Goal: Task Accomplishment & Management: Manage account settings

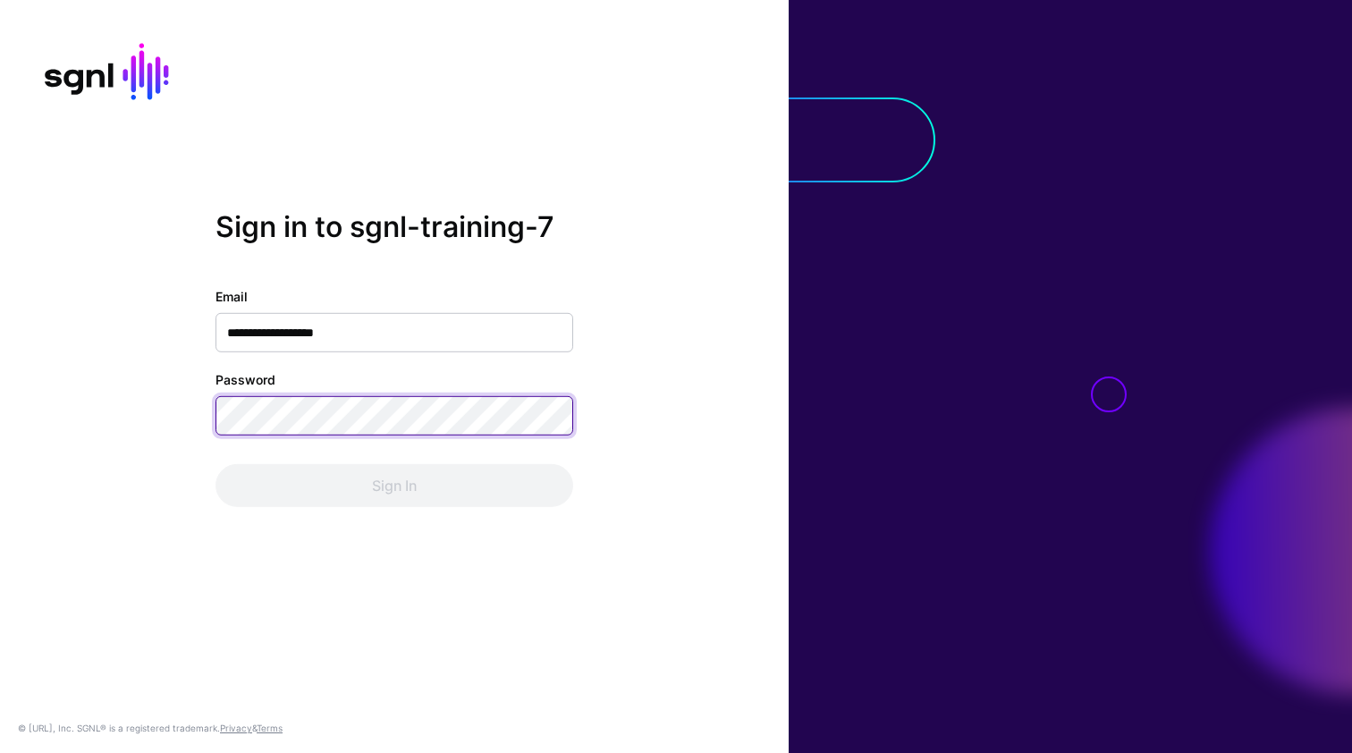
click at [394, 486] on button "Sign In" at bounding box center [395, 485] width 358 height 43
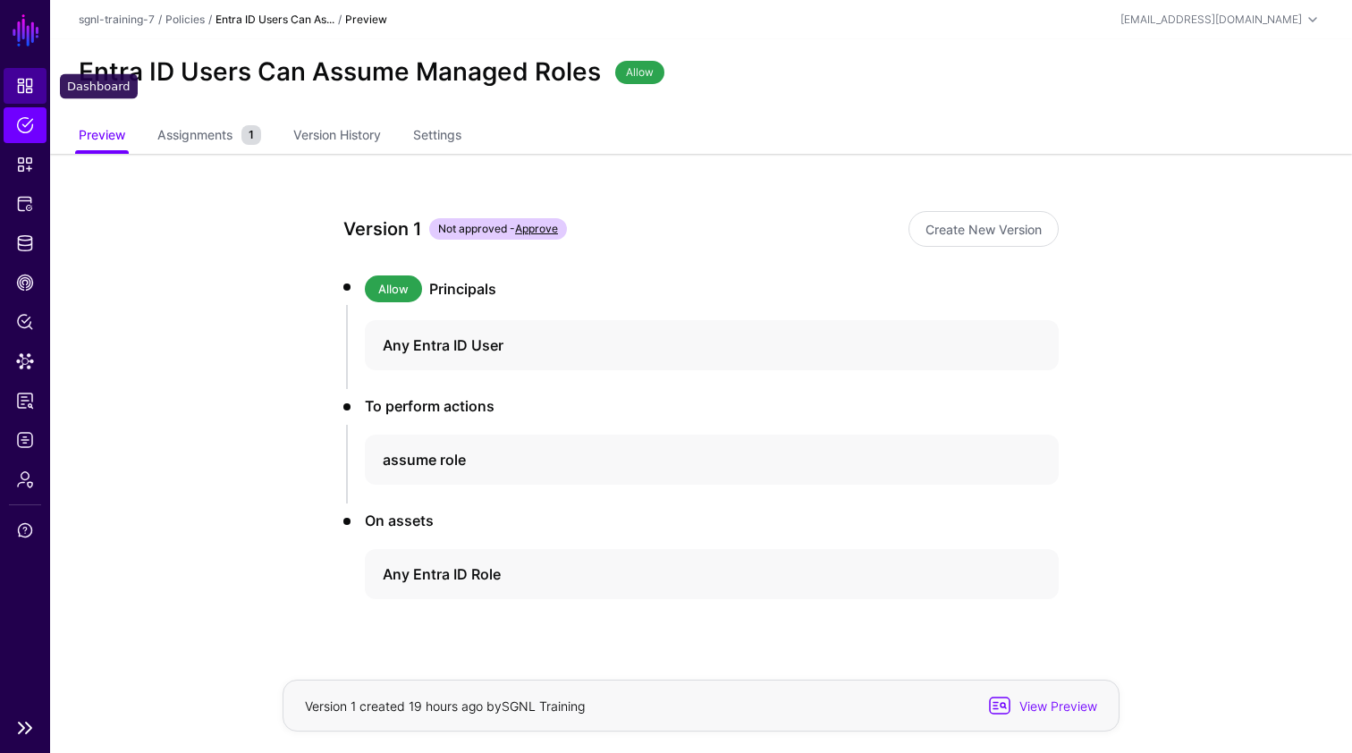
click at [32, 89] on span "Dashboard" at bounding box center [25, 86] width 18 height 18
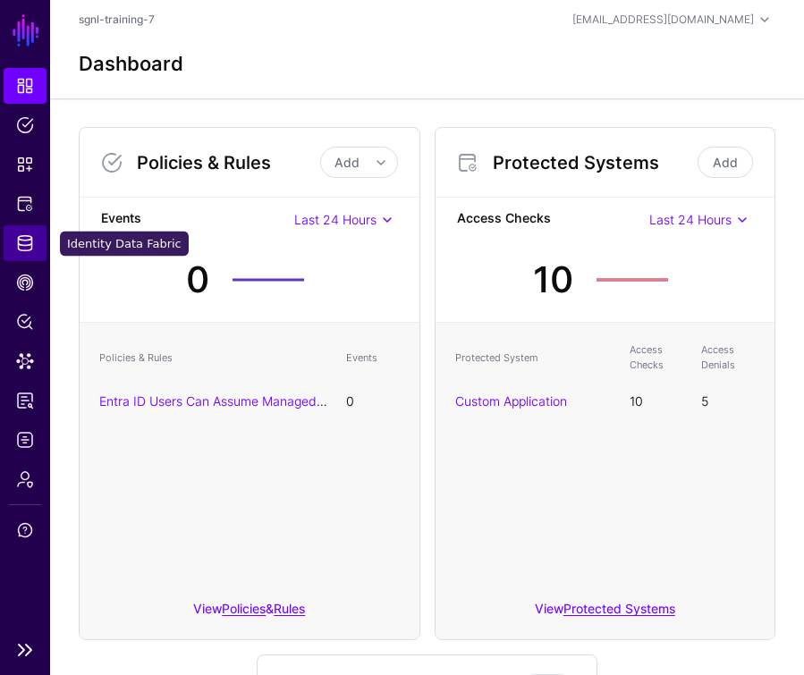
click at [29, 235] on span "Identity Data Fabric" at bounding box center [25, 243] width 18 height 18
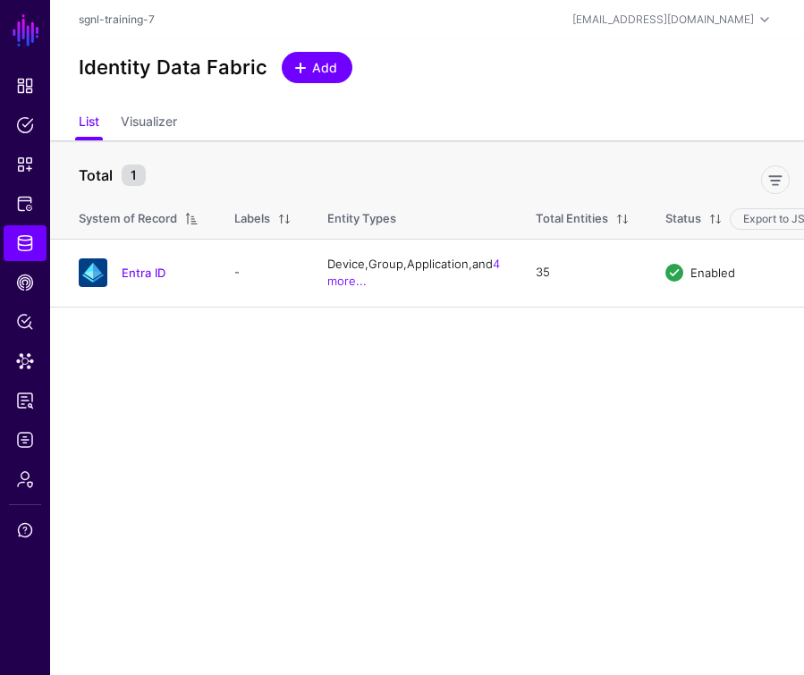
click at [289, 71] on link "Add" at bounding box center [317, 67] width 71 height 31
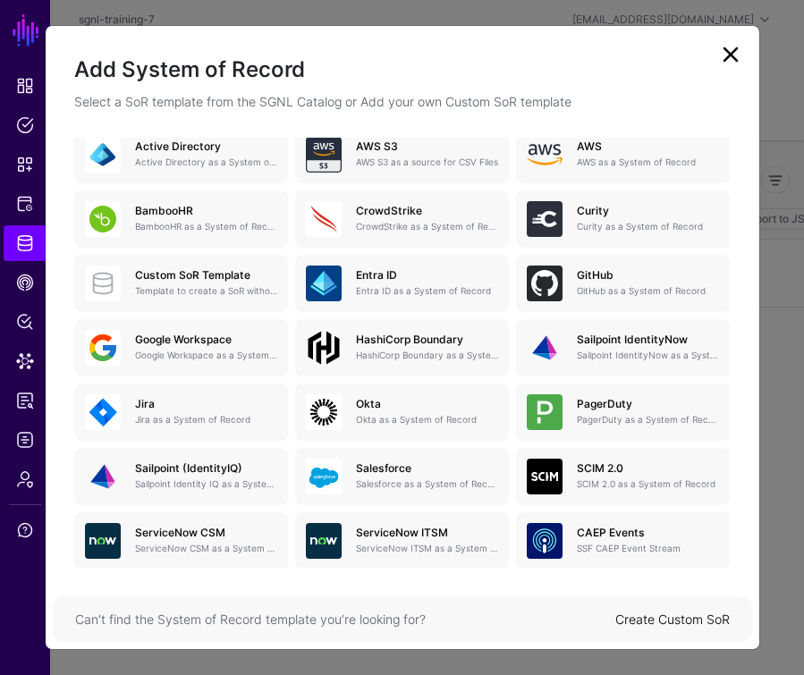
scroll to position [145, 0]
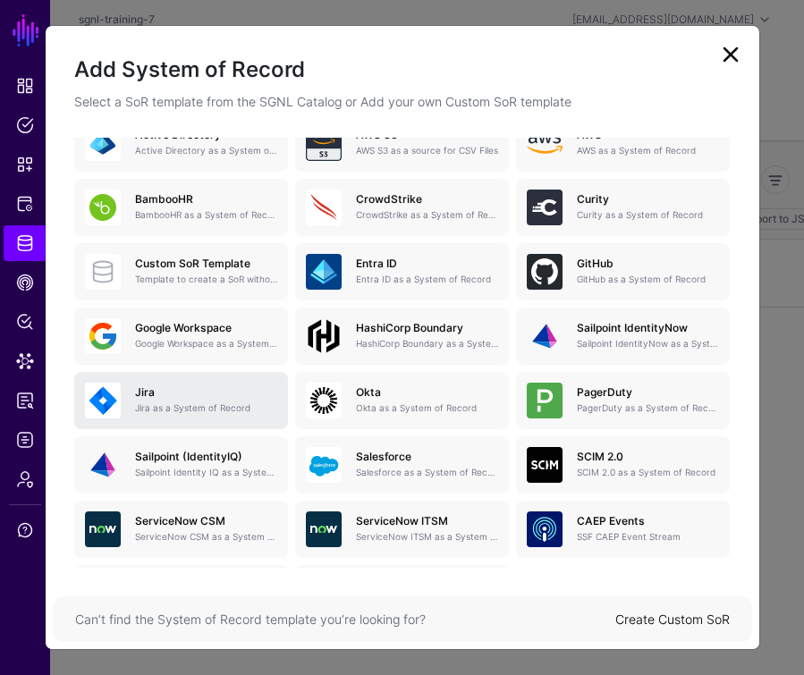
click at [198, 419] on link "[PERSON_NAME] as a System of Record" at bounding box center [181, 400] width 214 height 57
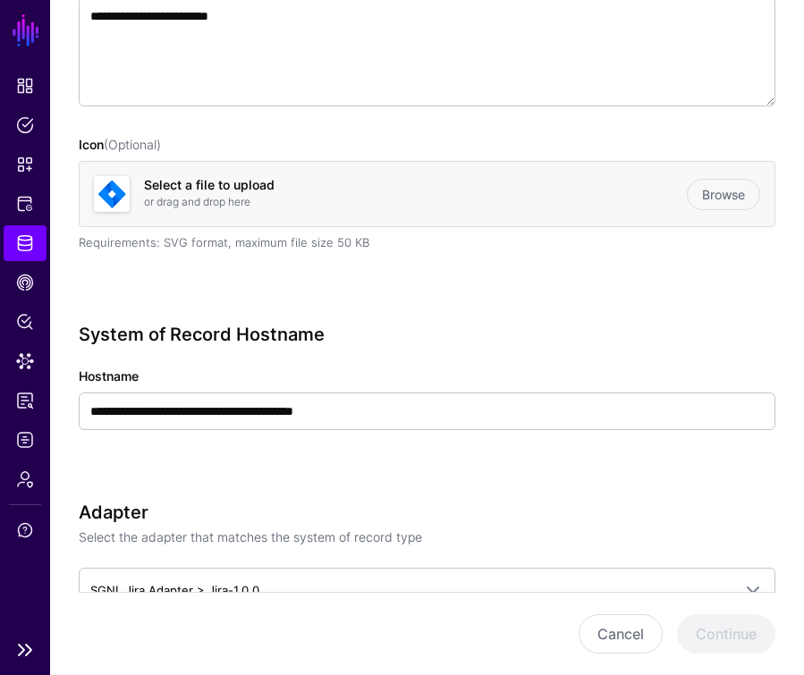
scroll to position [341, 0]
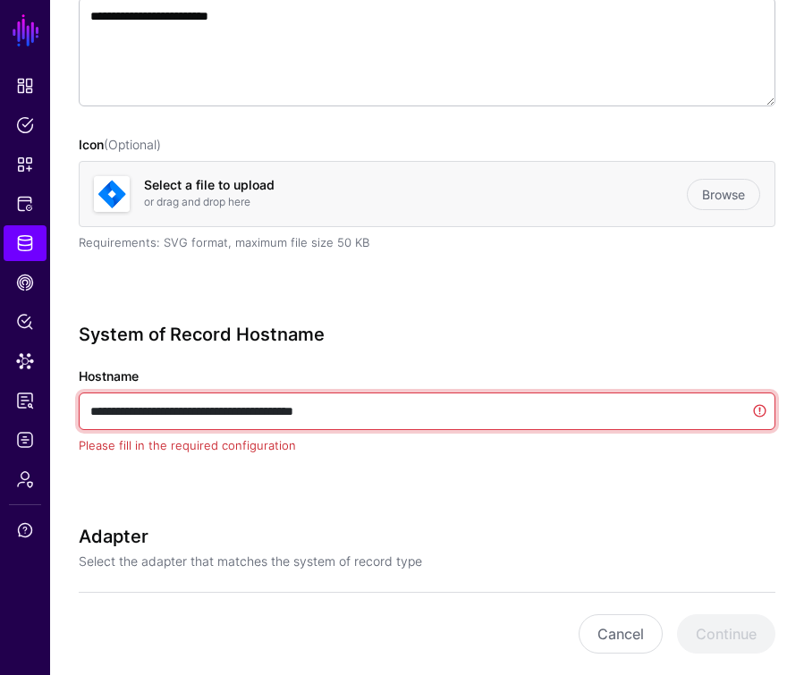
click at [383, 412] on input "**********" at bounding box center [427, 412] width 697 height 38
paste input "**********"
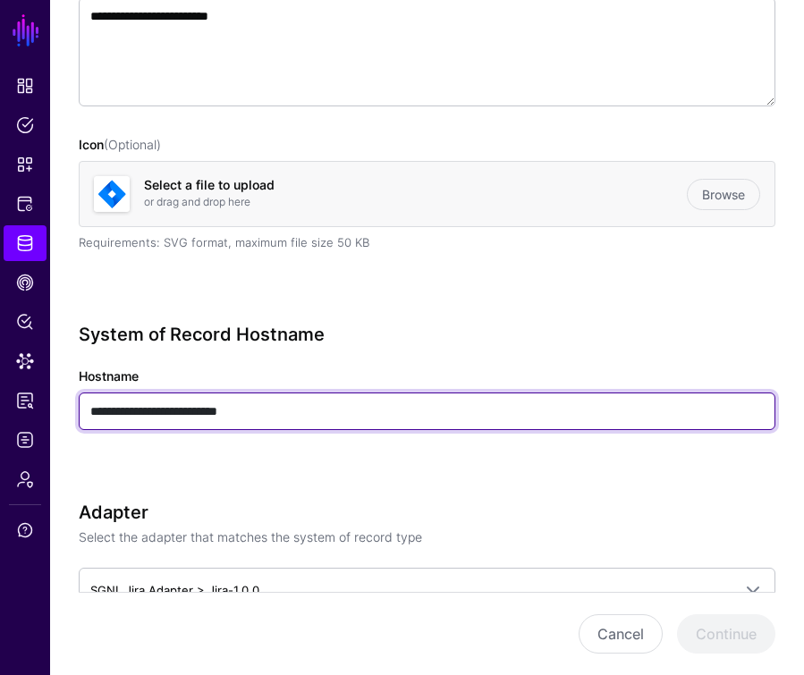
click at [96, 411] on input "**********" at bounding box center [427, 412] width 697 height 38
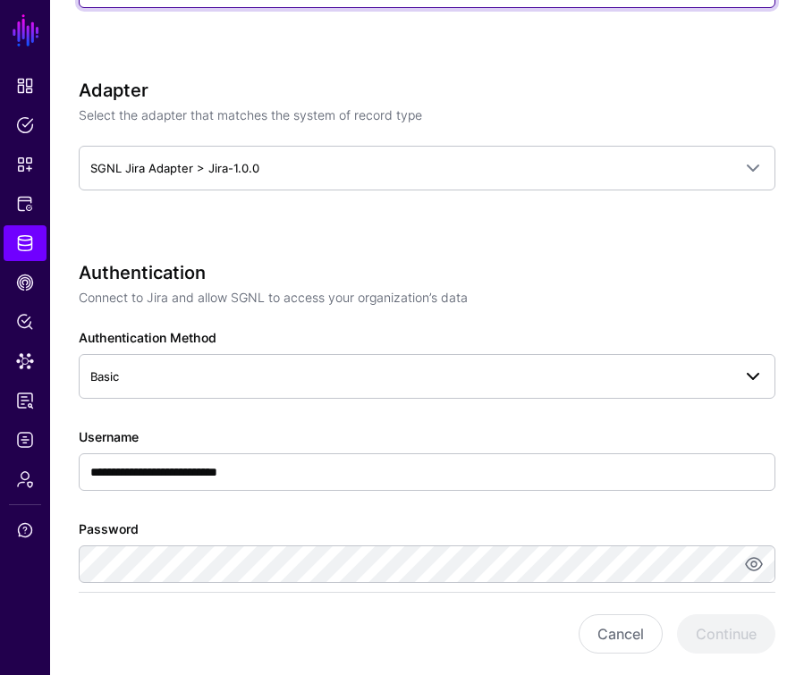
scroll to position [776, 0]
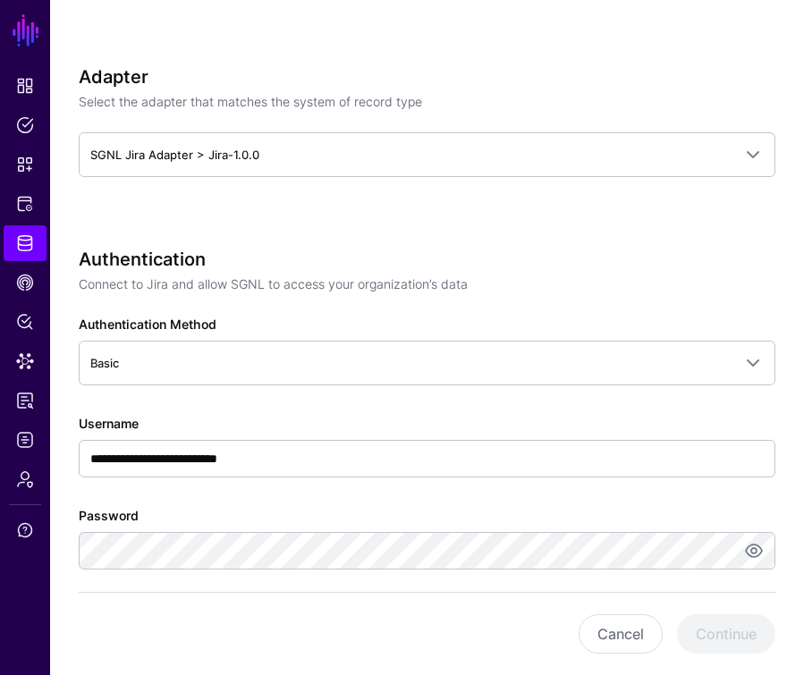
type input "**********"
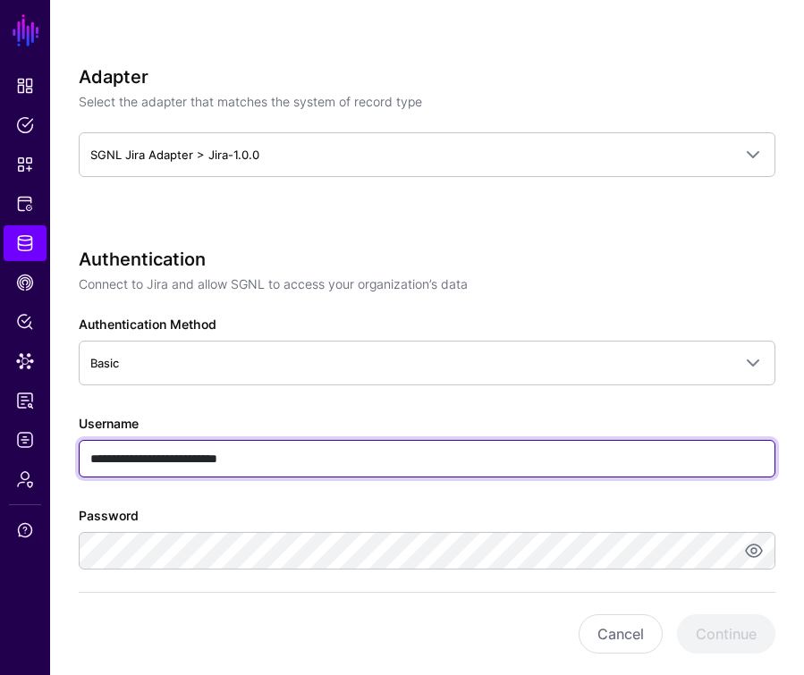
click at [284, 458] on input "**********" at bounding box center [427, 459] width 697 height 38
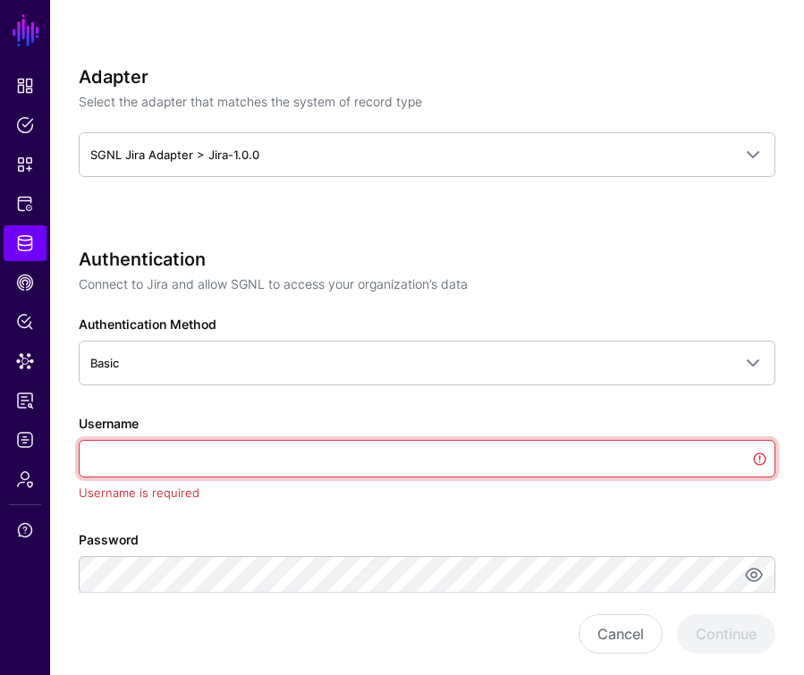
paste input "**********"
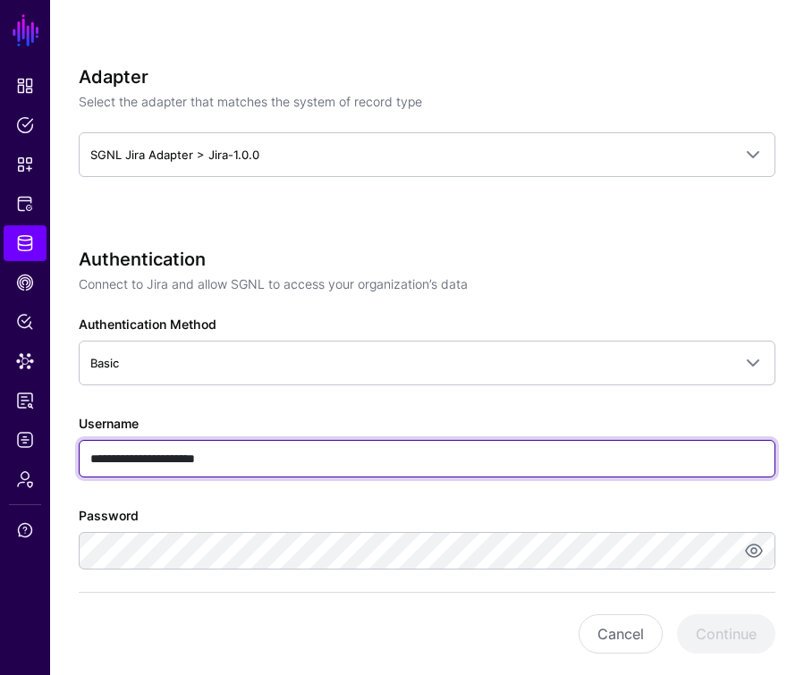
click at [90, 461] on input "**********" at bounding box center [427, 459] width 697 height 38
type input "**********"
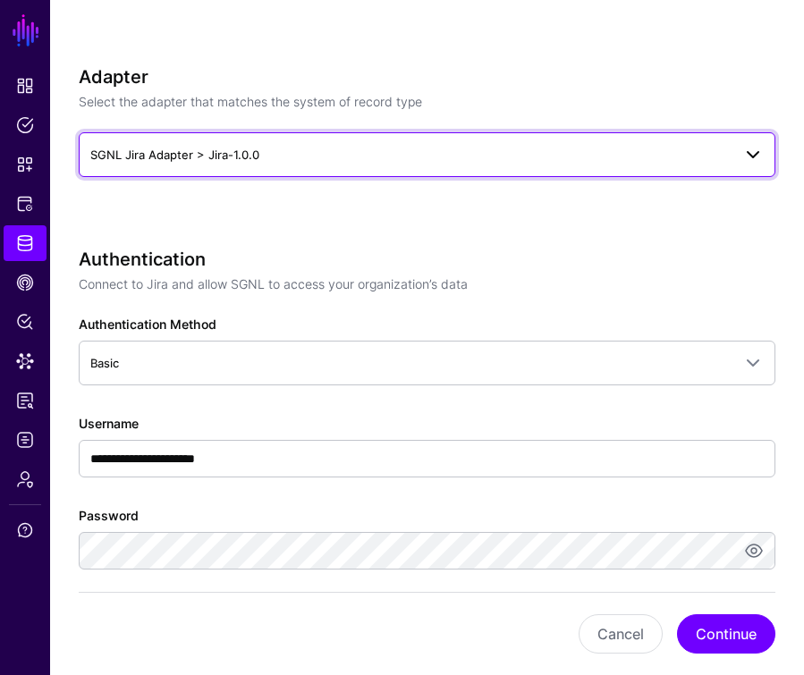
click at [268, 149] on span "SGNL Jira Adapter > Jira-1.0.0" at bounding box center [410, 155] width 641 height 20
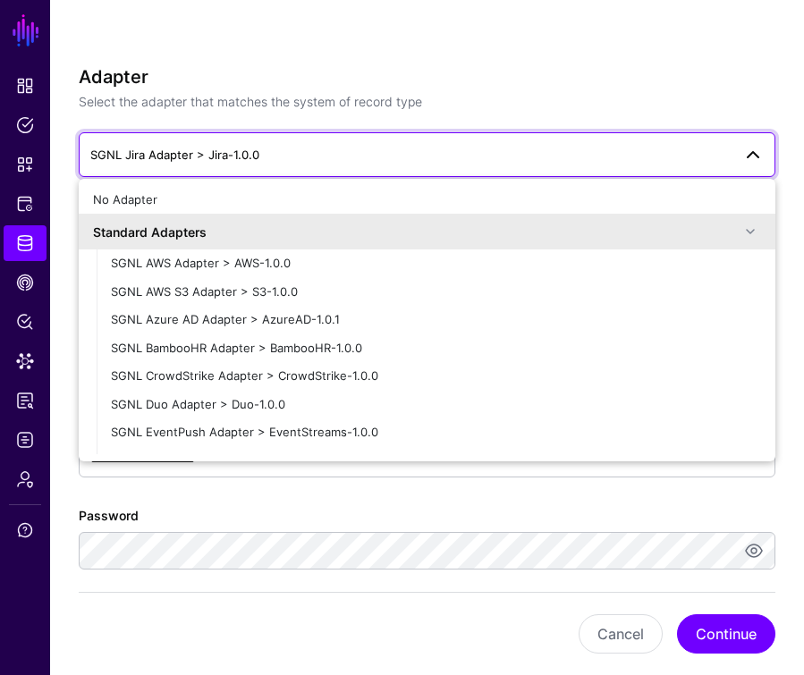
click at [268, 149] on span "SGNL Jira Adapter > Jira-1.0.0" at bounding box center [410, 155] width 641 height 20
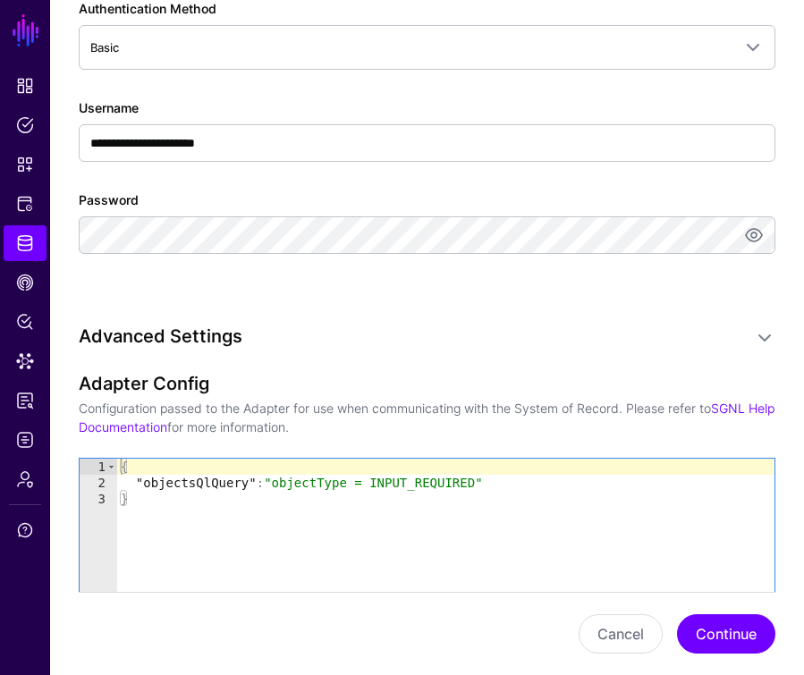
scroll to position [1118, 0]
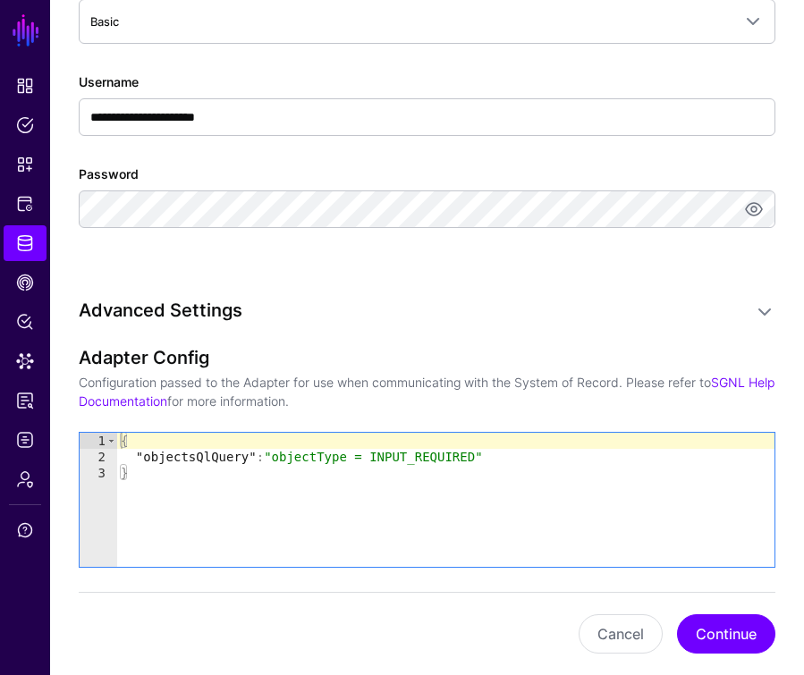
type textarea "**********"
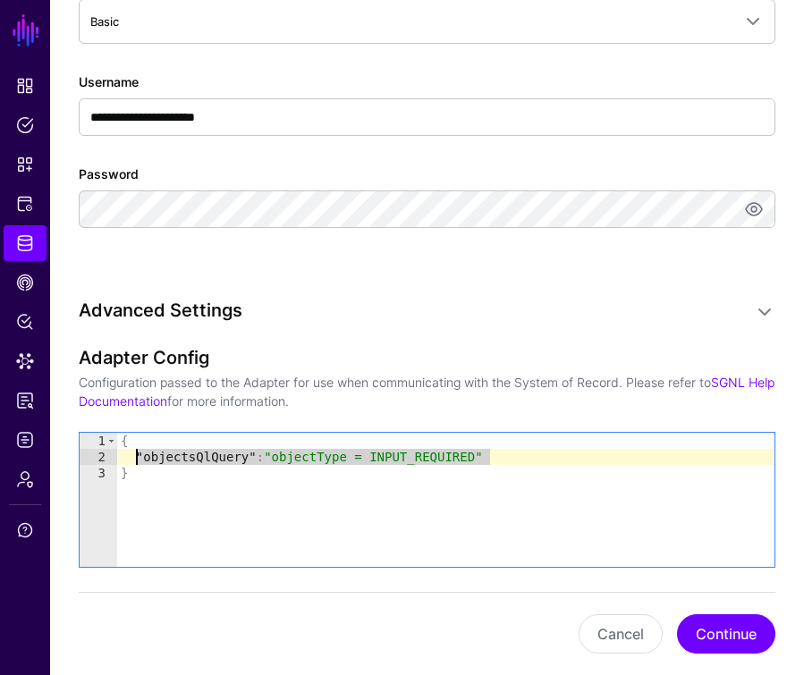
drag, startPoint x: 491, startPoint y: 452, endPoint x: 139, endPoint y: 462, distance: 352.6
click at [139, 462] on div "{ "objectsQlQuery" : "objectType = INPUT_REQUIRED" }" at bounding box center [445, 516] width 657 height 166
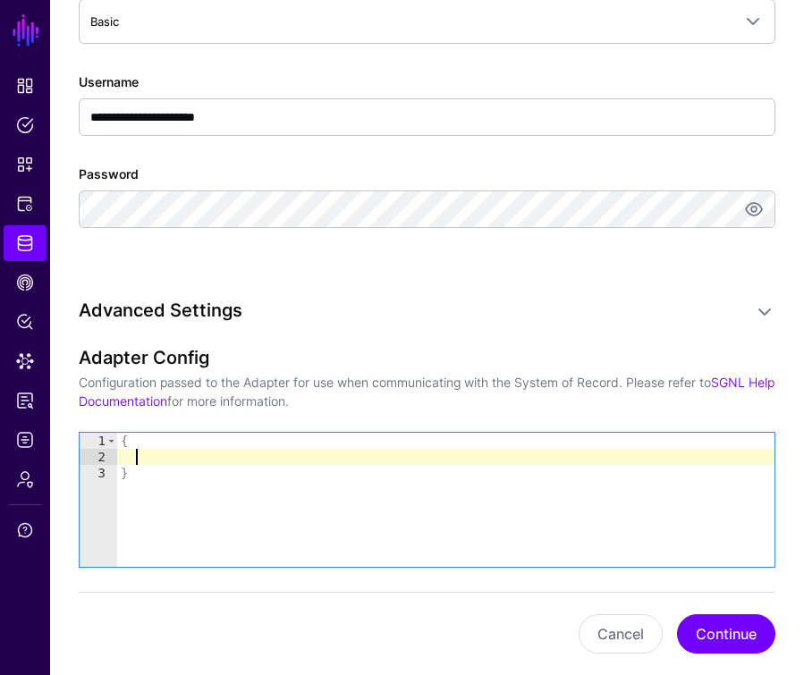
paste textarea "**********"
click at [419, 460] on div "{ "issuesJqlFilter" : "project=TRAINING" }" at bounding box center [445, 516] width 657 height 166
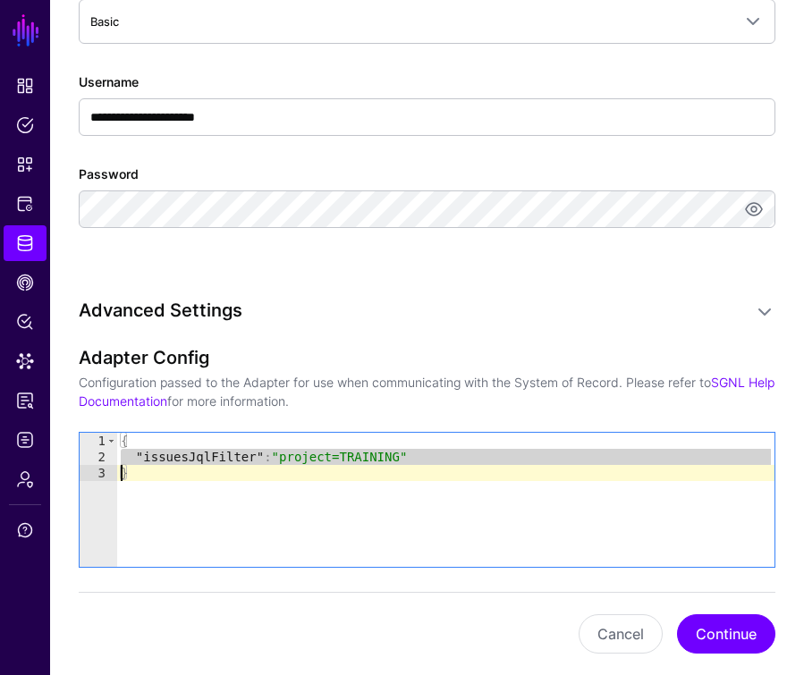
click at [400, 458] on div "{ "issuesJqlFilter" : "project=TRAINING" }" at bounding box center [445, 516] width 657 height 166
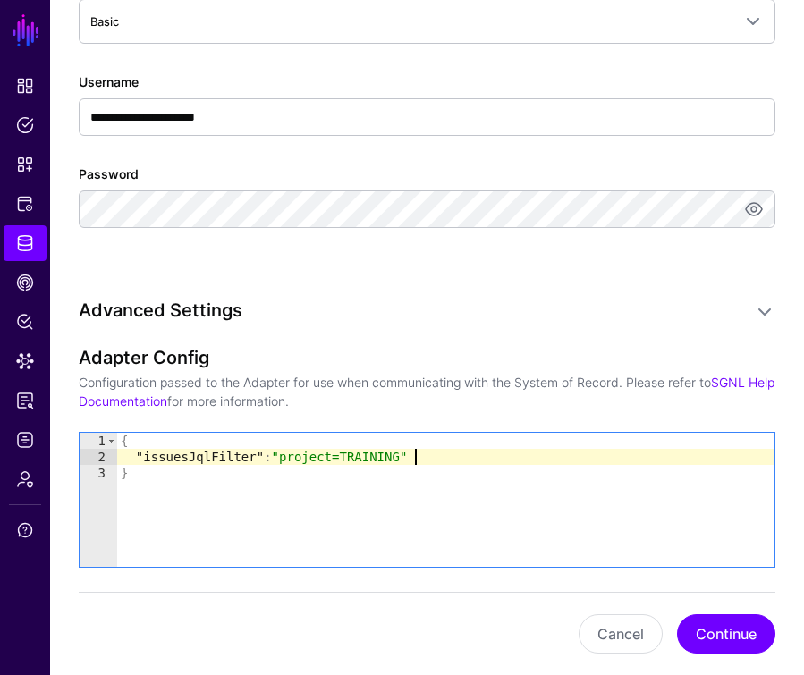
click at [419, 458] on div "{ "issuesJqlFilter" : "project=TRAINING" }" at bounding box center [445, 516] width 657 height 166
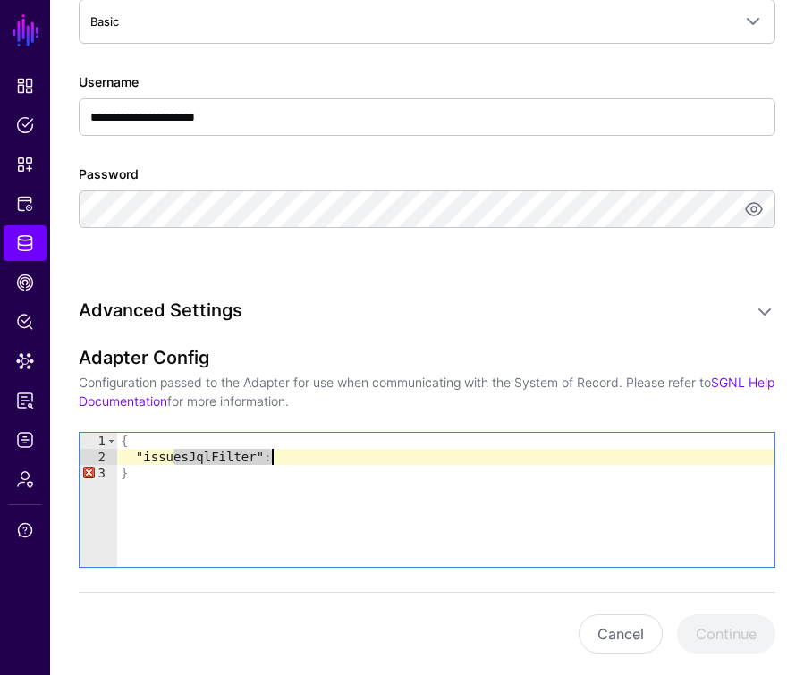
type textarea "**********"
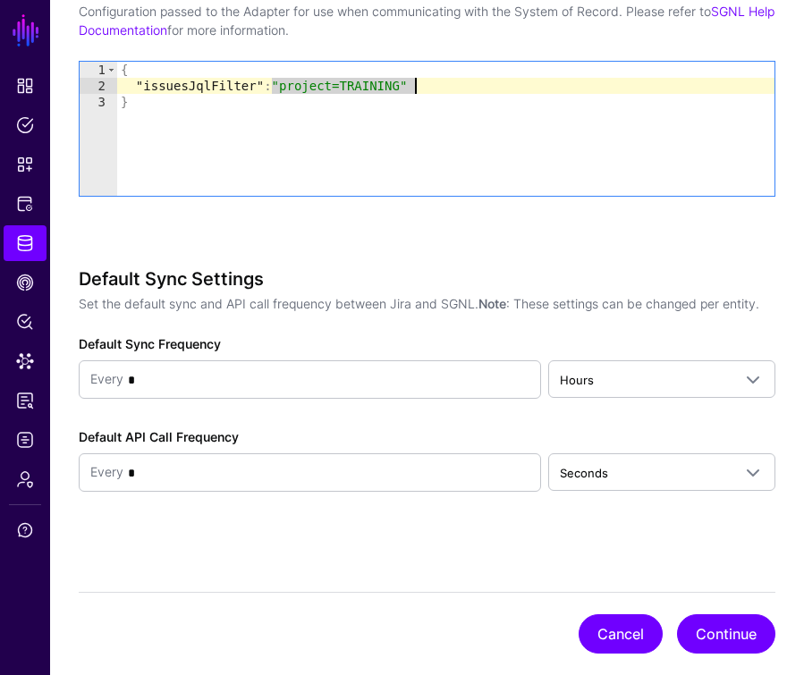
scroll to position [1489, 0]
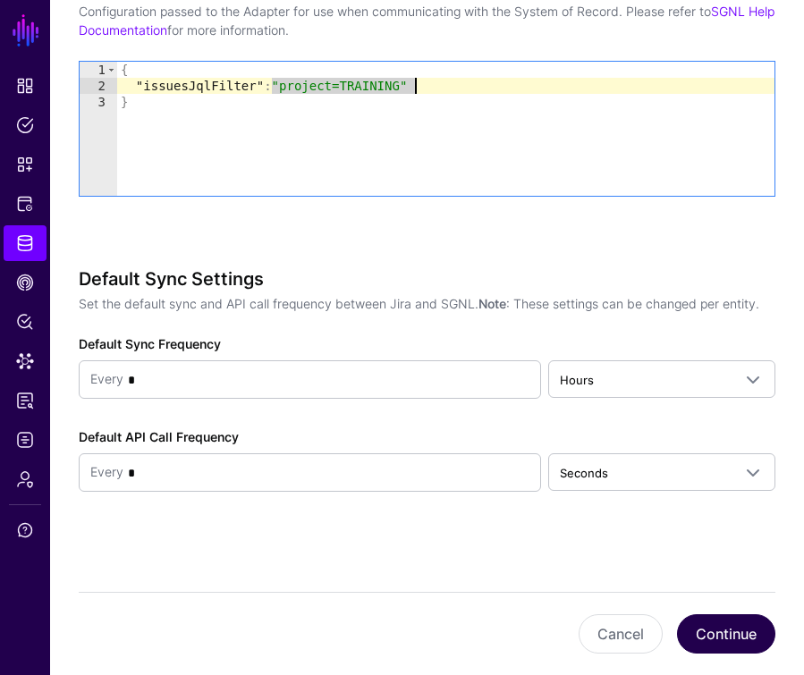
click at [703, 629] on button "Continue" at bounding box center [726, 634] width 98 height 39
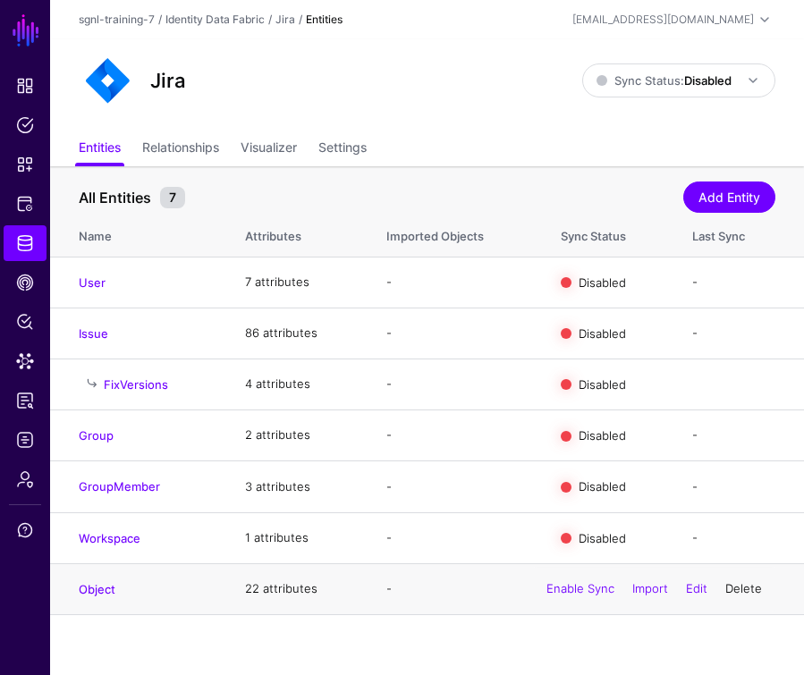
click at [742, 584] on link "Delete" at bounding box center [743, 588] width 37 height 14
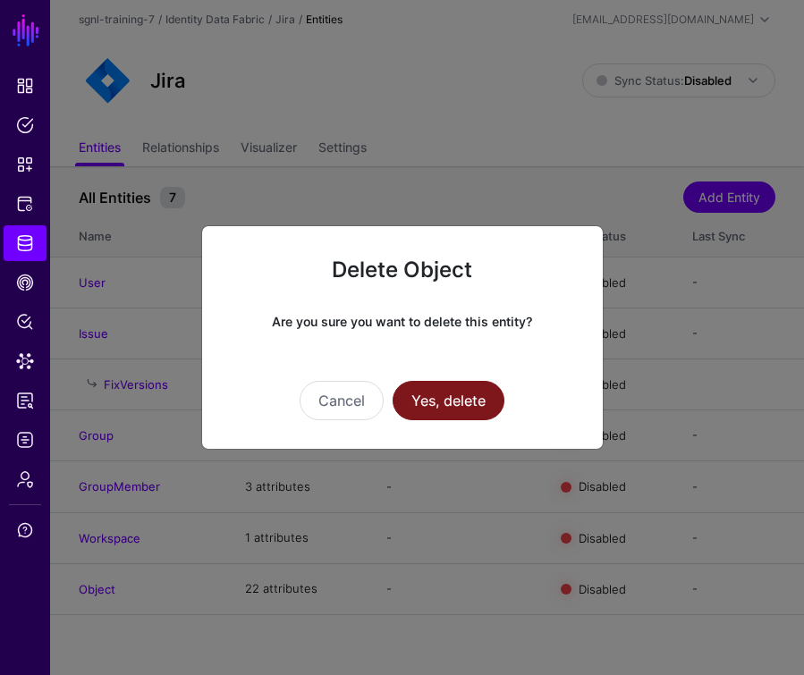
click at [488, 399] on button "Yes, delete" at bounding box center [449, 400] width 112 height 39
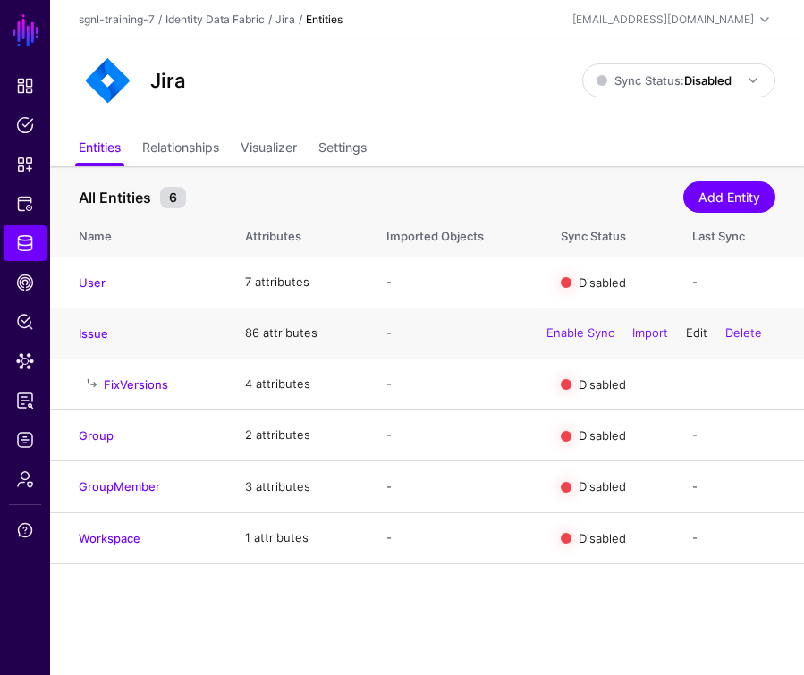
click at [699, 335] on link "Edit" at bounding box center [696, 333] width 21 height 14
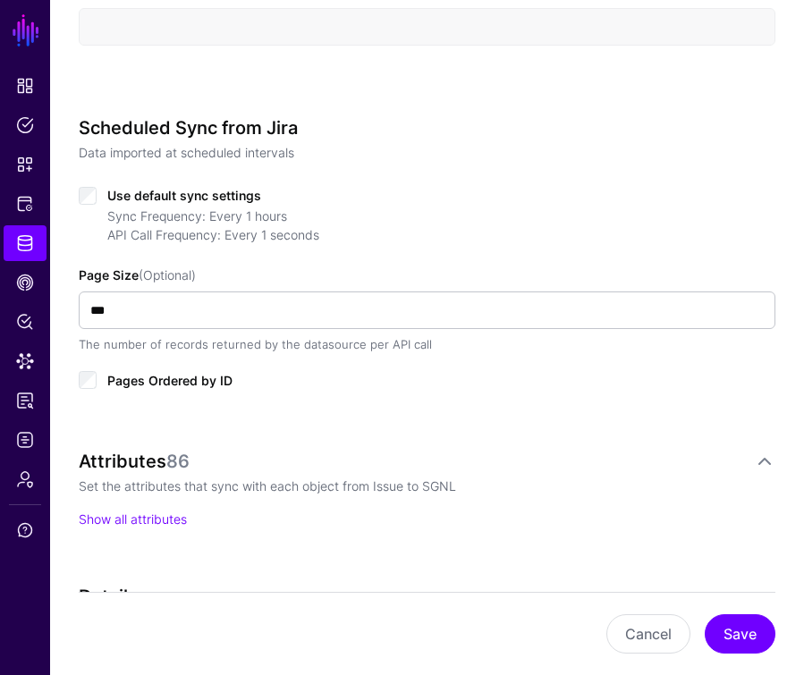
scroll to position [786, 0]
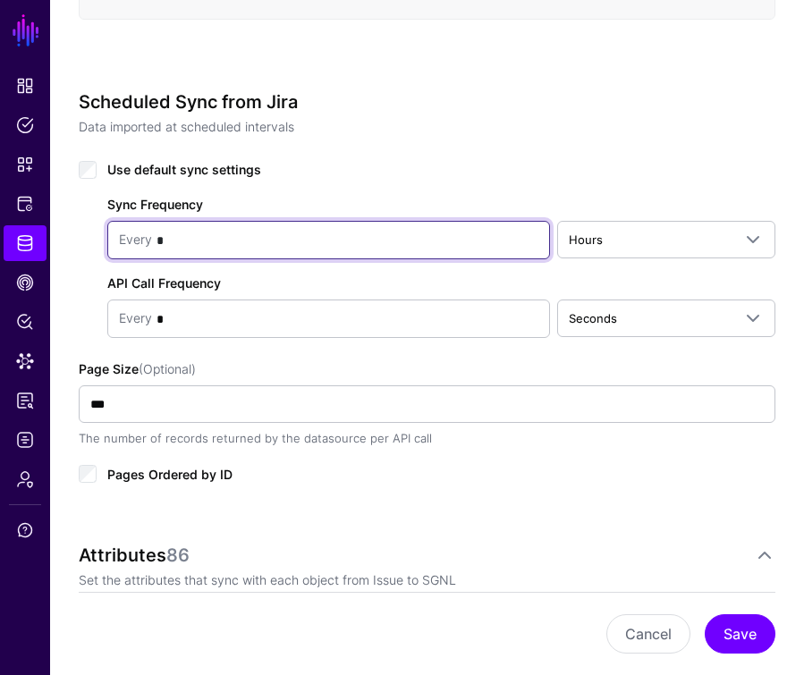
click at [352, 250] on input "*" at bounding box center [345, 241] width 386 height 36
type input "*"
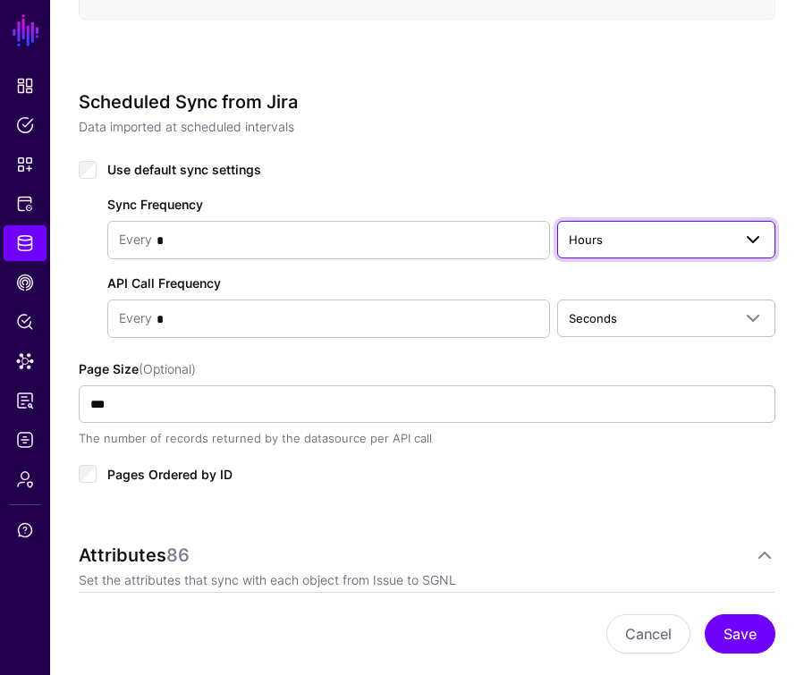
click at [690, 243] on span "Hours" at bounding box center [650, 240] width 163 height 20
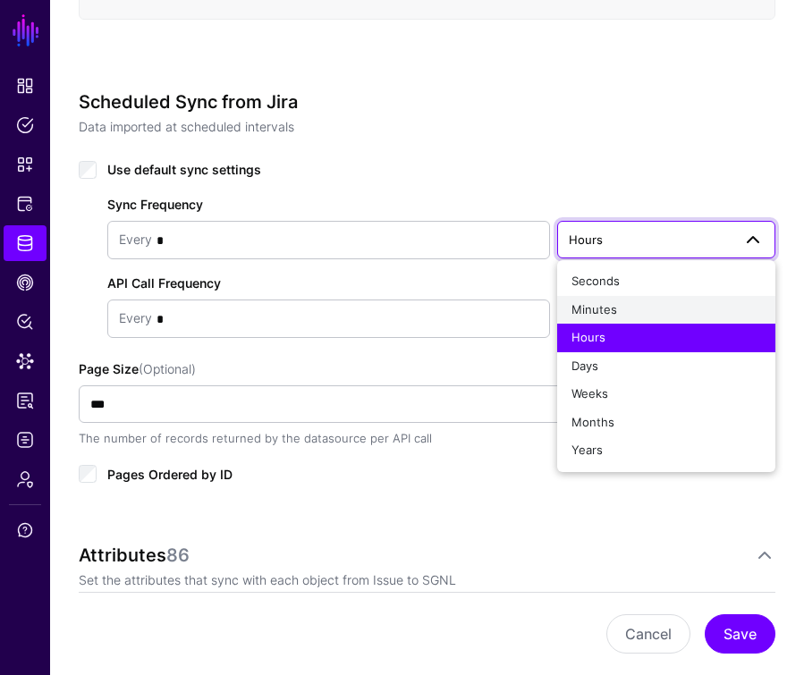
click at [641, 308] on div "Minutes" at bounding box center [667, 310] width 190 height 18
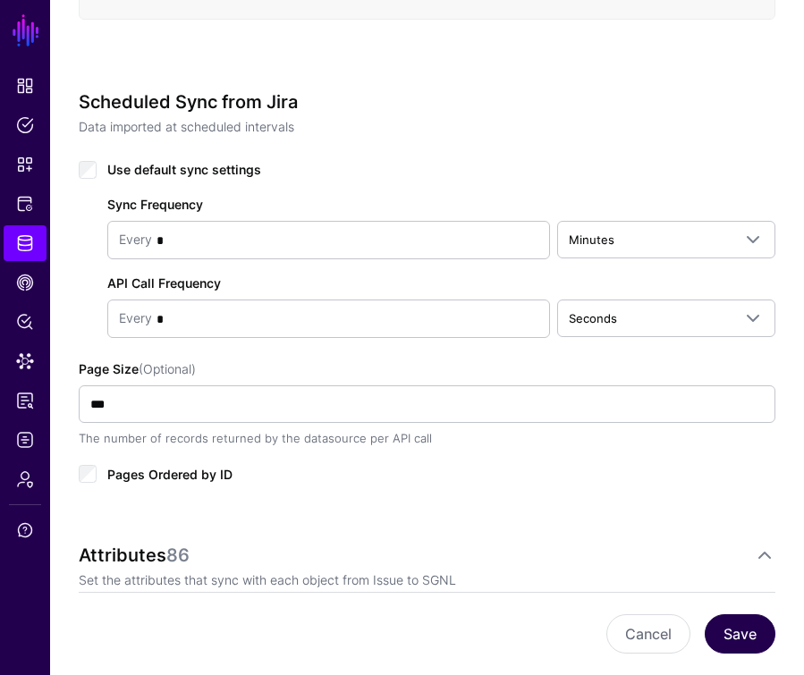
click at [755, 636] on button "Save" at bounding box center [740, 634] width 71 height 39
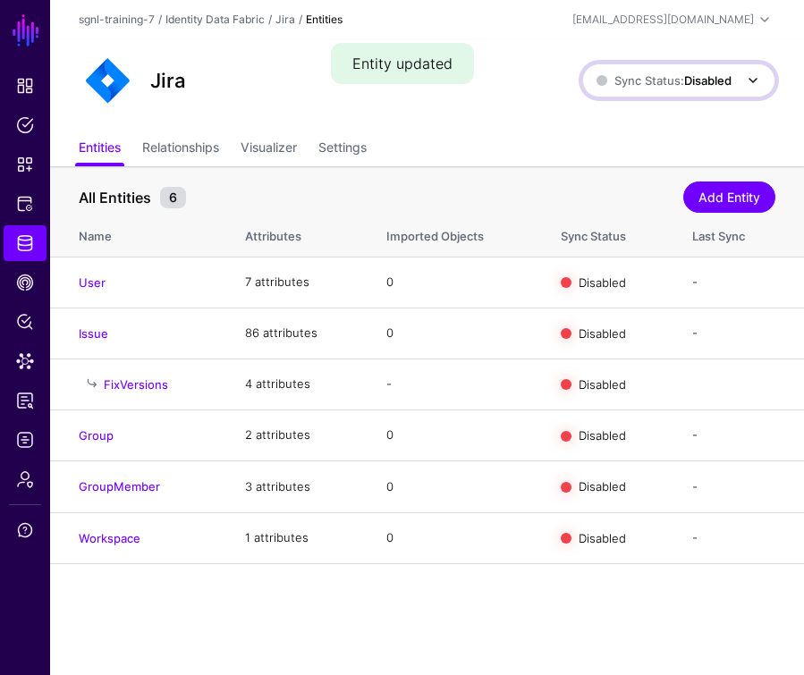
click at [705, 86] on strong "Disabled" at bounding box center [707, 80] width 47 height 14
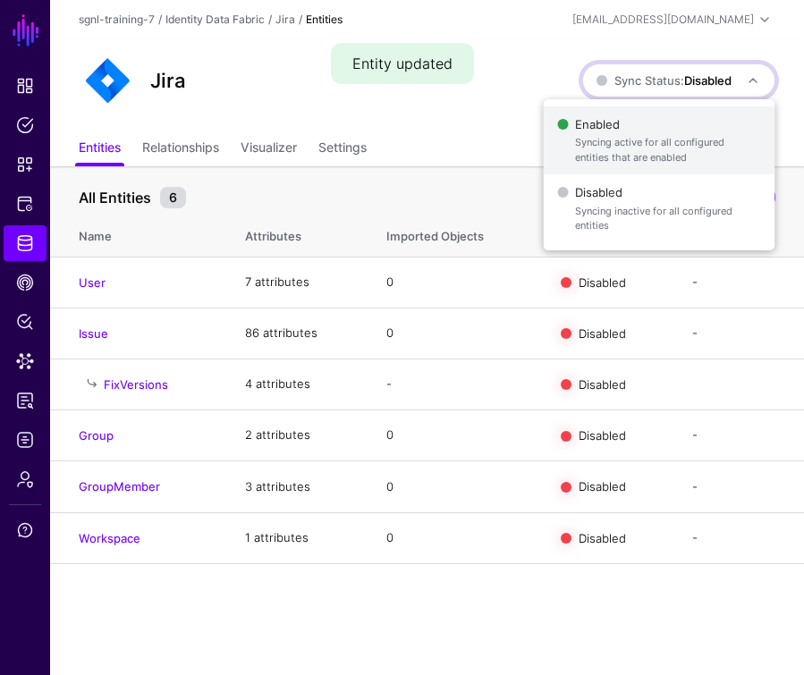
click at [668, 137] on span "Syncing active for all configured entities that are enabled" at bounding box center [667, 150] width 185 height 30
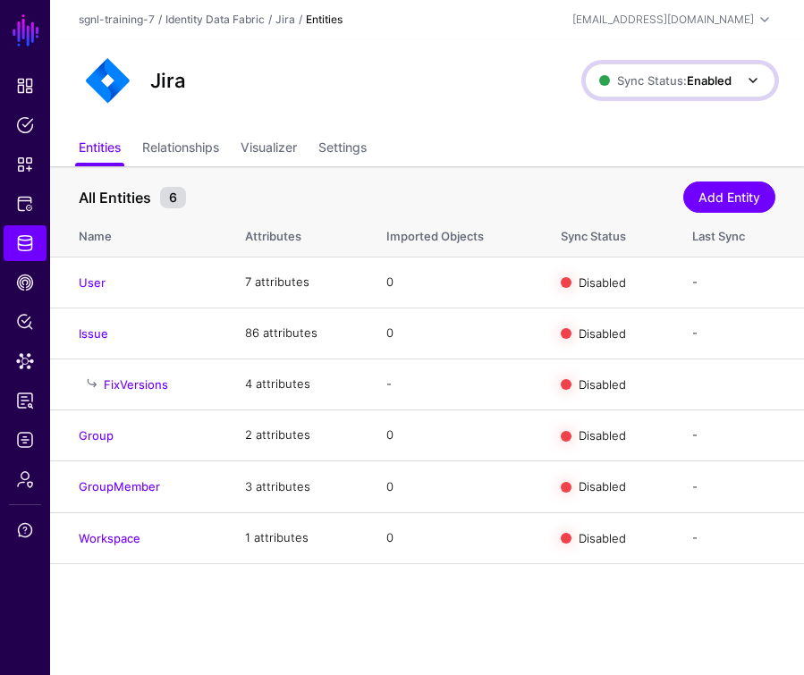
click at [703, 83] on strong "Enabled" at bounding box center [709, 80] width 45 height 14
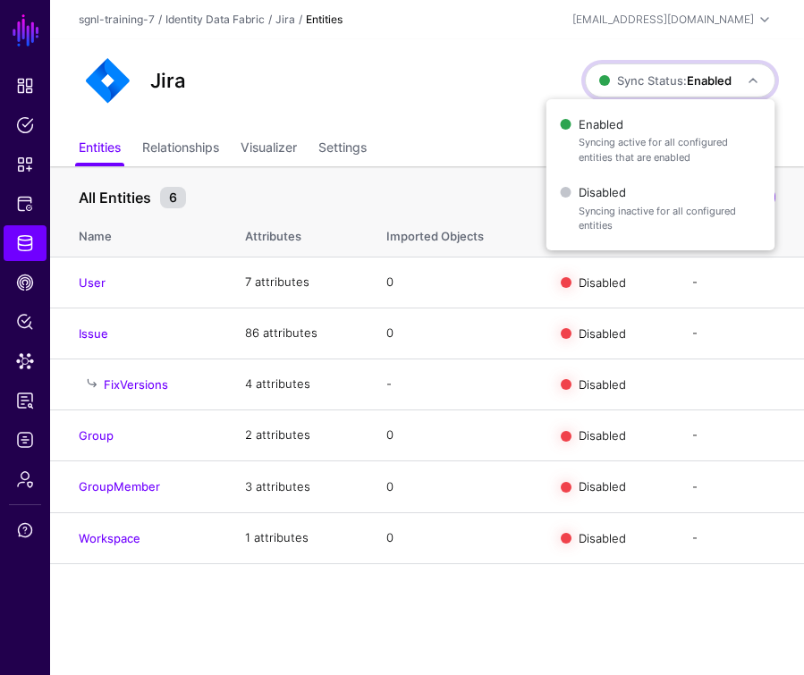
click at [703, 83] on strong "Enabled" at bounding box center [709, 80] width 45 height 14
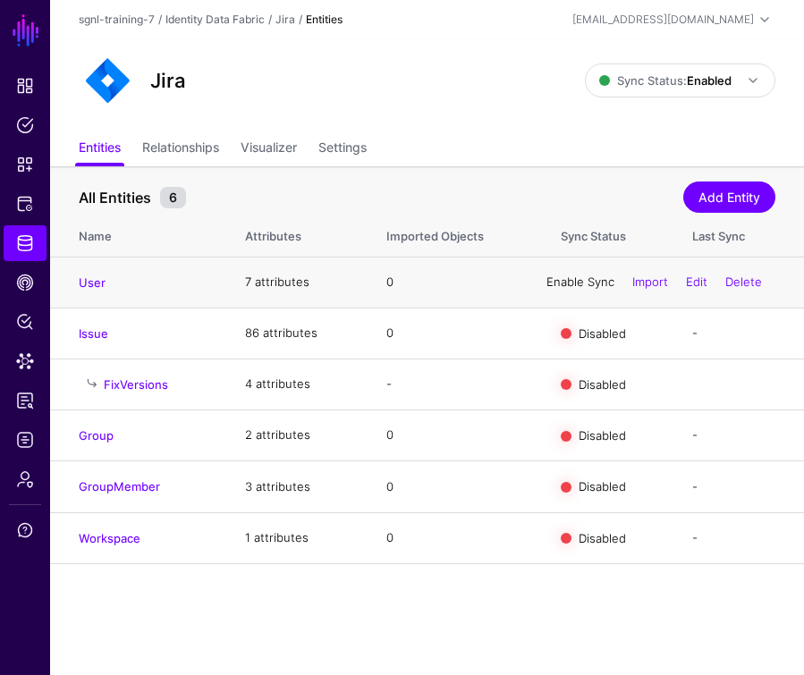
click at [591, 283] on link "Enable Sync" at bounding box center [581, 282] width 68 height 14
click at [575, 333] on link "Enable Sync" at bounding box center [581, 333] width 68 height 14
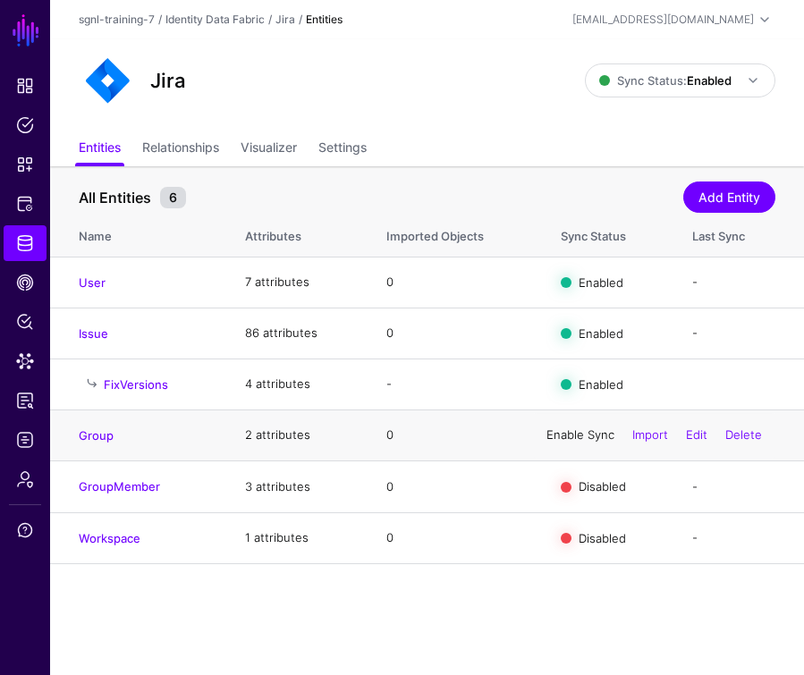
click at [589, 435] on link "Enable Sync" at bounding box center [581, 435] width 68 height 14
click at [594, 485] on link "Enable Sync" at bounding box center [581, 486] width 68 height 14
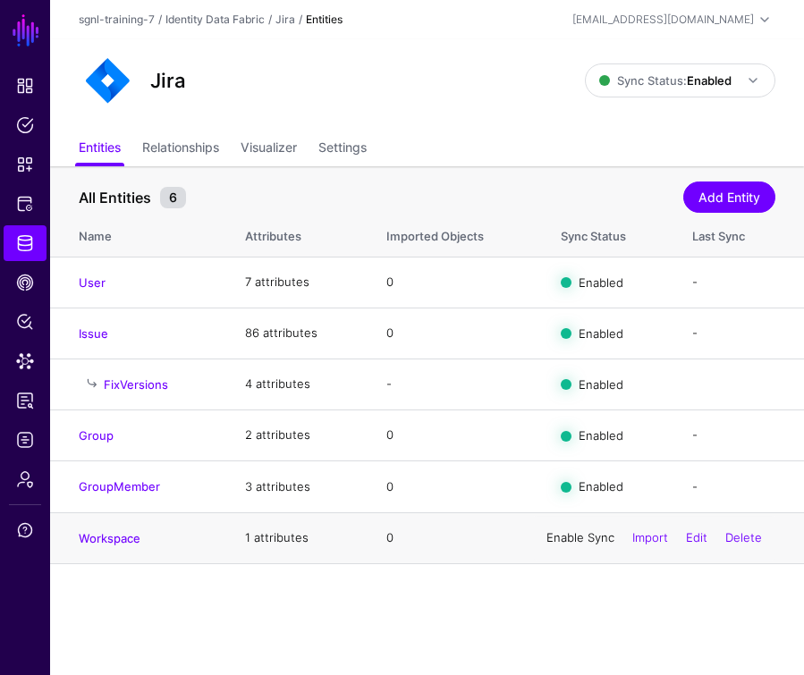
click at [593, 530] on link "Enable Sync" at bounding box center [581, 537] width 68 height 14
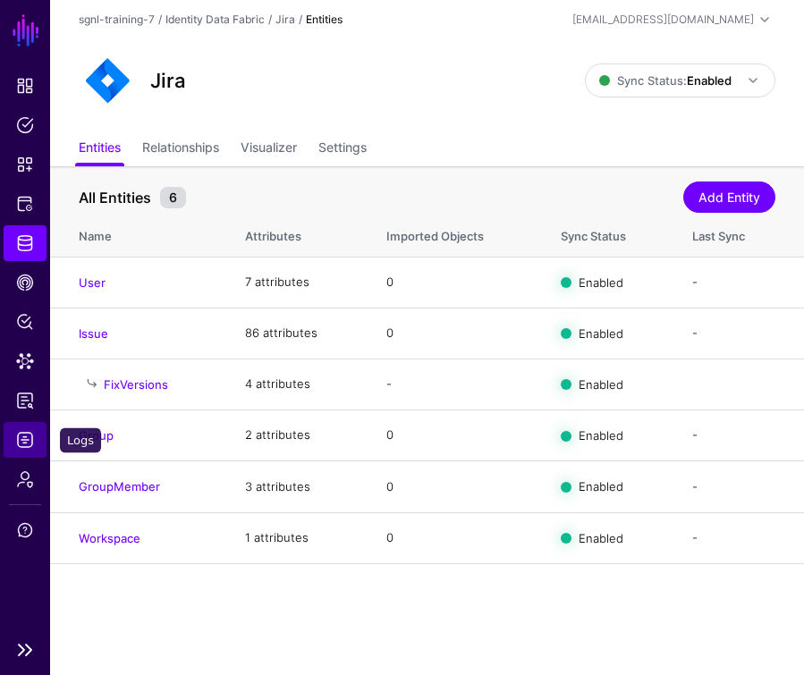
click at [29, 438] on span "Logs" at bounding box center [25, 440] width 18 height 18
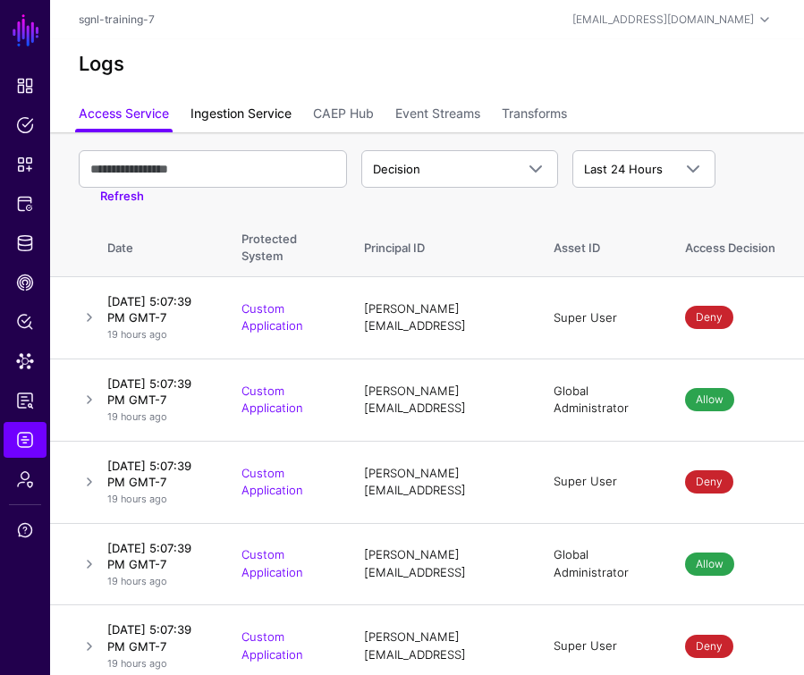
click at [241, 125] on link "Ingestion Service" at bounding box center [241, 115] width 101 height 34
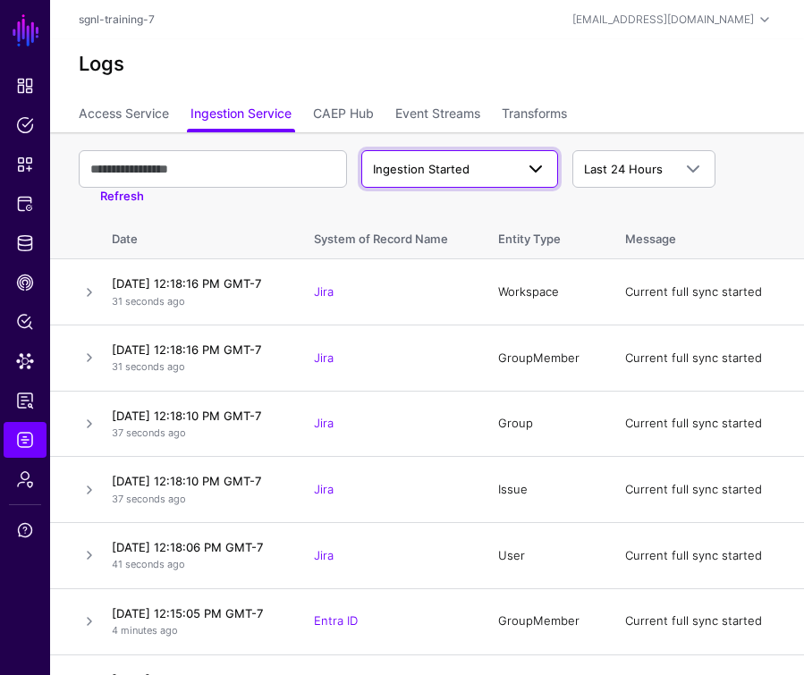
click at [454, 179] on span "Ingestion Started" at bounding box center [460, 168] width 174 height 21
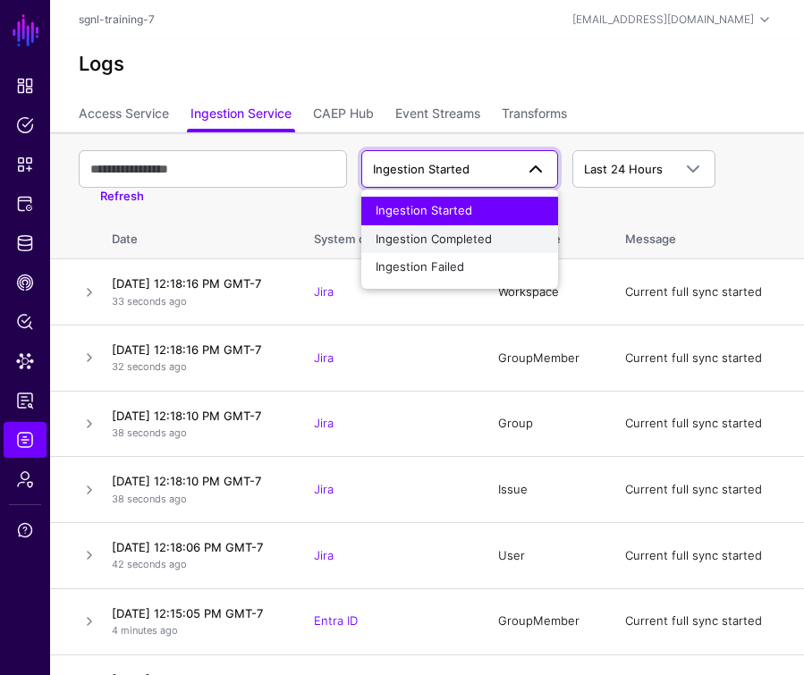
click at [452, 237] on span "Ingestion Completed" at bounding box center [434, 239] width 116 height 14
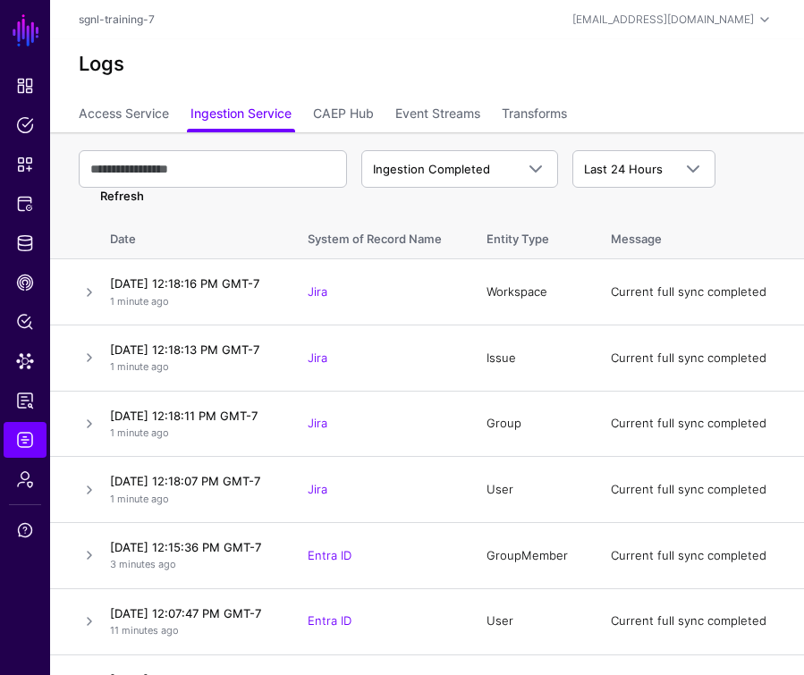
click at [135, 198] on link "Refresh" at bounding box center [122, 196] width 44 height 14
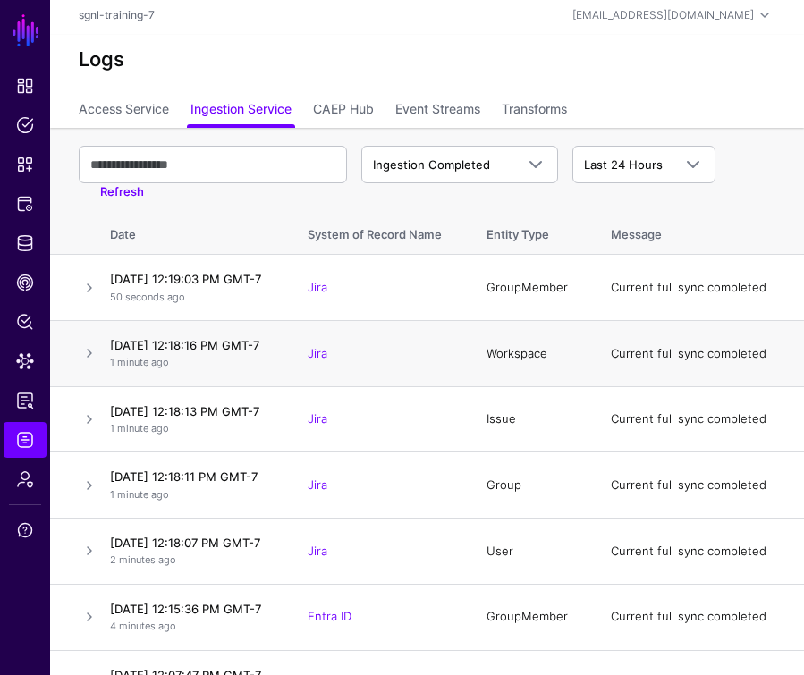
scroll to position [4, 0]
click at [327, 291] on link "Jira" at bounding box center [318, 287] width 20 height 14
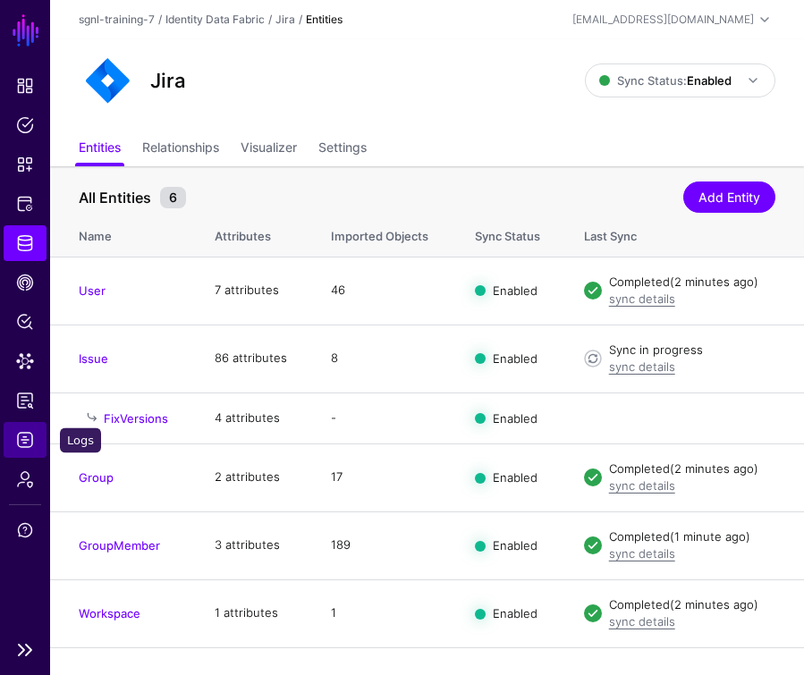
click at [30, 437] on span "Logs" at bounding box center [25, 440] width 18 height 18
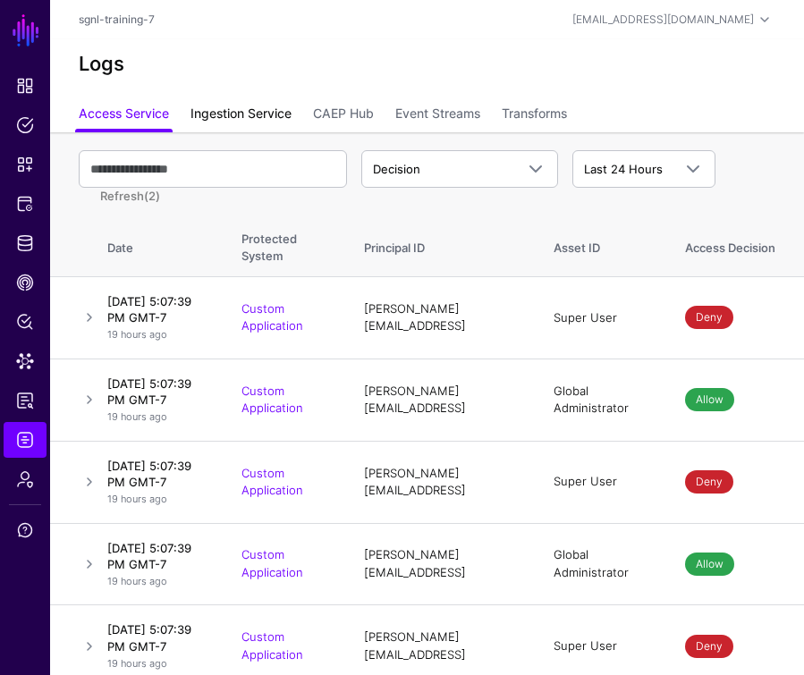
click at [248, 125] on link "Ingestion Service" at bounding box center [241, 115] width 101 height 34
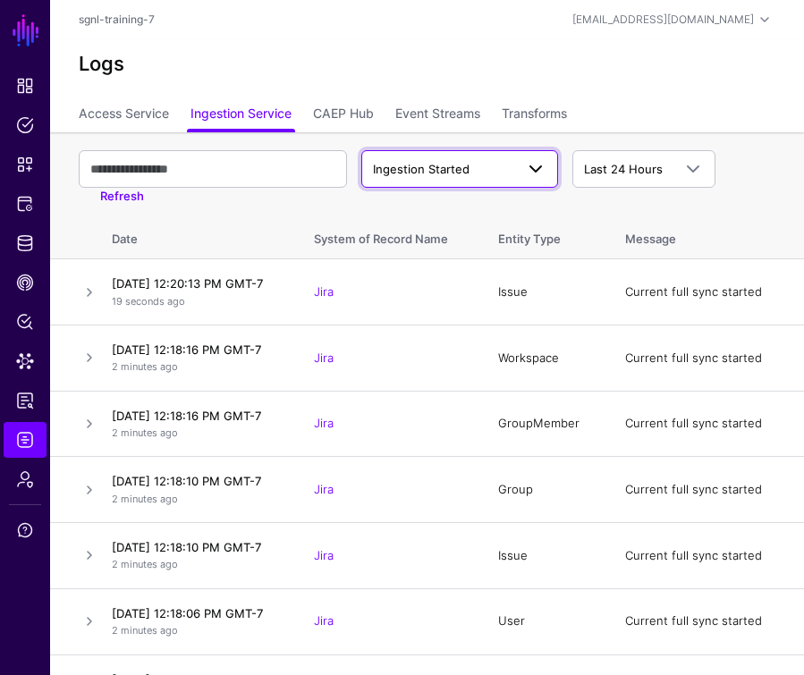
click at [504, 174] on span "Ingestion Started" at bounding box center [443, 170] width 141 height 18
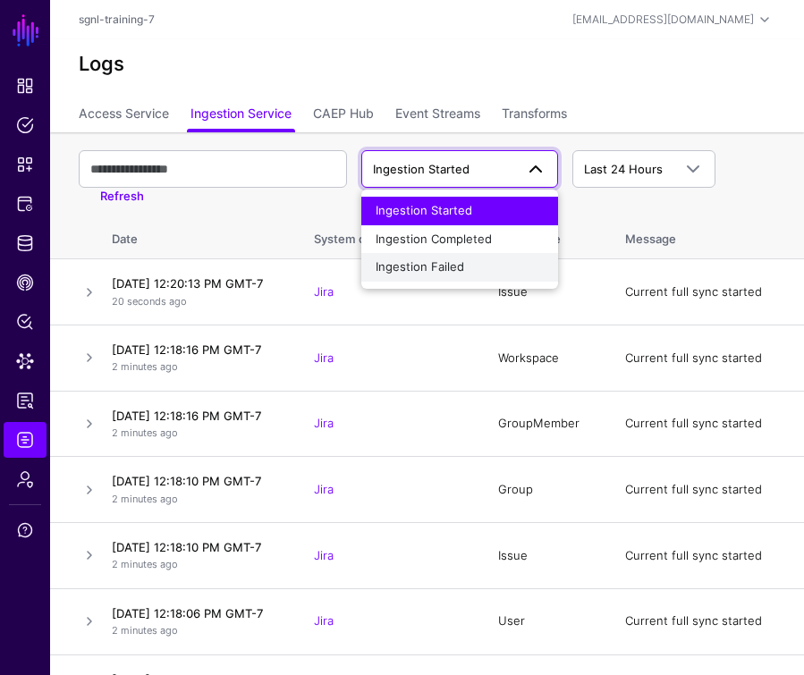
click at [470, 264] on div "Ingestion Failed" at bounding box center [460, 268] width 168 height 18
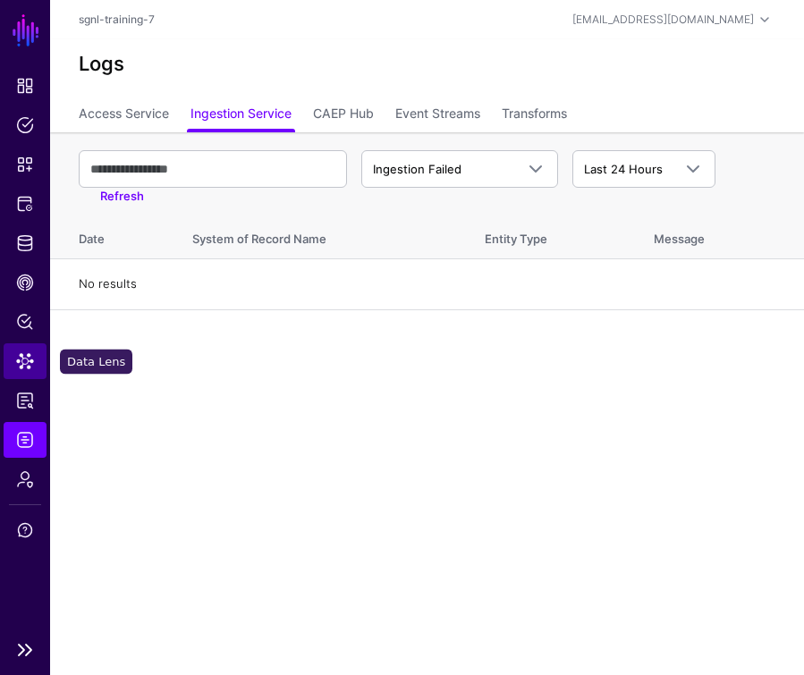
click at [28, 362] on span "Data Lens" at bounding box center [25, 361] width 18 height 18
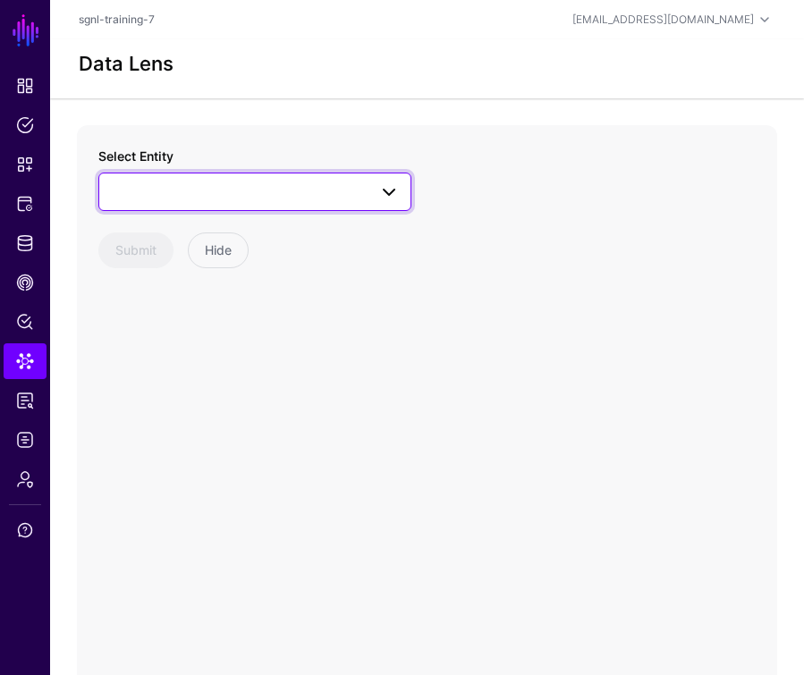
click at [292, 194] on span at bounding box center [255, 191] width 290 height 21
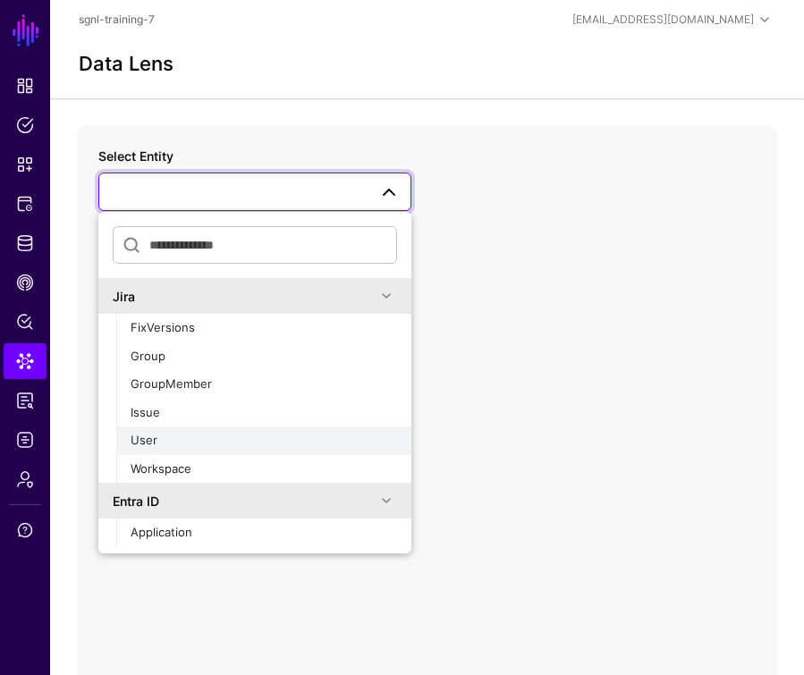
click at [211, 439] on div "User" at bounding box center [264, 441] width 267 height 18
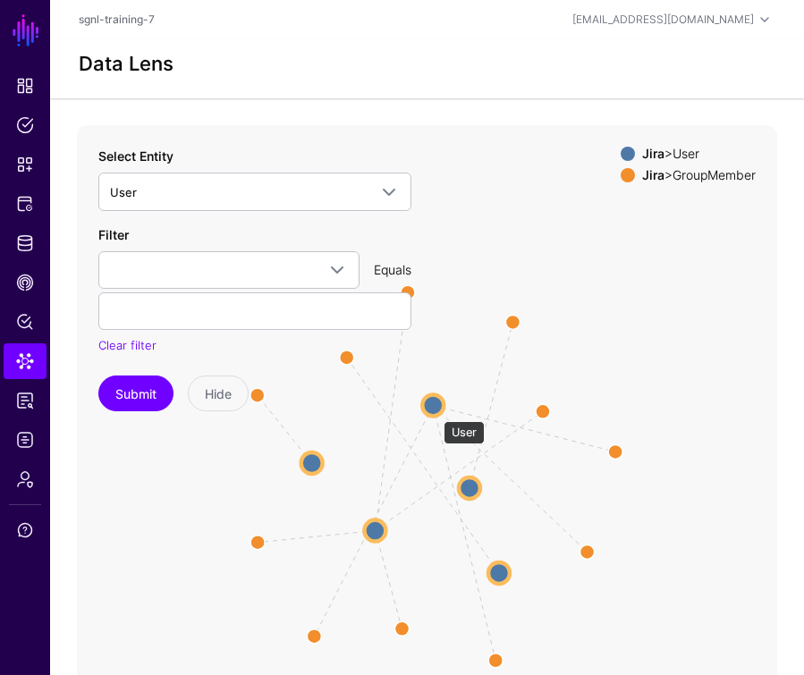
click at [435, 412] on circle at bounding box center [432, 405] width 21 height 21
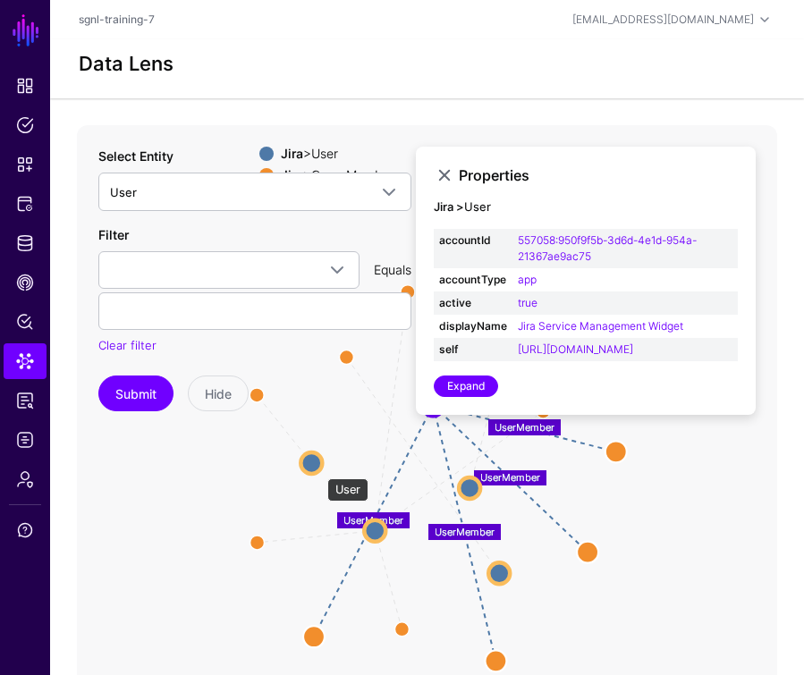
click at [318, 470] on circle at bounding box center [311, 463] width 21 height 21
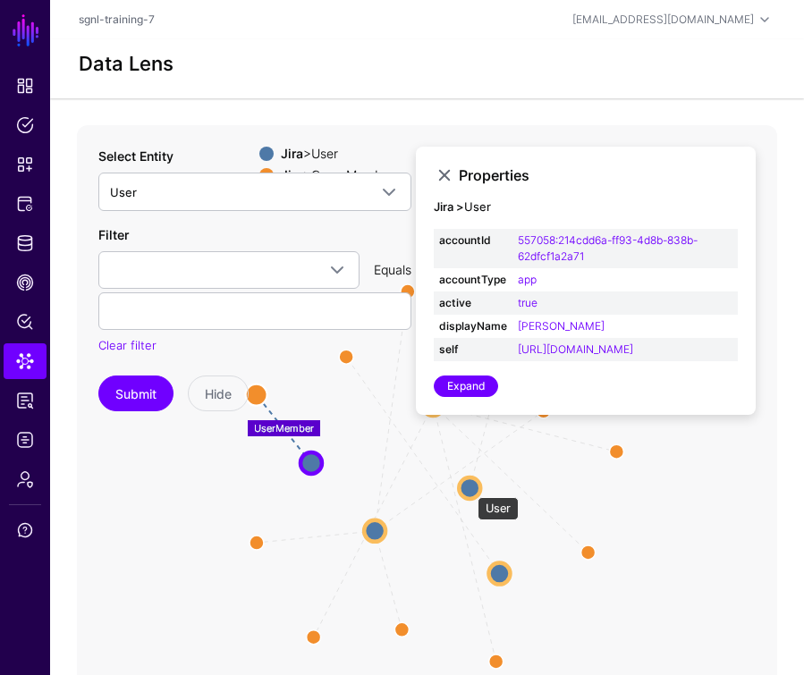
click at [469, 488] on circle at bounding box center [469, 488] width 21 height 21
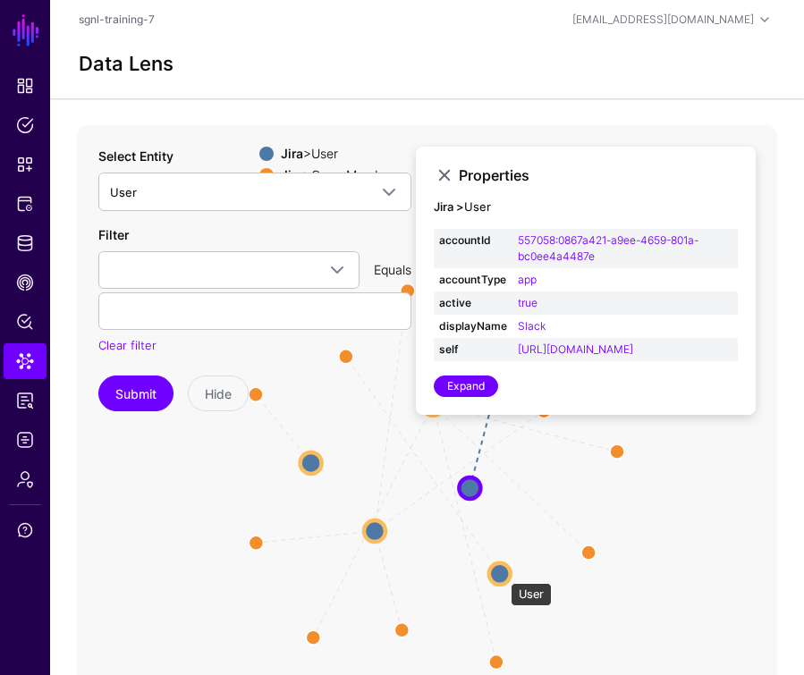
click at [502, 574] on circle at bounding box center [499, 574] width 21 height 21
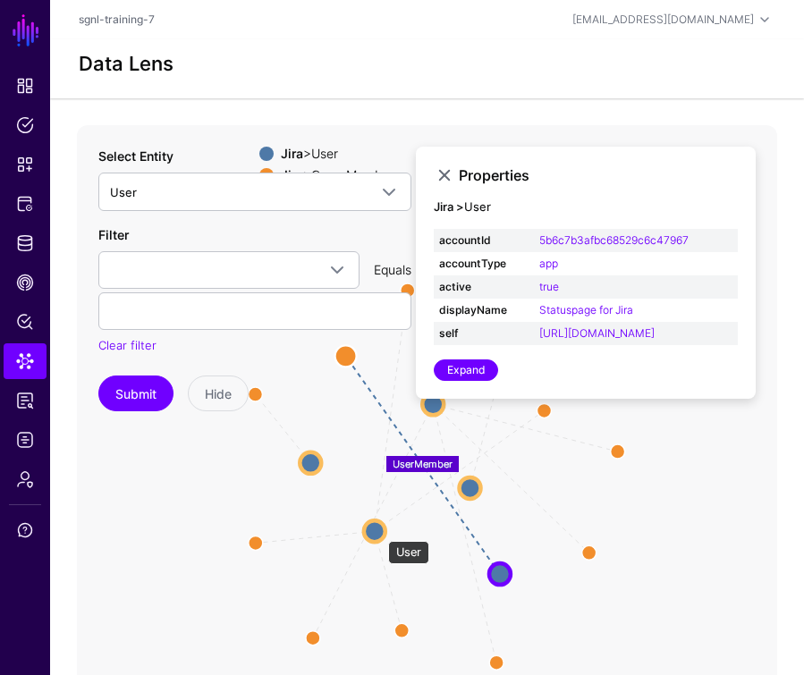
click at [379, 532] on circle at bounding box center [374, 531] width 21 height 21
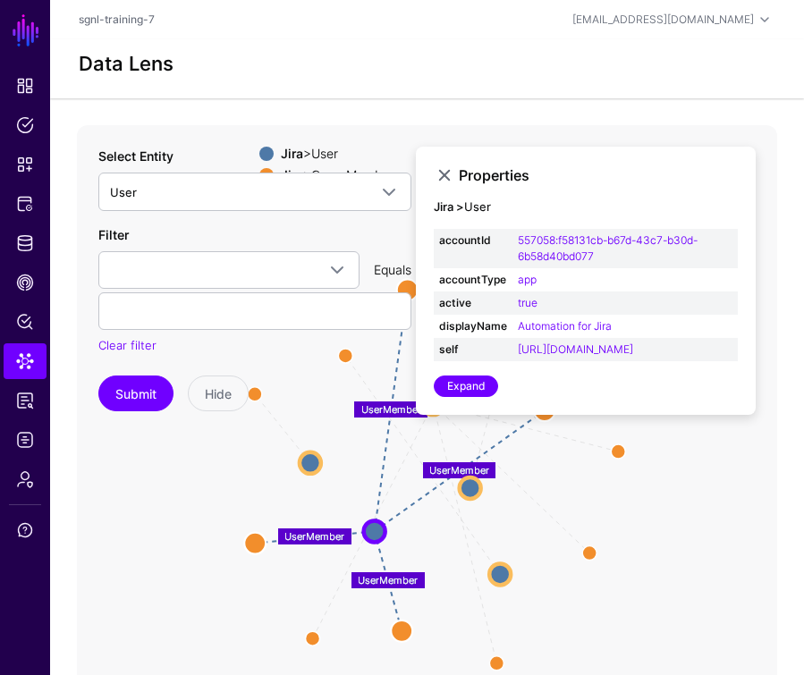
click at [148, 465] on icon "UserMember UserMember UserMember UserMember UserMember UserMember UserMember Us…" at bounding box center [427, 483] width 700 height 716
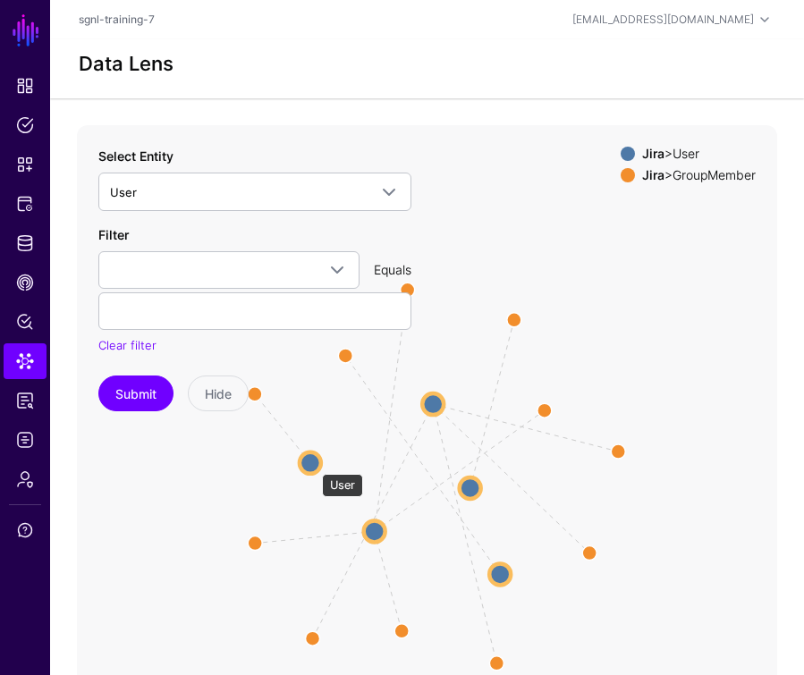
click at [313, 465] on circle at bounding box center [310, 463] width 21 height 21
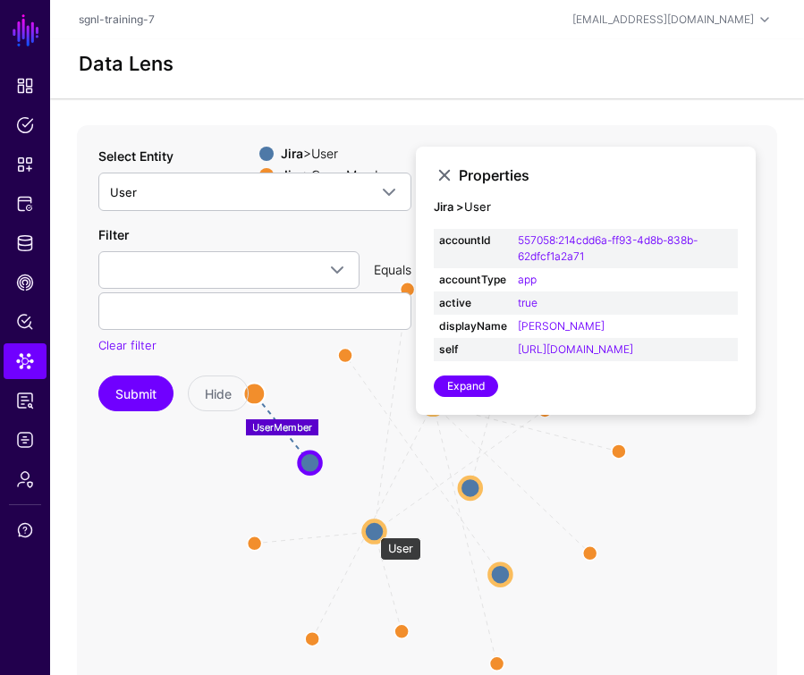
click at [371, 529] on circle at bounding box center [374, 531] width 21 height 21
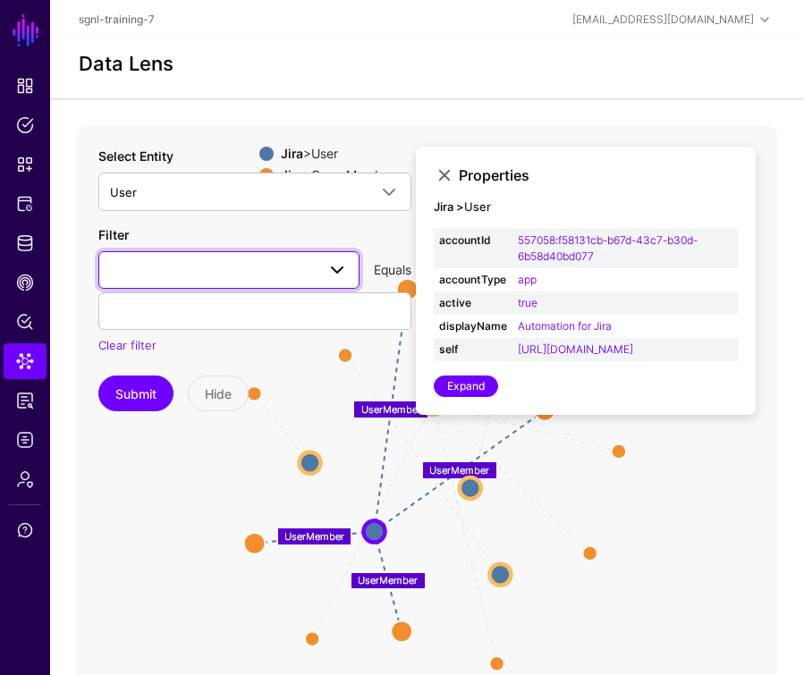
click at [244, 275] on span at bounding box center [229, 269] width 238 height 21
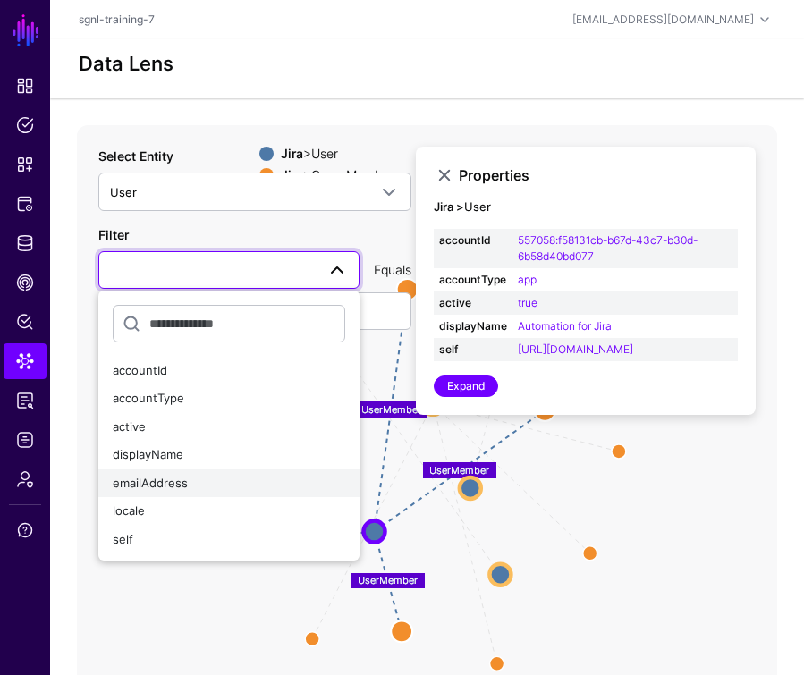
click at [189, 477] on div "emailAddress" at bounding box center [229, 484] width 233 height 18
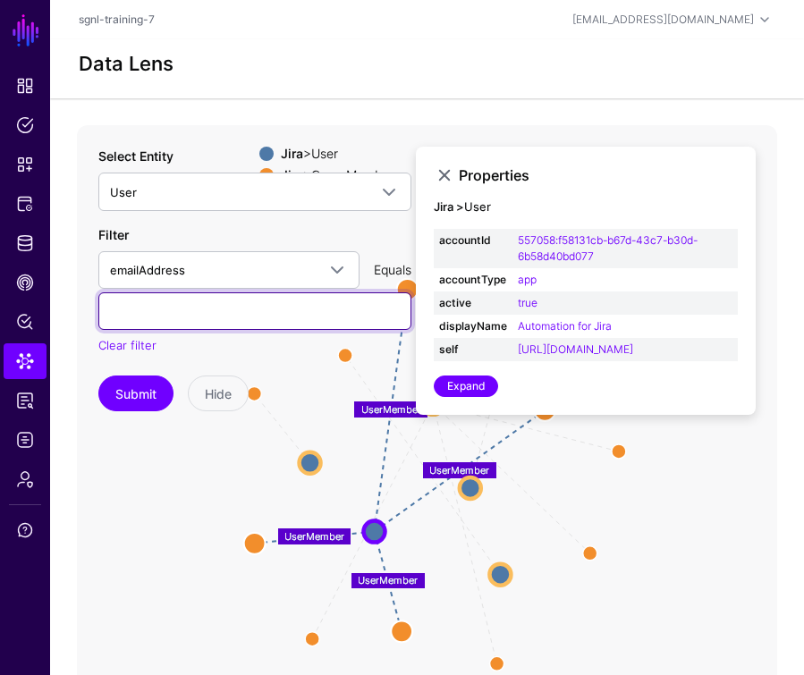
click at [177, 324] on input "text" at bounding box center [254, 311] width 313 height 38
type input "**********"
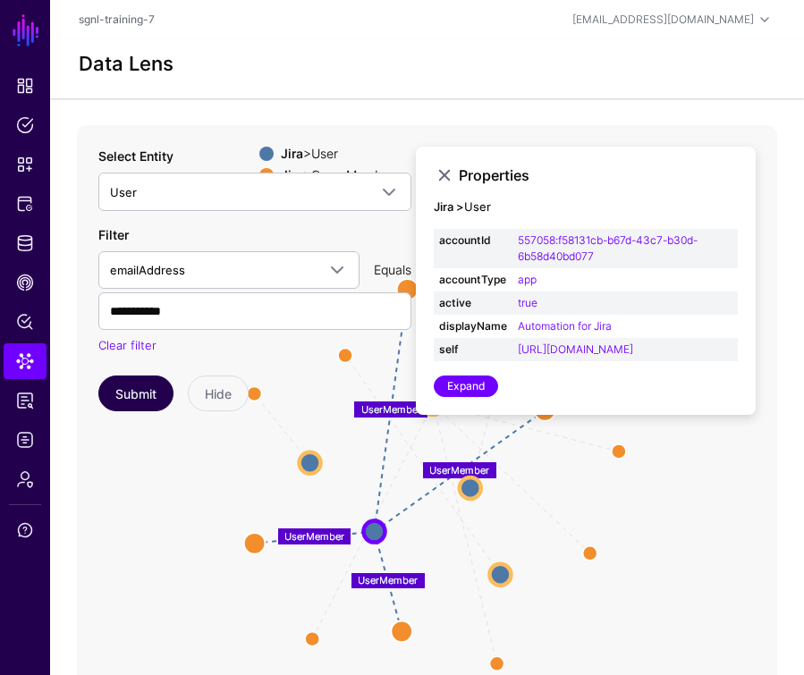
click at [157, 394] on button "Submit" at bounding box center [135, 394] width 75 height 36
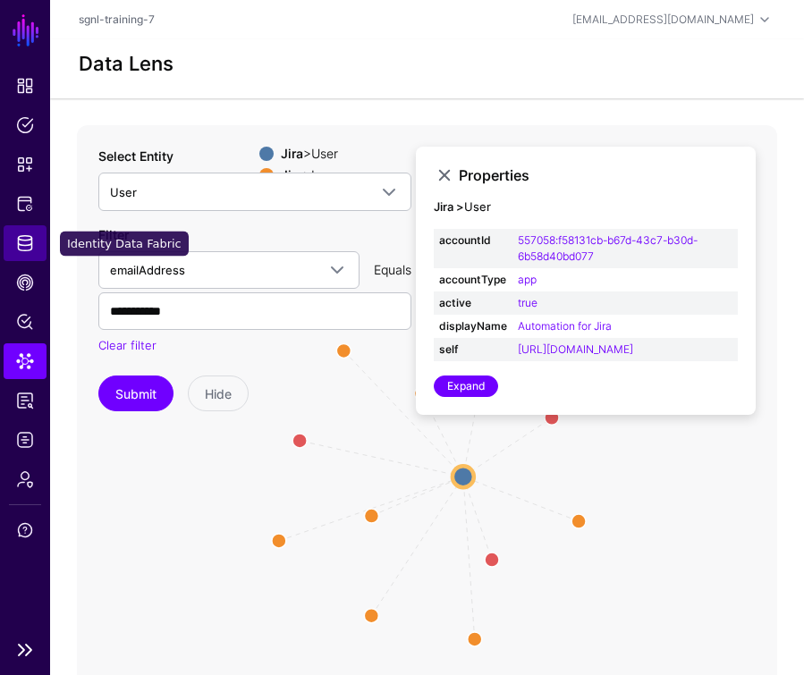
click at [30, 246] on span "Identity Data Fabric" at bounding box center [25, 243] width 18 height 18
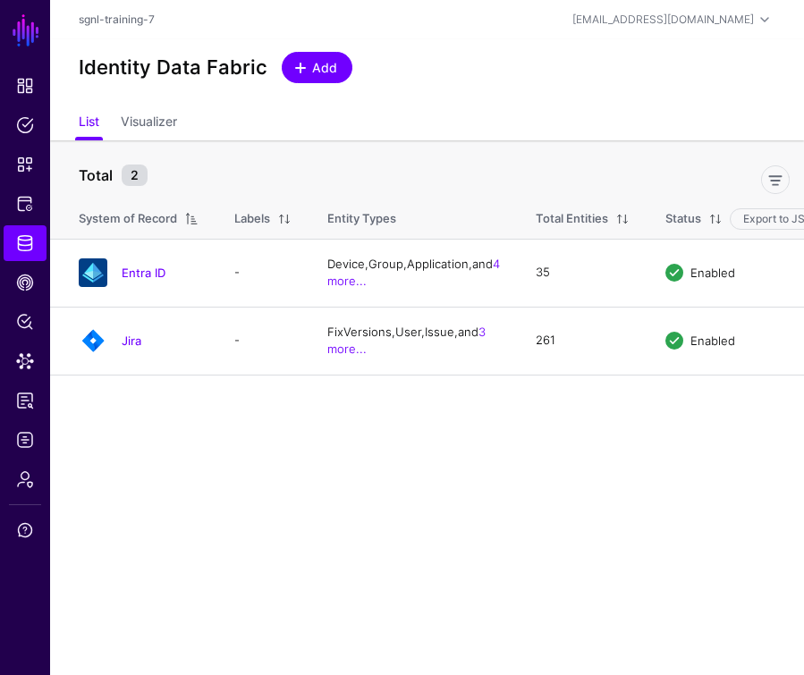
click at [312, 72] on span "Add" at bounding box center [325, 67] width 30 height 19
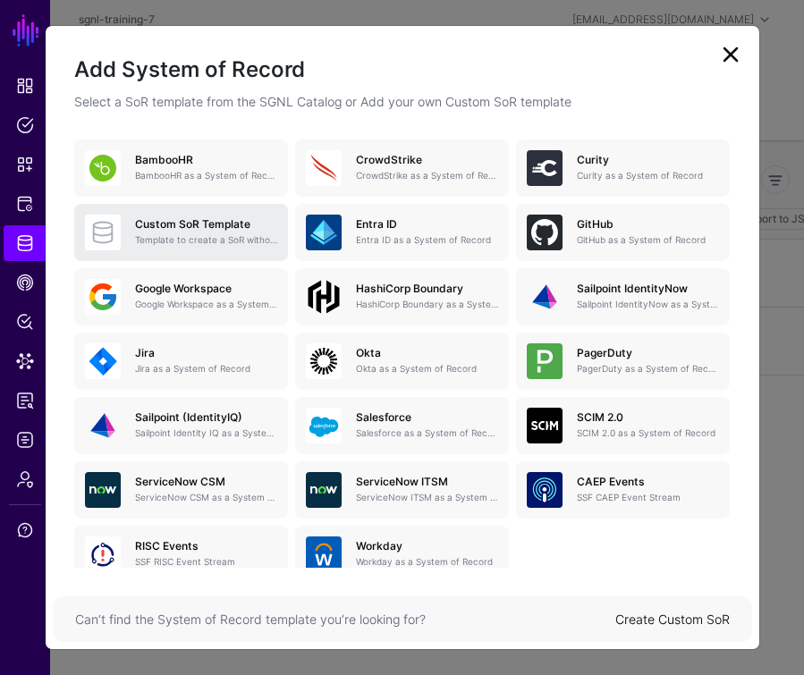
scroll to position [190, 0]
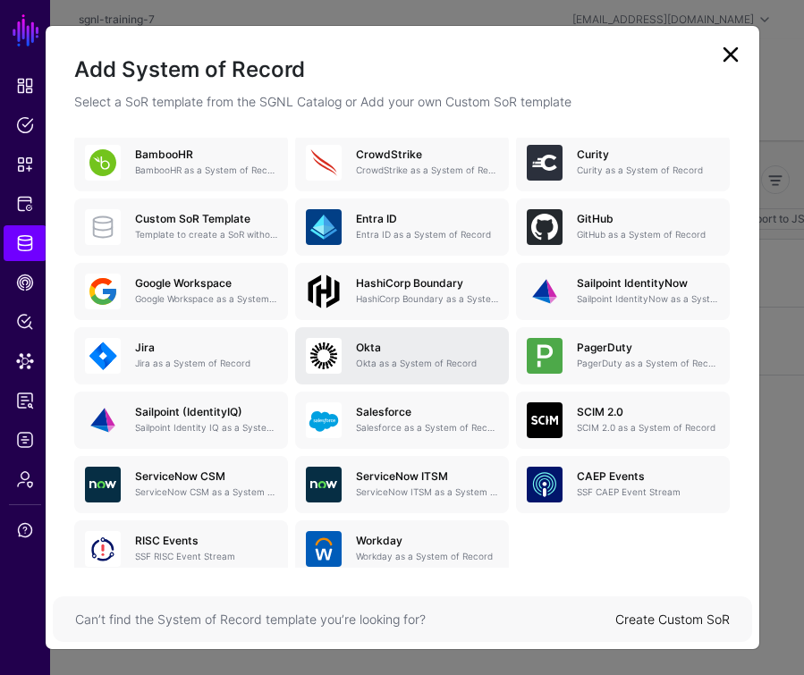
click at [379, 343] on h5 "Okta" at bounding box center [427, 348] width 142 height 13
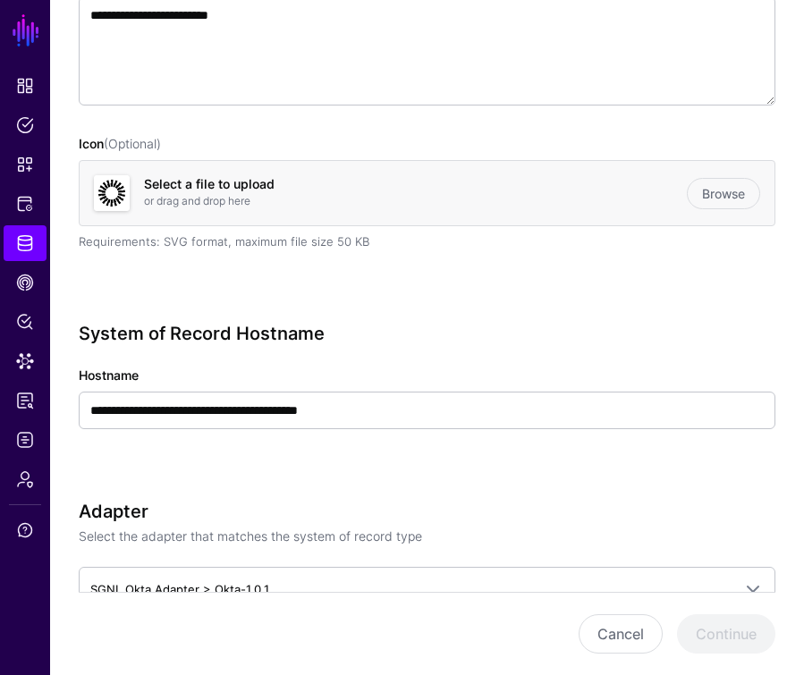
scroll to position [351, 0]
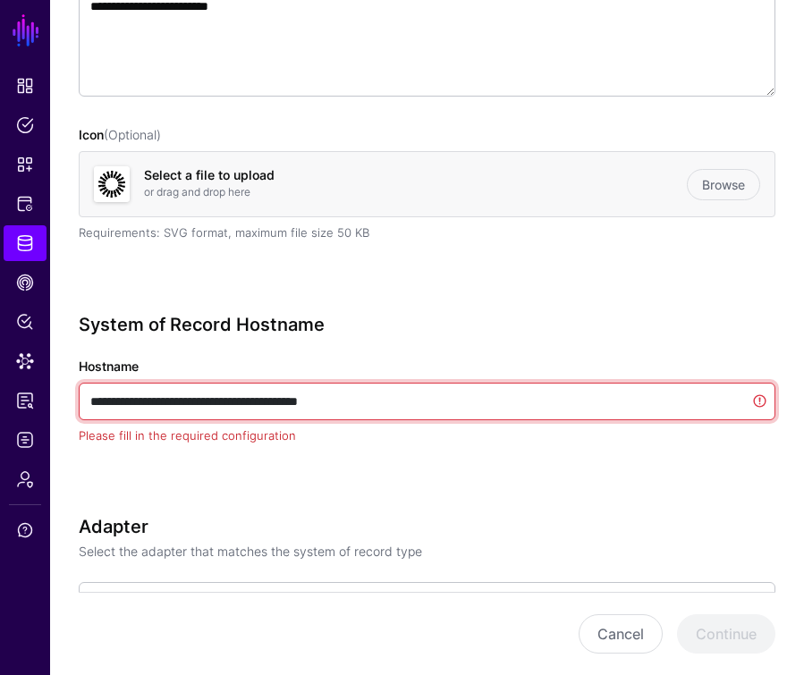
click at [411, 408] on input "**********" at bounding box center [427, 402] width 697 height 38
paste input "**********"
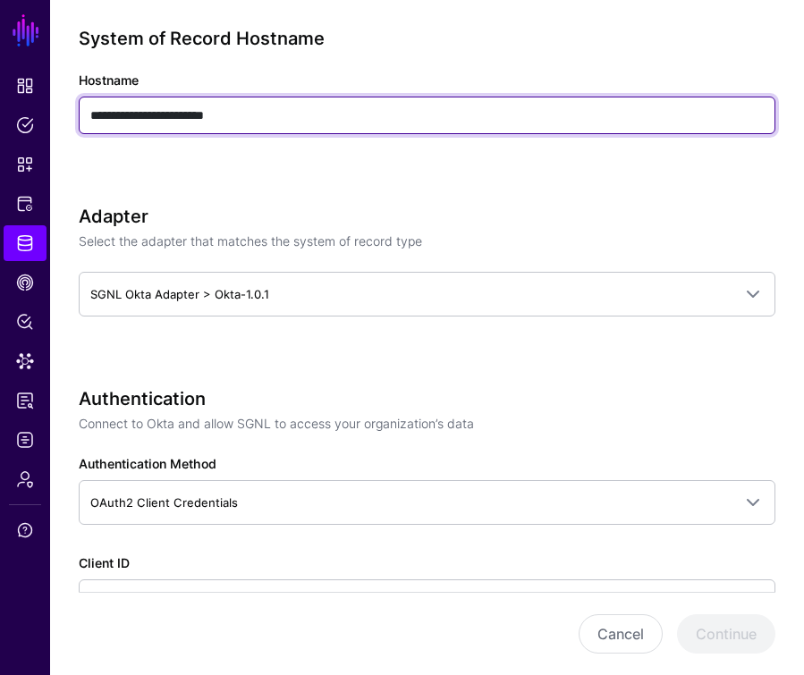
scroll to position [711, 0]
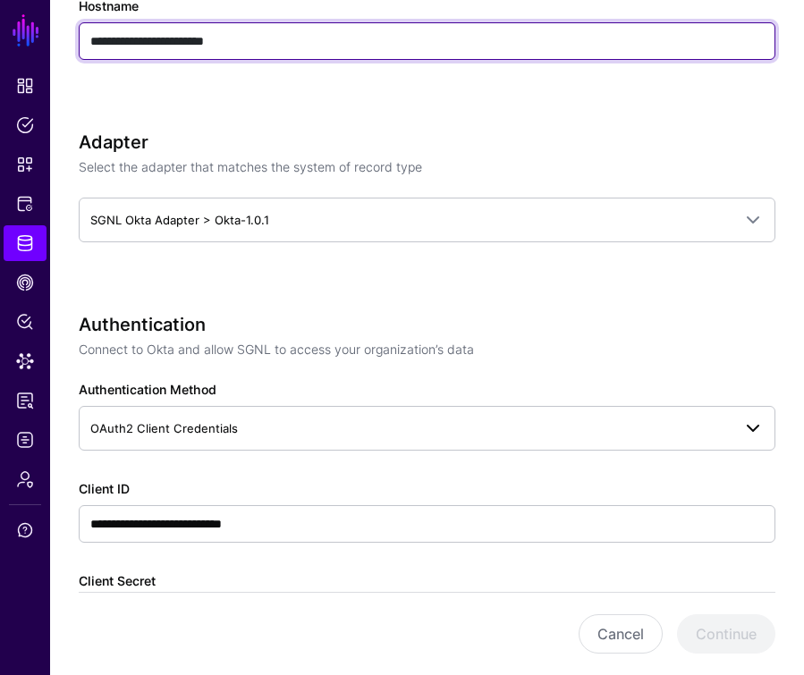
type input "**********"
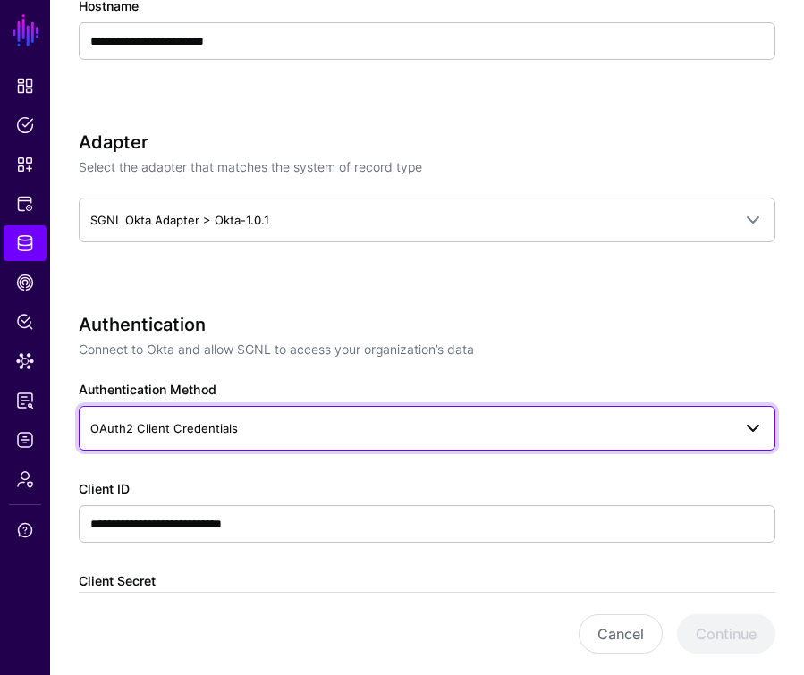
click at [279, 426] on span "OAuth2 Client Credentials" at bounding box center [410, 429] width 641 height 20
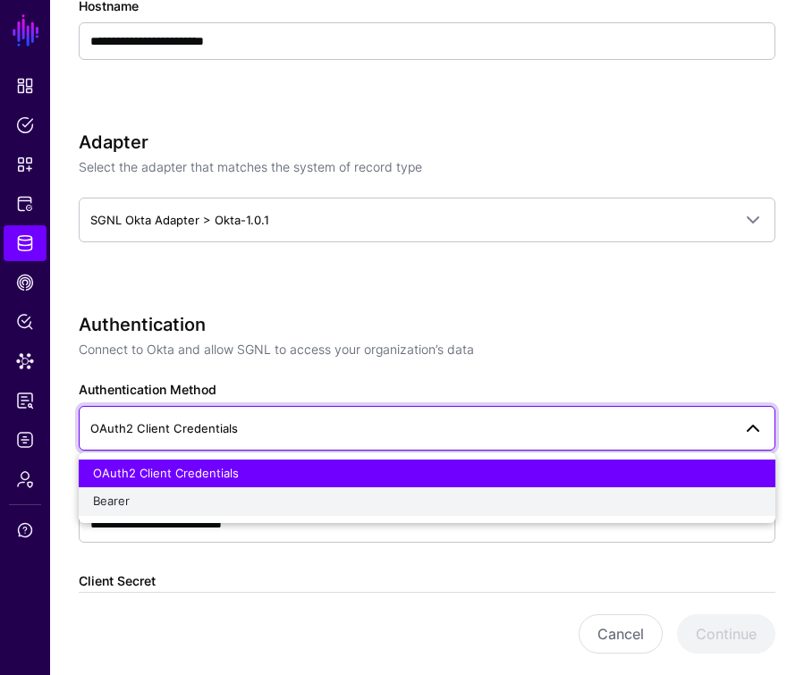
click at [126, 498] on span "Bearer" at bounding box center [111, 501] width 37 height 14
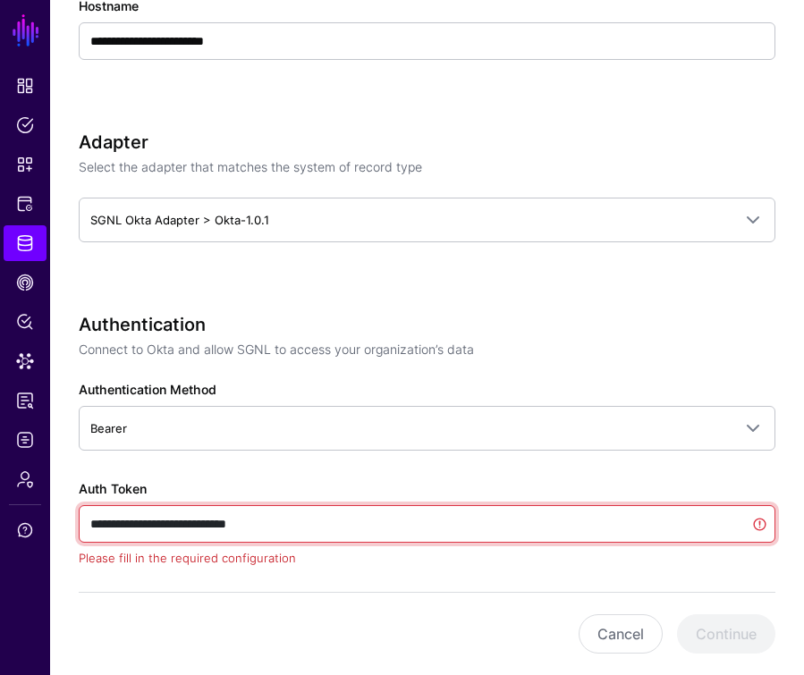
click at [301, 521] on input "**********" at bounding box center [427, 524] width 697 height 38
click at [291, 522] on input "Auth Token" at bounding box center [427, 524] width 697 height 38
paste input "**********"
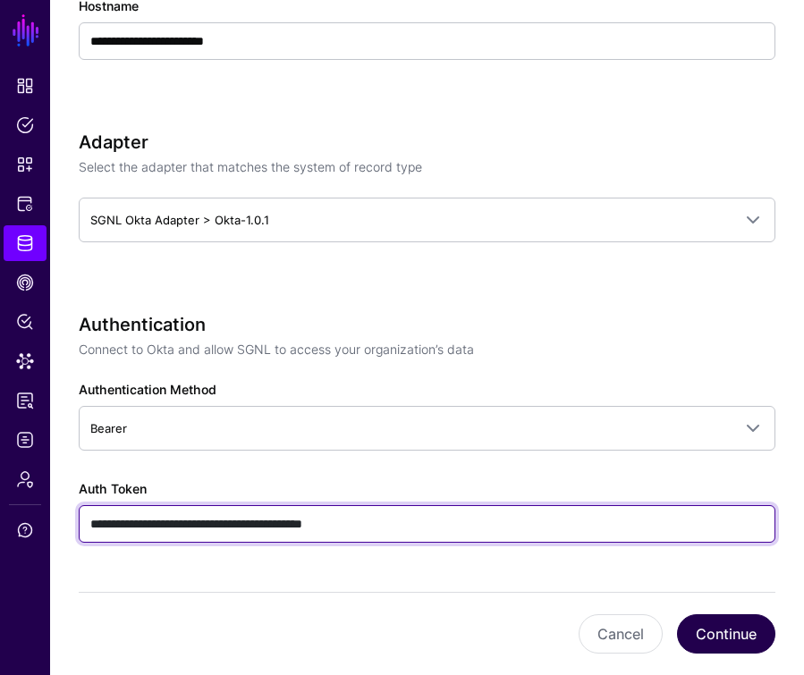
type input "**********"
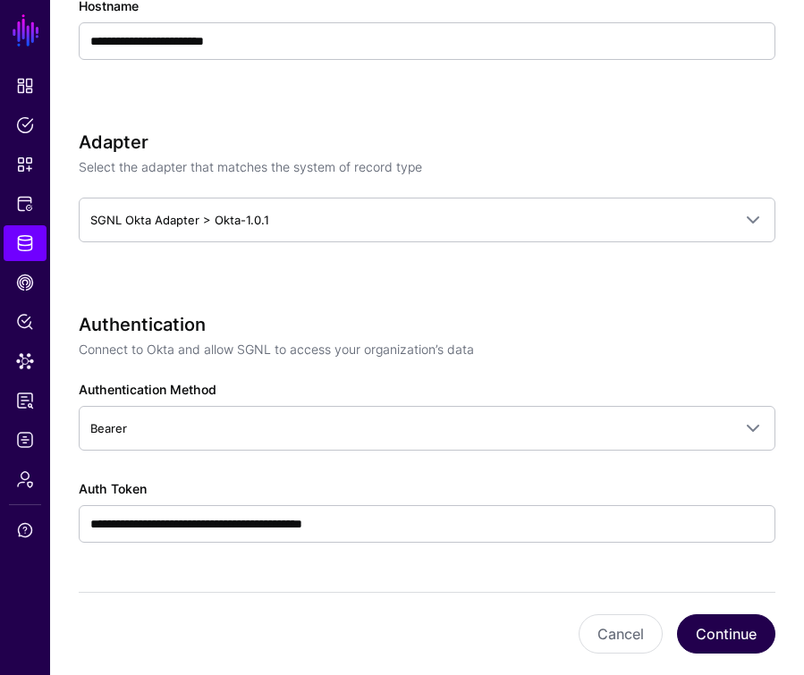
click at [711, 625] on button "Continue" at bounding box center [726, 634] width 98 height 39
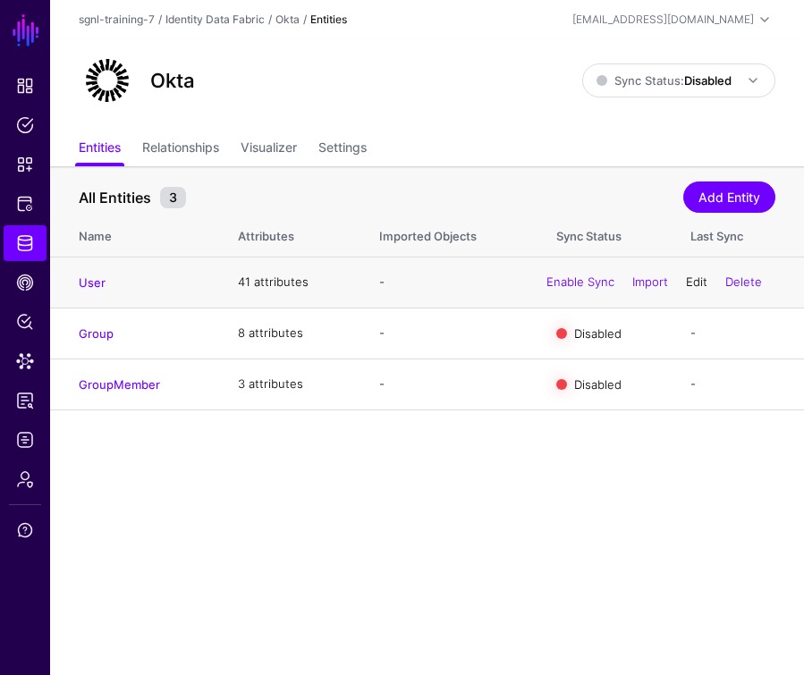
click at [691, 277] on link "Edit" at bounding box center [696, 282] width 21 height 14
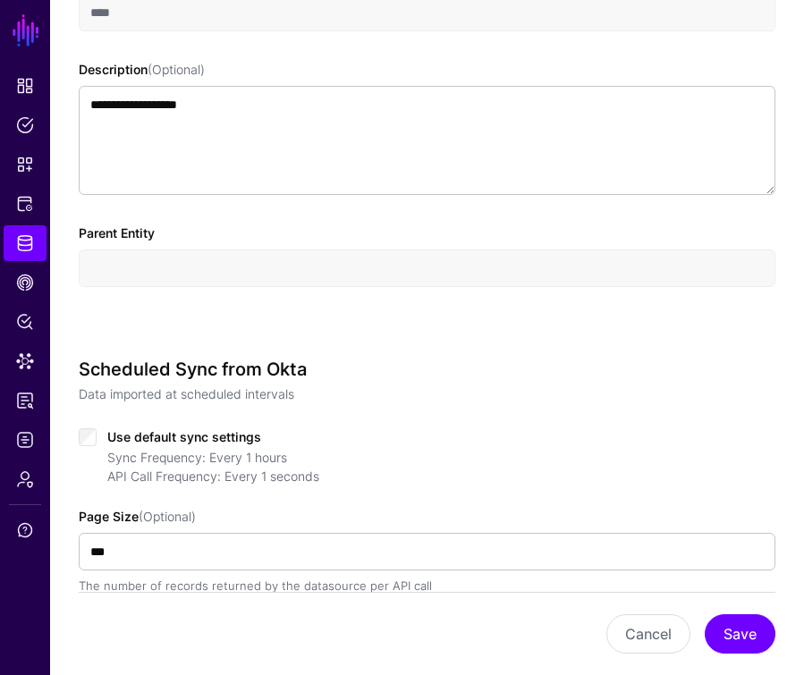
scroll to position [562, 0]
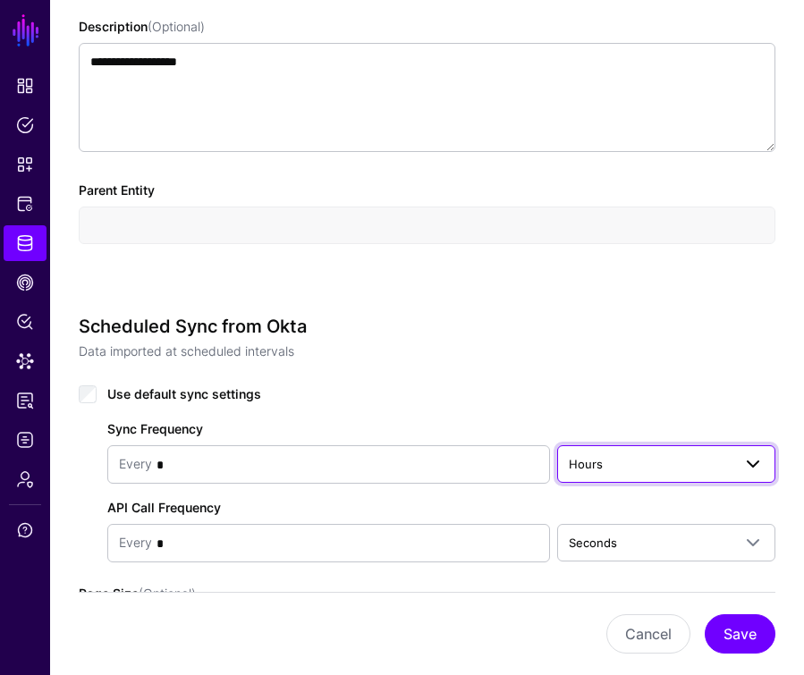
click at [688, 470] on span "Hours" at bounding box center [650, 464] width 163 height 20
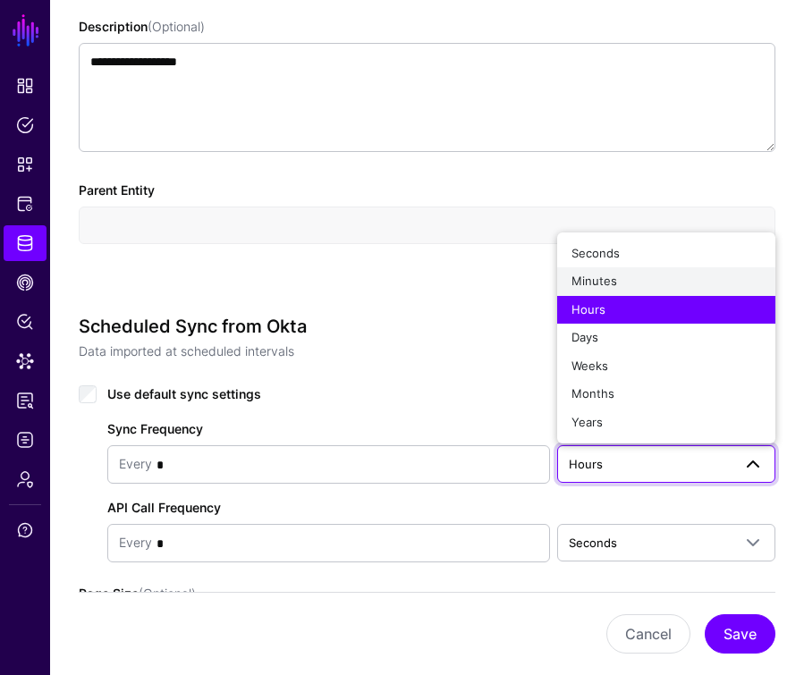
click at [619, 283] on div "Minutes" at bounding box center [667, 282] width 190 height 18
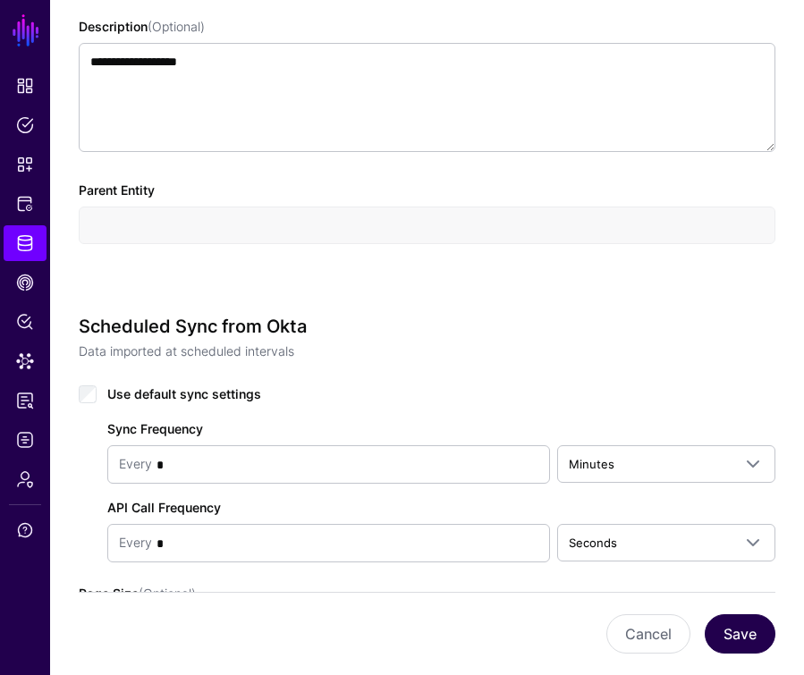
click at [742, 640] on button "Save" at bounding box center [740, 634] width 71 height 39
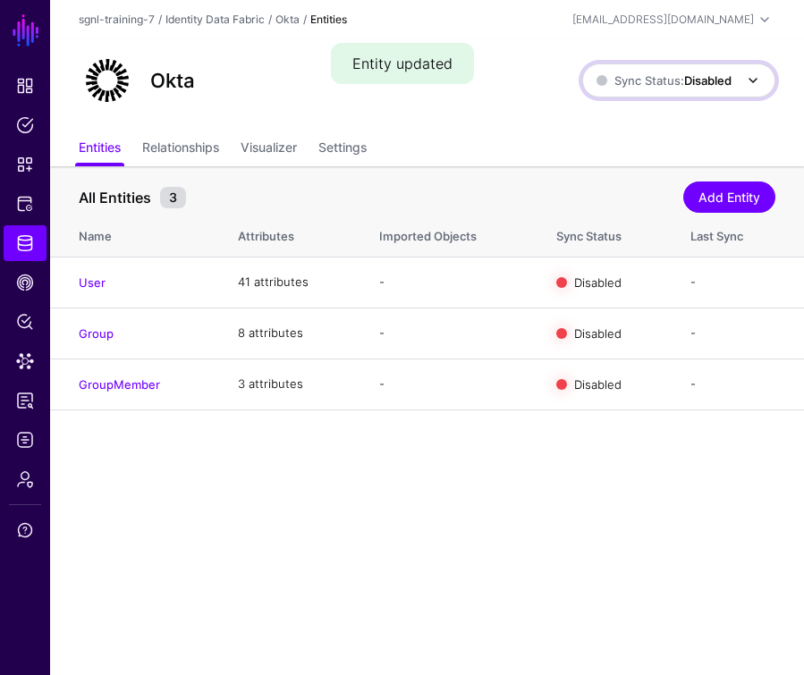
click at [664, 89] on span "Sync Status: Disabled" at bounding box center [664, 81] width 135 height 20
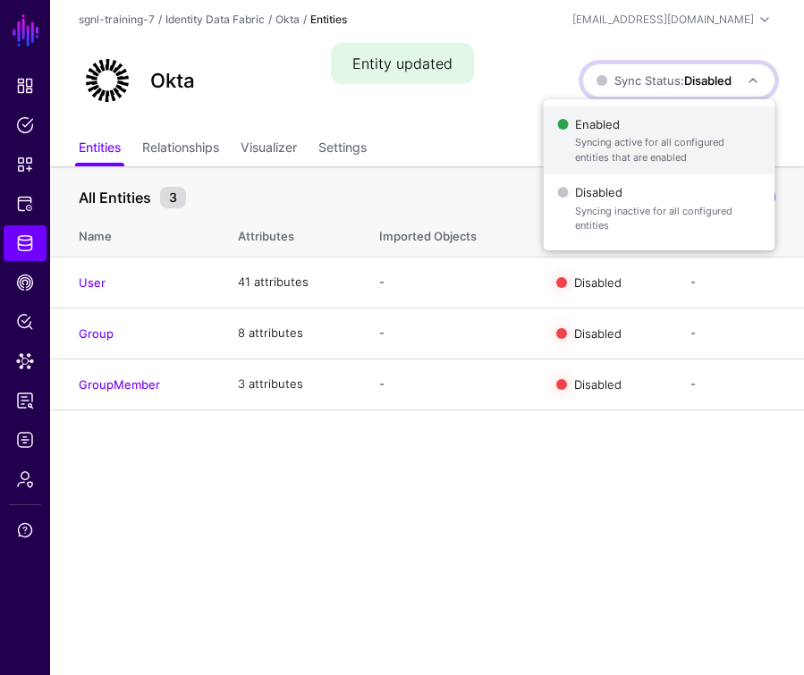
click at [638, 140] on span "Syncing active for all configured entities that are enabled" at bounding box center [667, 150] width 185 height 30
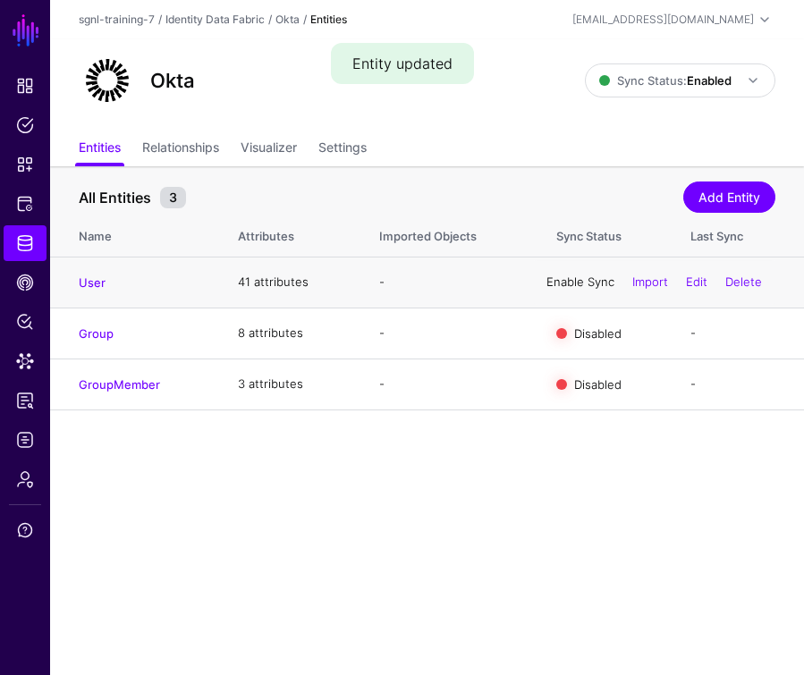
click at [573, 284] on link "Enable Sync" at bounding box center [581, 282] width 68 height 14
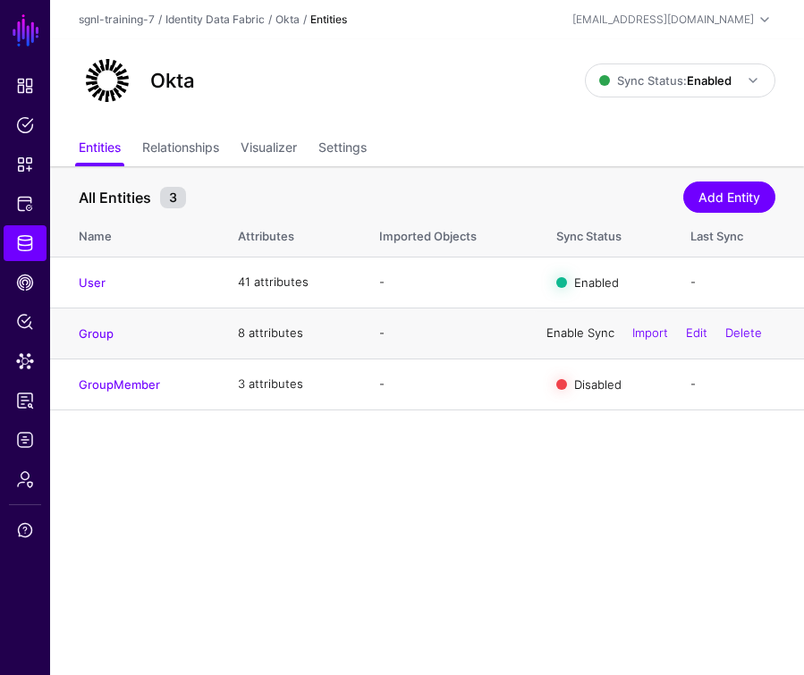
click at [577, 337] on link "Enable Sync" at bounding box center [581, 333] width 68 height 14
click at [582, 382] on link "Enable Sync" at bounding box center [581, 384] width 68 height 14
click at [21, 434] on span "Logs" at bounding box center [25, 440] width 18 height 18
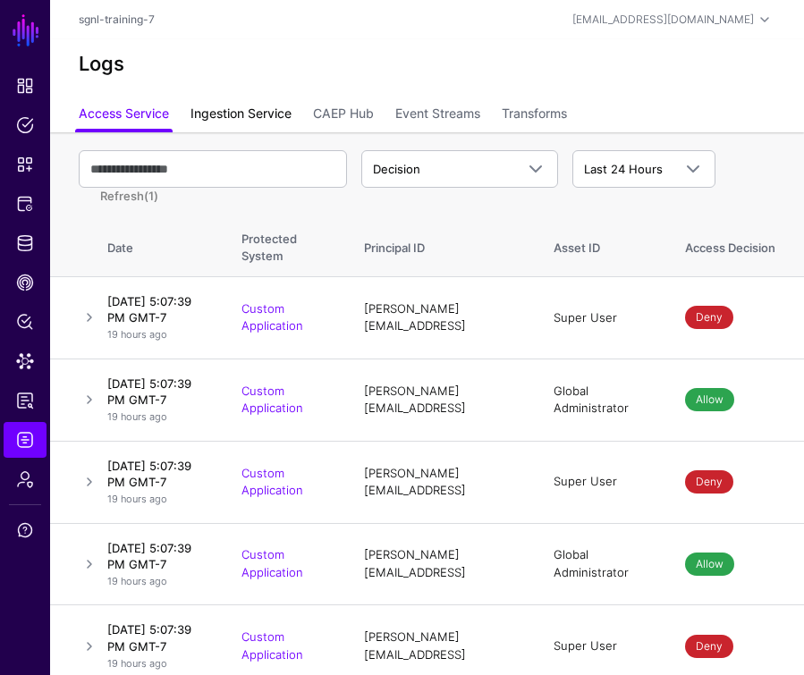
click at [250, 117] on link "Ingestion Service" at bounding box center [241, 115] width 101 height 34
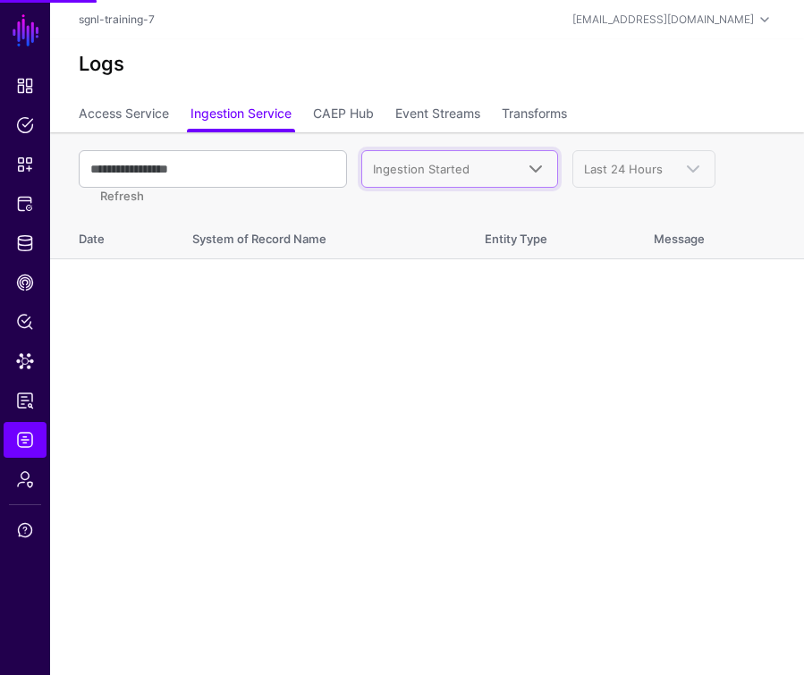
click at [466, 170] on span "Ingestion Started" at bounding box center [421, 169] width 97 height 14
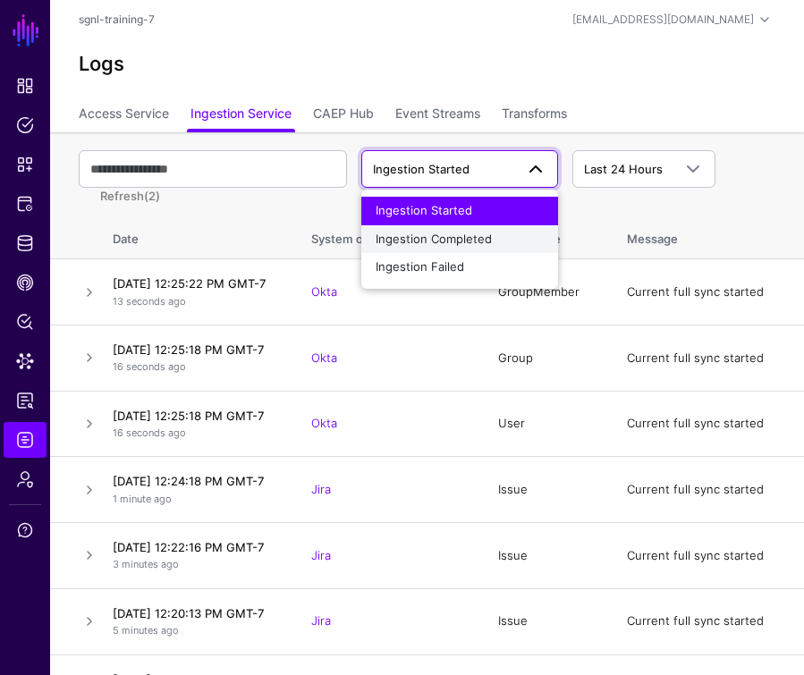
click at [479, 239] on span "Ingestion Completed" at bounding box center [434, 239] width 116 height 14
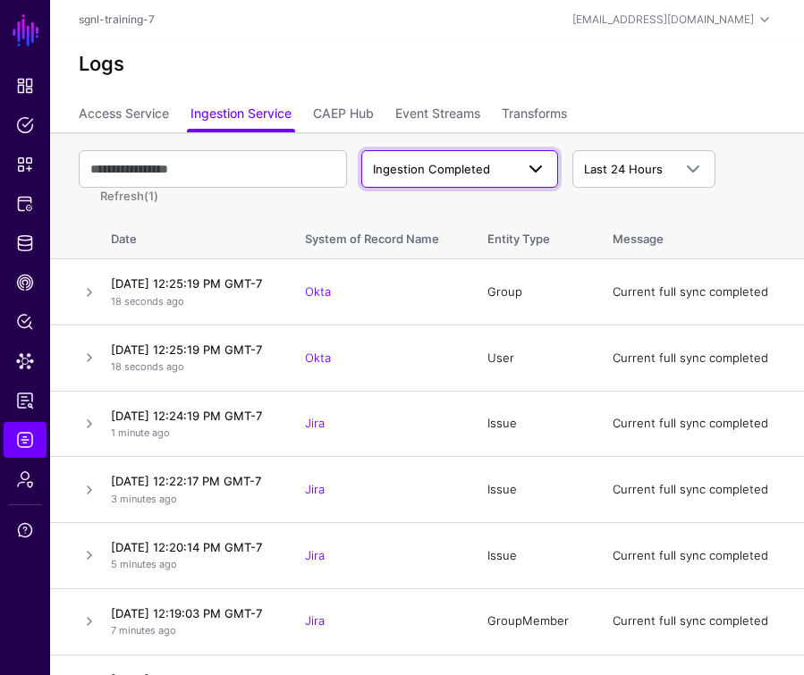
click at [453, 179] on span "Ingestion Completed" at bounding box center [460, 168] width 174 height 21
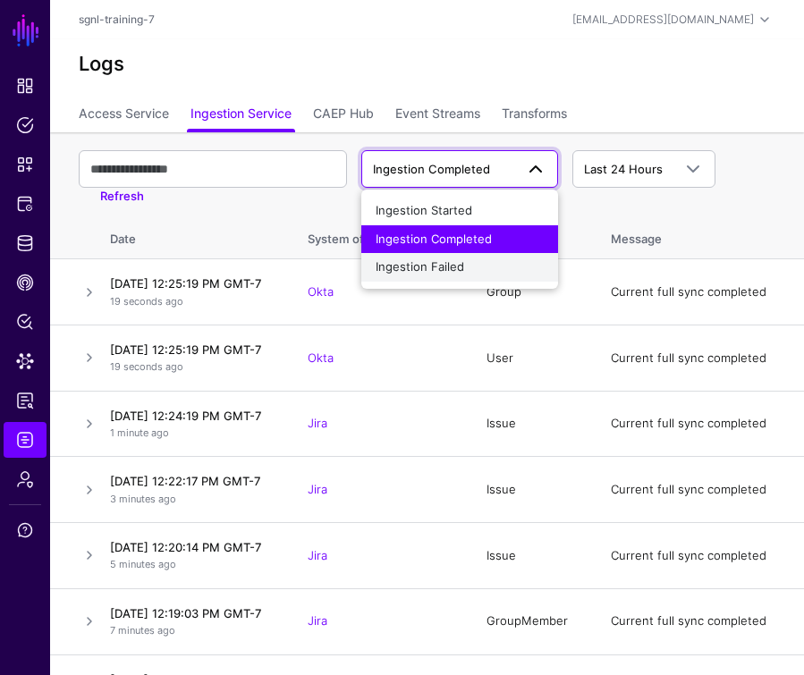
click at [438, 264] on span "Ingestion Failed" at bounding box center [420, 266] width 89 height 14
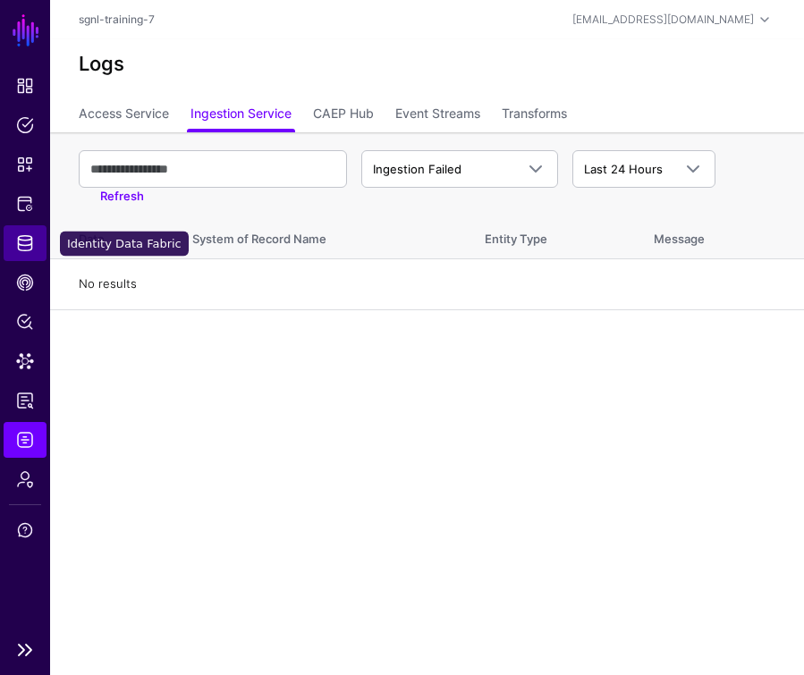
click at [23, 249] on span "Identity Data Fabric" at bounding box center [25, 243] width 18 height 18
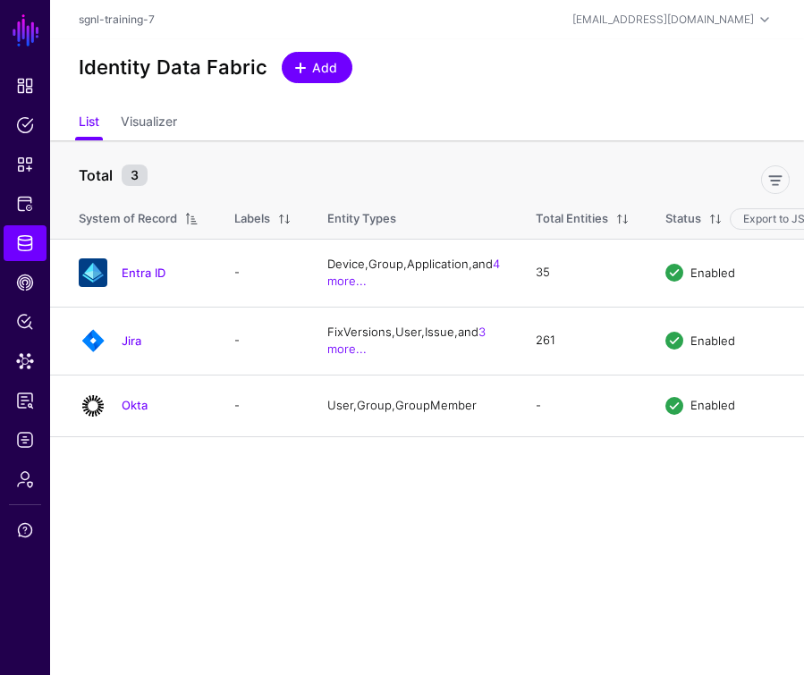
click at [294, 69] on span at bounding box center [300, 68] width 14 height 14
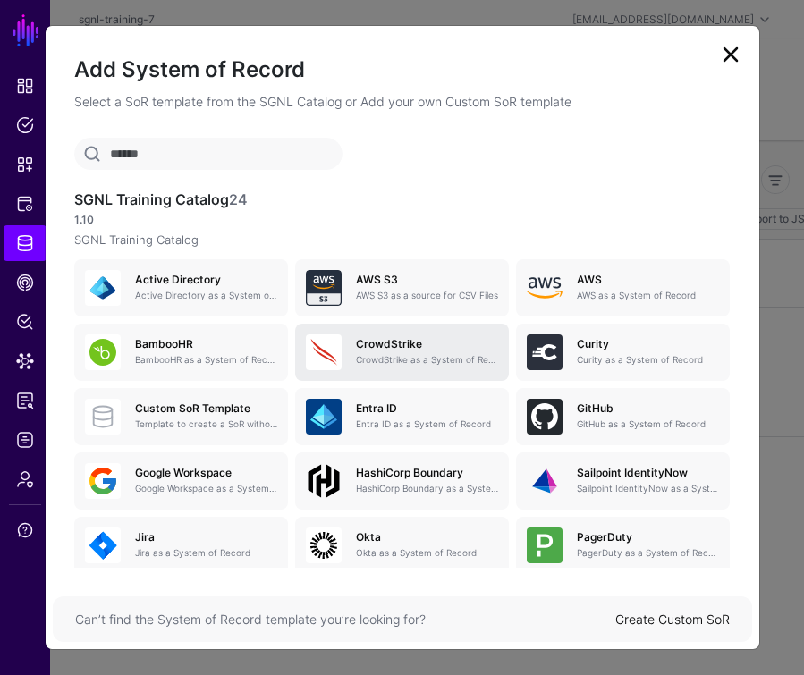
click at [366, 369] on div "CrowdStrike CrowdStrike as a System of Record" at bounding box center [402, 353] width 192 height 36
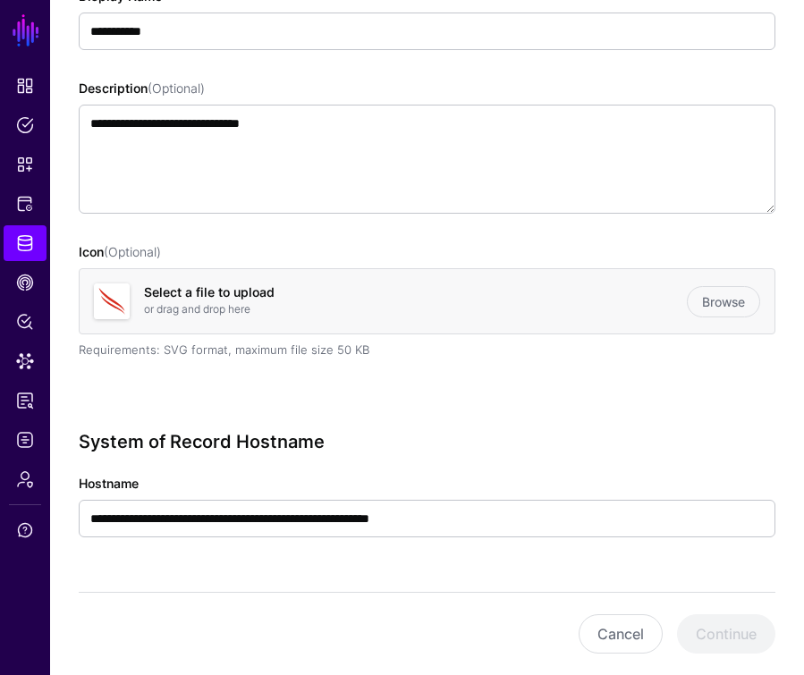
scroll to position [235, 0]
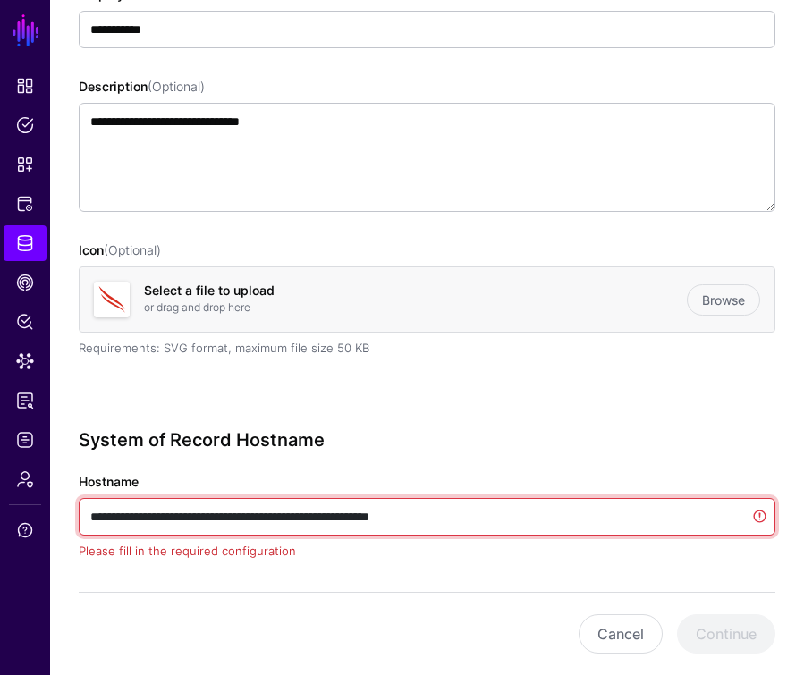
click at [251, 511] on input "**********" at bounding box center [427, 517] width 697 height 38
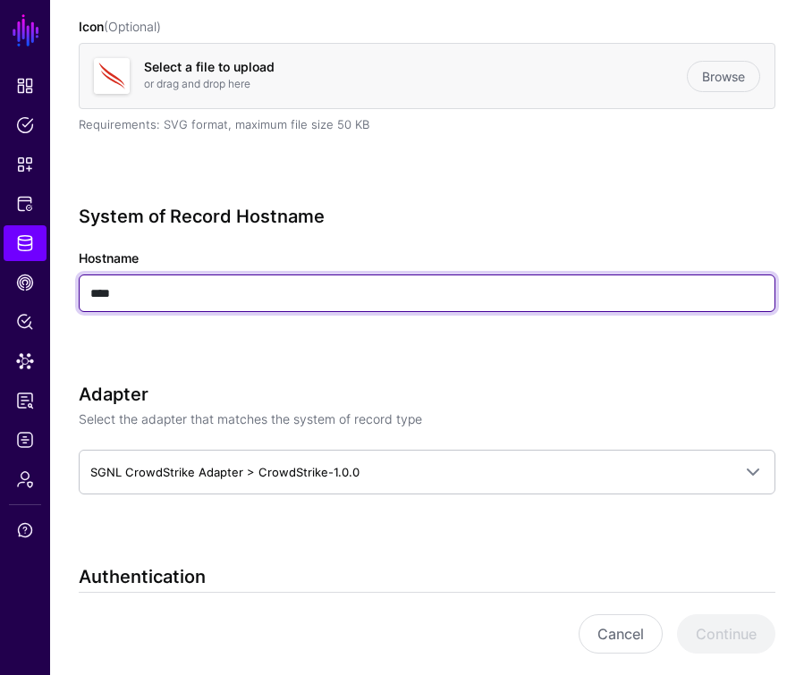
scroll to position [472, 0]
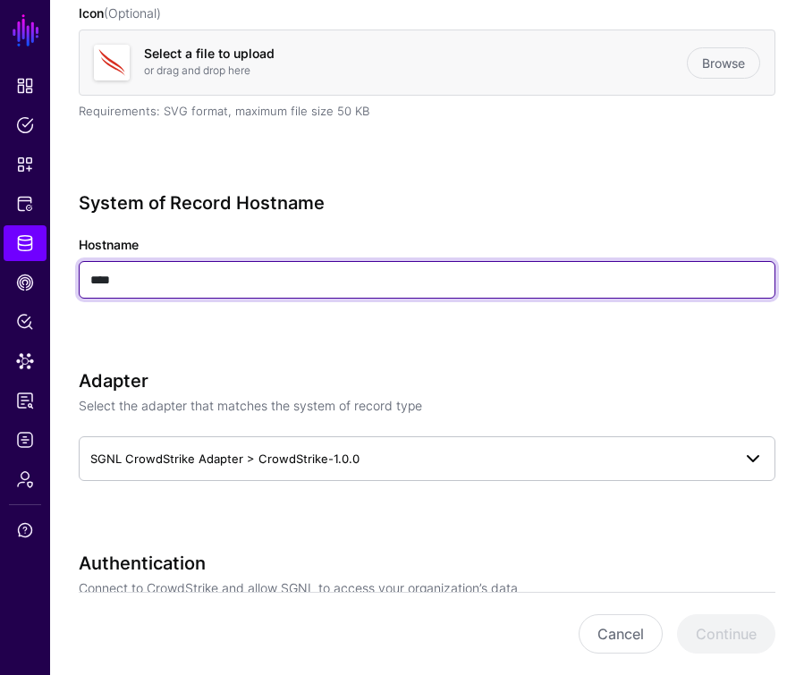
type input "****"
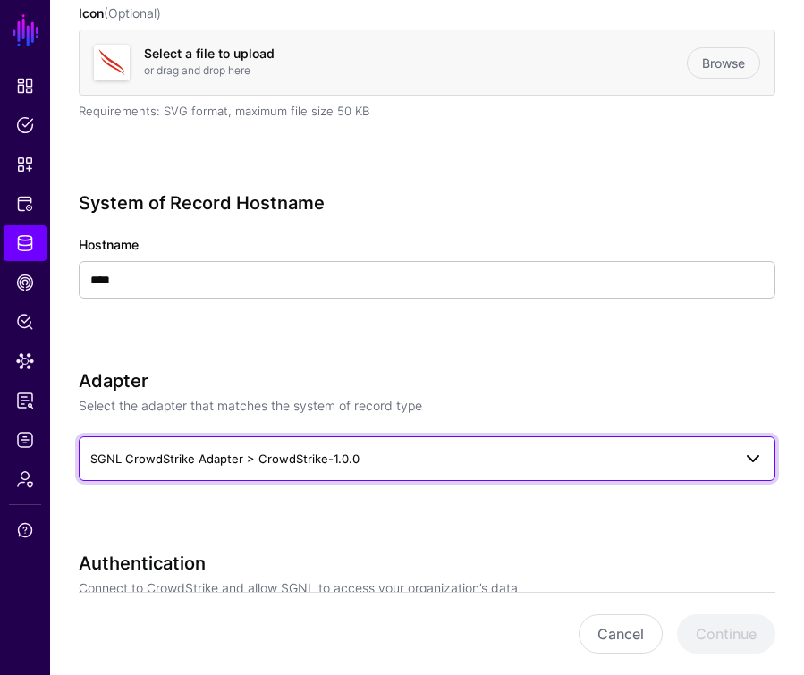
click at [172, 462] on span "SGNL CrowdStrike Adapter > CrowdStrike-1.0.0" at bounding box center [224, 459] width 269 height 14
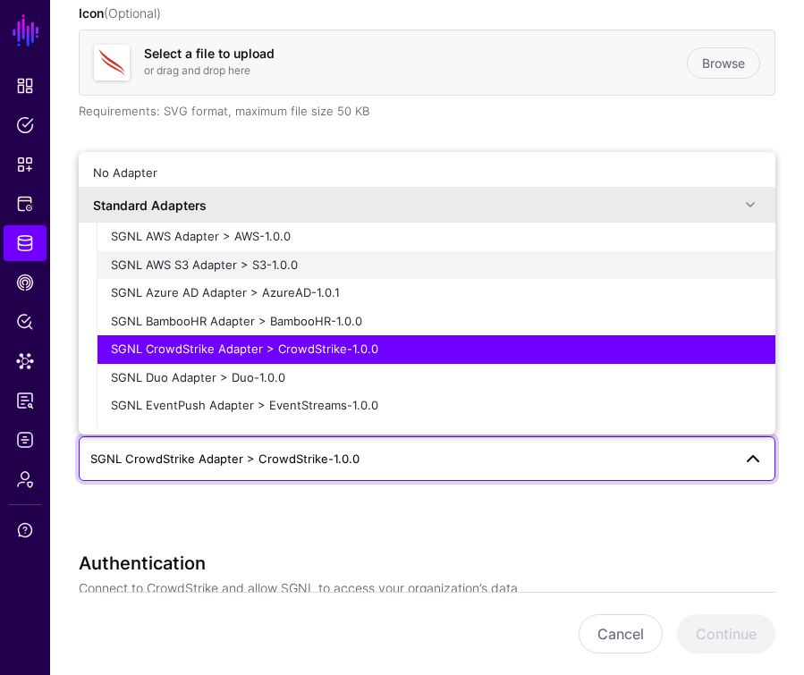
click at [193, 266] on span "SGNL AWS S3 Adapter > S3-1.0.0" at bounding box center [204, 265] width 187 height 14
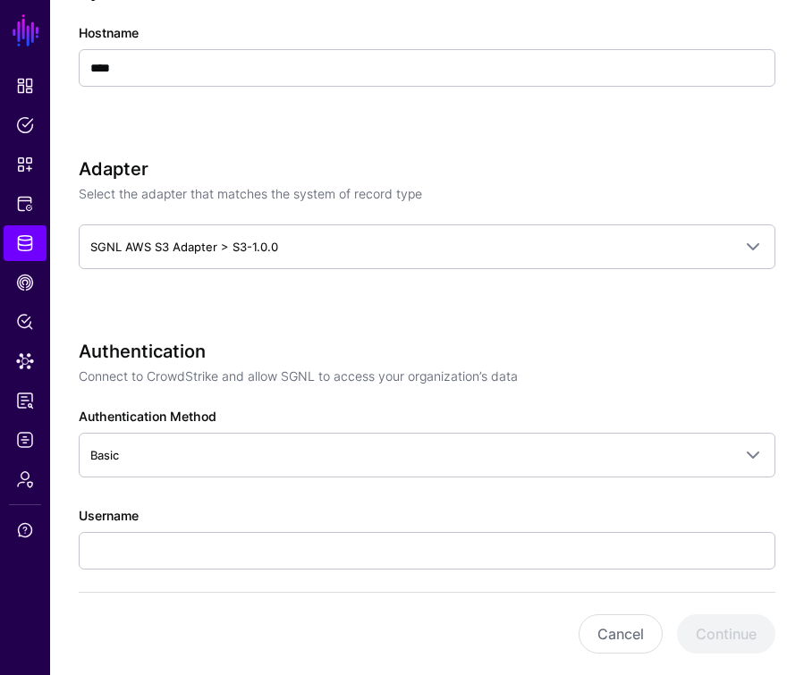
scroll to position [688, 0]
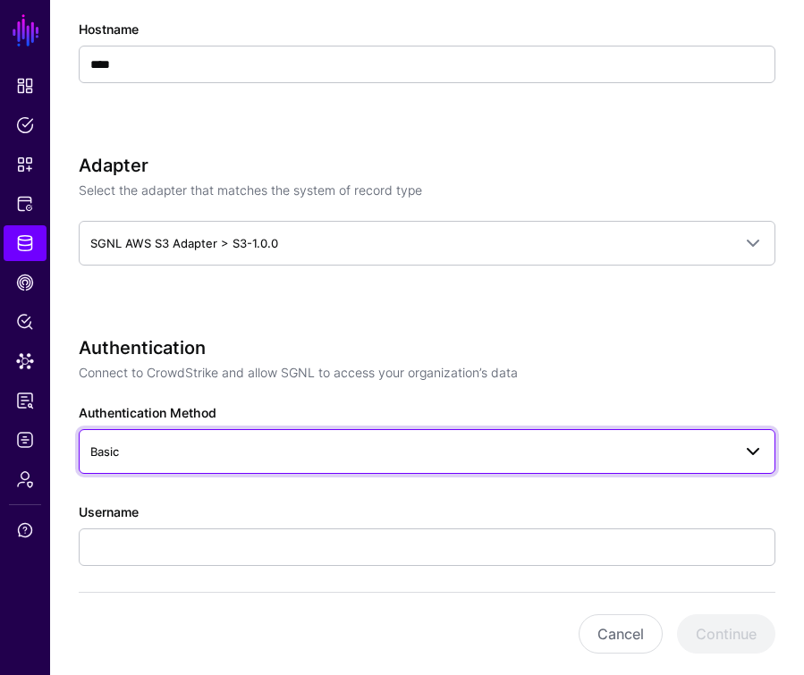
click at [164, 457] on span "Basic" at bounding box center [410, 452] width 641 height 20
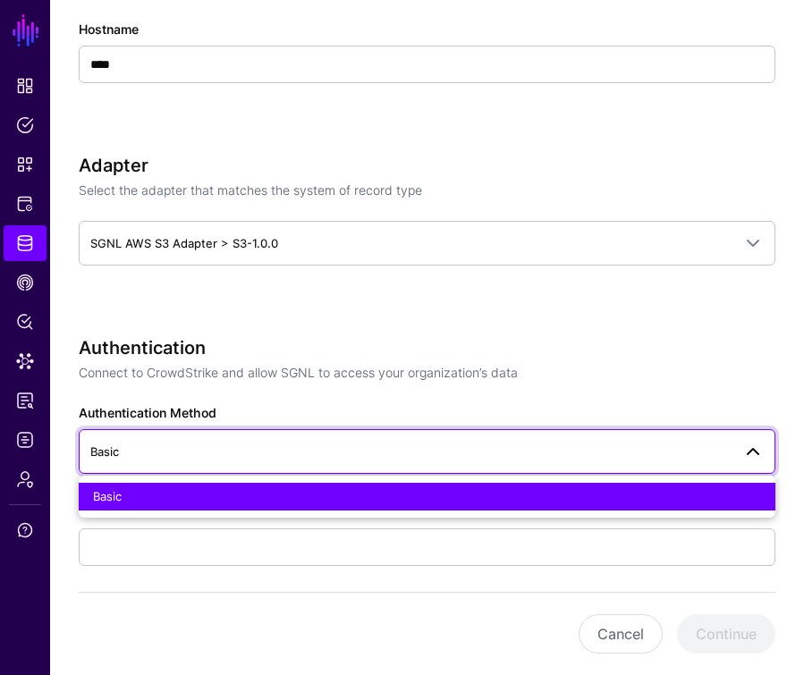
click at [164, 457] on span "Basic" at bounding box center [410, 452] width 641 height 20
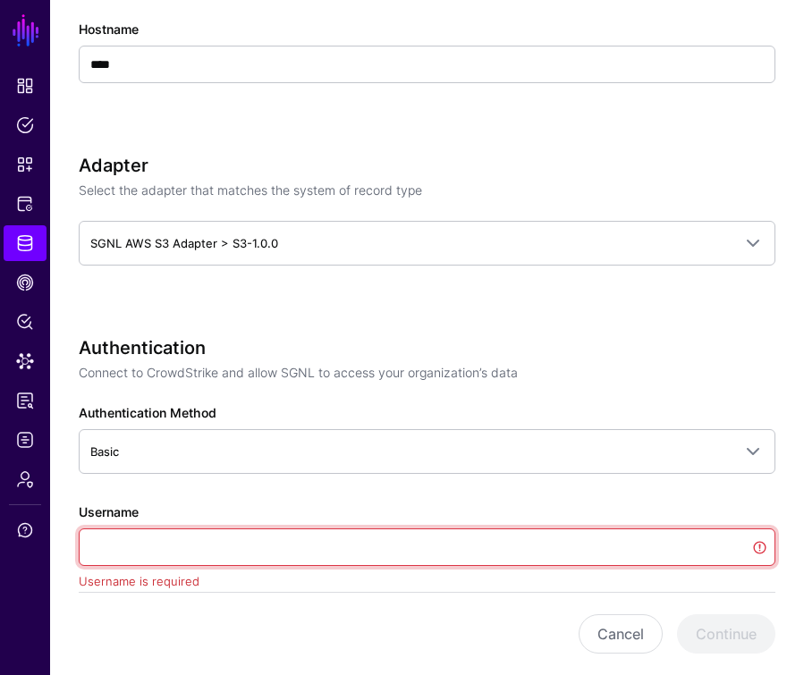
click at [216, 547] on input "Username" at bounding box center [427, 548] width 697 height 38
paste input "**********"
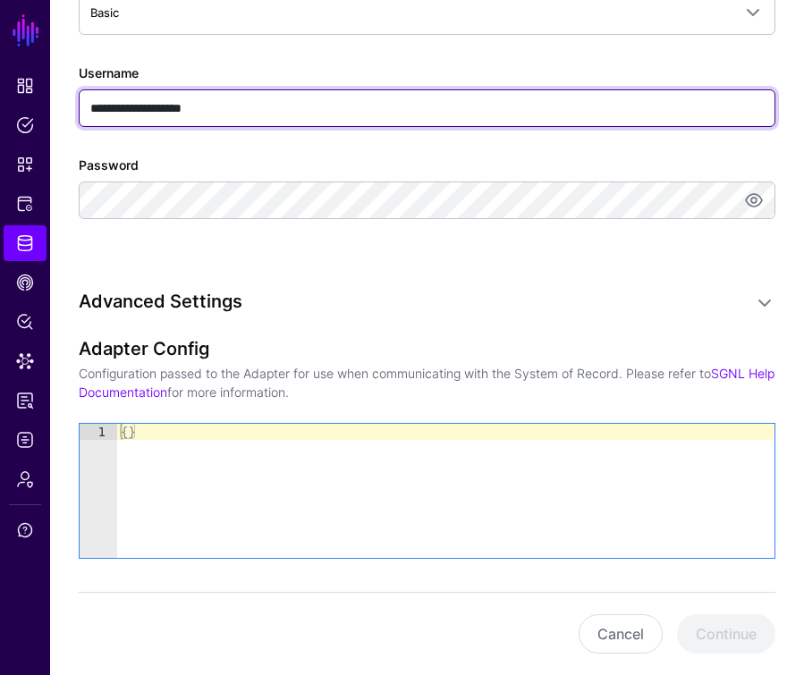
scroll to position [1156, 0]
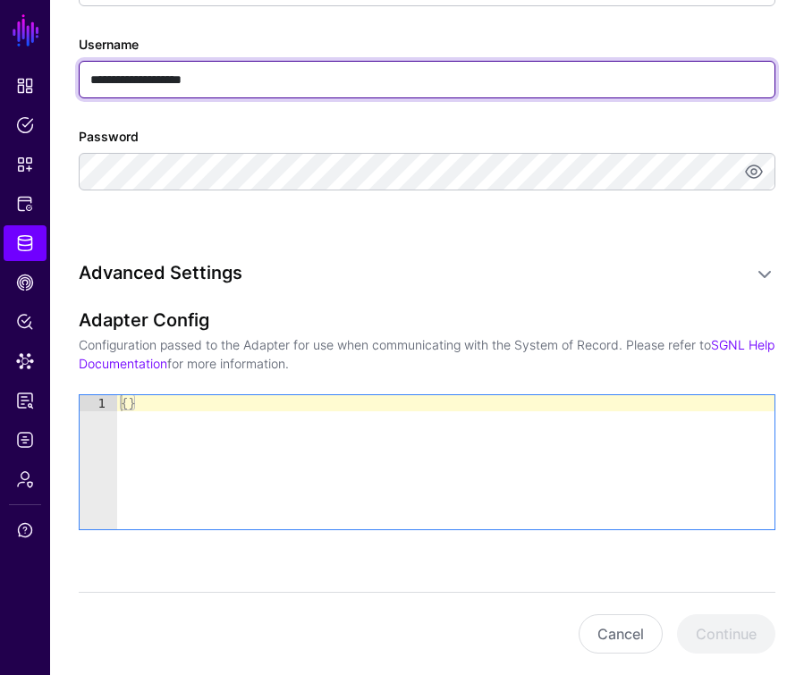
type input "**********"
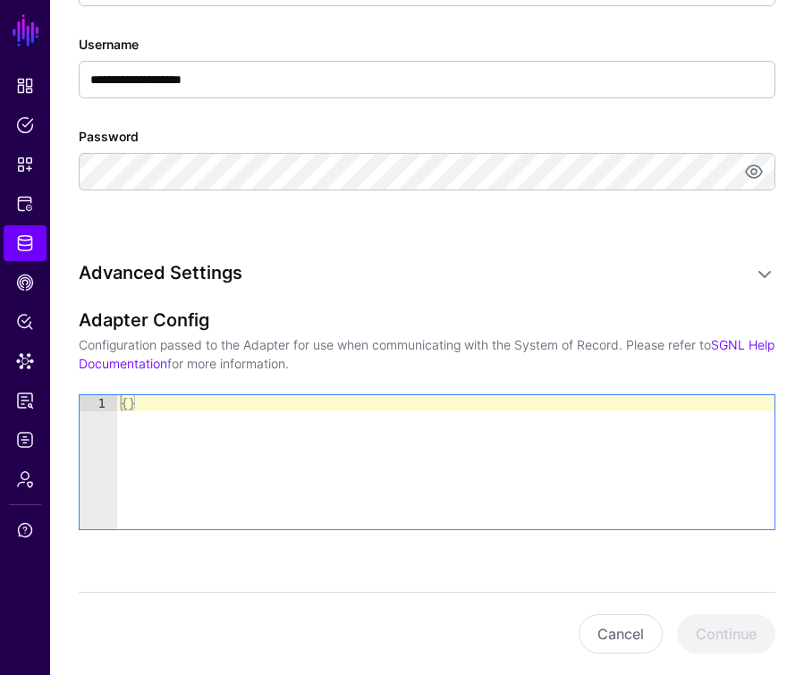
click at [144, 396] on div "{ }" at bounding box center [445, 478] width 657 height 166
type textarea "*"
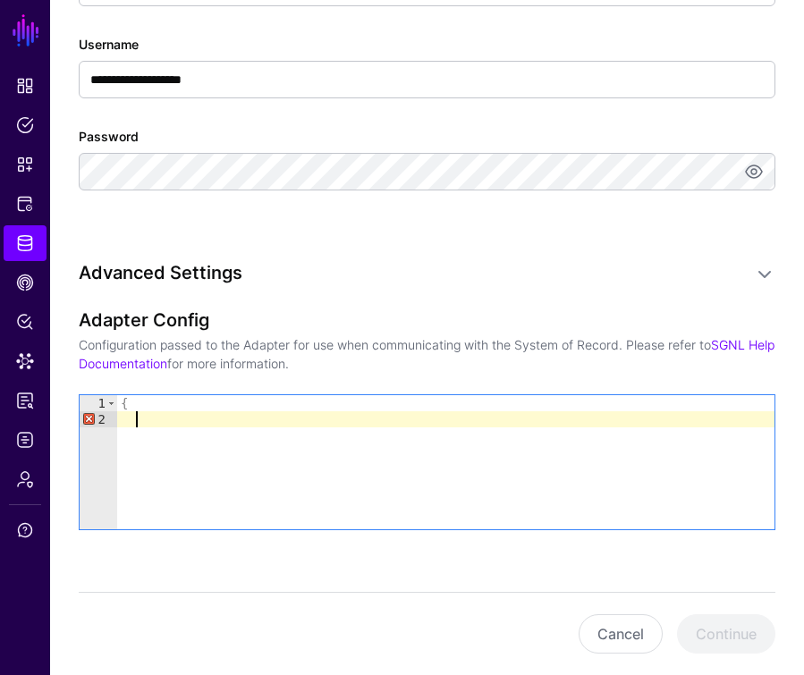
paste textarea "**********"
type textarea "**********"
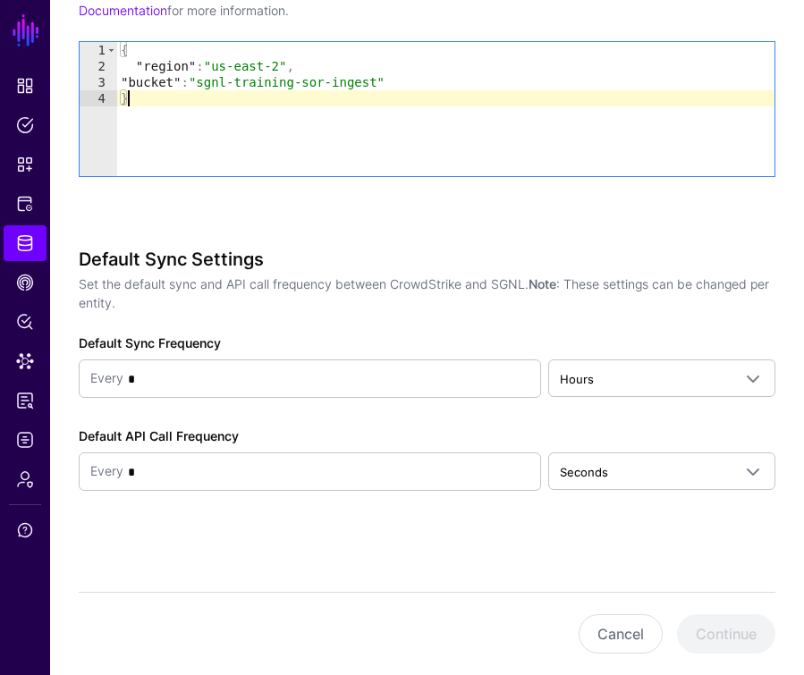
scroll to position [1508, 0]
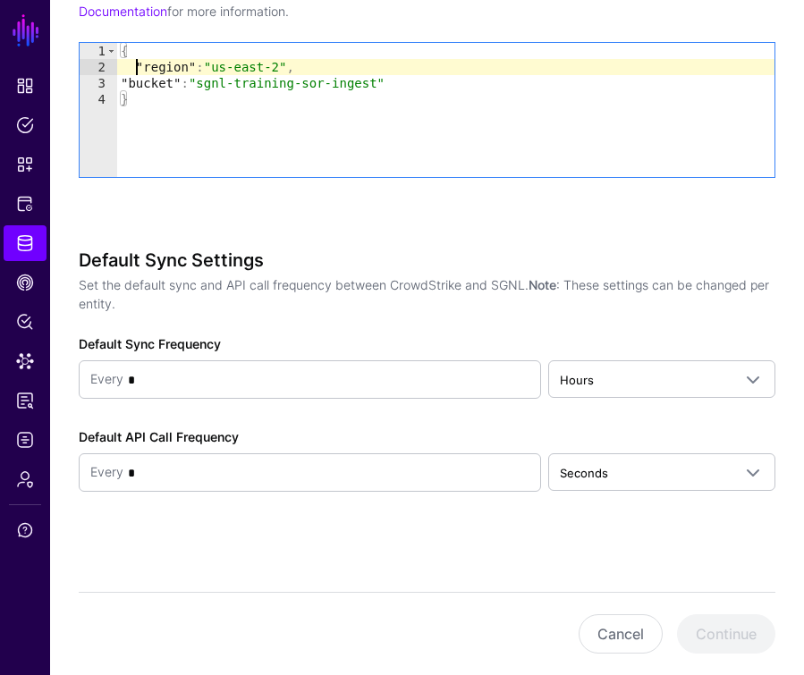
click at [136, 64] on div "{ "region" : "us-east-2" , "bucket" : "sgnl-training-sor-ingest" }" at bounding box center [445, 126] width 657 height 166
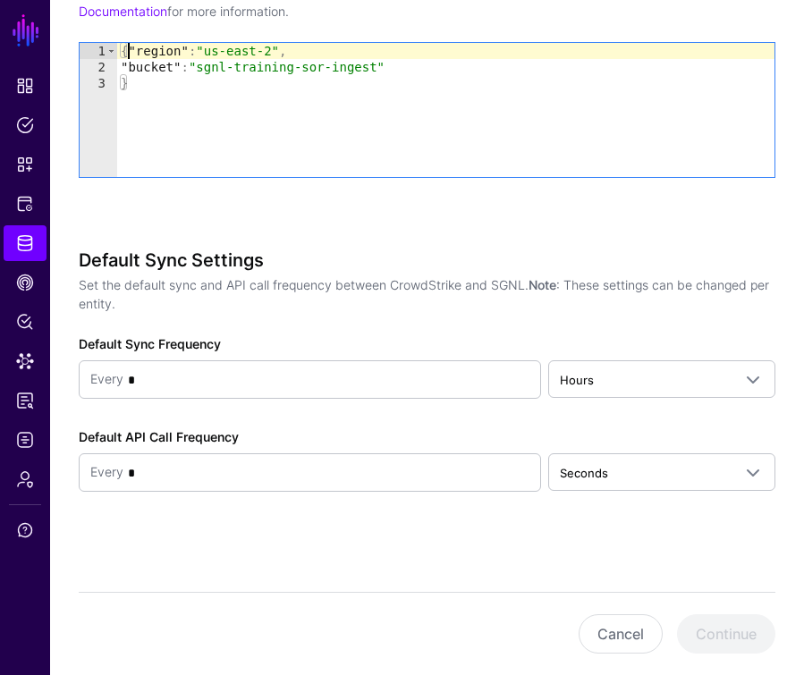
click at [130, 87] on div "{ "region" : "us-east-2" , "bucket" : "sgnl-training-sor-ingest" }" at bounding box center [445, 126] width 657 height 166
type textarea "*"
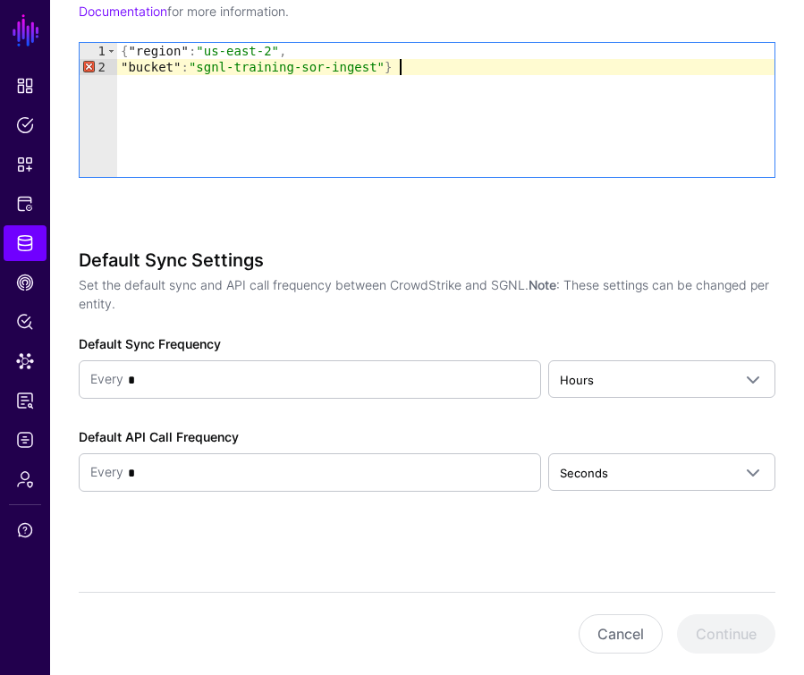
scroll to position [0, 19]
type textarea "**********"
click at [725, 632] on div "Cancel Continue" at bounding box center [427, 633] width 697 height 83
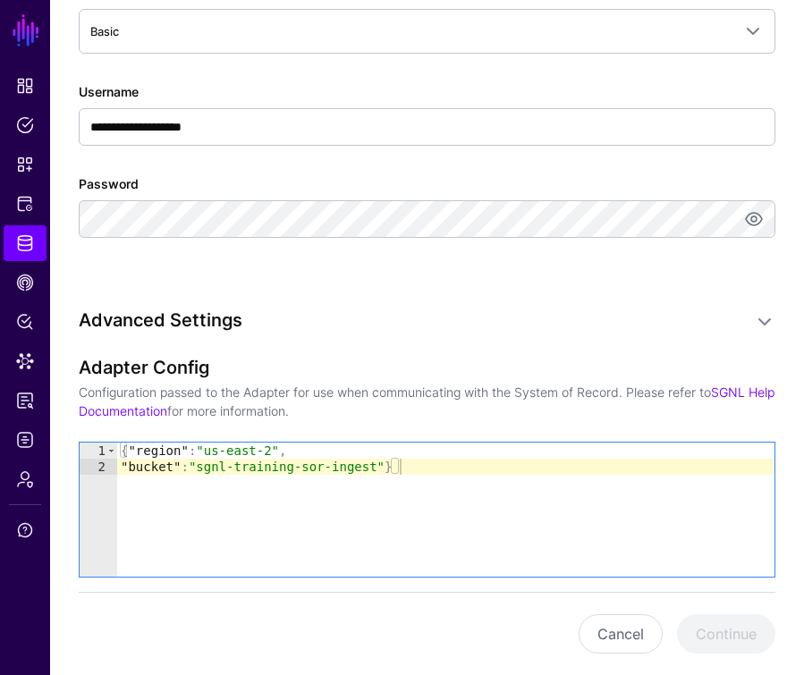
scroll to position [1106, 0]
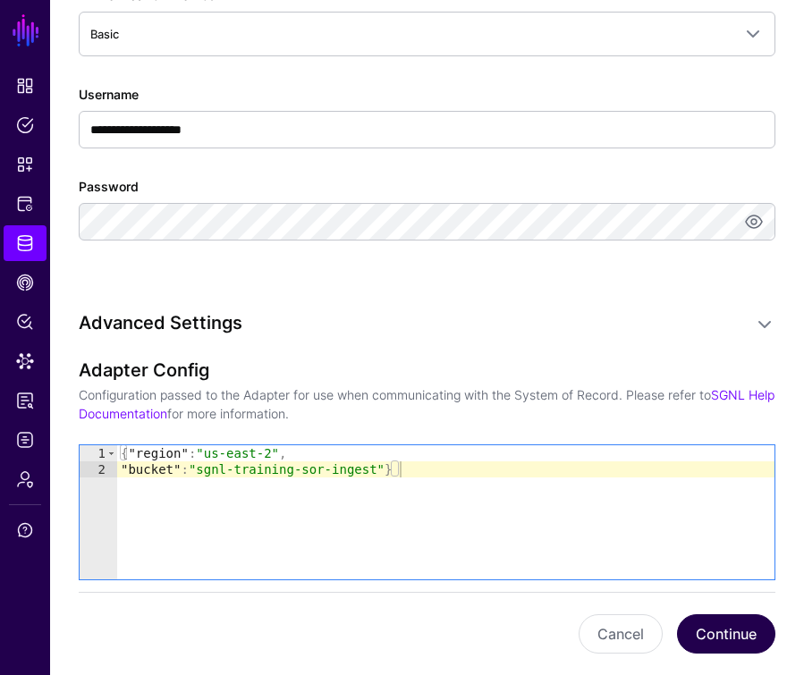
click at [717, 623] on button "Continue" at bounding box center [726, 634] width 98 height 39
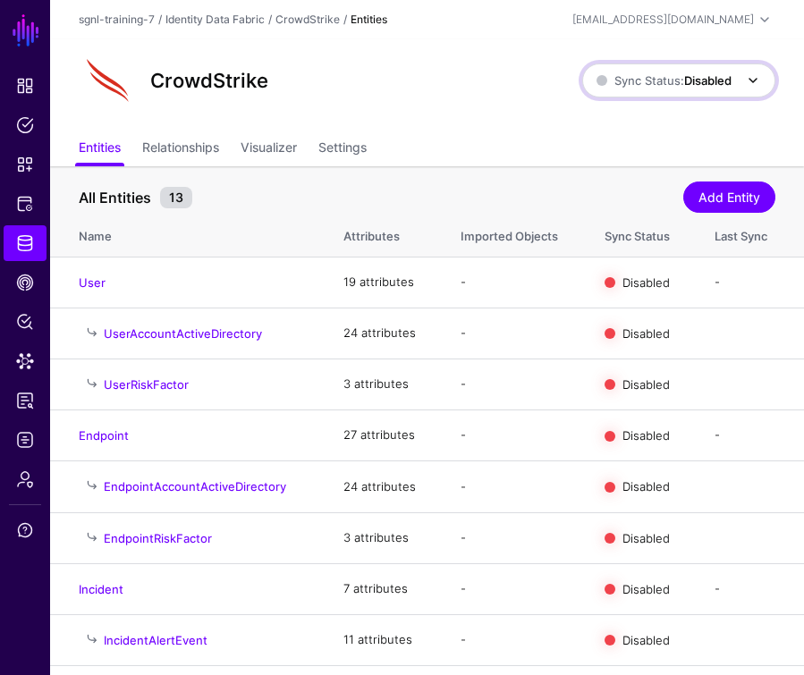
click at [685, 88] on strong "Disabled" at bounding box center [707, 80] width 47 height 14
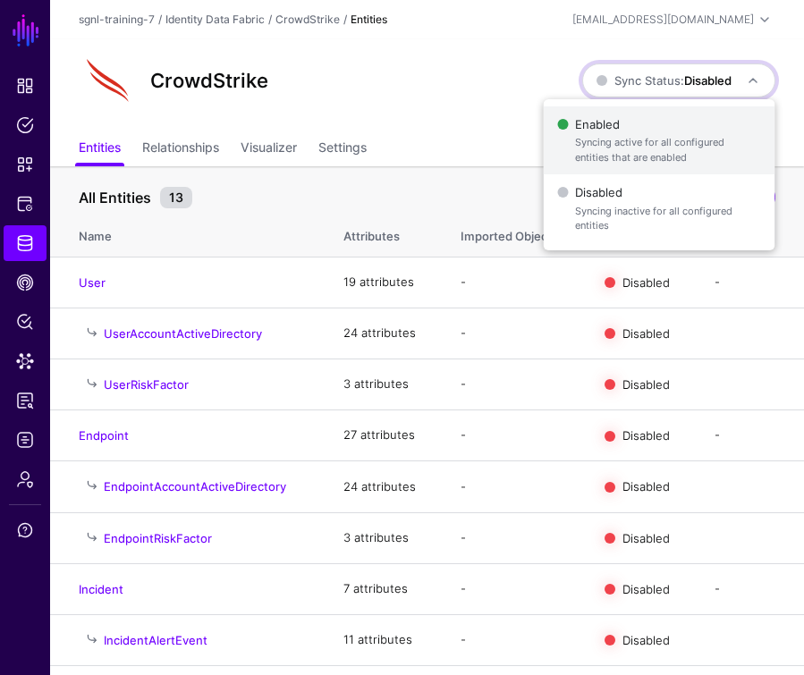
click at [649, 152] on span "Syncing active for all configured entities that are enabled" at bounding box center [667, 150] width 185 height 30
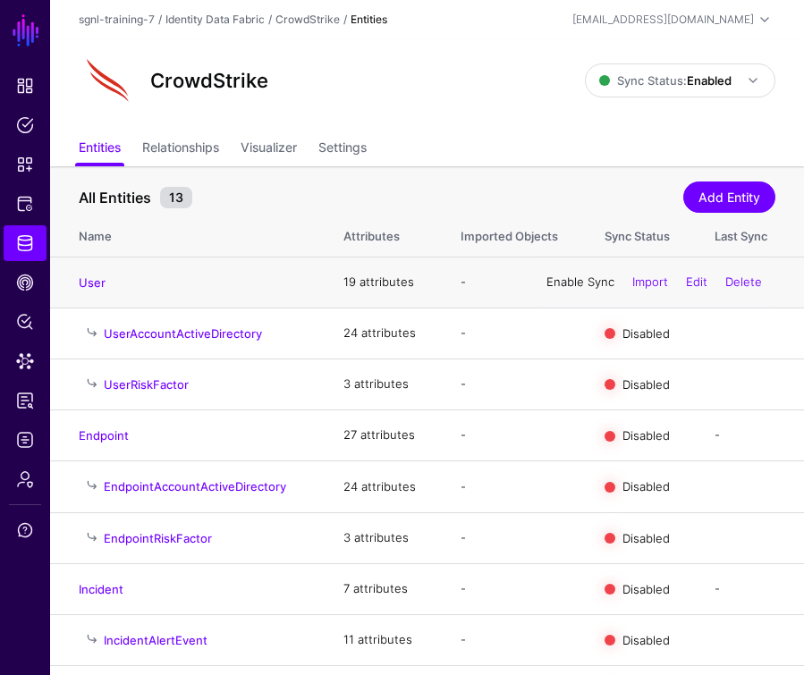
click at [570, 284] on link "Enable Sync" at bounding box center [581, 282] width 68 height 14
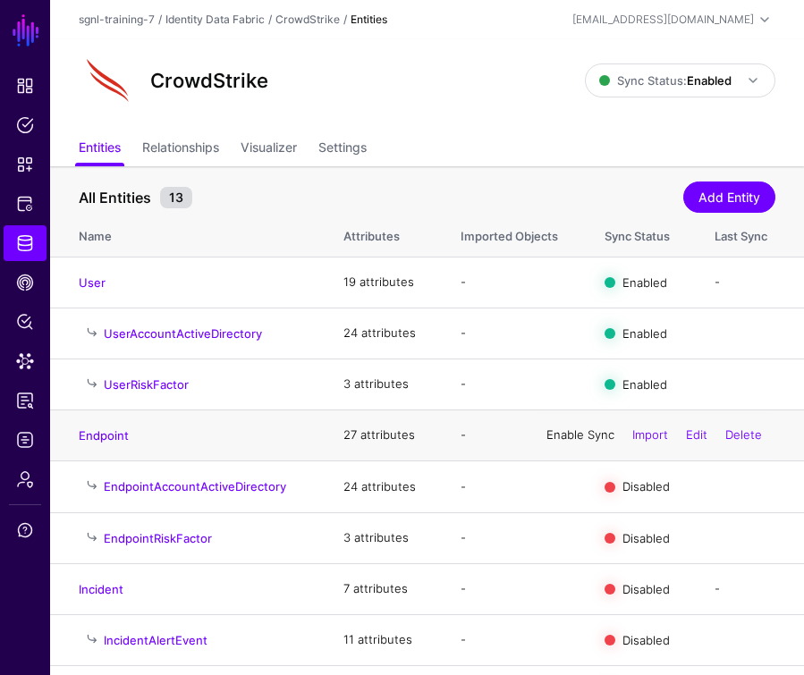
click at [586, 434] on link "Enable Sync" at bounding box center [581, 435] width 68 height 14
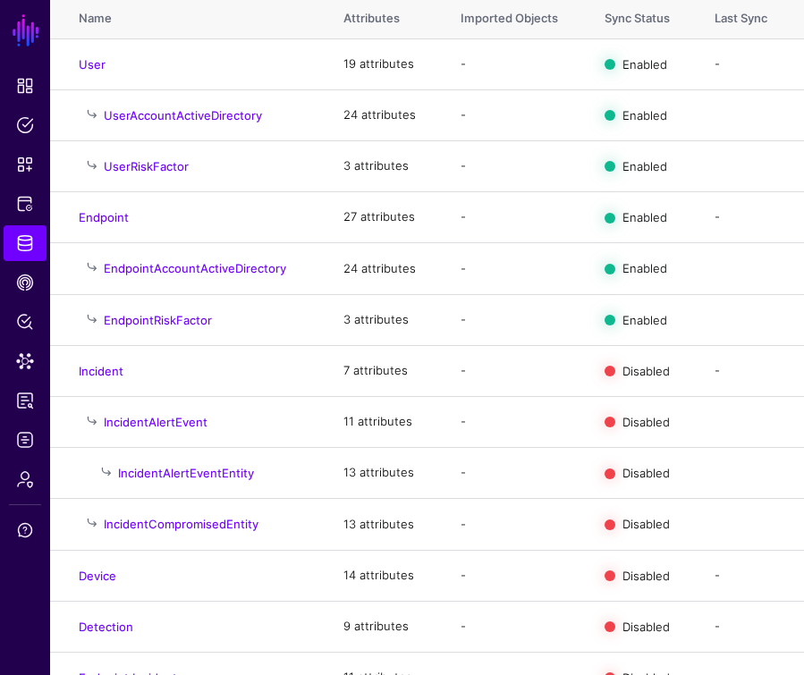
scroll to position [221, 0]
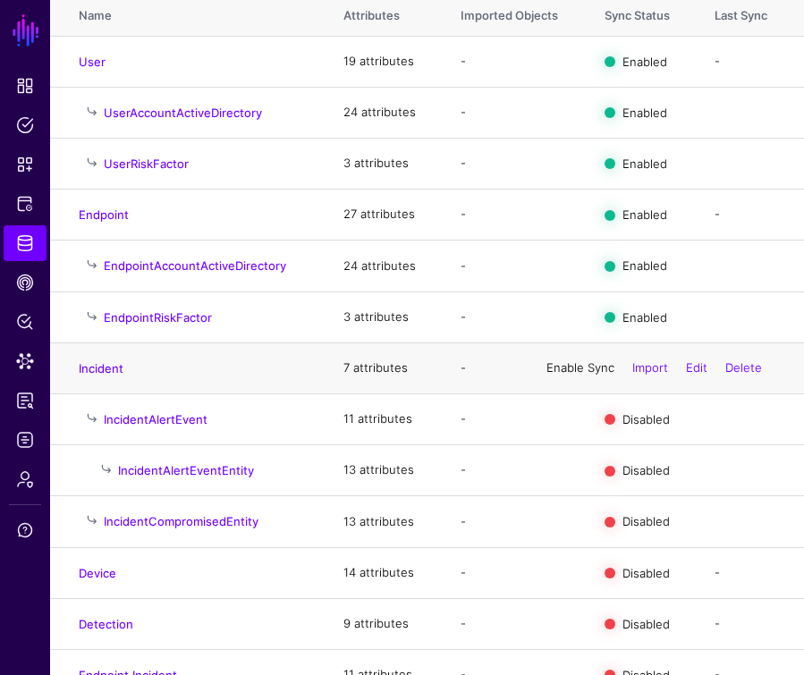
click at [575, 370] on link "Enable Sync" at bounding box center [581, 367] width 68 height 14
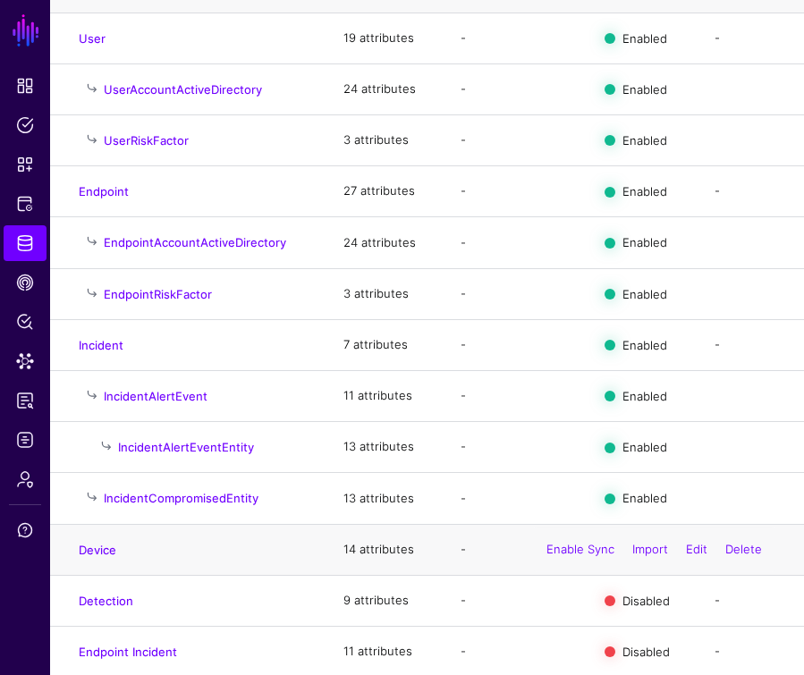
scroll to position [243, 0]
click at [589, 544] on link "Enable Sync" at bounding box center [581, 550] width 68 height 14
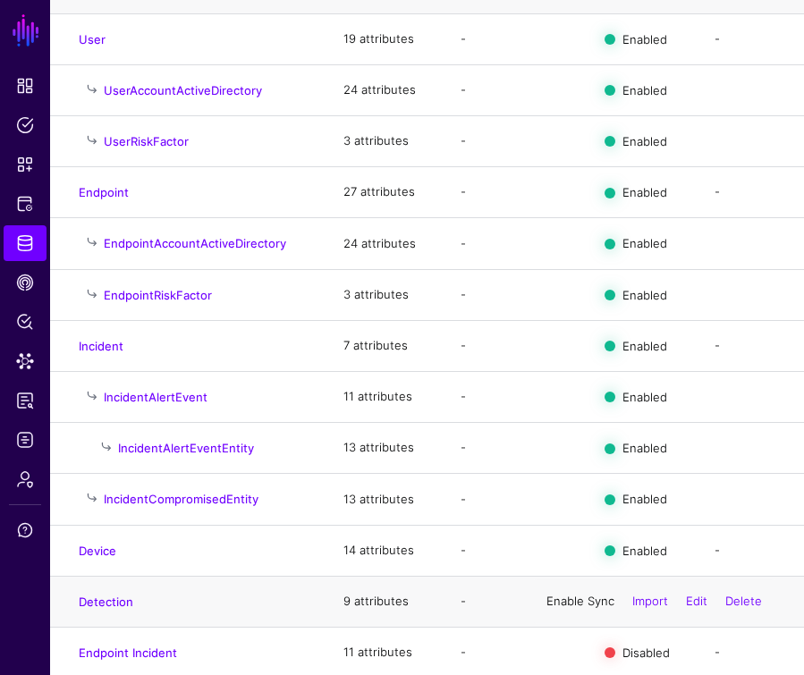
click at [582, 601] on link "Enable Sync" at bounding box center [581, 601] width 68 height 14
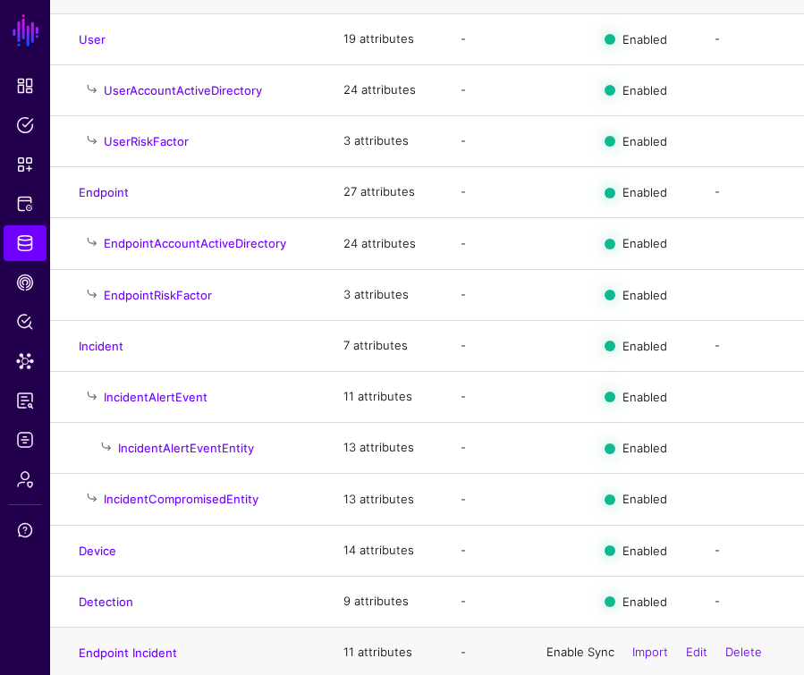
click at [584, 648] on link "Enable Sync" at bounding box center [581, 652] width 68 height 14
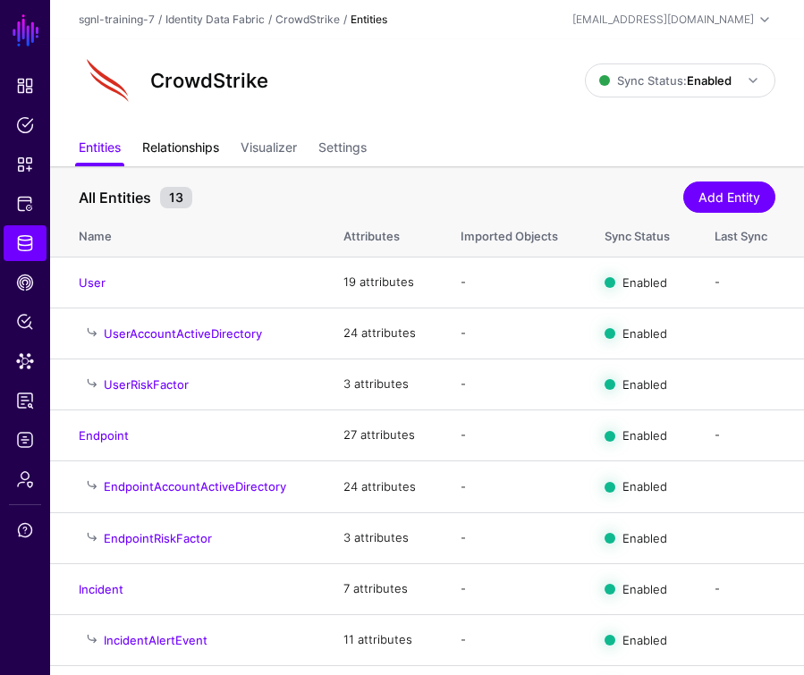
scroll to position [0, 0]
click at [22, 362] on span "Data Lens" at bounding box center [25, 361] width 18 height 18
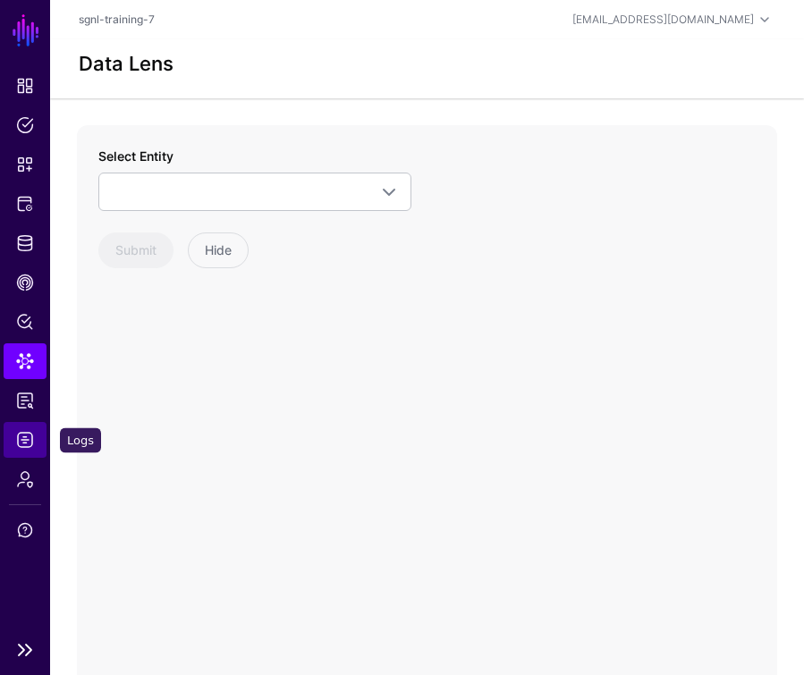
click at [21, 432] on span "Logs" at bounding box center [25, 440] width 18 height 18
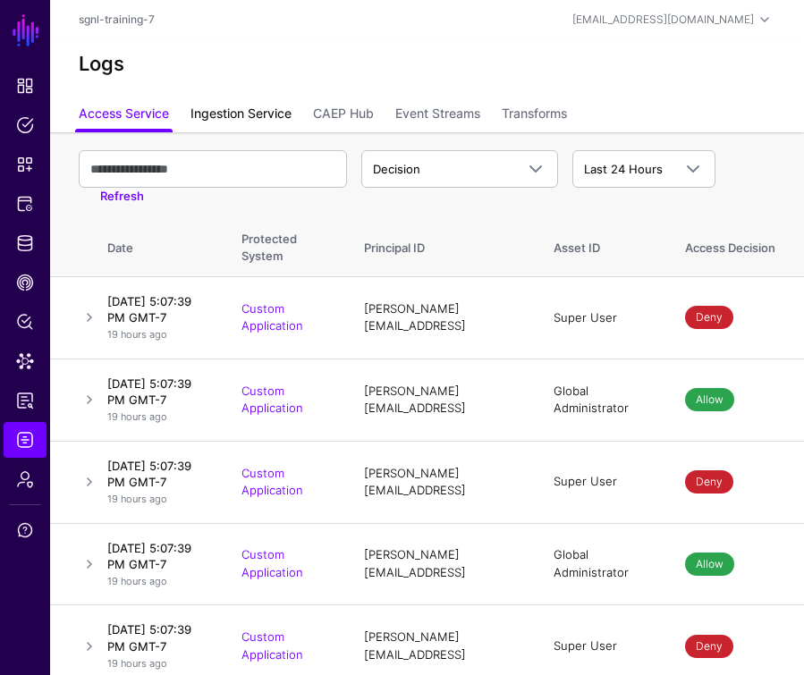
click at [247, 110] on link "Ingestion Service" at bounding box center [241, 115] width 101 height 34
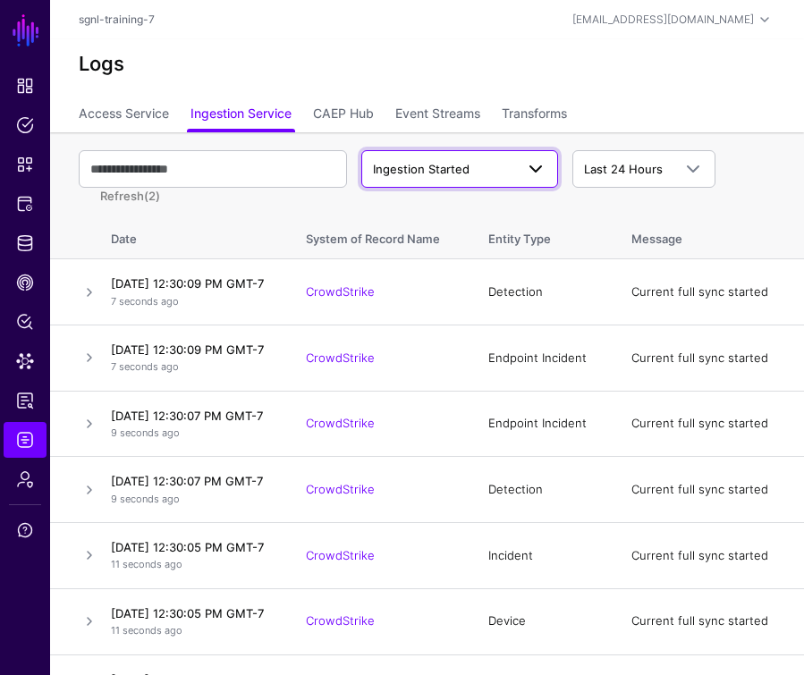
click at [455, 181] on link "Ingestion Started" at bounding box center [459, 169] width 197 height 38
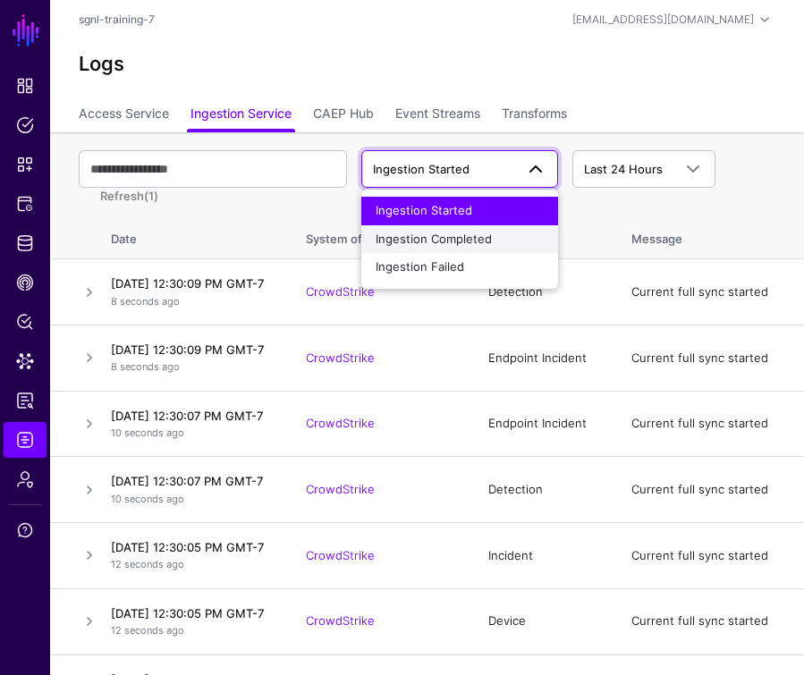
click at [445, 237] on span "Ingestion Completed" at bounding box center [434, 239] width 116 height 14
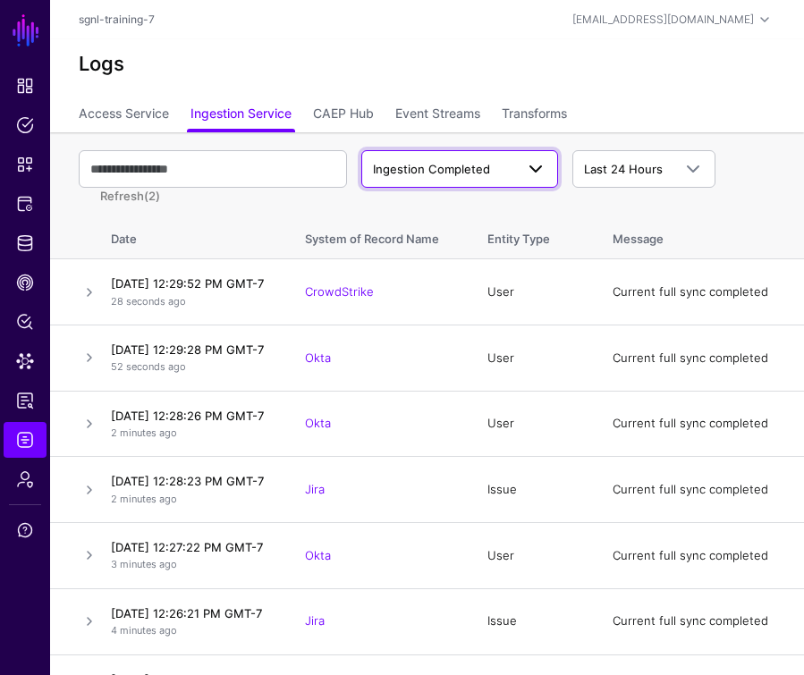
click at [428, 167] on span "Ingestion Completed" at bounding box center [431, 169] width 117 height 14
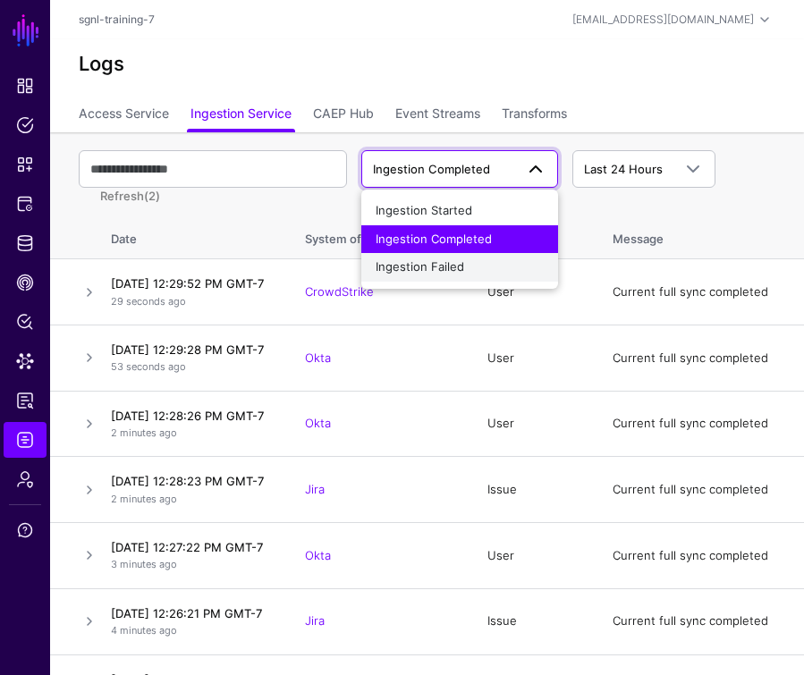
click at [412, 259] on span "Ingestion Failed" at bounding box center [420, 266] width 89 height 14
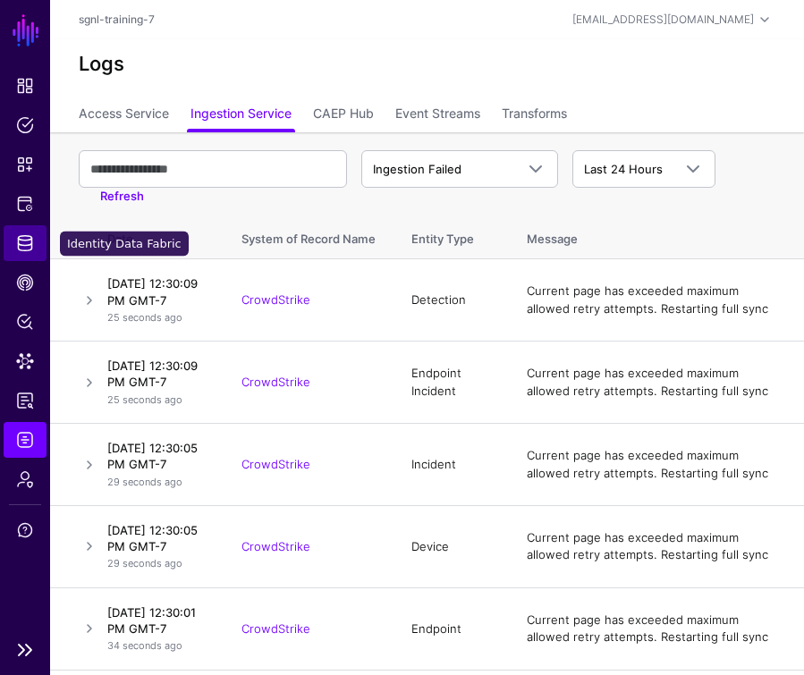
click at [21, 236] on span "Identity Data Fabric" at bounding box center [25, 243] width 18 height 18
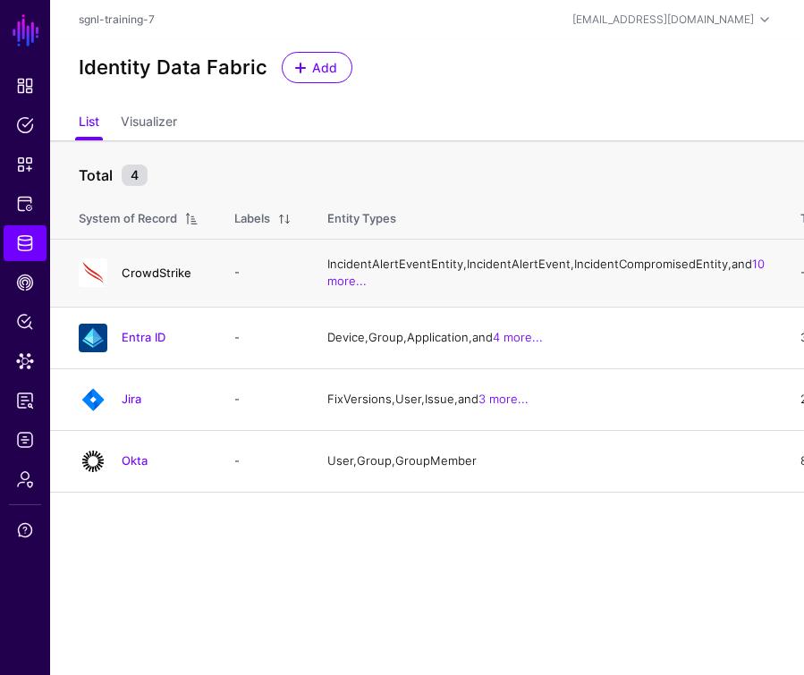
click at [165, 280] on link "CrowdStrike" at bounding box center [157, 273] width 70 height 14
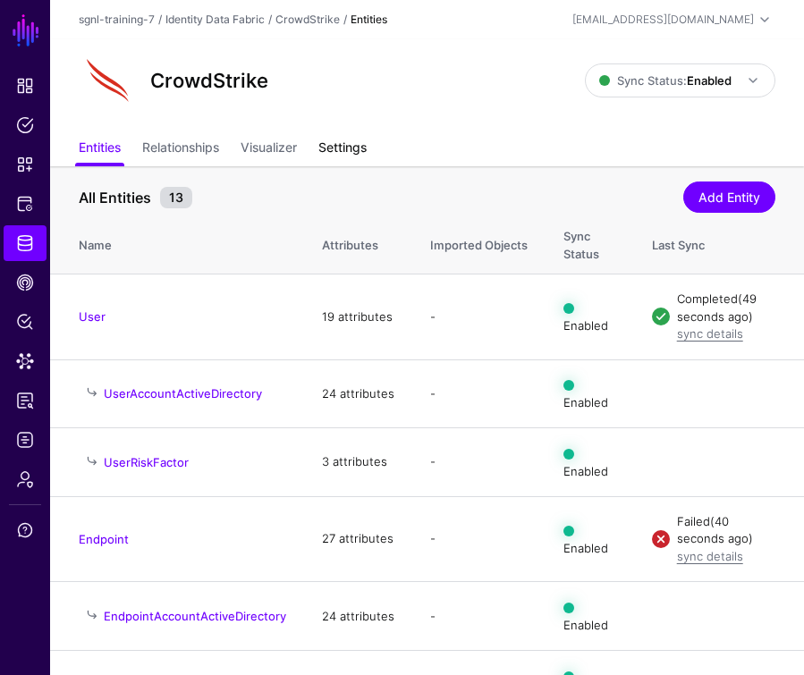
click at [343, 155] on link "Settings" at bounding box center [342, 149] width 48 height 34
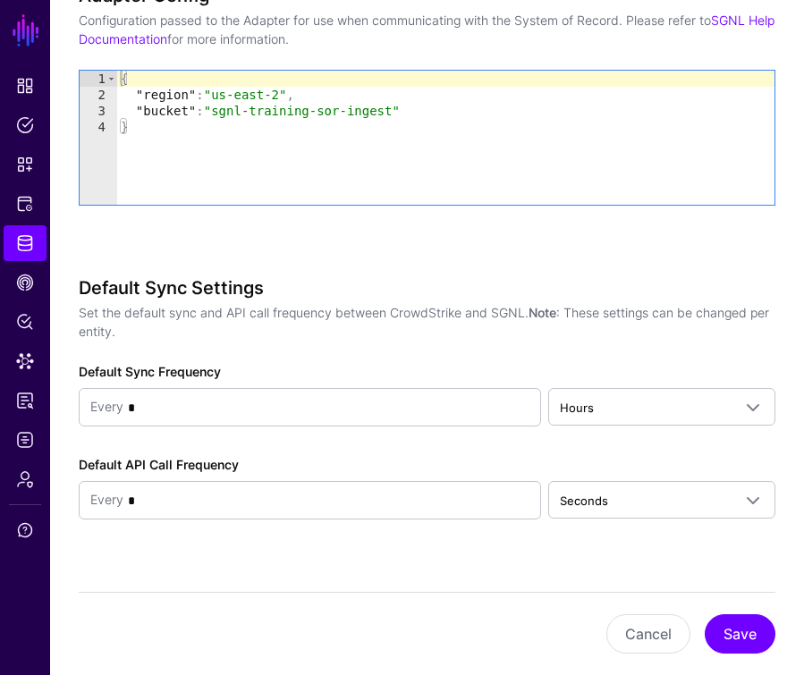
scroll to position [1572, 0]
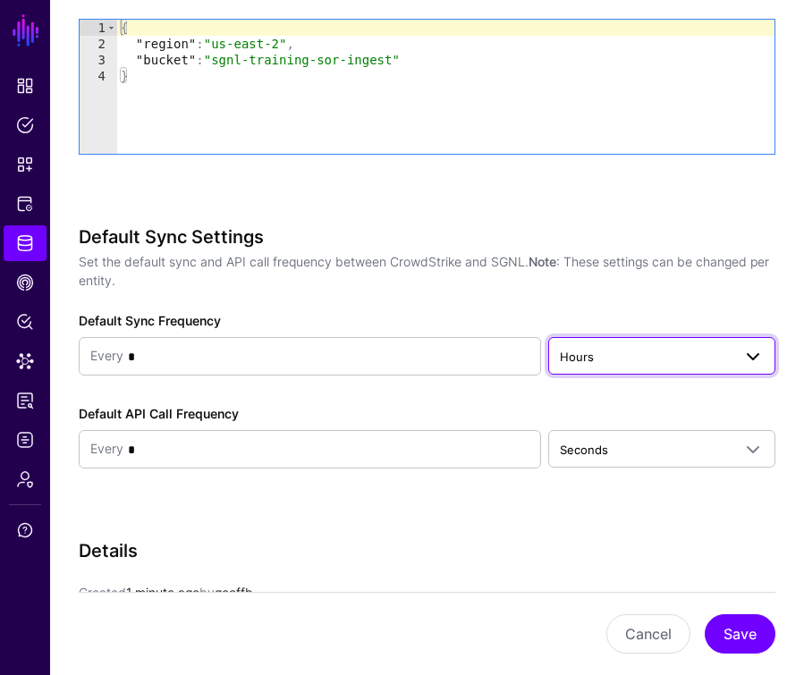
click at [598, 356] on span "Hours" at bounding box center [646, 357] width 172 height 20
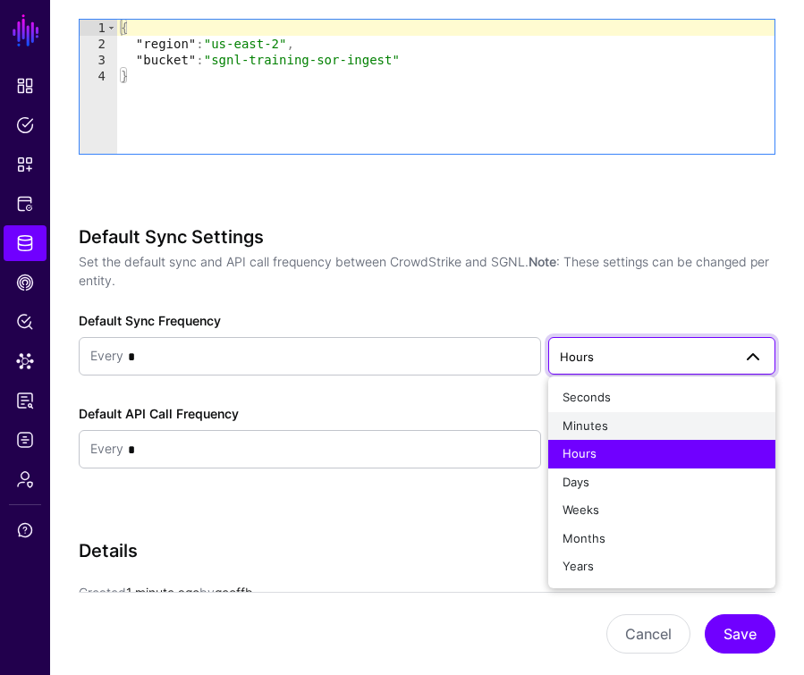
click at [608, 422] on div "Minutes" at bounding box center [662, 427] width 199 height 18
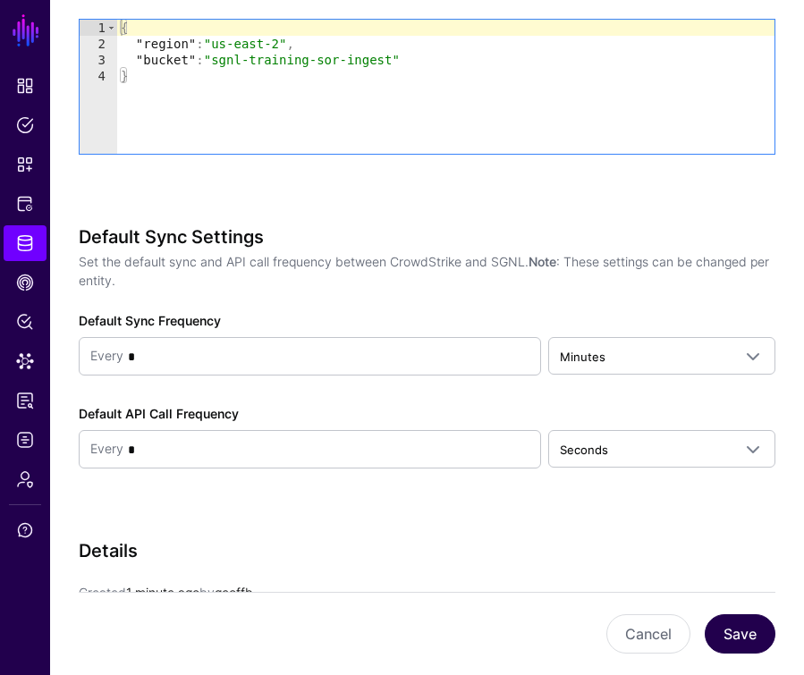
click at [734, 632] on button "Save" at bounding box center [740, 634] width 71 height 39
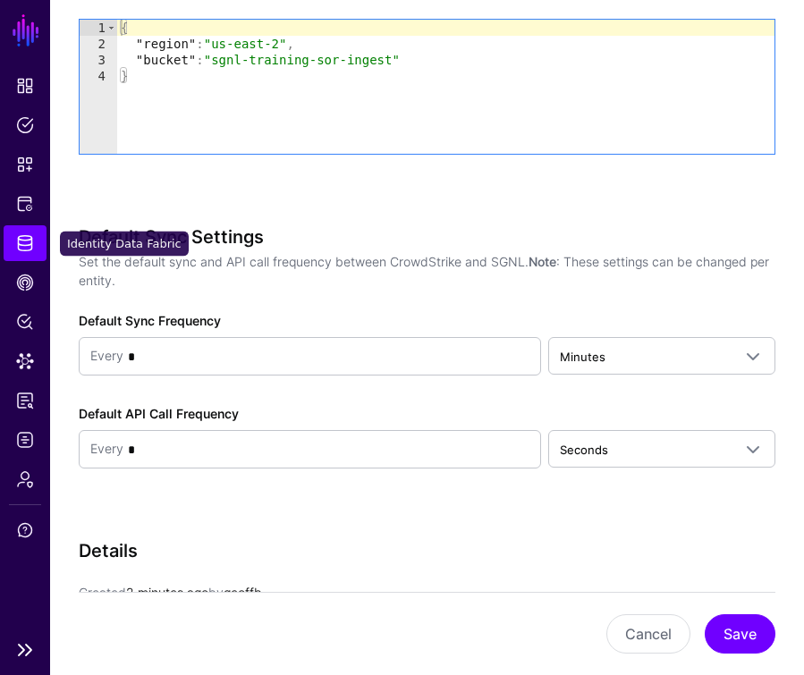
click at [18, 251] on span "Identity Data Fabric" at bounding box center [25, 243] width 18 height 18
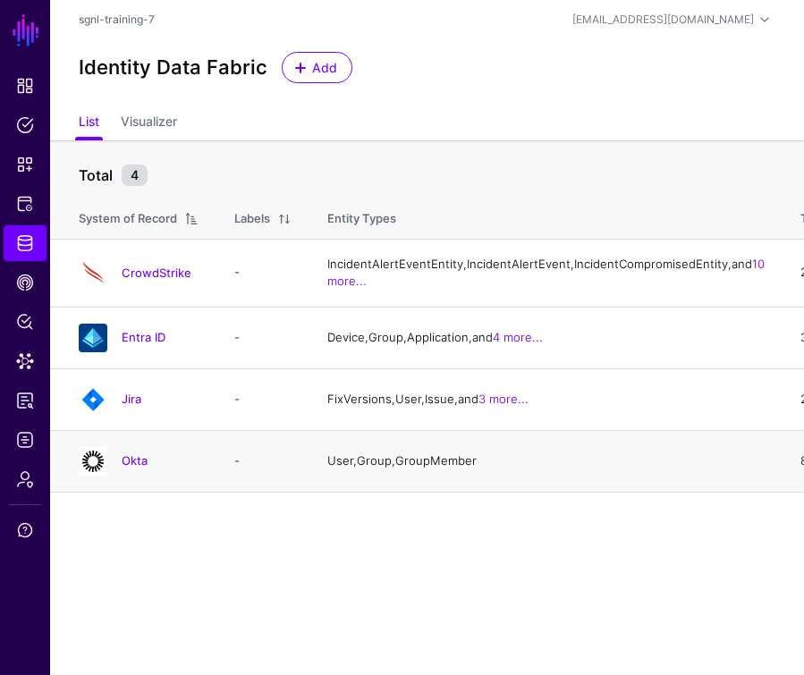
click at [83, 476] on img at bounding box center [93, 461] width 29 height 29
click at [94, 476] on img at bounding box center [93, 461] width 29 height 29
click at [131, 468] on link "Okta" at bounding box center [135, 461] width 26 height 14
click at [137, 468] on link "Okta" at bounding box center [135, 461] width 26 height 14
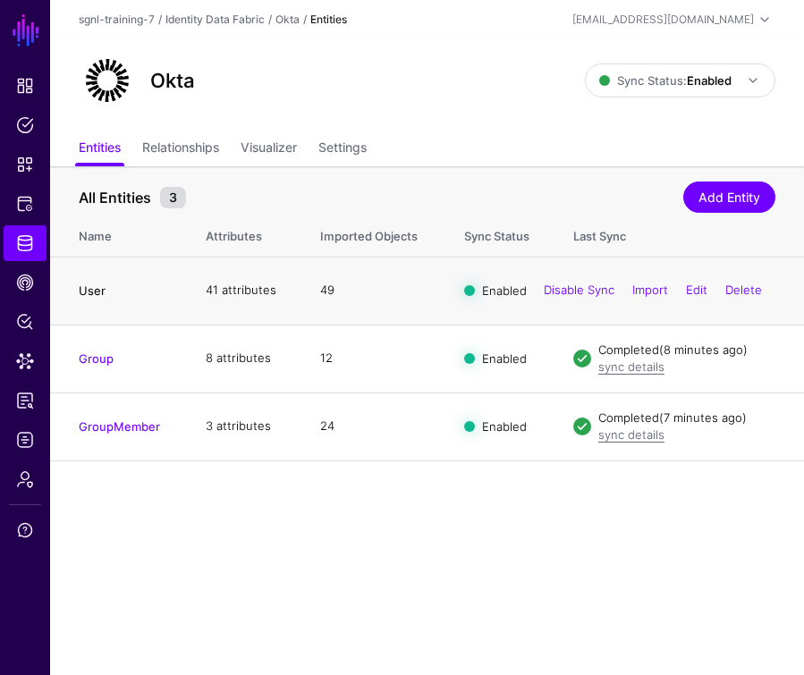
click at [93, 293] on link "User" at bounding box center [92, 291] width 27 height 14
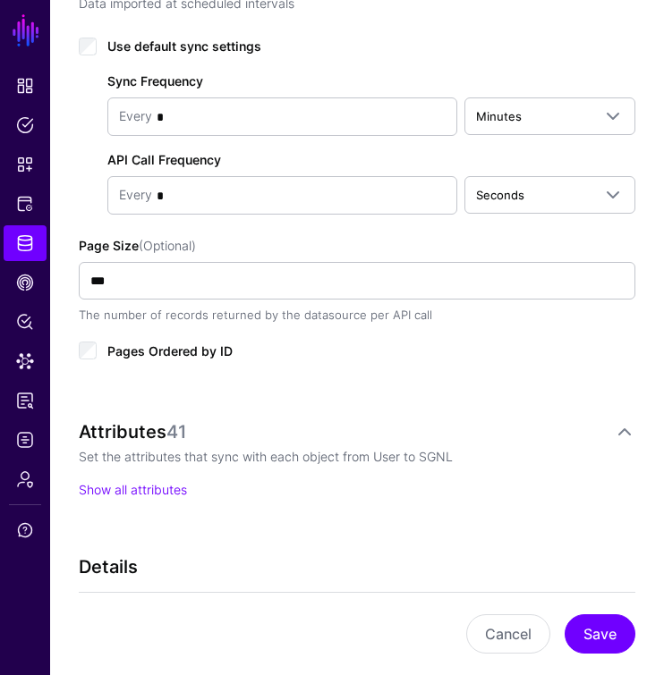
scroll to position [932, 0]
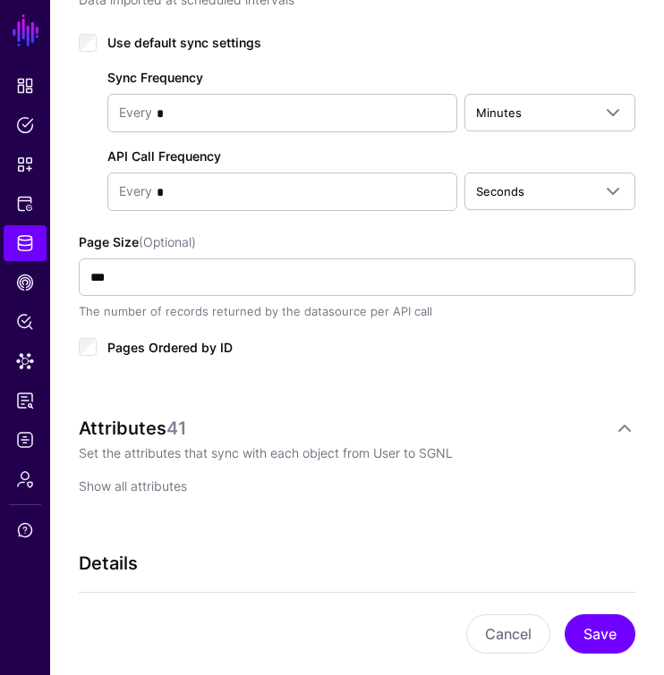
click at [151, 479] on link "Show all attributes" at bounding box center [133, 486] width 108 height 15
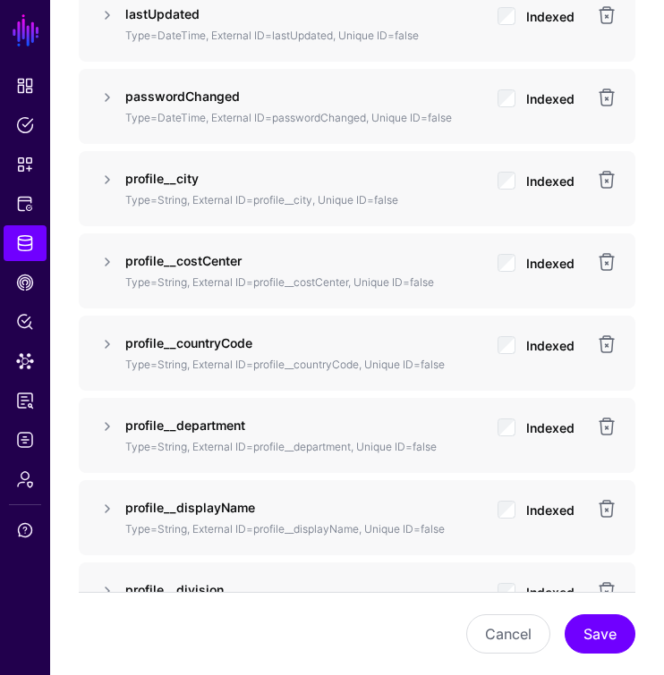
scroll to position [1969, 0]
click at [109, 416] on link at bounding box center [107, 426] width 21 height 21
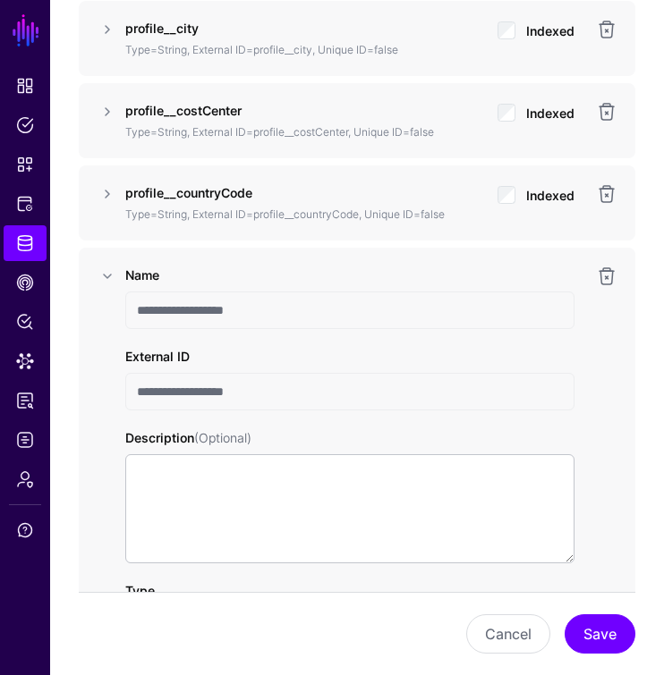
scroll to position [2104, 0]
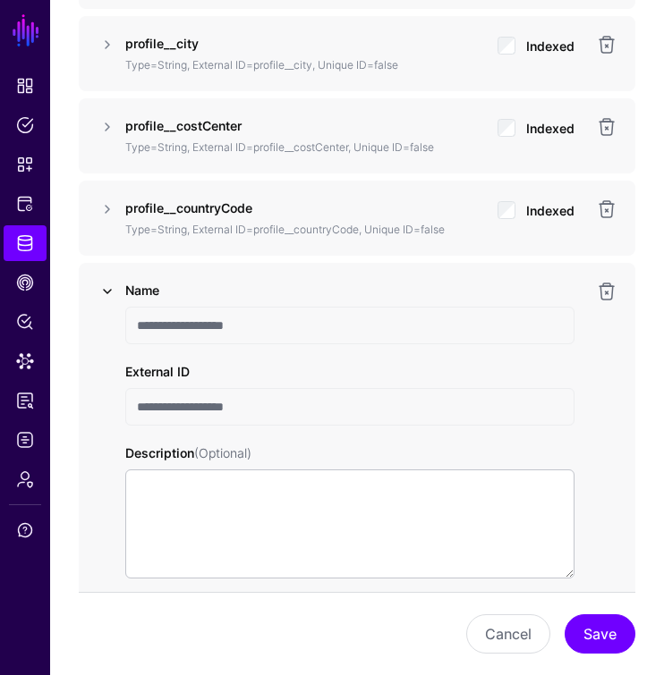
click at [105, 281] on link at bounding box center [107, 291] width 21 height 21
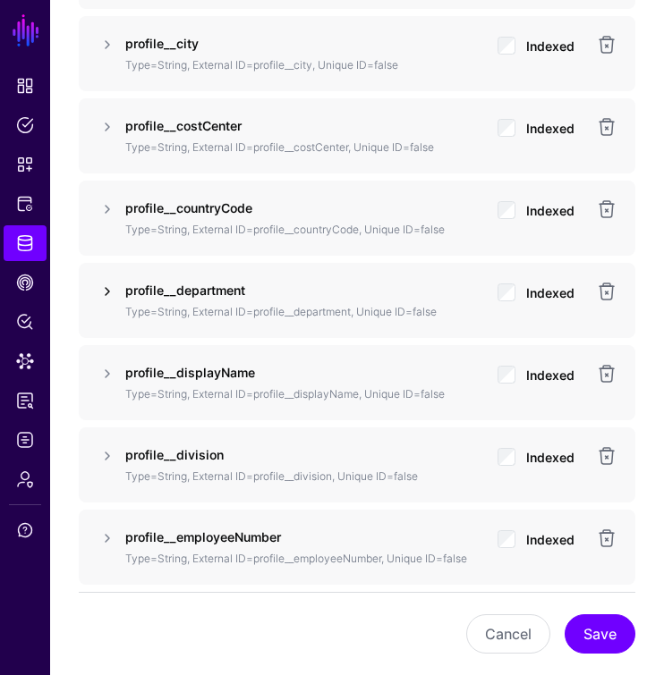
click at [108, 281] on link at bounding box center [107, 291] width 21 height 21
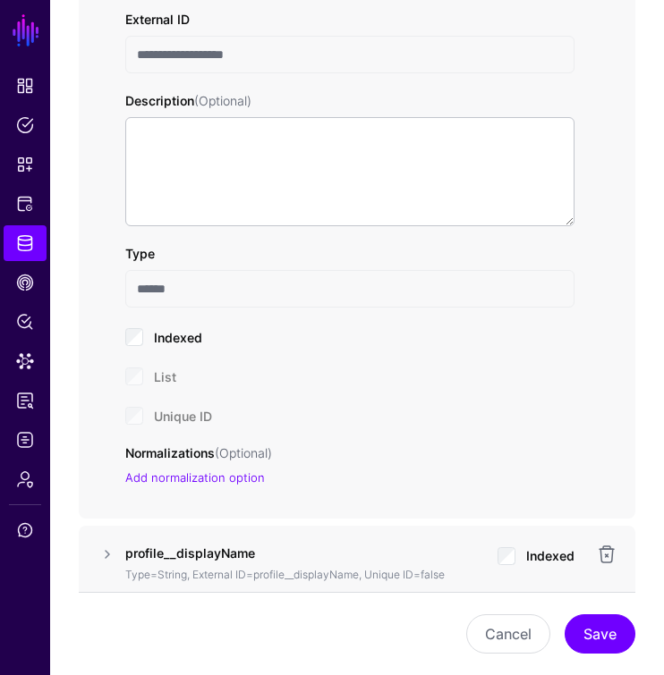
scroll to position [2465, 0]
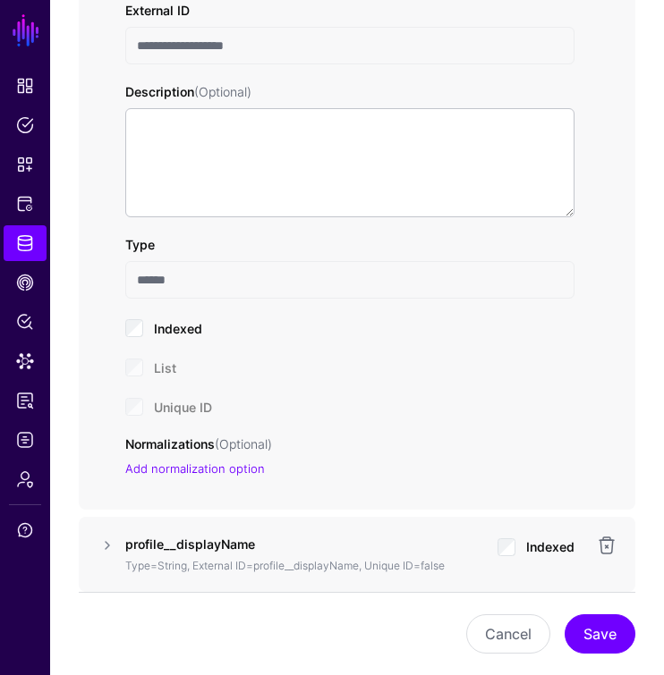
click at [131, 395] on div "Unique ID" at bounding box center [349, 405] width 449 height 21
click at [25, 250] on span "Identity Data Fabric" at bounding box center [25, 243] width 18 height 18
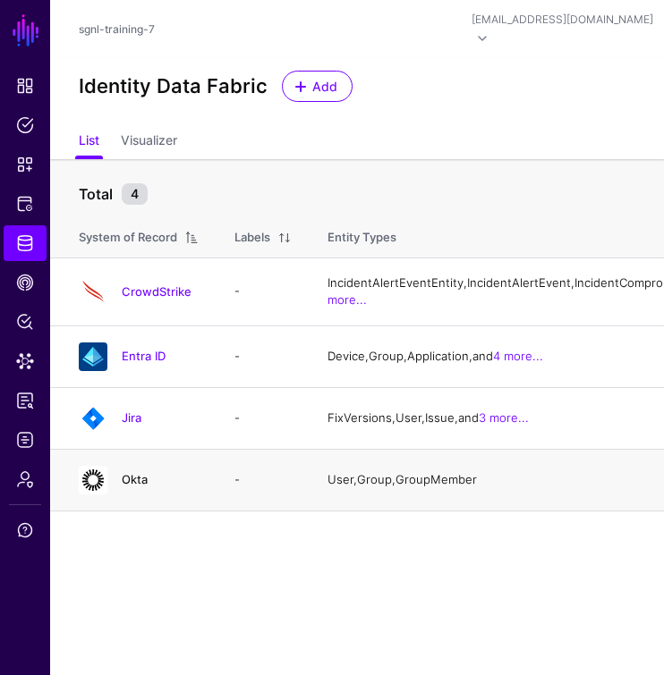
click at [137, 487] on link "Okta" at bounding box center [135, 479] width 26 height 14
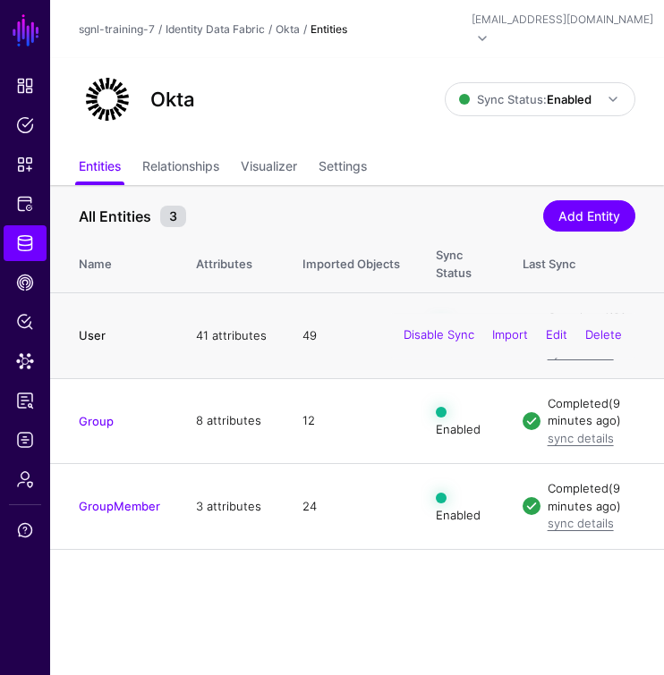
click at [93, 328] on link "User" at bounding box center [92, 335] width 27 height 14
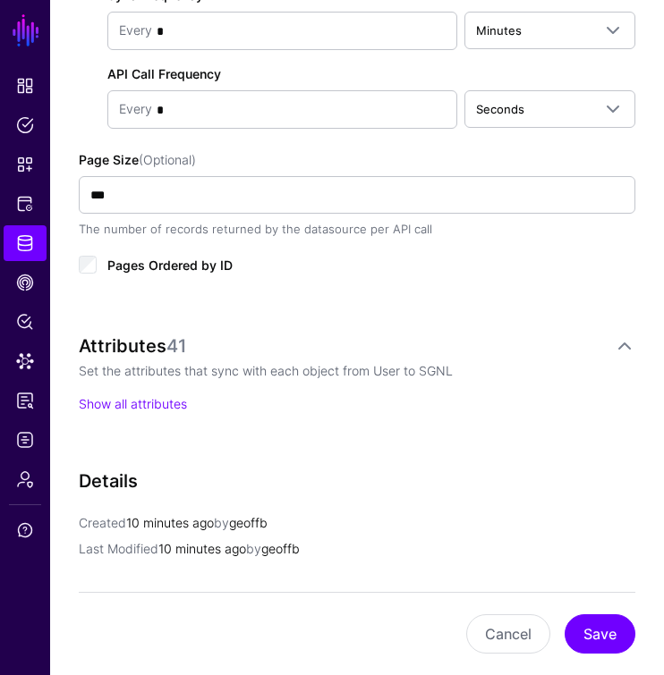
scroll to position [1025, 0]
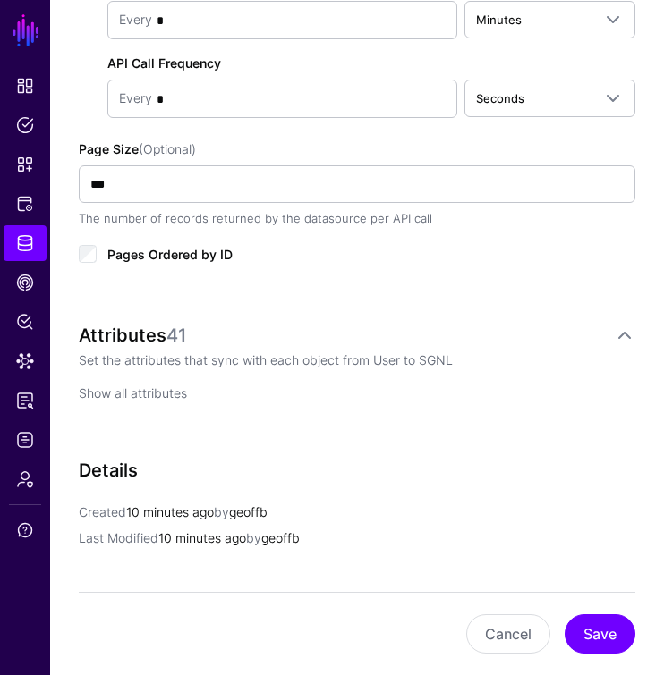
click at [141, 386] on link "Show all attributes" at bounding box center [133, 393] width 108 height 15
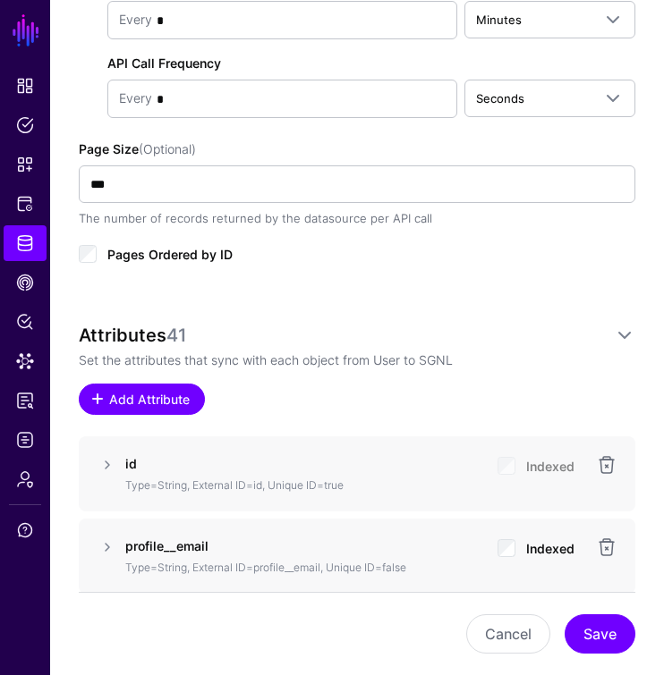
click at [140, 390] on span "Add Attribute" at bounding box center [149, 399] width 85 height 19
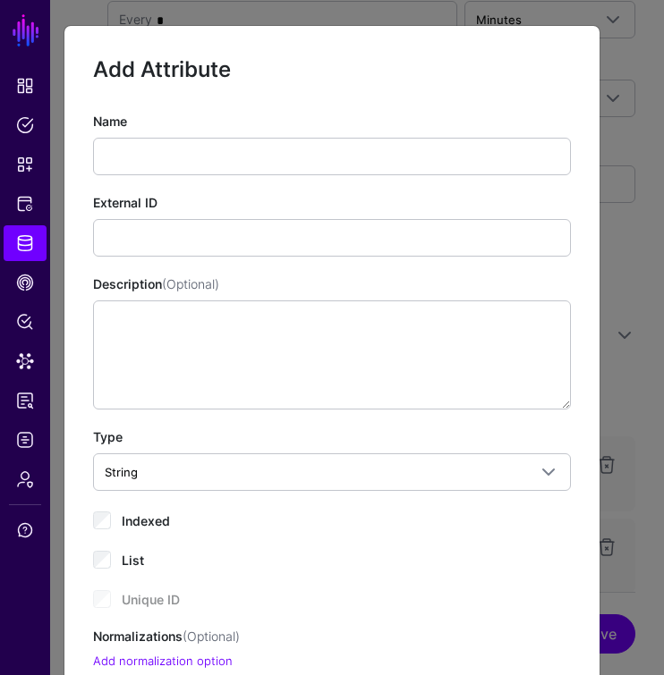
scroll to position [0, 0]
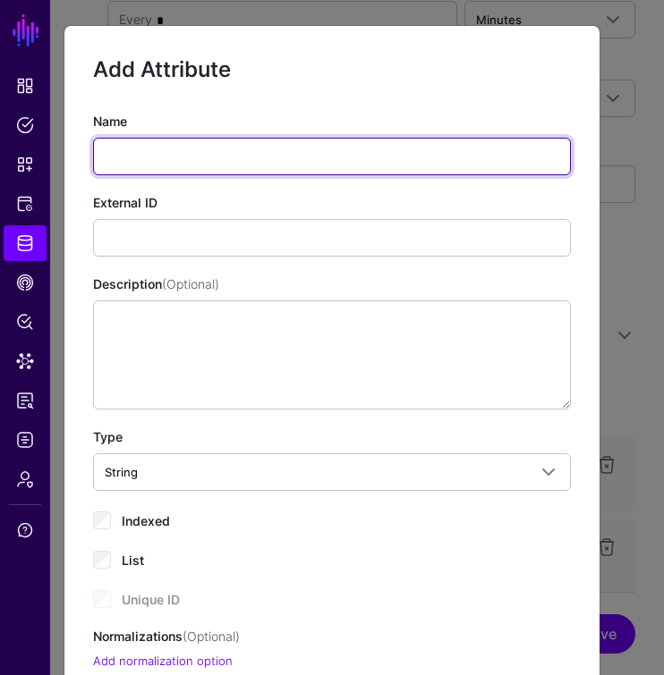
click at [123, 148] on input "Name" at bounding box center [332, 157] width 478 height 38
paste input "**********"
type input "**********"
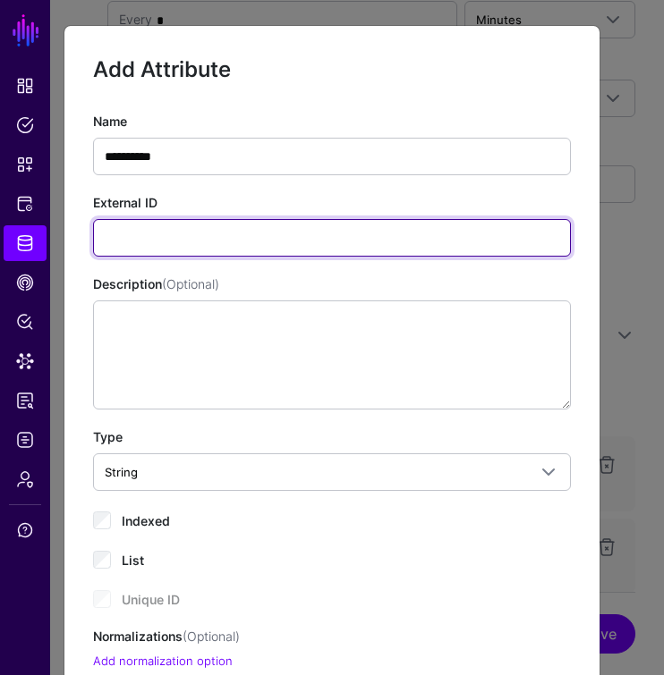
click at [140, 240] on input "External ID" at bounding box center [332, 238] width 478 height 38
paste input "**********"
type input "**********"
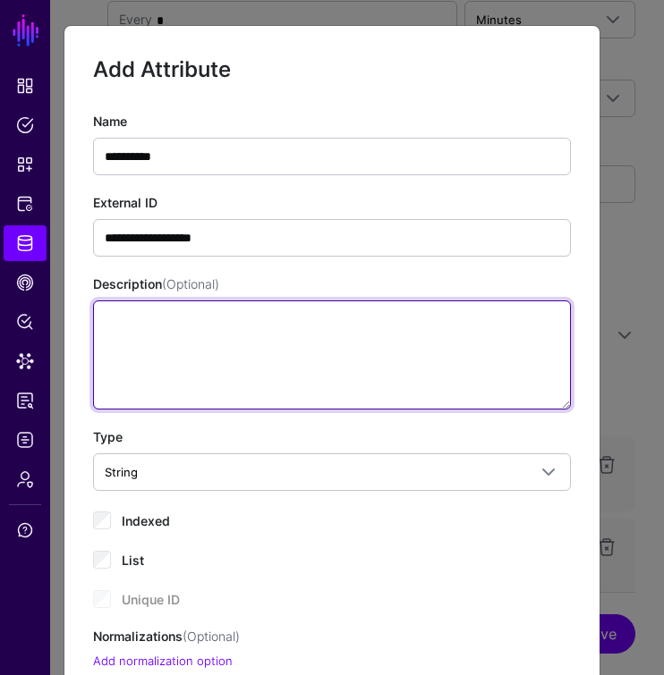
click at [117, 357] on textarea "Description (Optional)" at bounding box center [332, 355] width 478 height 109
paste textarea "**********"
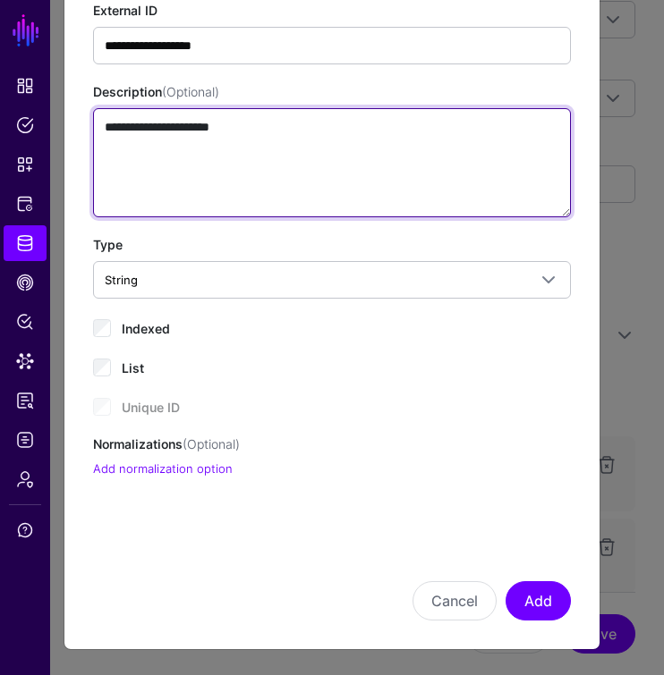
scroll to position [191, 0]
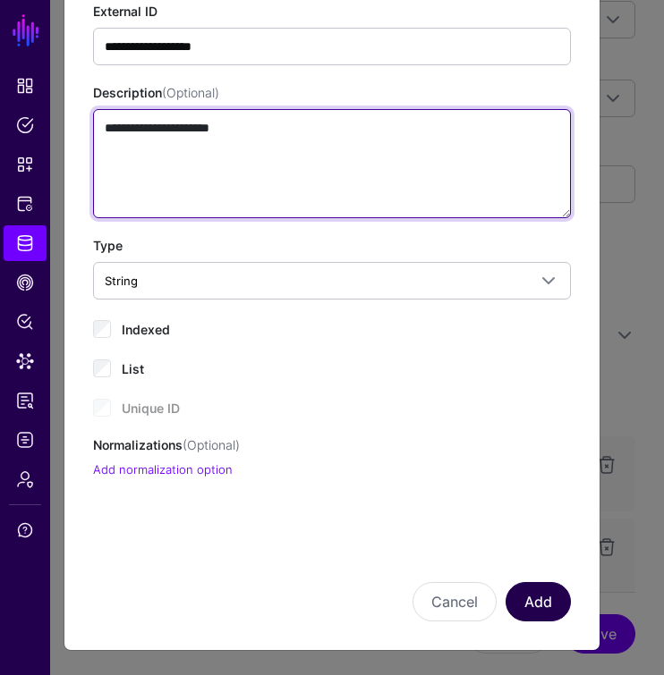
type textarea "**********"
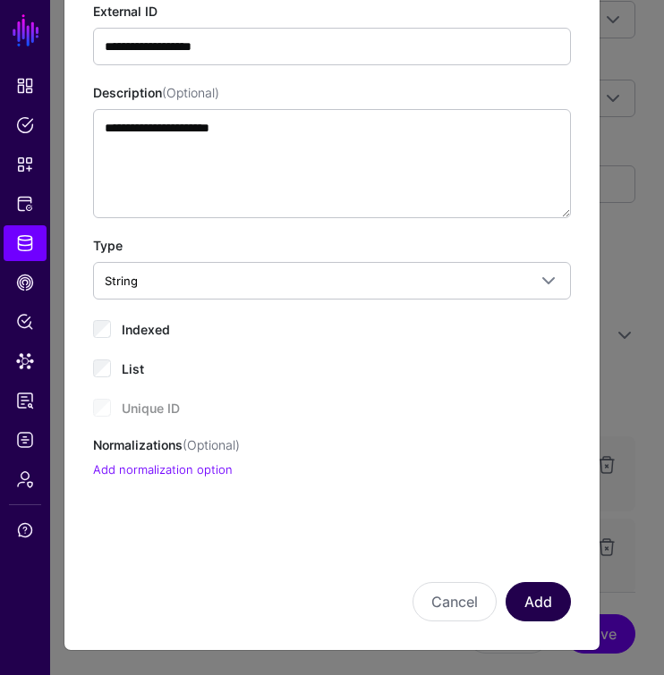
click at [536, 594] on button "Add" at bounding box center [537, 601] width 65 height 39
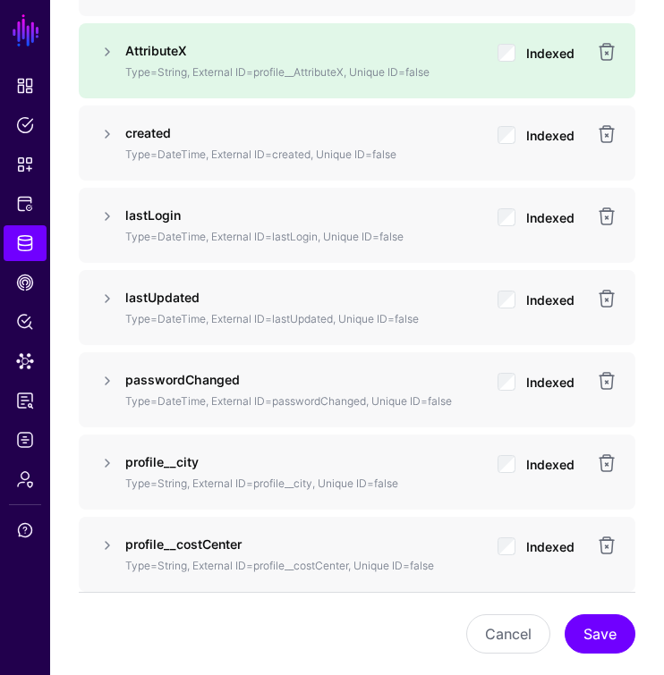
scroll to position [1769, 0]
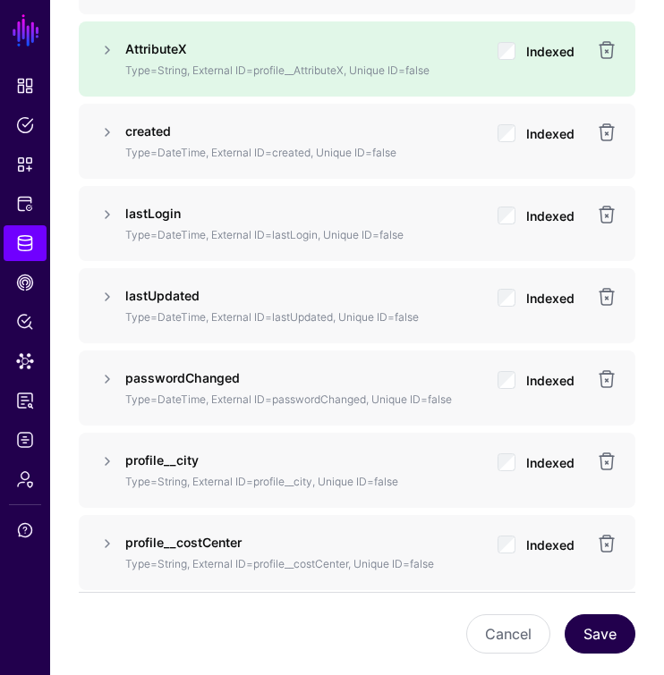
click at [603, 630] on button "Save" at bounding box center [599, 634] width 71 height 39
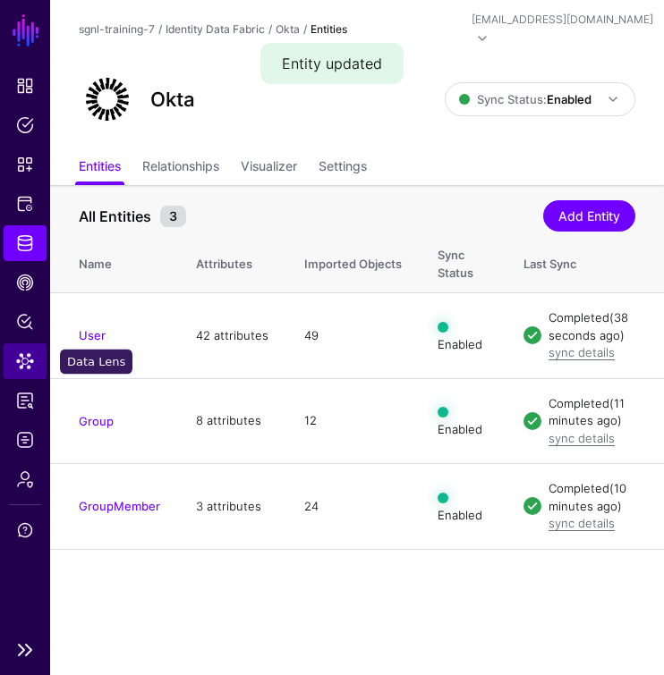
click at [25, 356] on span "Data Lens" at bounding box center [25, 361] width 18 height 18
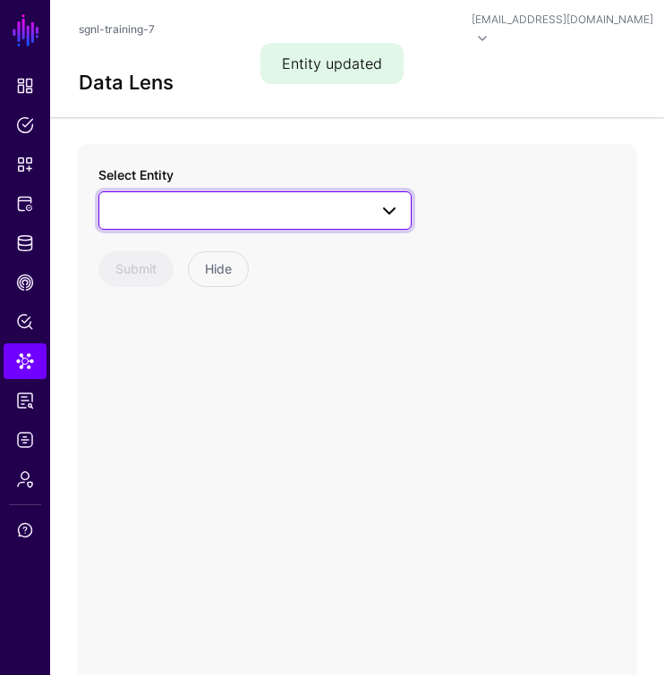
click at [185, 199] on span at bounding box center [255, 209] width 290 height 21
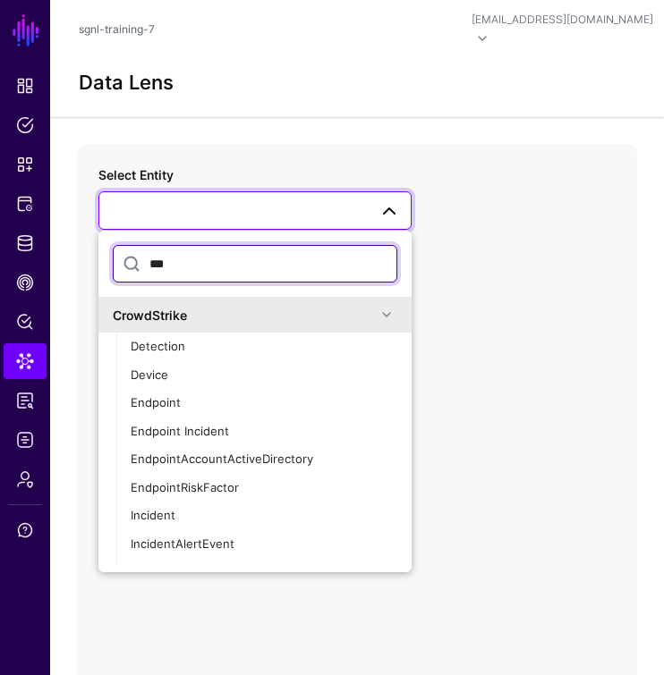
type input "****"
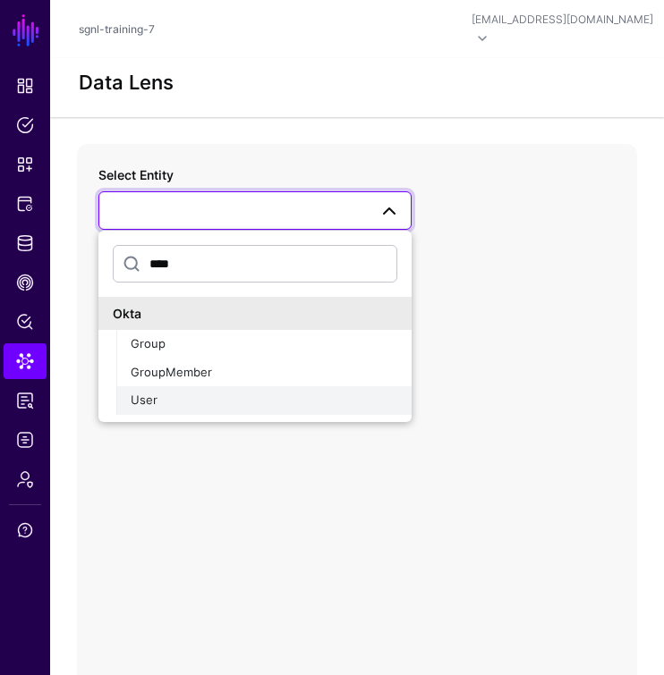
click at [170, 392] on div "User" at bounding box center [264, 401] width 267 height 18
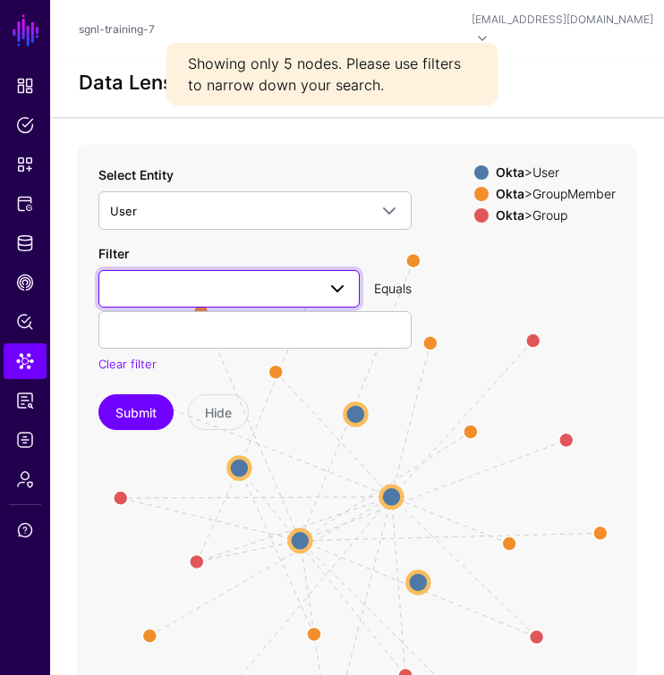
click at [191, 278] on span at bounding box center [229, 288] width 238 height 21
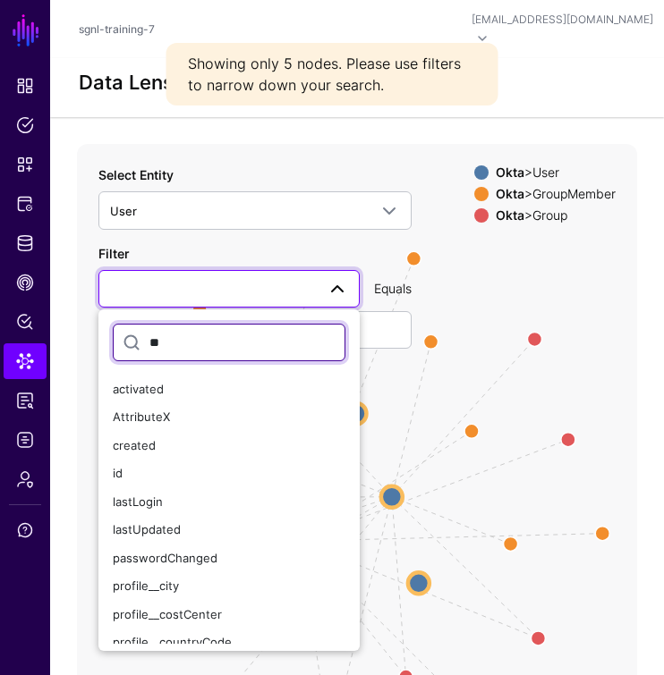
type input "***"
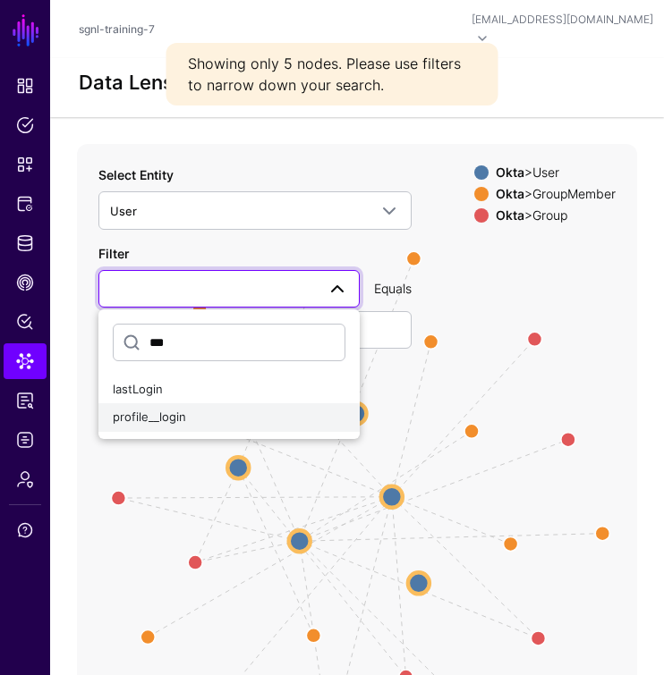
click at [199, 409] on div "profile__login" at bounding box center [229, 418] width 233 height 18
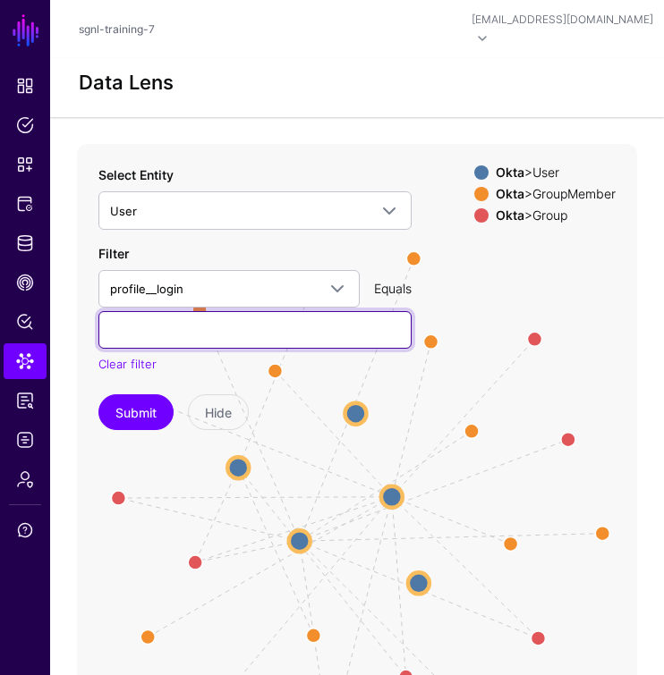
click at [191, 318] on input "text" at bounding box center [254, 330] width 313 height 38
type input "**********"
click at [136, 394] on button "Submit" at bounding box center [135, 412] width 75 height 36
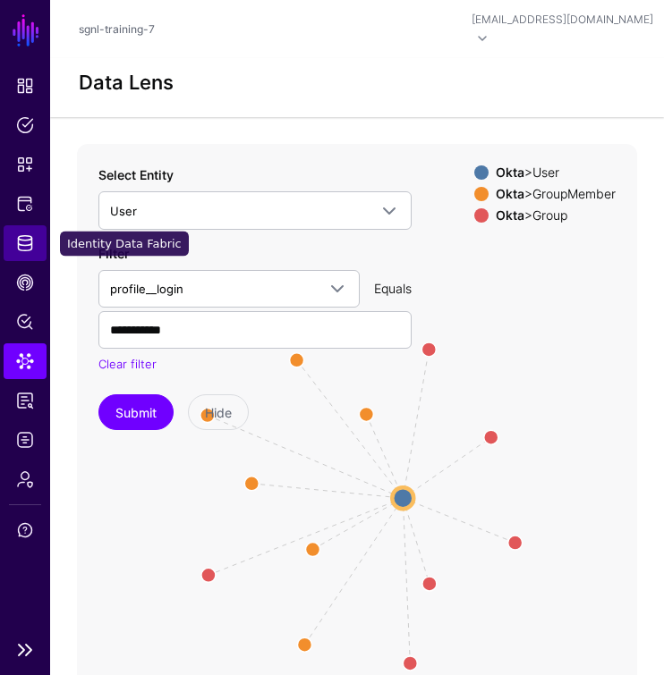
click at [23, 246] on span "Identity Data Fabric" at bounding box center [25, 243] width 18 height 18
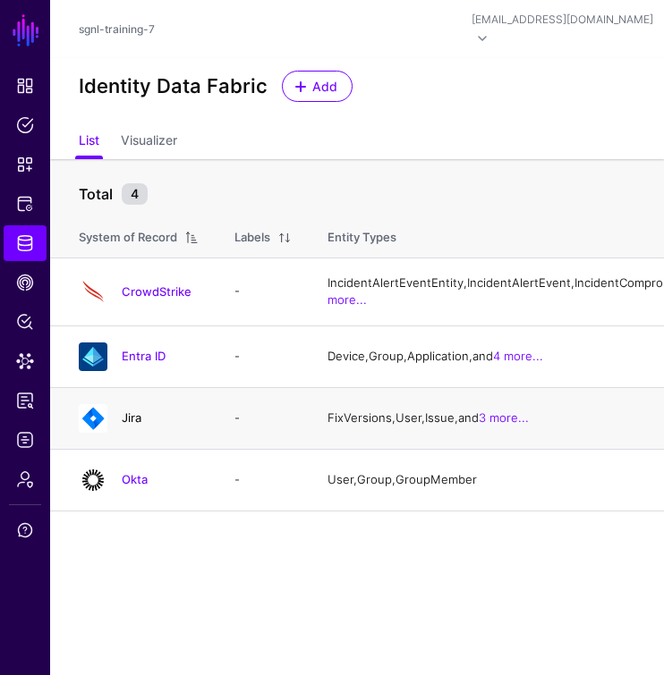
click at [134, 425] on link "Jira" at bounding box center [132, 418] width 20 height 14
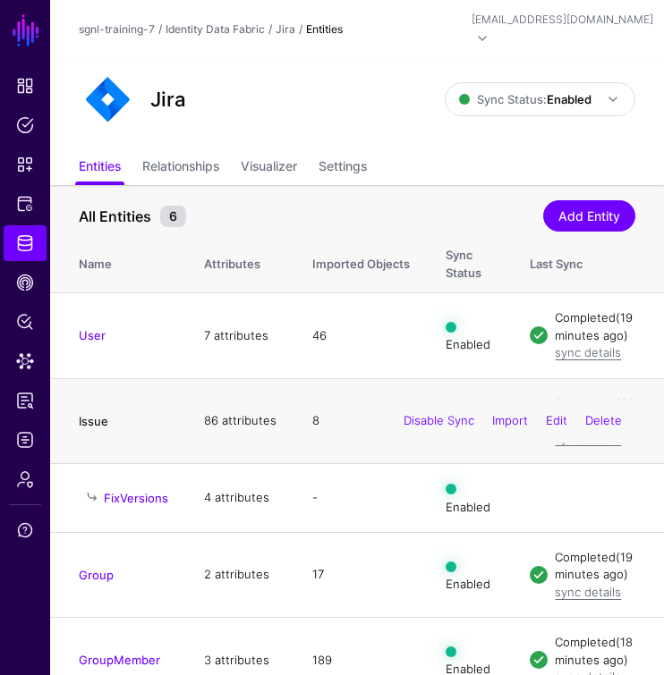
click at [100, 414] on link "Issue" at bounding box center [94, 421] width 30 height 14
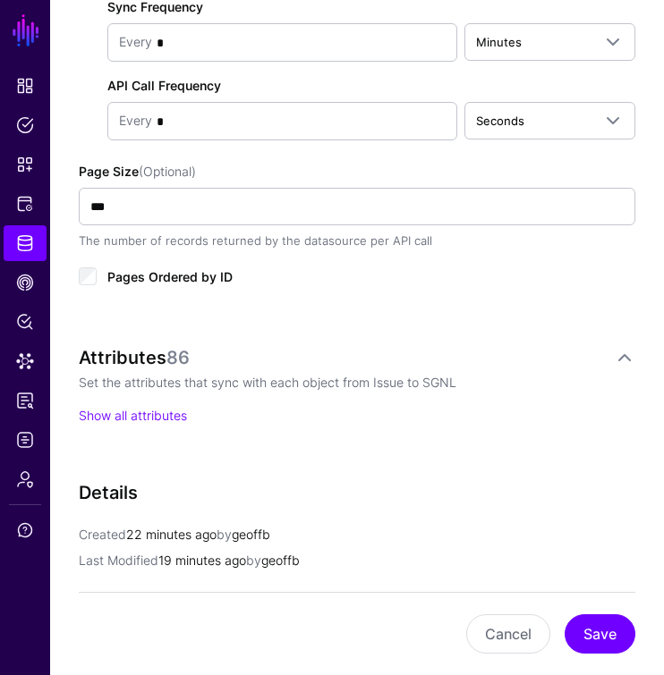
scroll to position [1005, 0]
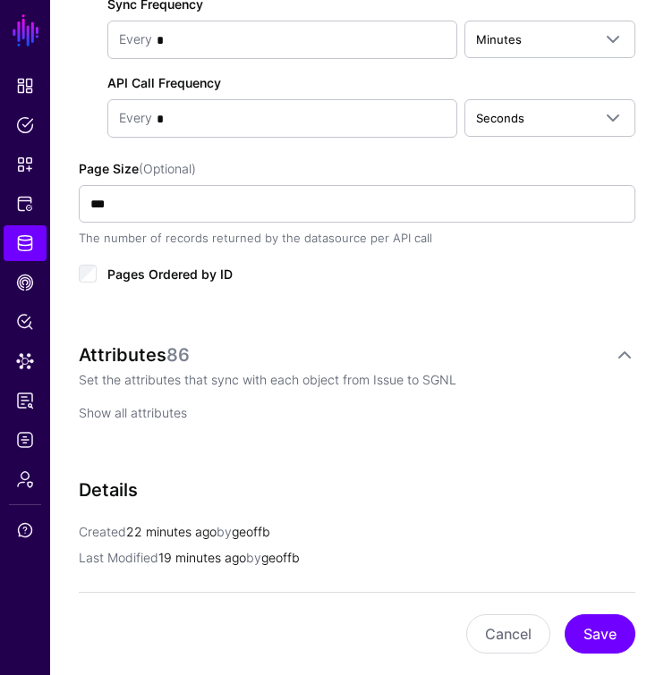
click at [134, 405] on link "Show all attributes" at bounding box center [133, 412] width 108 height 15
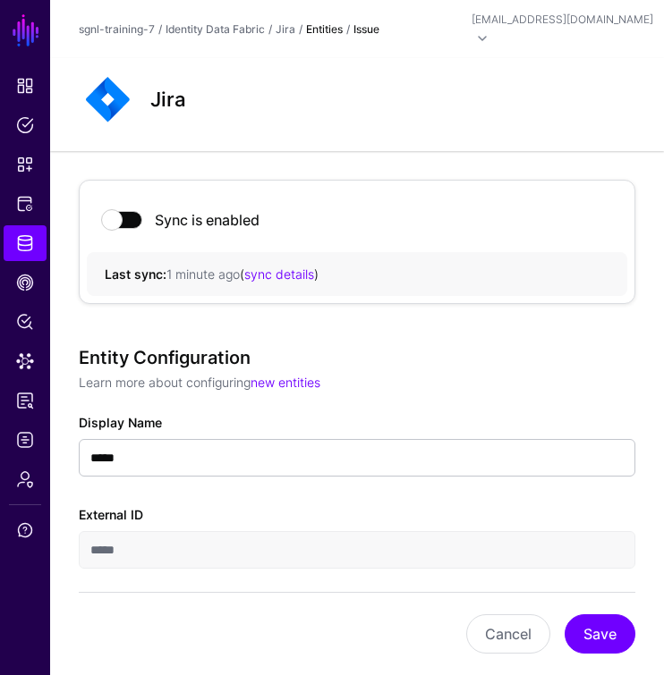
scroll to position [0, 0]
click at [524, 640] on button "Cancel" at bounding box center [508, 634] width 84 height 39
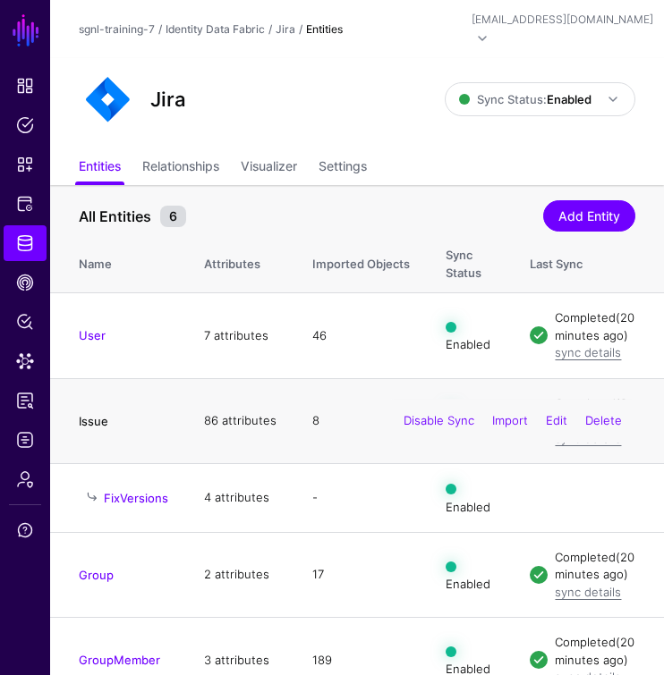
click at [88, 414] on link "Issue" at bounding box center [94, 421] width 30 height 14
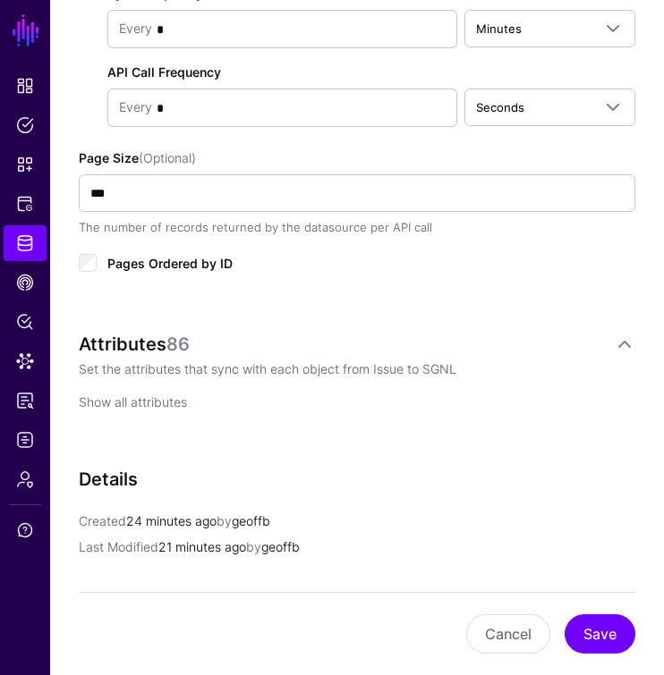
scroll to position [1016, 0]
click at [154, 394] on link "Show all attributes" at bounding box center [133, 401] width 108 height 15
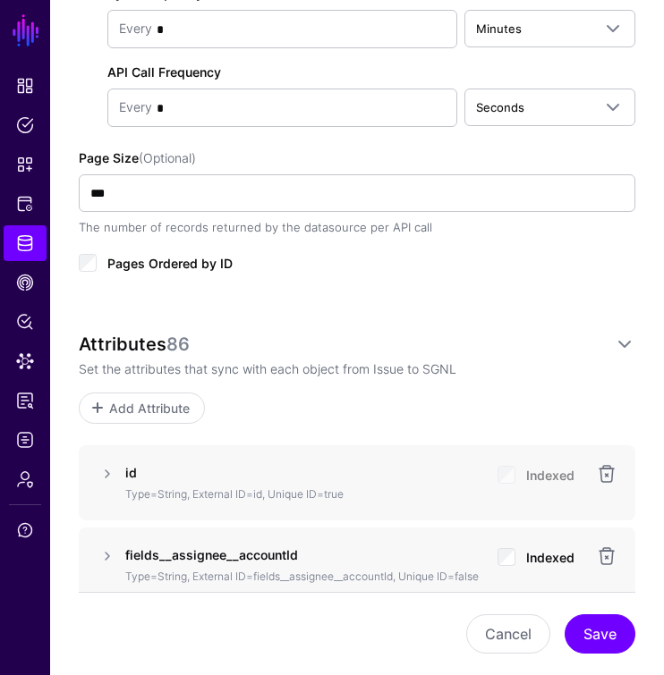
click at [154, 399] on span "Add Attribute" at bounding box center [149, 408] width 85 height 19
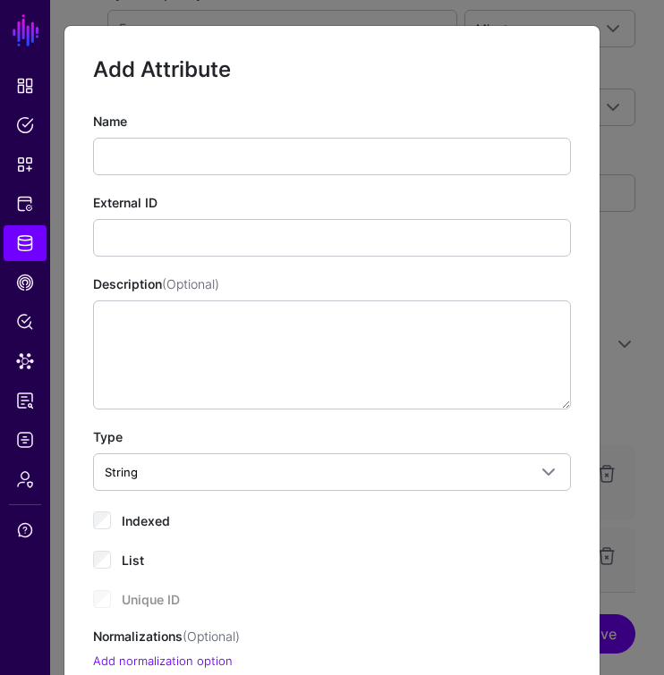
scroll to position [0, 0]
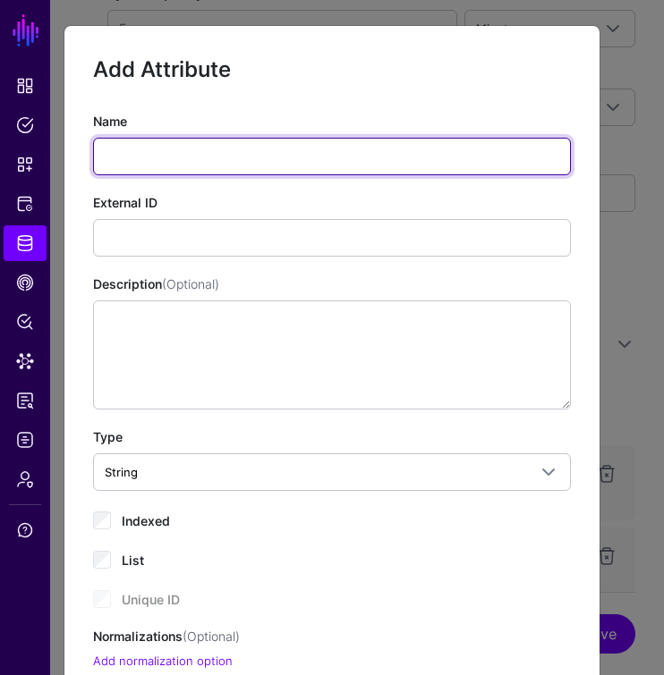
click at [123, 157] on input "Name" at bounding box center [332, 157] width 478 height 38
paste input "**********"
type input "**********"
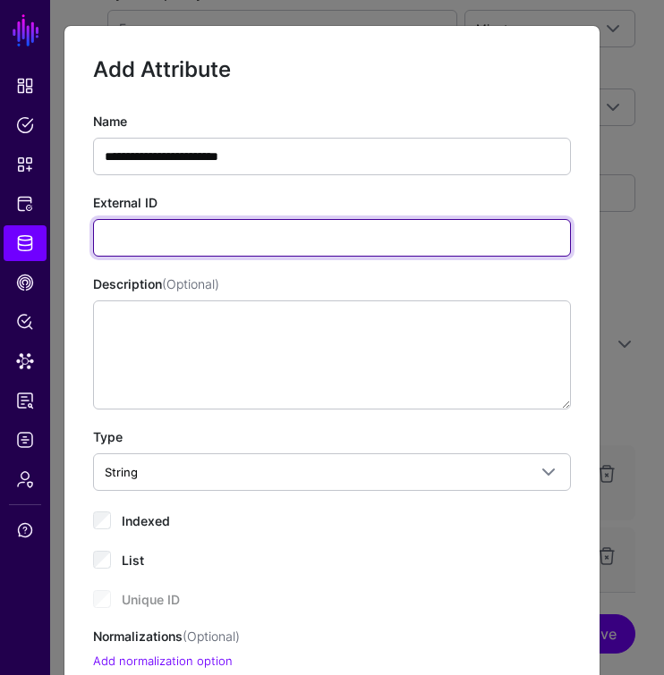
click at [124, 235] on input "External ID" at bounding box center [332, 238] width 478 height 38
paste input "**********"
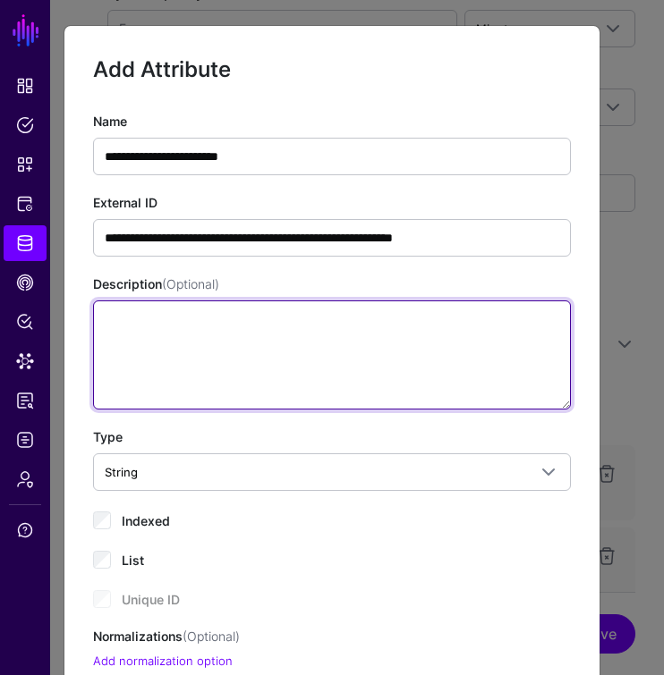
click at [144, 370] on textarea "Description (Optional)" at bounding box center [332, 355] width 478 height 109
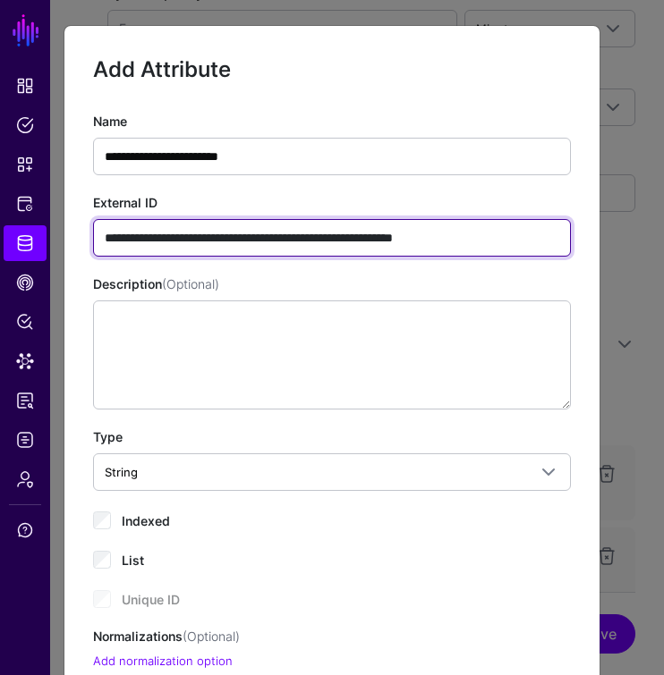
click at [517, 222] on input "**********" at bounding box center [332, 238] width 478 height 38
click at [508, 239] on input "**********" at bounding box center [332, 238] width 478 height 38
type input "**********"
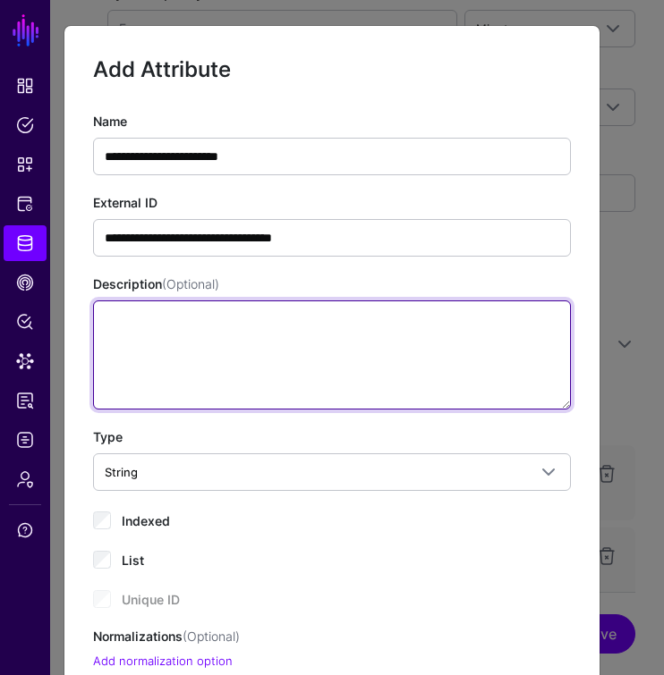
click at [401, 361] on textarea "Description (Optional)" at bounding box center [332, 355] width 478 height 109
paste textarea "**********"
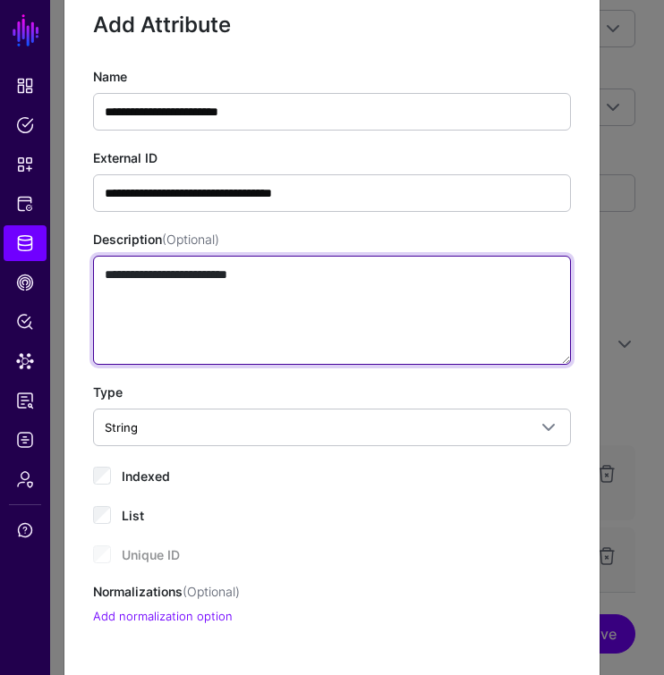
type textarea "**********"
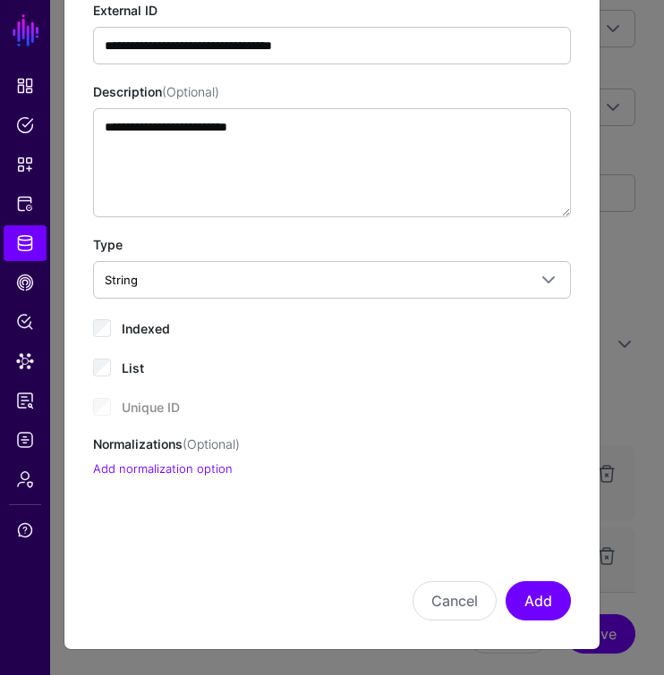
scroll to position [191, 0]
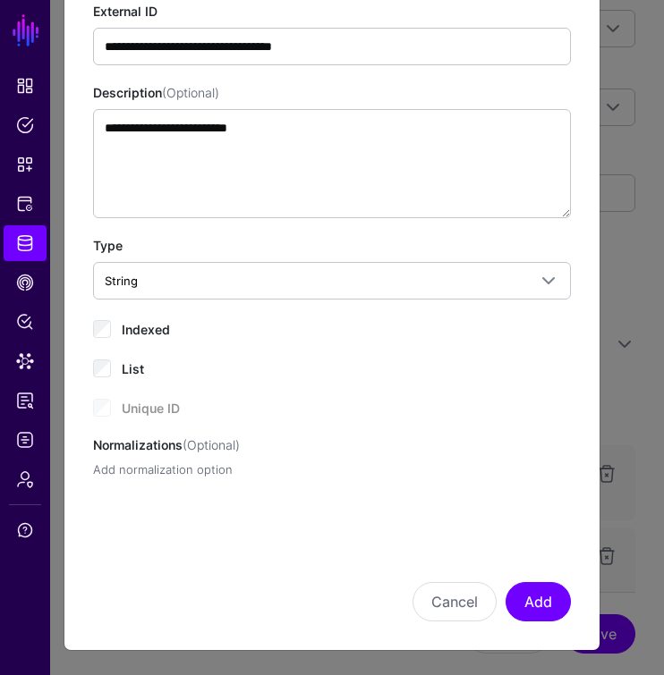
click at [184, 470] on link "Add normalization option" at bounding box center [163, 469] width 140 height 14
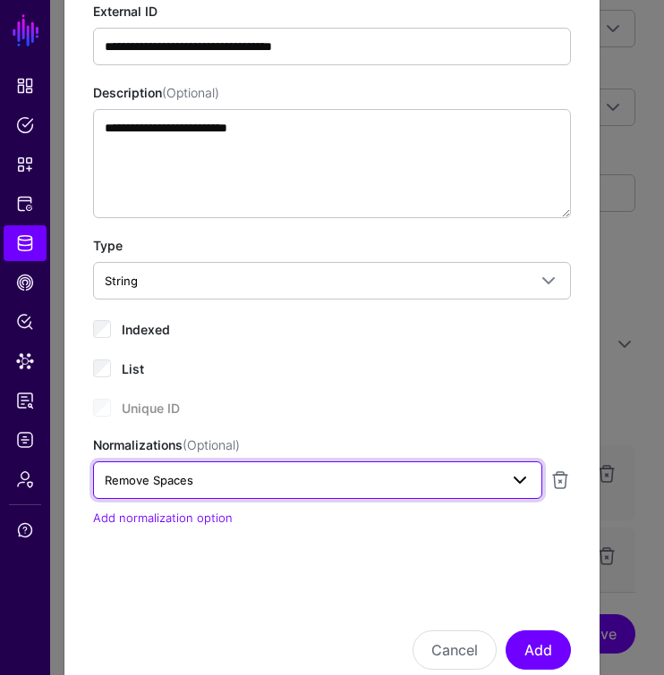
click at [235, 480] on span "Remove Spaces" at bounding box center [302, 480] width 394 height 20
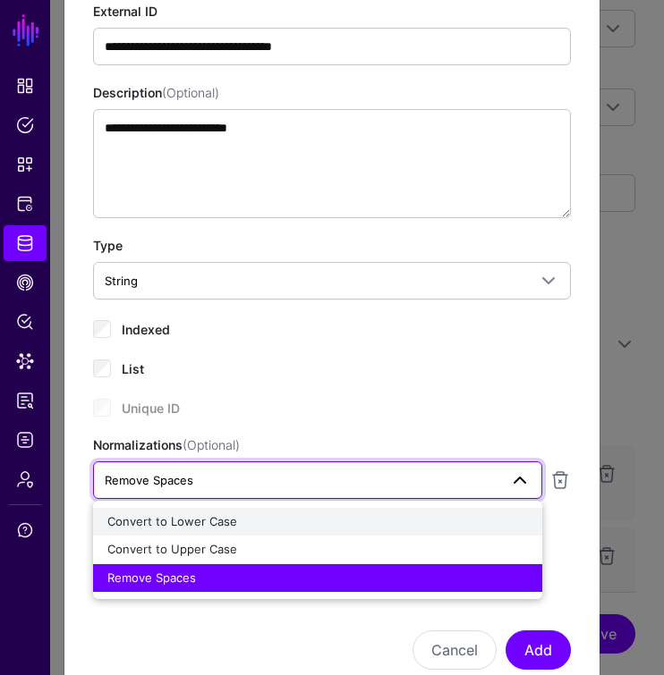
click at [226, 525] on span "Convert to Lower Case" at bounding box center [172, 521] width 130 height 14
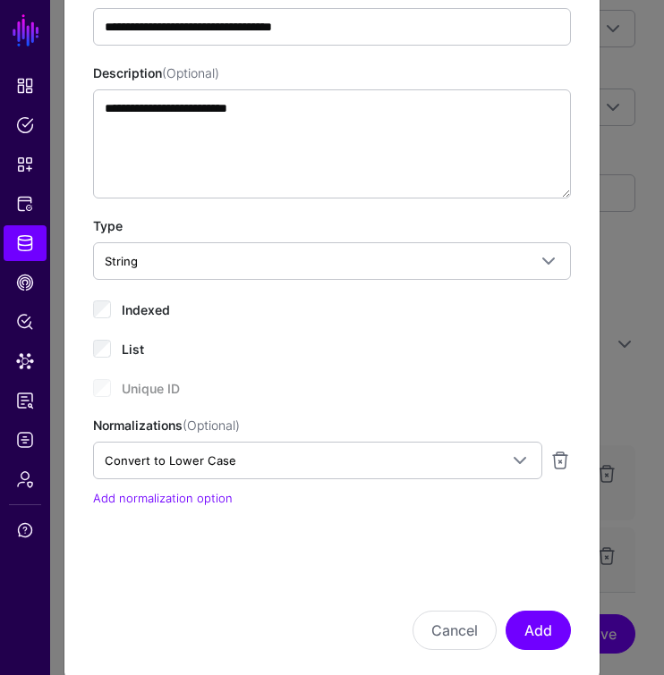
scroll to position [177, 0]
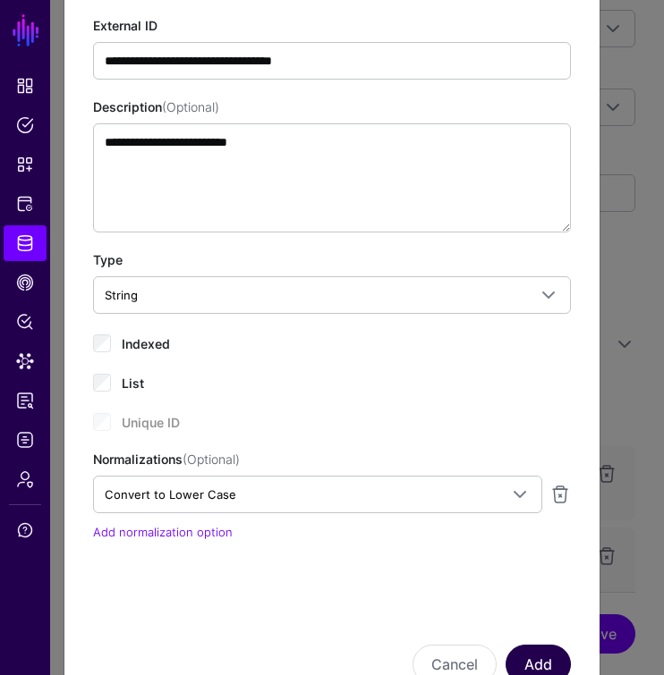
click at [545, 662] on button "Add" at bounding box center [537, 664] width 65 height 39
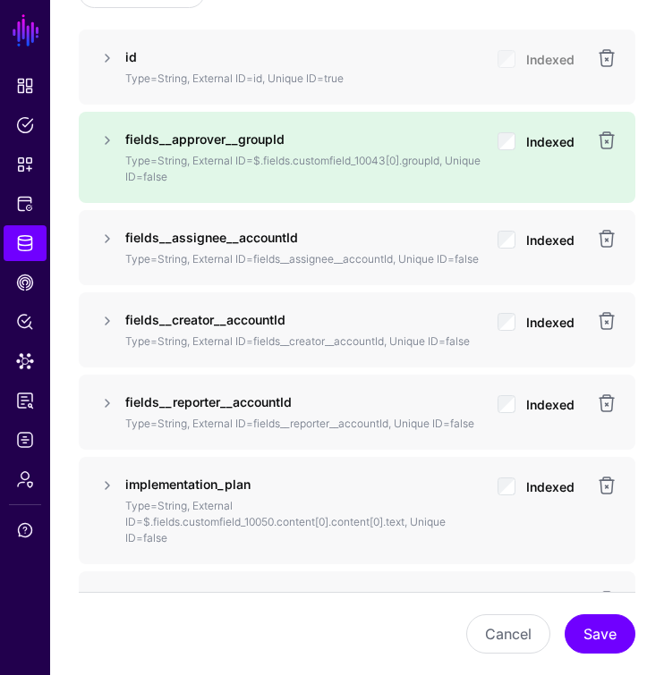
scroll to position [1522, 0]
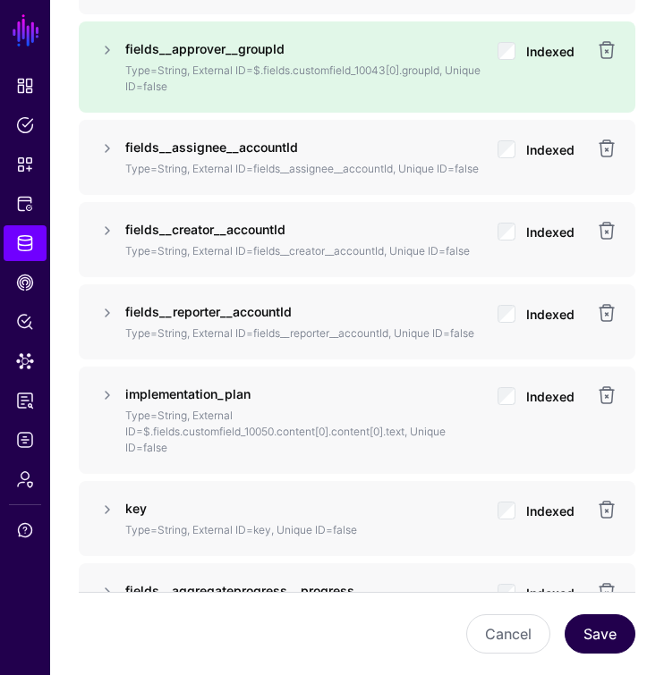
click at [600, 623] on button "Save" at bounding box center [599, 634] width 71 height 39
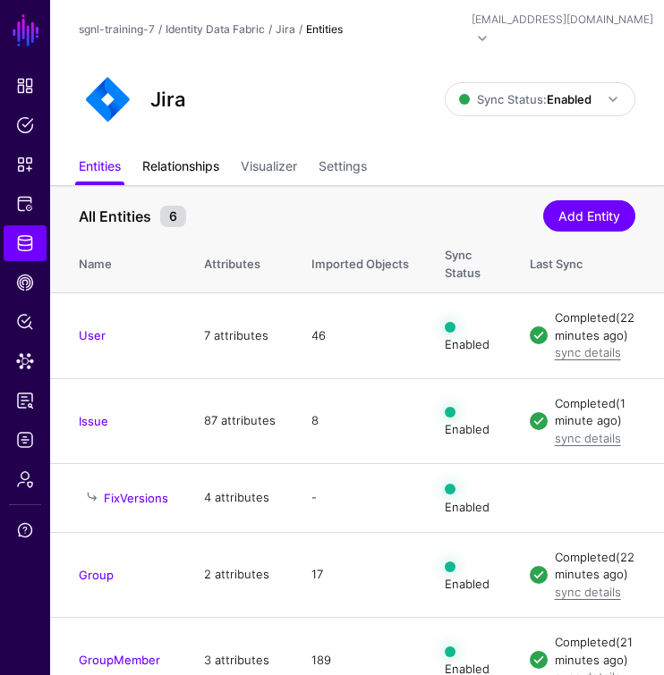
click at [189, 151] on link "Relationships" at bounding box center [180, 168] width 77 height 34
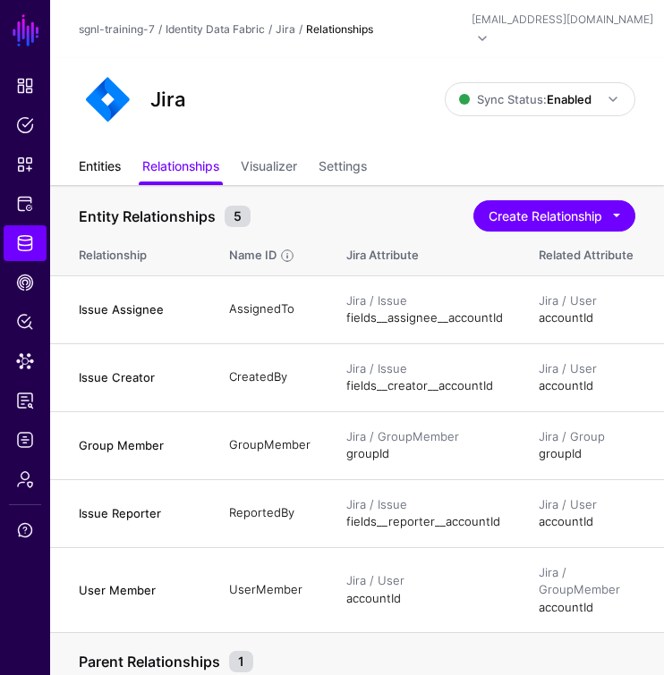
click at [113, 151] on link "Entities" at bounding box center [100, 168] width 42 height 34
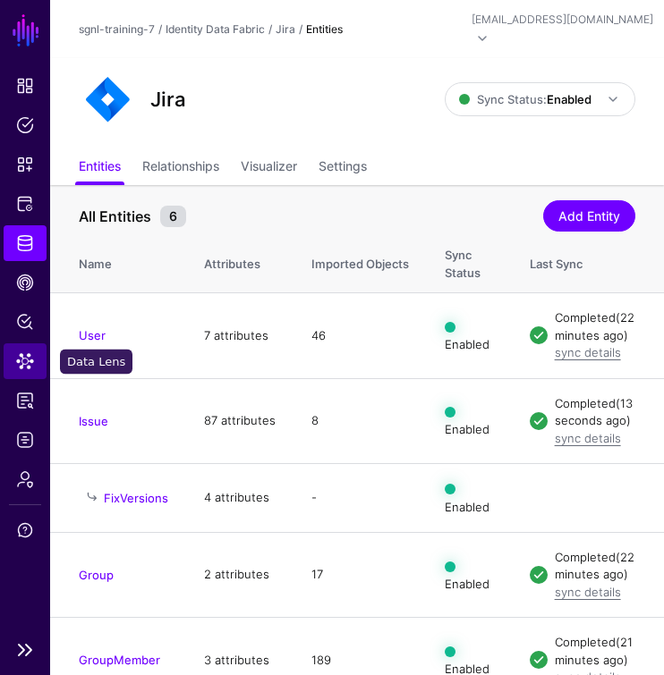
click at [19, 363] on span "Data Lens" at bounding box center [25, 361] width 18 height 18
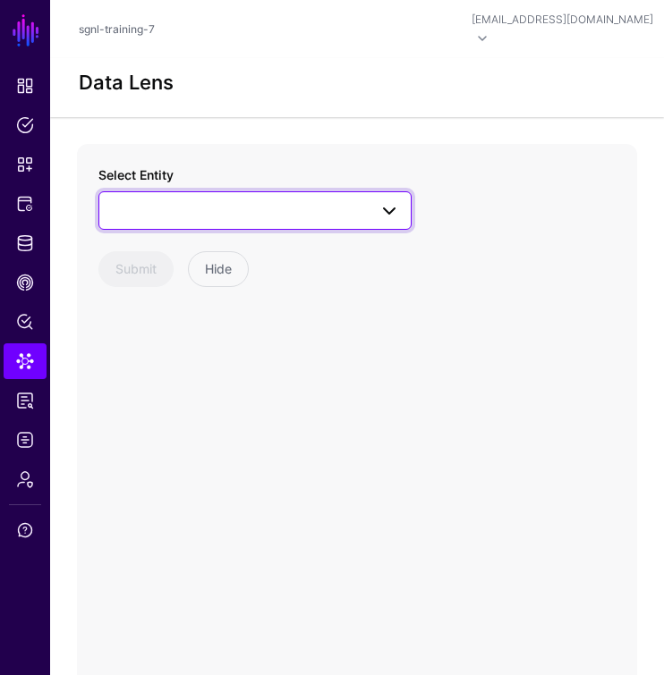
click at [221, 199] on span at bounding box center [255, 209] width 290 height 21
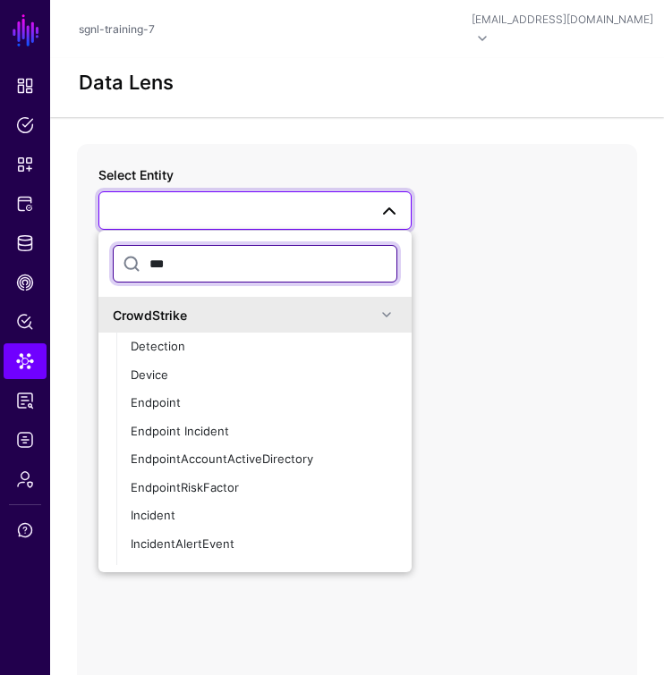
type input "****"
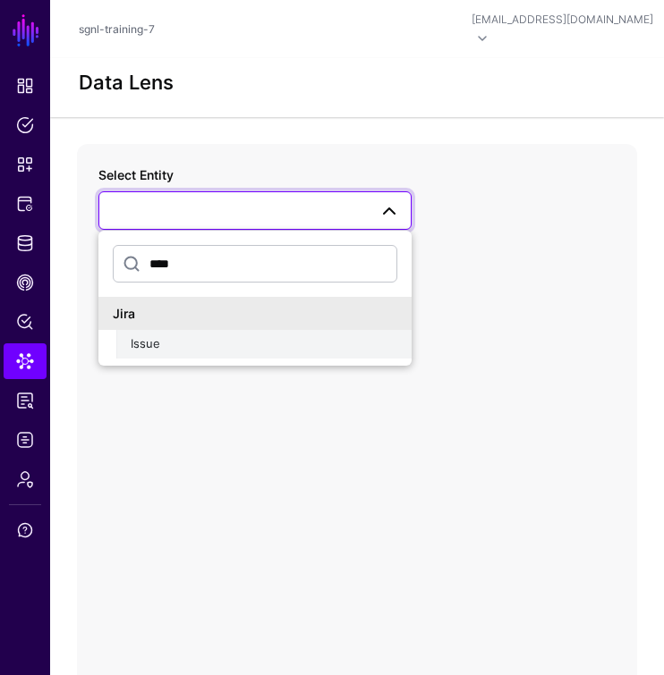
click at [139, 336] on span "Issue" at bounding box center [146, 343] width 30 height 14
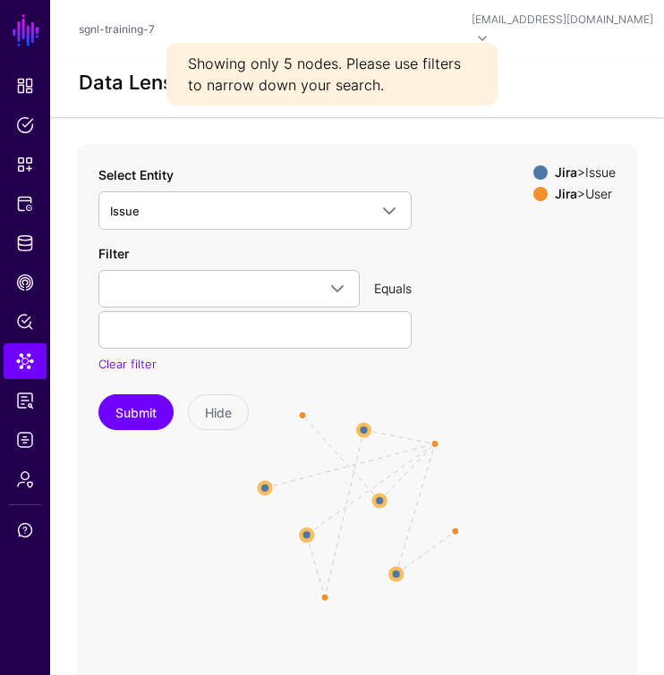
click at [199, 244] on div "Filter fields__aggregateprogress__progress fields__aggregateprogress__total fie…" at bounding box center [254, 309] width 313 height 130
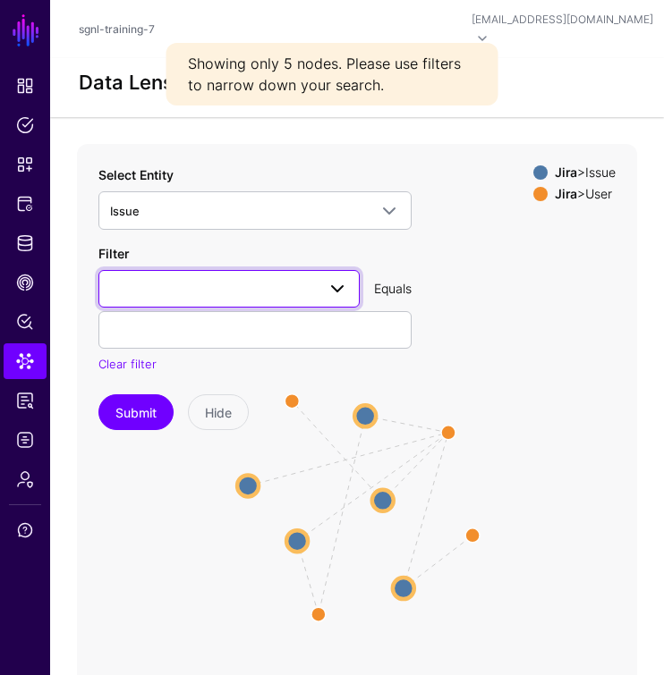
click at [197, 278] on span at bounding box center [229, 288] width 238 height 21
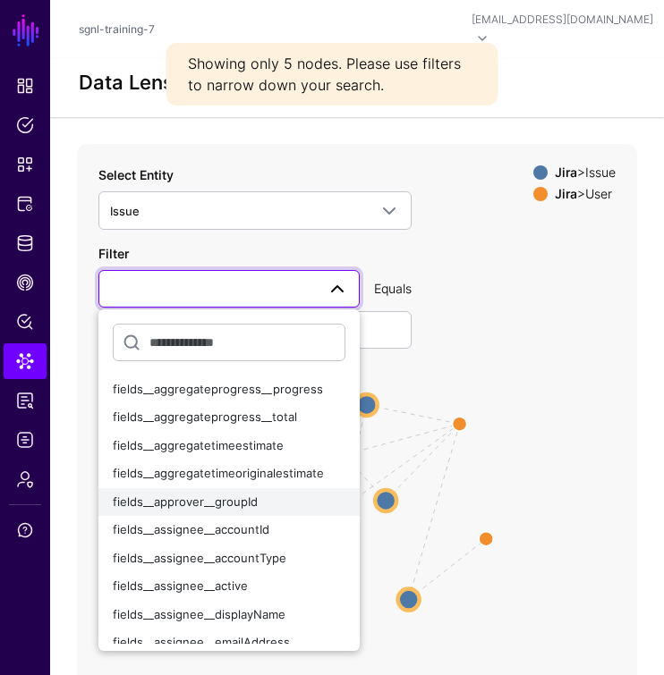
click at [189, 495] on span "fields__approver__groupId" at bounding box center [185, 502] width 145 height 14
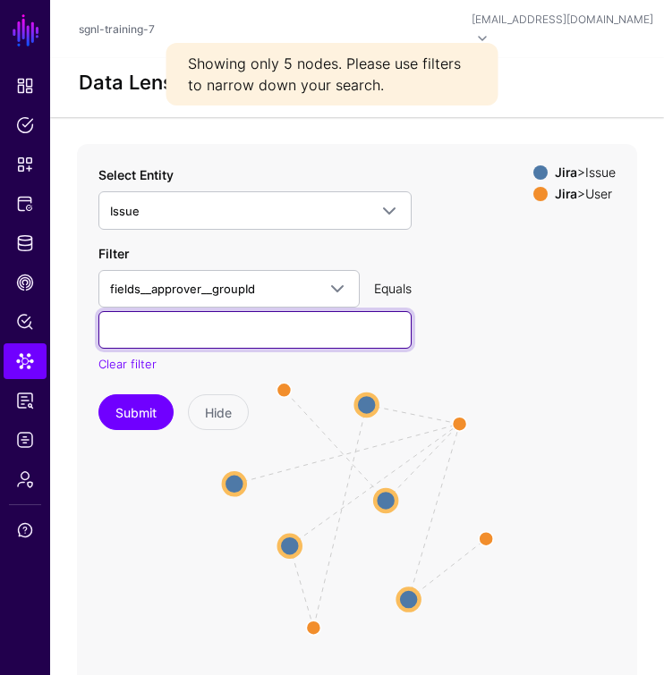
click at [157, 323] on input "text" at bounding box center [254, 330] width 313 height 38
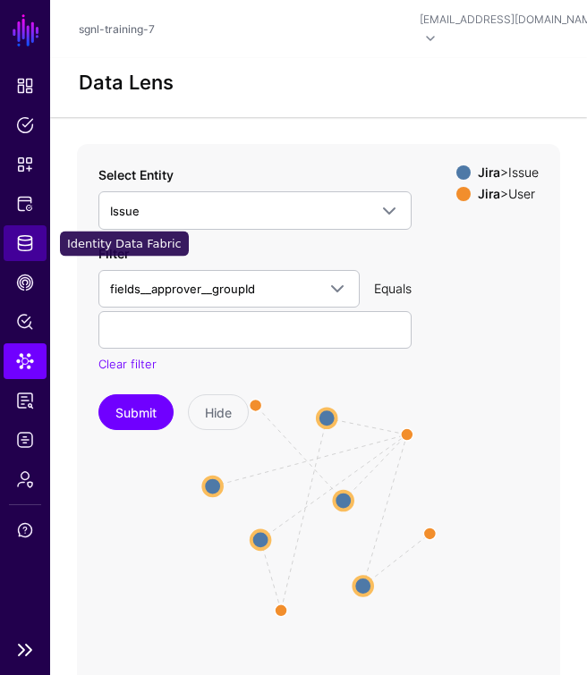
click at [26, 234] on span "Identity Data Fabric" at bounding box center [25, 243] width 18 height 18
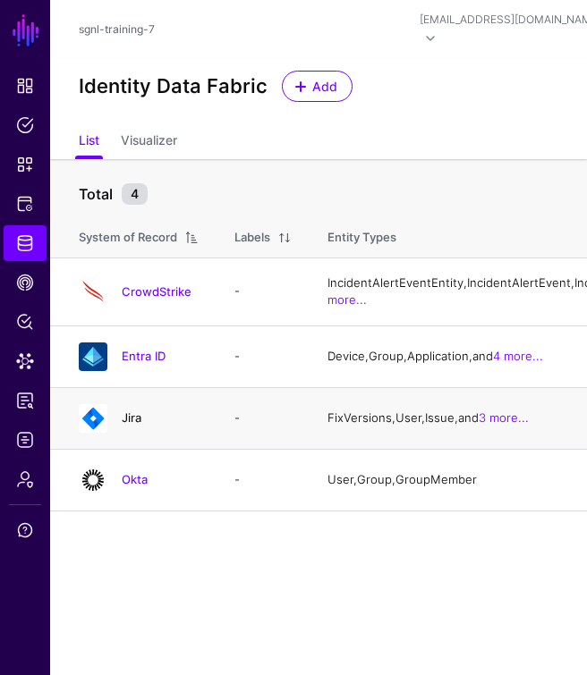
click at [127, 425] on link "Jira" at bounding box center [132, 418] width 20 height 14
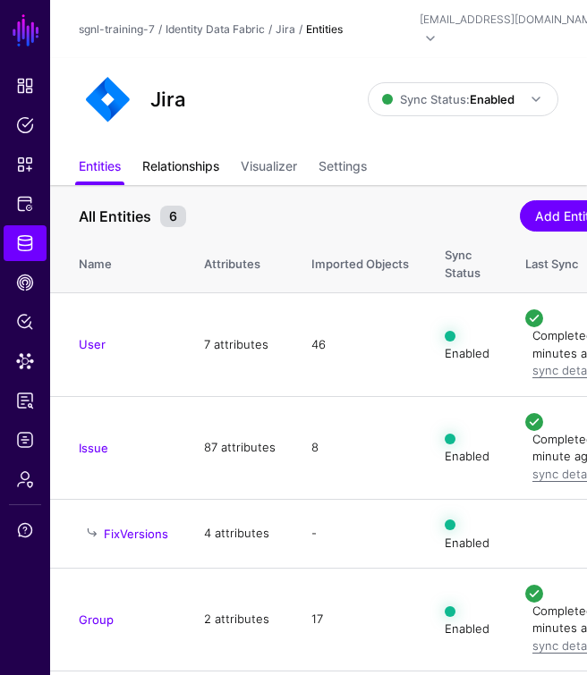
click at [182, 151] on link "Relationships" at bounding box center [180, 168] width 77 height 34
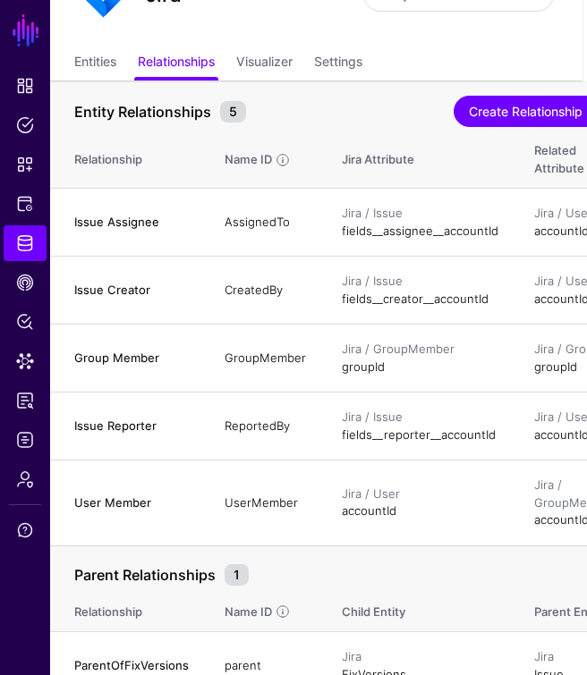
scroll to position [104, 4]
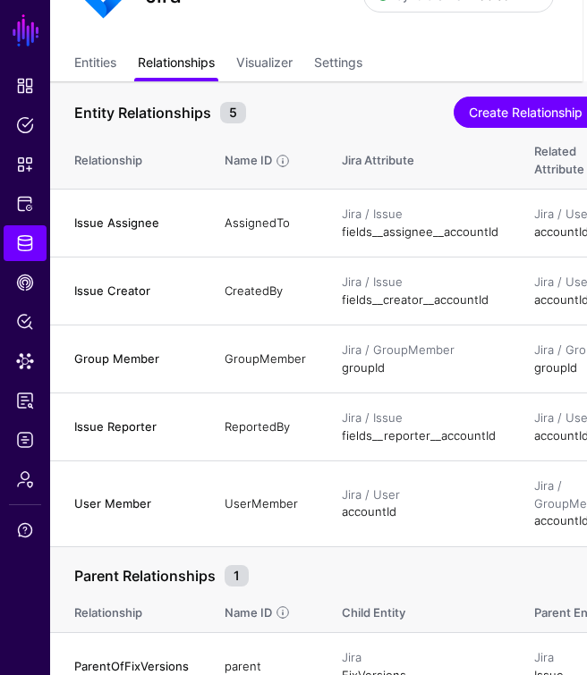
click at [153, 49] on link "Relationships" at bounding box center [176, 64] width 77 height 34
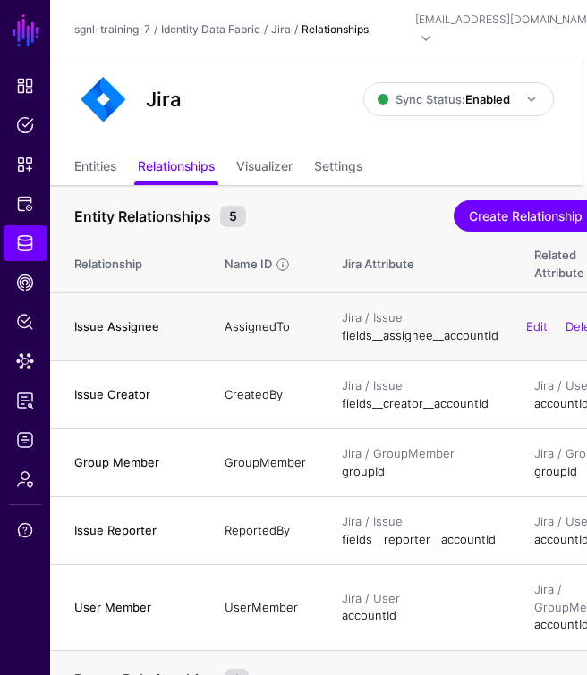
scroll to position [0, 4]
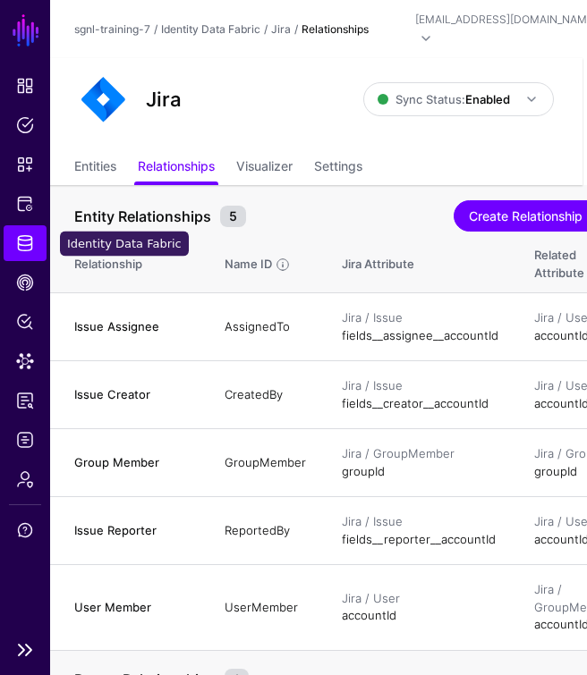
click at [13, 242] on link "Identity Data Fabric" at bounding box center [25, 243] width 43 height 36
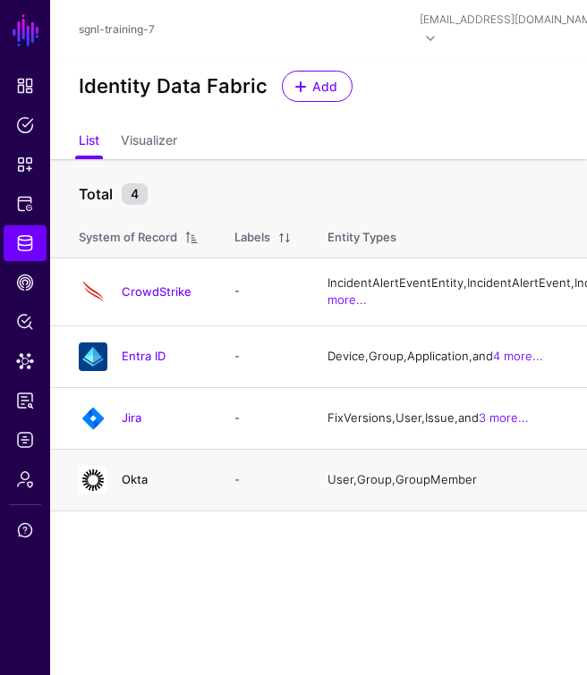
click at [133, 487] on link "Okta" at bounding box center [135, 479] width 26 height 14
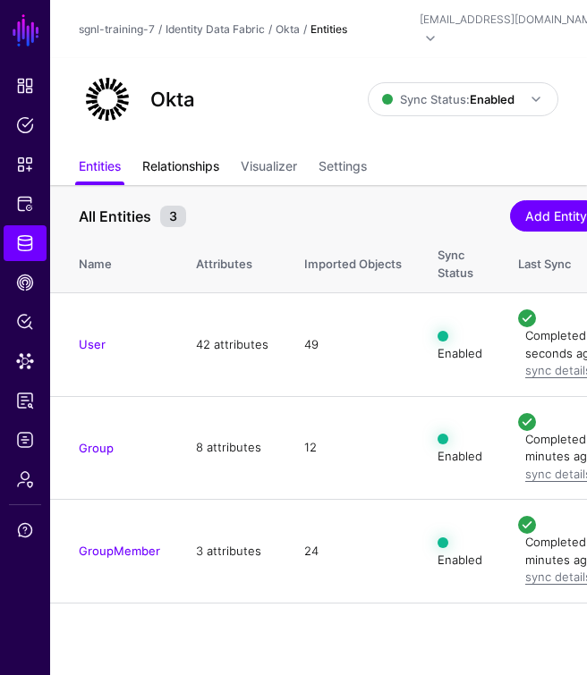
click at [189, 151] on link "Relationships" at bounding box center [180, 168] width 77 height 34
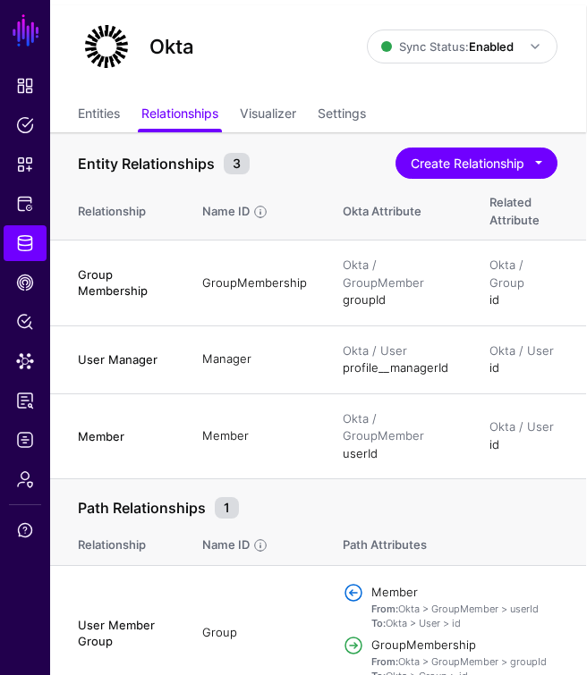
scroll to position [53, 0]
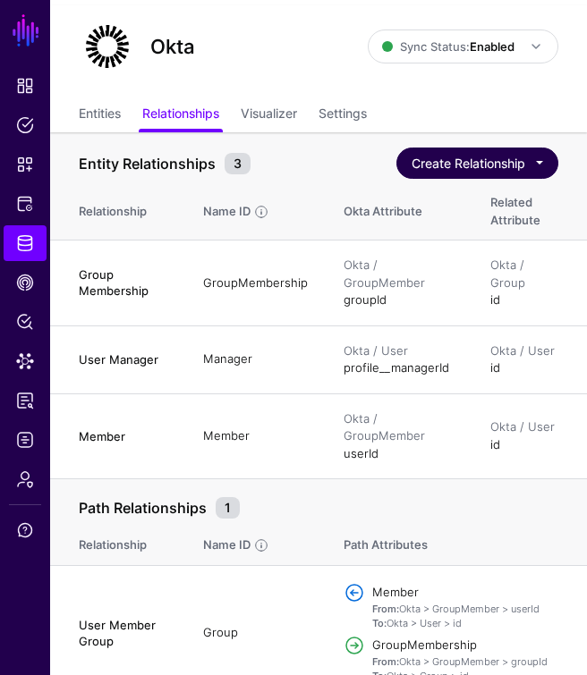
click at [493, 148] on button "Create Relationship" at bounding box center [477, 163] width 162 height 31
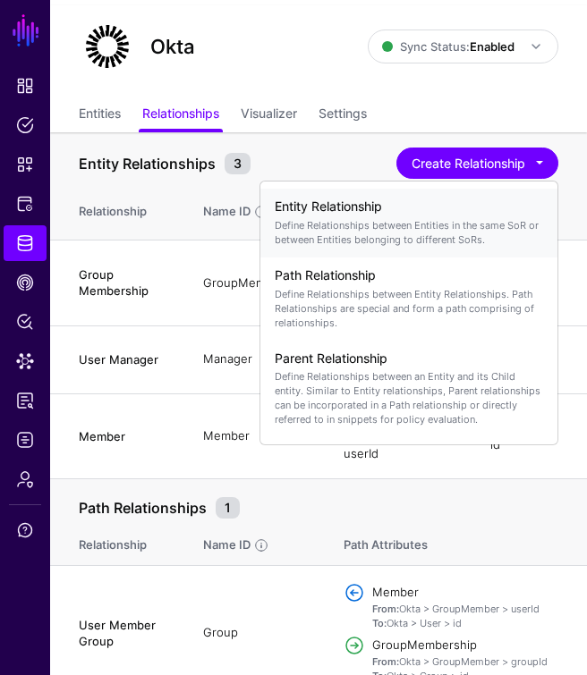
click at [437, 218] on p "Define Relationships between Entities in the same SoR or between Entities belon…" at bounding box center [409, 232] width 268 height 29
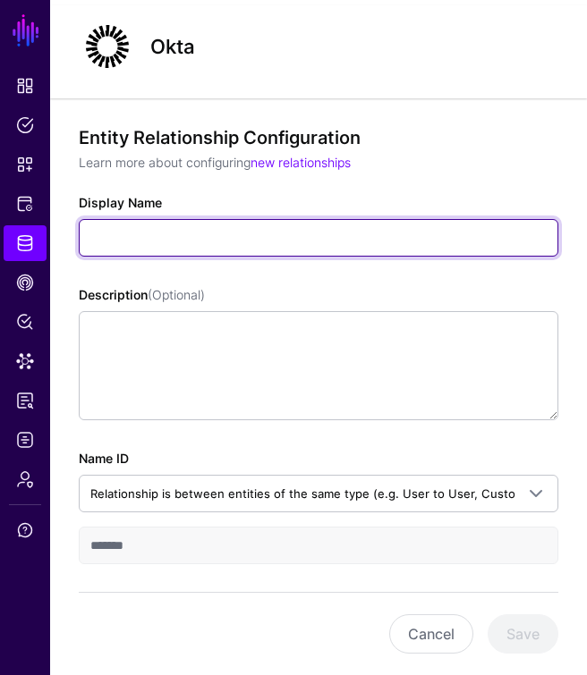
click at [159, 232] on input "Display Name" at bounding box center [318, 238] width 479 height 38
type input "*"
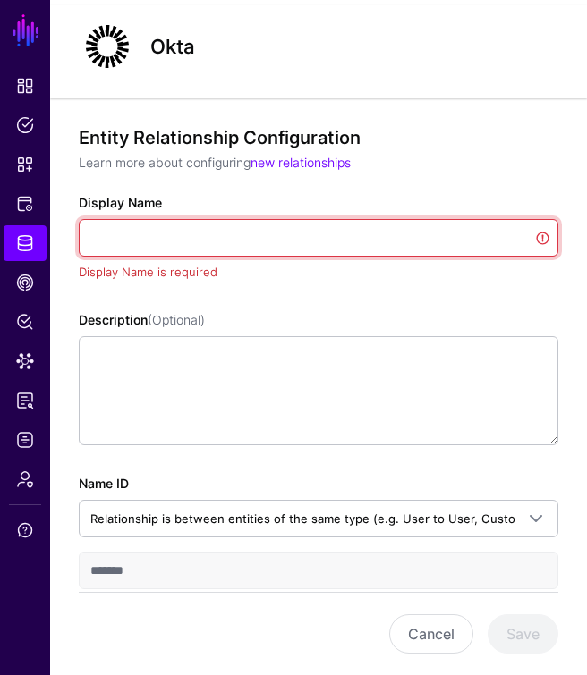
paste input "**********"
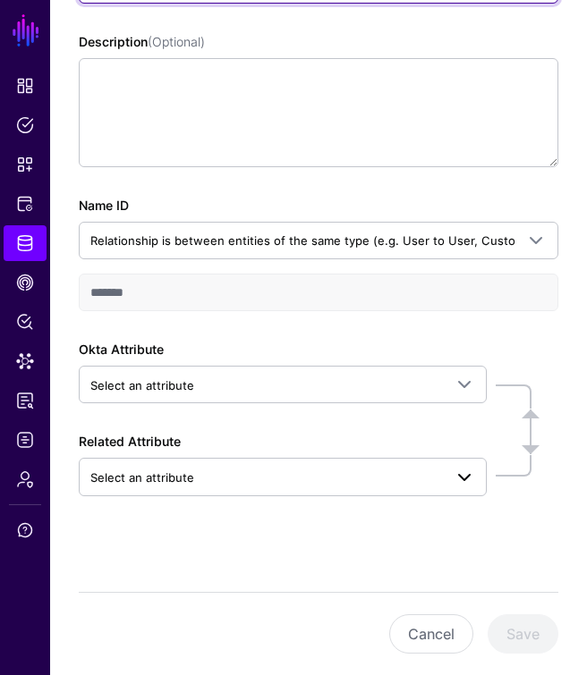
scroll to position [305, 0]
type input "**********"
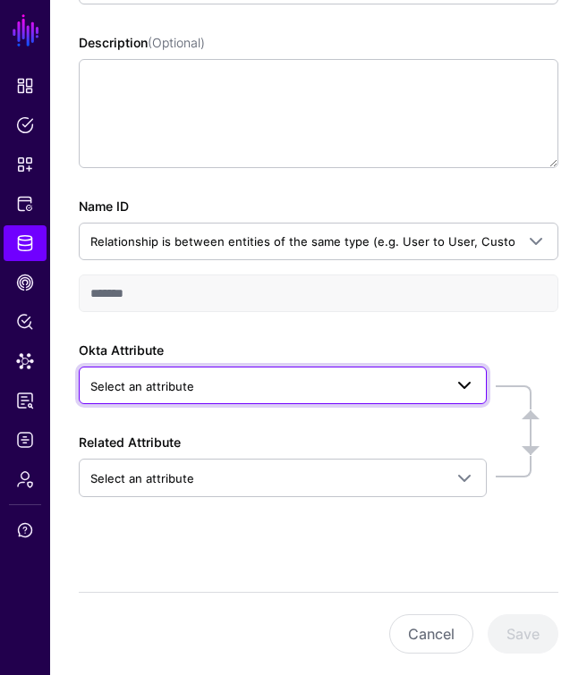
click at [230, 385] on span "Select an attribute" at bounding box center [266, 387] width 352 height 20
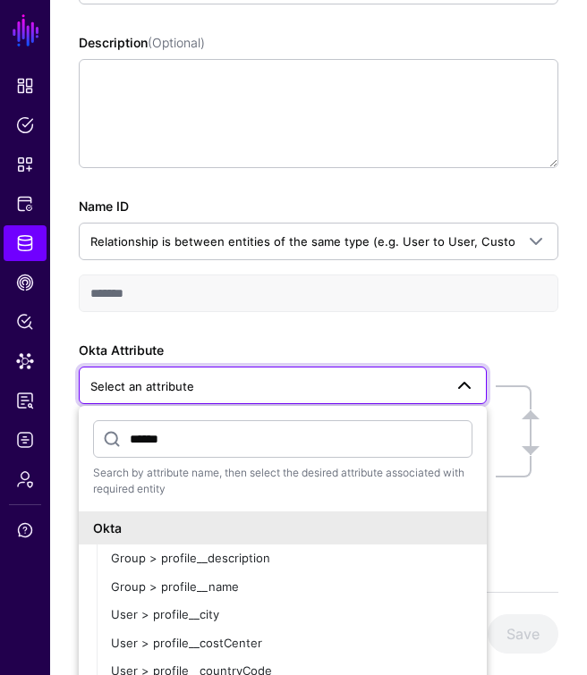
type input "*******"
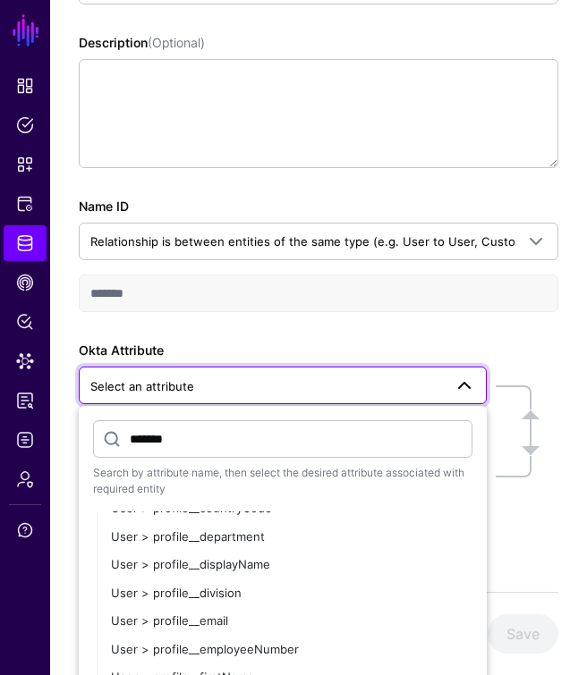
scroll to position [179, 0]
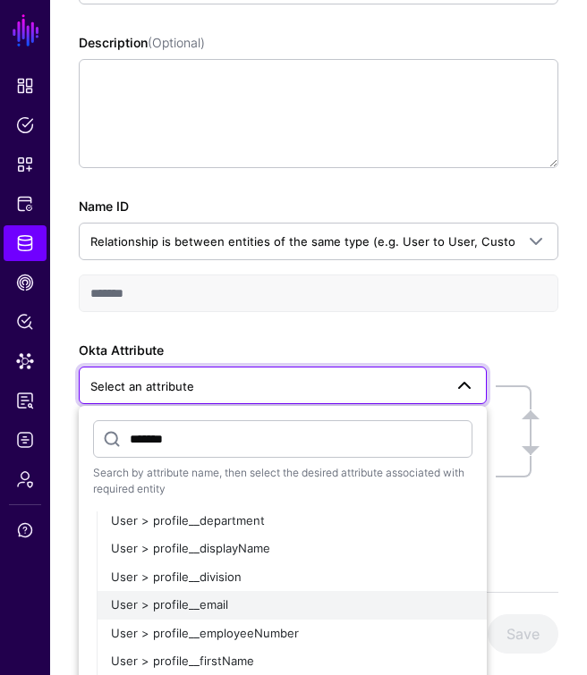
click at [223, 598] on span "User > profile__email" at bounding box center [169, 605] width 117 height 14
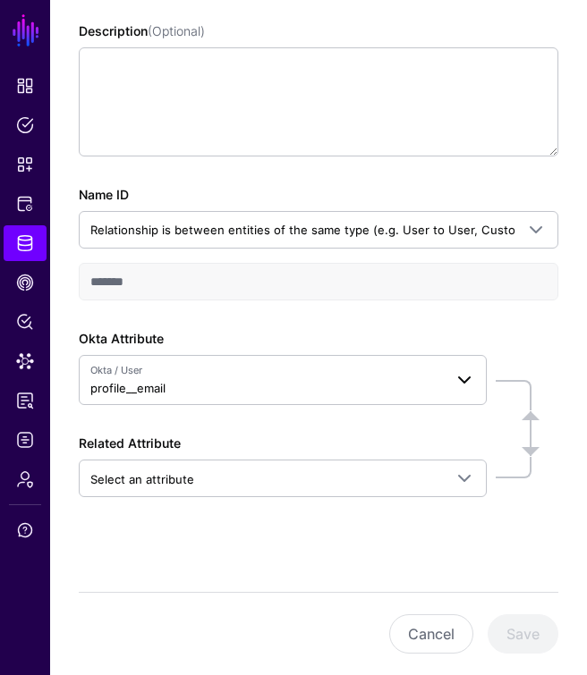
scroll to position [316, 0]
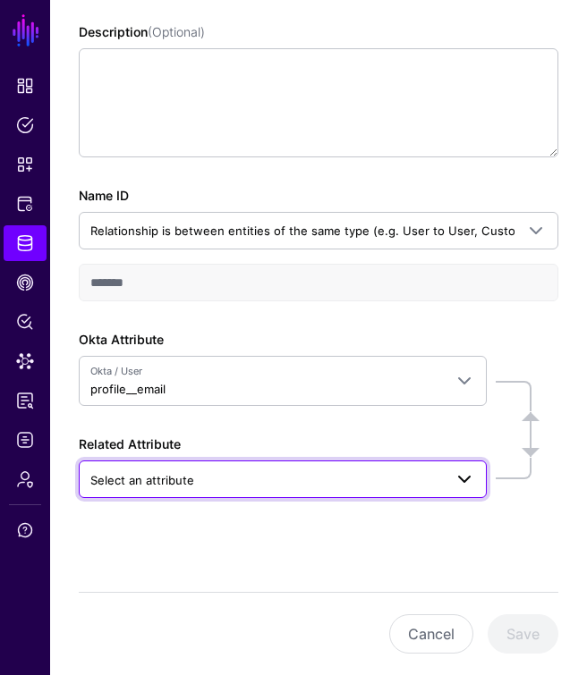
click at [206, 473] on span "Select an attribute" at bounding box center [266, 480] width 352 height 20
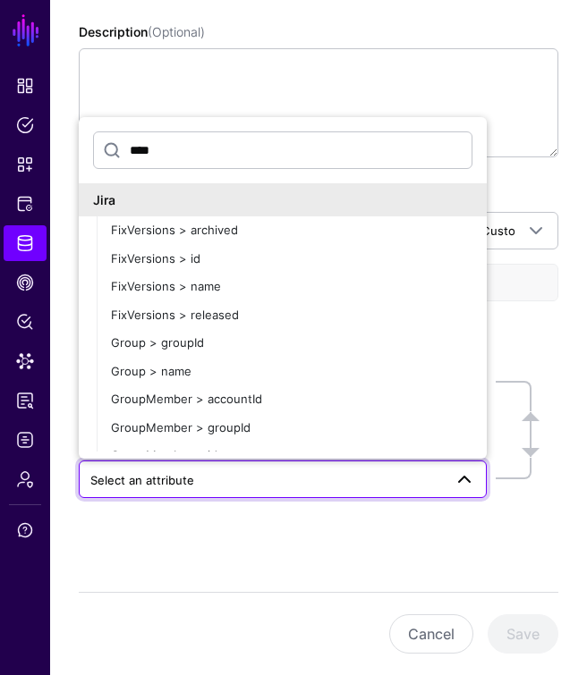
type input "****"
click at [188, 560] on div "**********" at bounding box center [318, 259] width 537 height 849
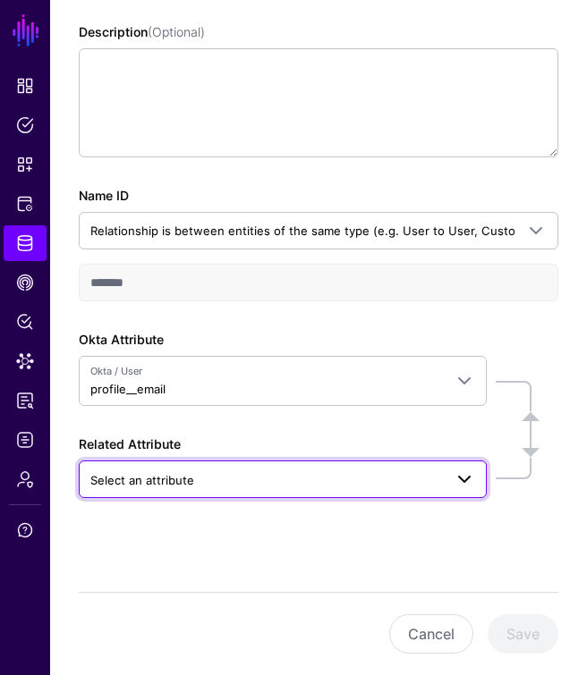
click at [464, 469] on span at bounding box center [464, 479] width 21 height 21
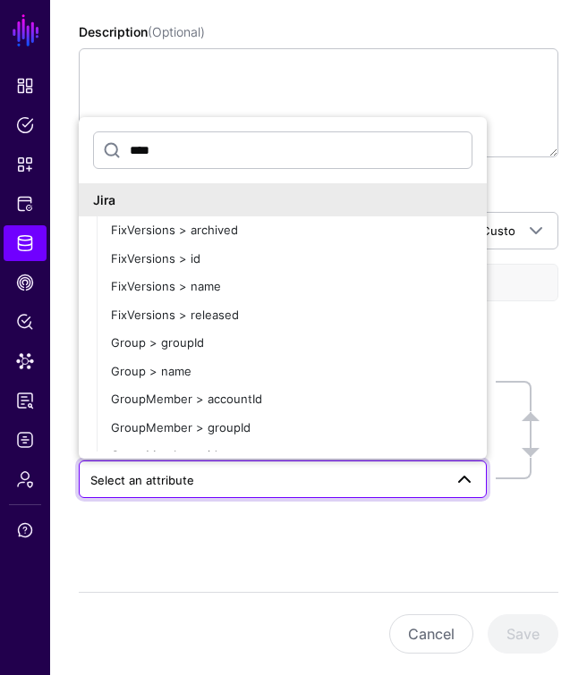
scroll to position [0, 0]
click at [275, 600] on div "Cancel Save" at bounding box center [318, 633] width 479 height 83
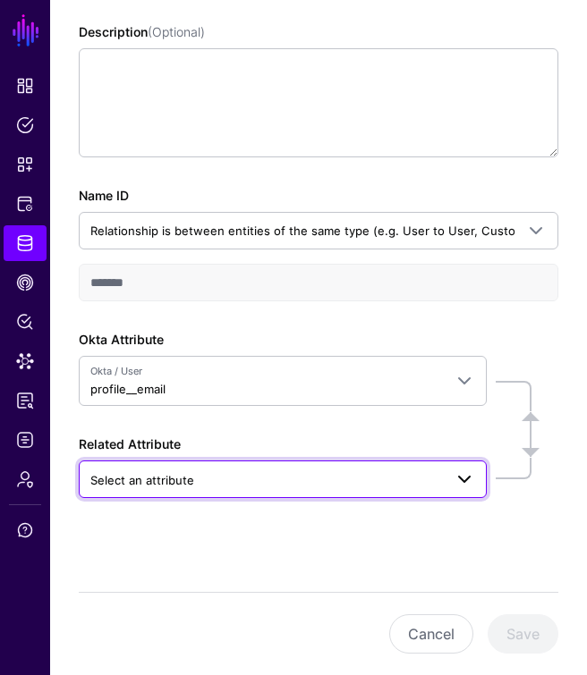
click at [440, 470] on span "Select an attribute" at bounding box center [266, 480] width 352 height 20
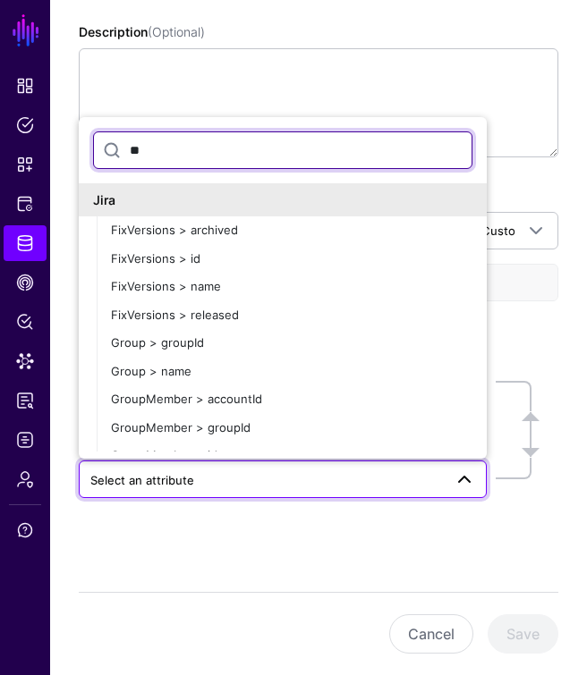
type input "*"
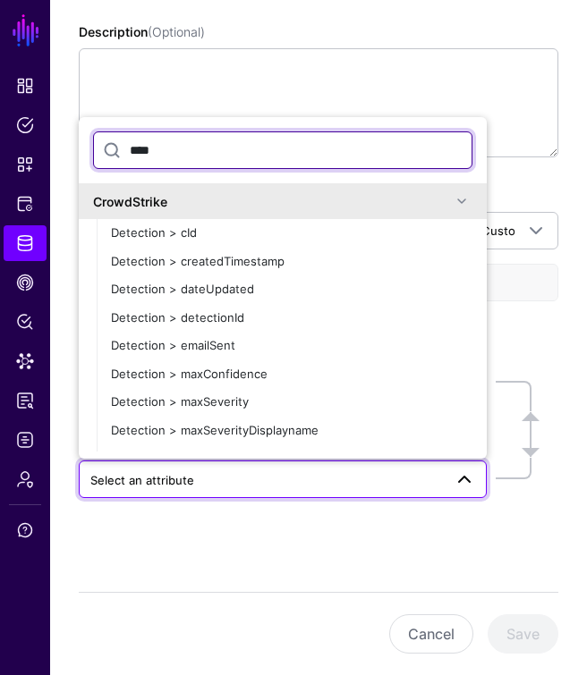
type input "*****"
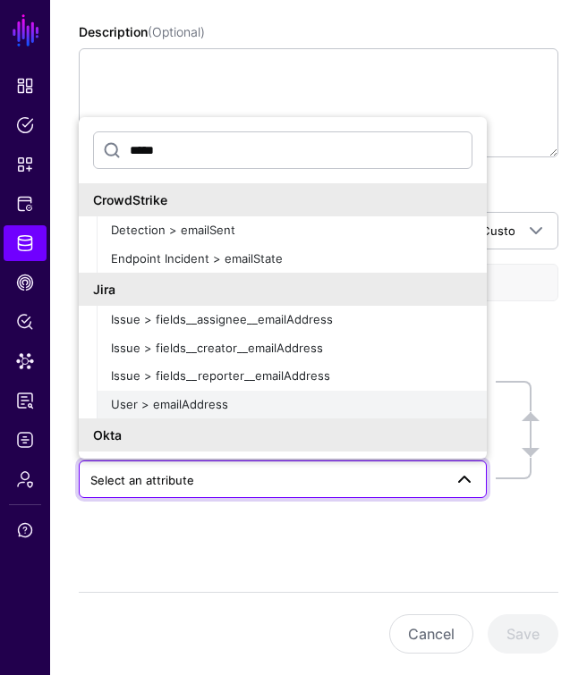
click at [202, 397] on span "User > emailAddress" at bounding box center [169, 404] width 117 height 14
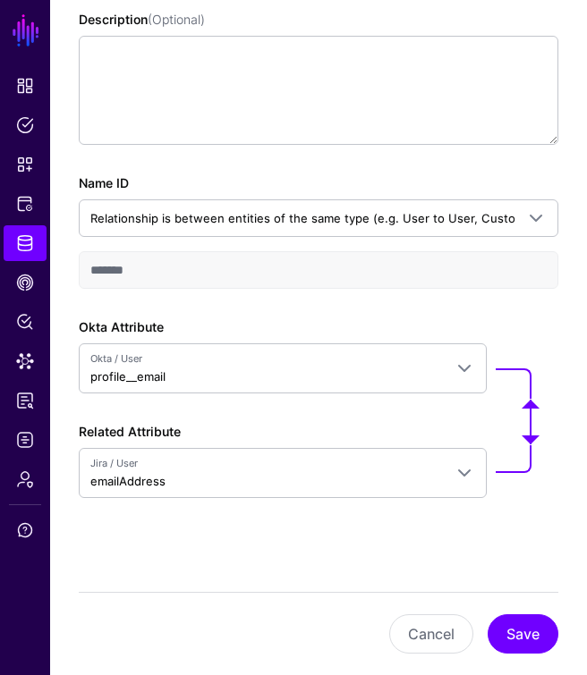
scroll to position [327, 0]
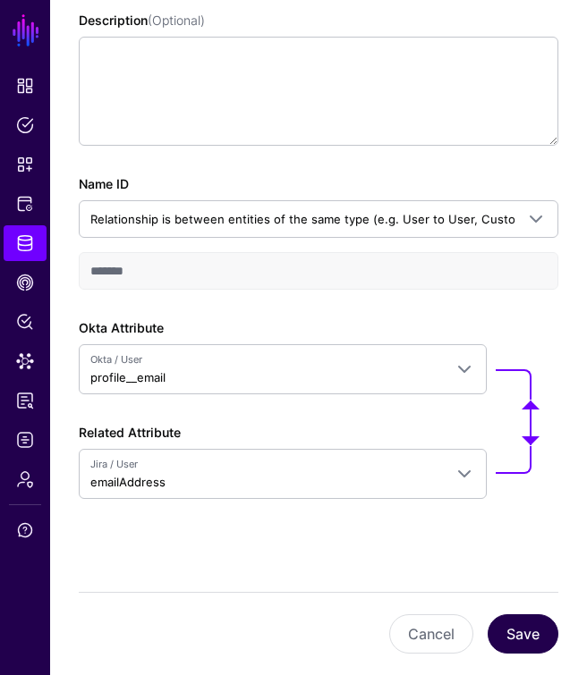
click at [529, 632] on button "Save" at bounding box center [522, 634] width 71 height 39
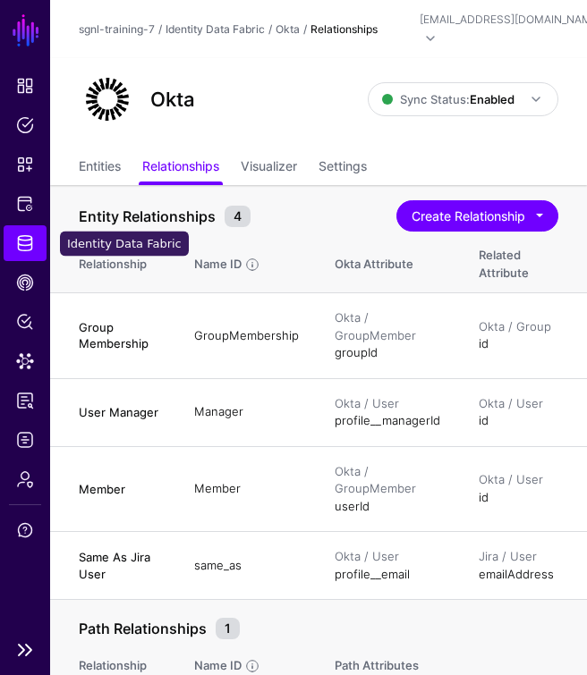
click at [23, 241] on span "Identity Data Fabric" at bounding box center [25, 243] width 18 height 18
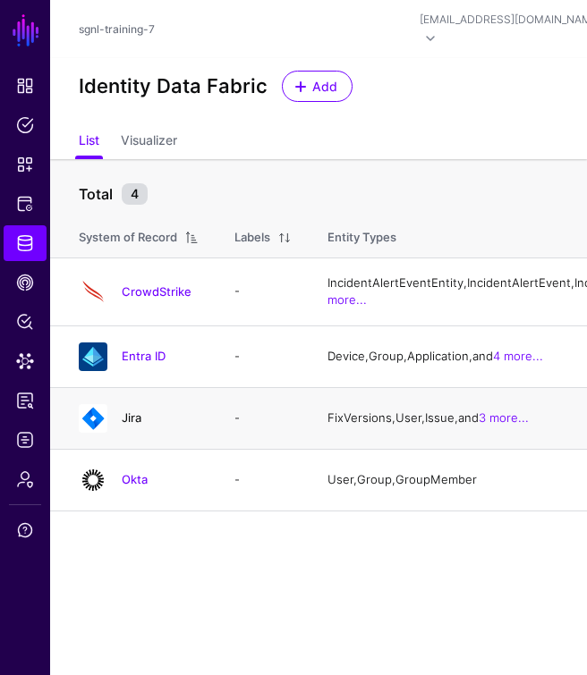
click at [131, 425] on link "Jira" at bounding box center [132, 418] width 20 height 14
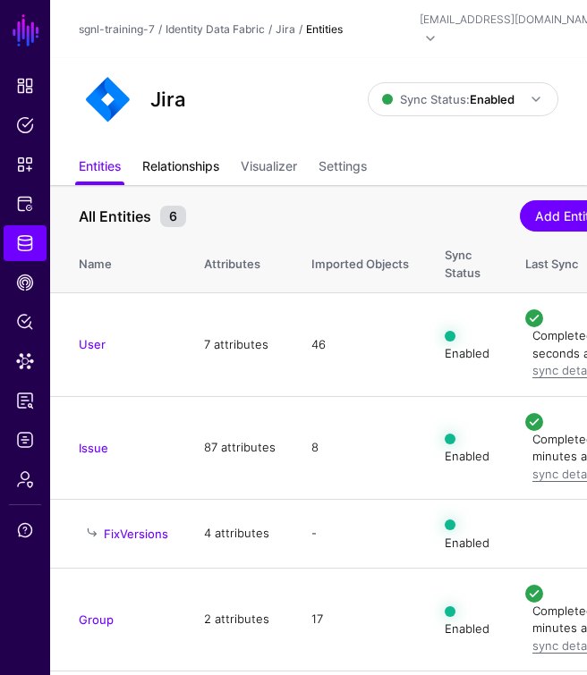
click at [208, 151] on link "Relationships" at bounding box center [180, 168] width 77 height 34
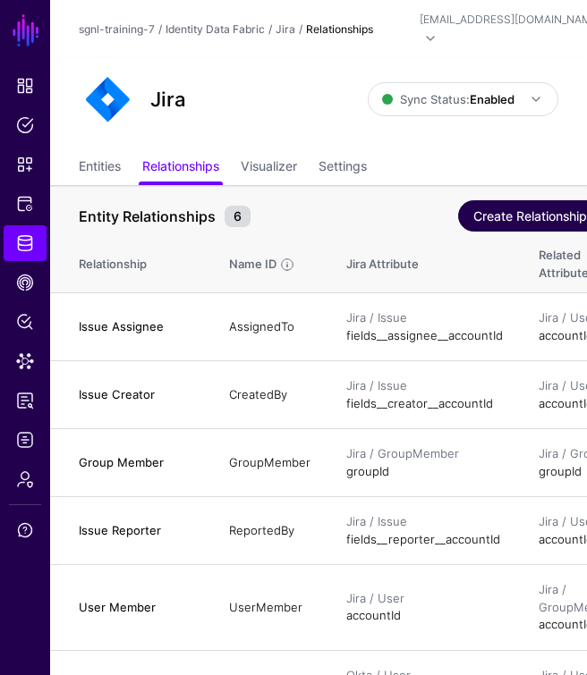
click at [535, 200] on button "Create Relationship" at bounding box center [539, 215] width 162 height 31
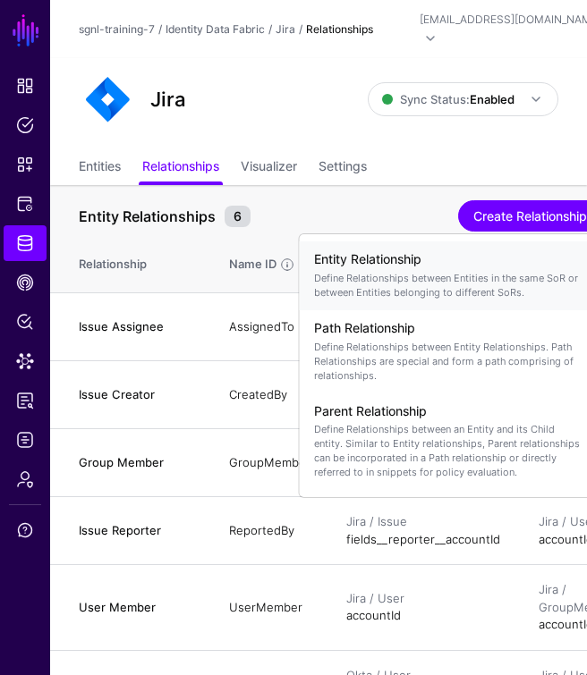
click at [454, 271] on p "Define Relationships between Entities in the same SoR or between Entities belon…" at bounding box center [448, 285] width 268 height 29
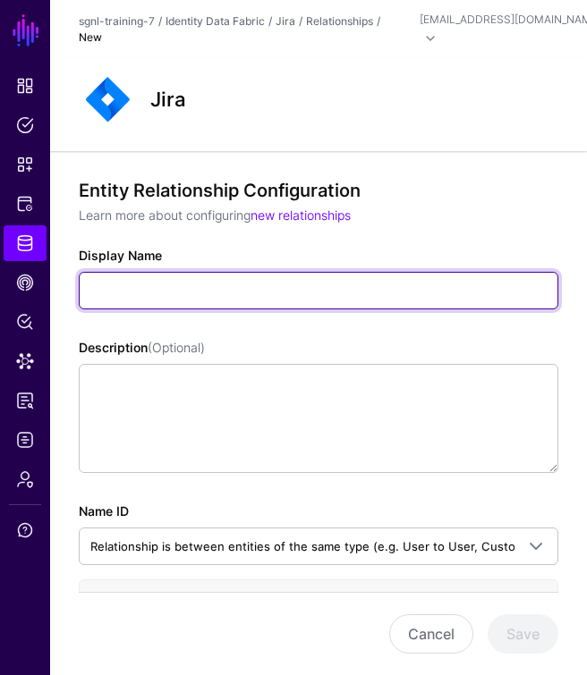
click at [148, 275] on input "Display Name" at bounding box center [318, 291] width 479 height 38
paste input "**********"
type input "**********"
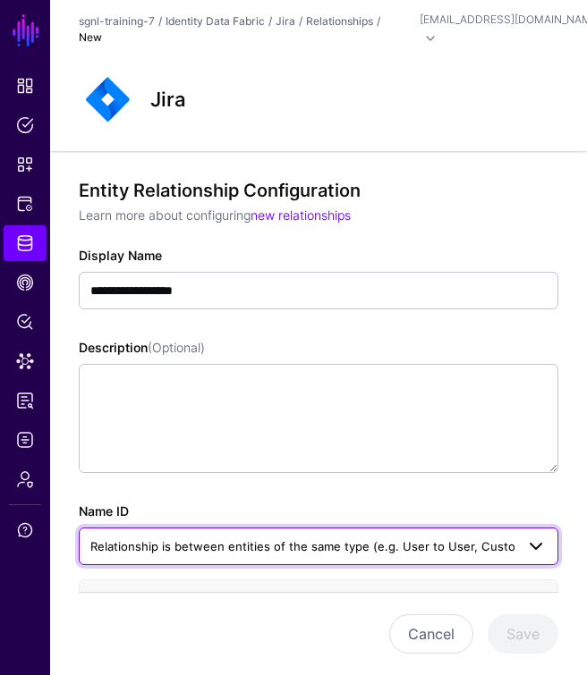
click at [182, 542] on span "Relationship is between entities of the same type (e.g. User to User, Customer …" at bounding box center [352, 546] width 525 height 14
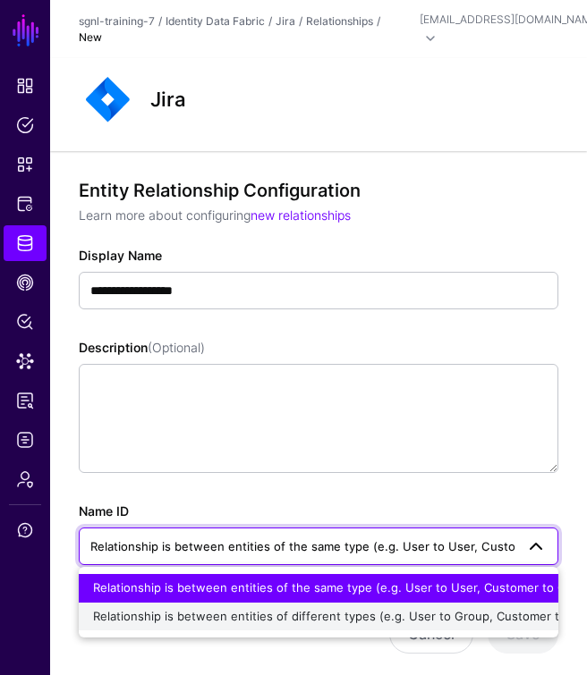
click at [176, 609] on span "Relationship is between entities of different types (e.g. User to Group, Custom…" at bounding box center [347, 616] width 509 height 14
type input "**********"
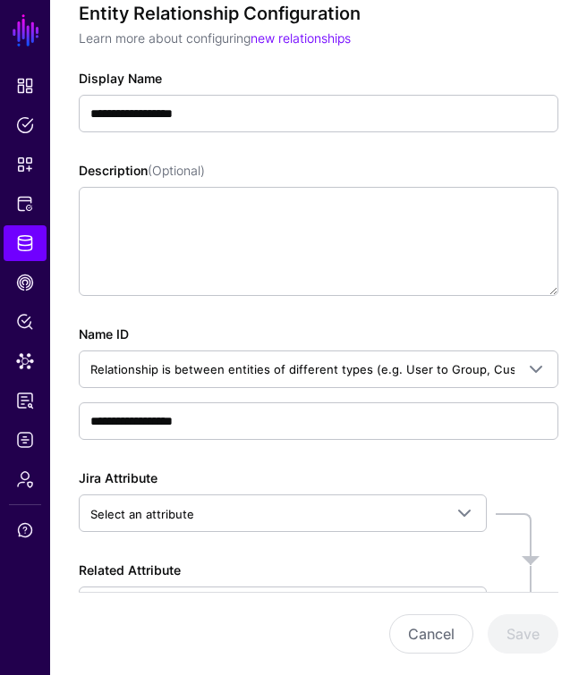
scroll to position [189, 0]
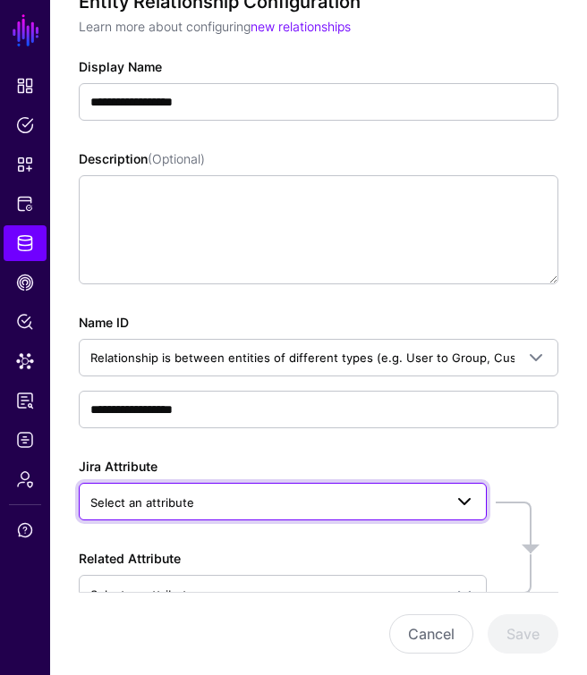
click at [230, 500] on span "Select an attribute" at bounding box center [266, 503] width 352 height 20
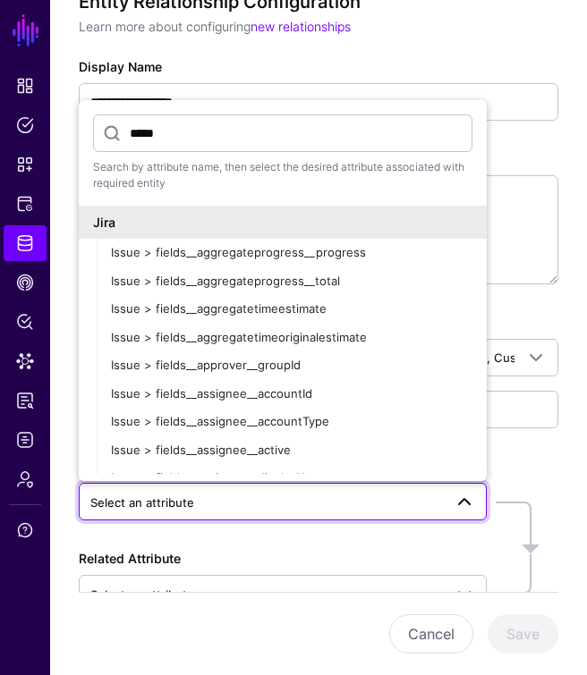
type input "******"
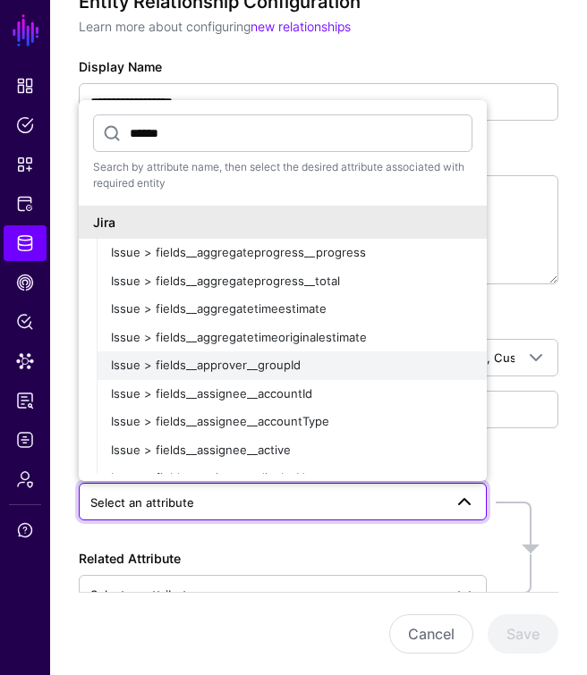
click at [209, 352] on button "Issue > fields__approver__groupId" at bounding box center [292, 366] width 390 height 29
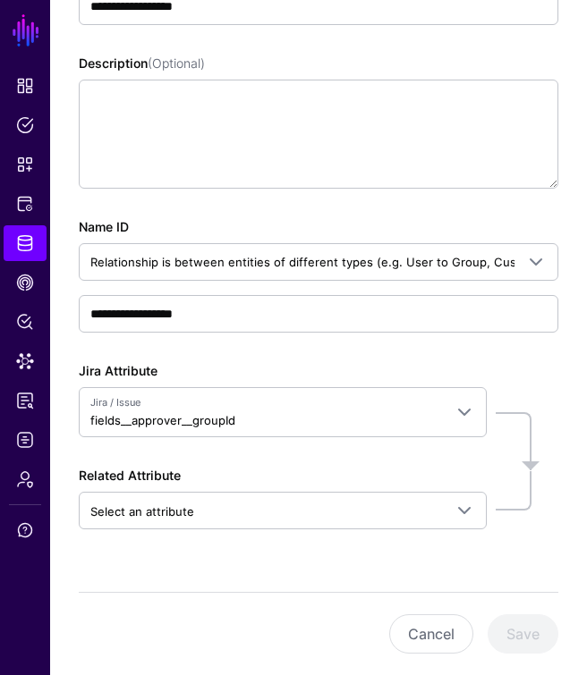
scroll to position [311, 0]
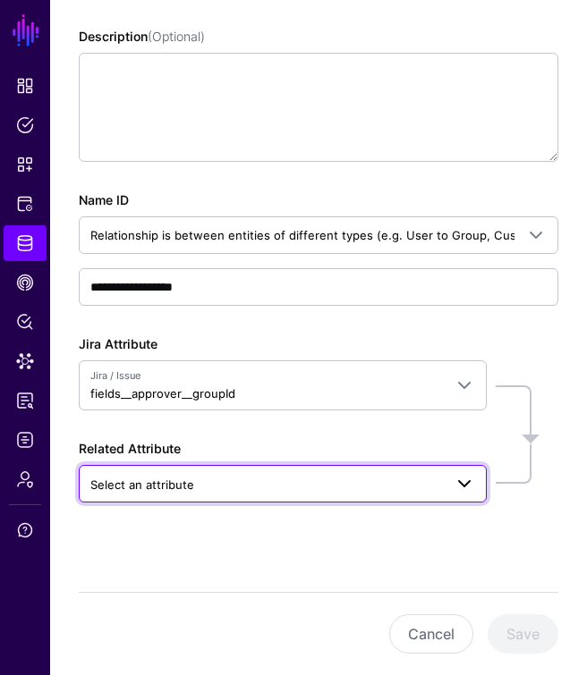
click at [200, 475] on span "Select an attribute" at bounding box center [266, 485] width 352 height 20
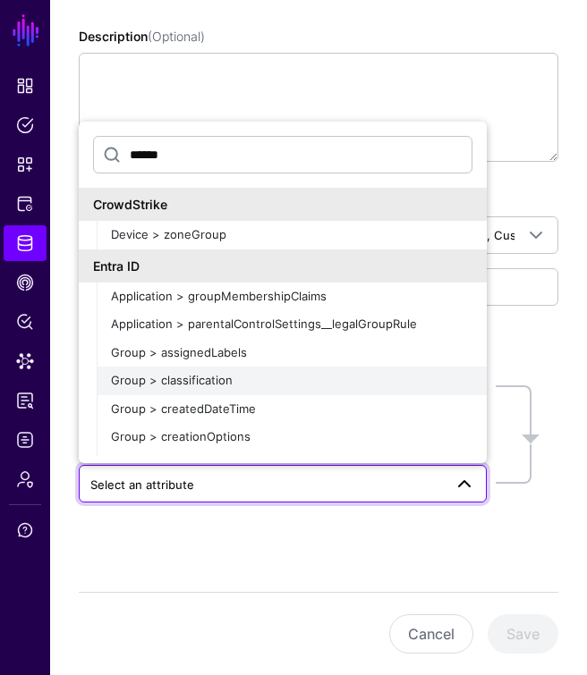
type input "*******"
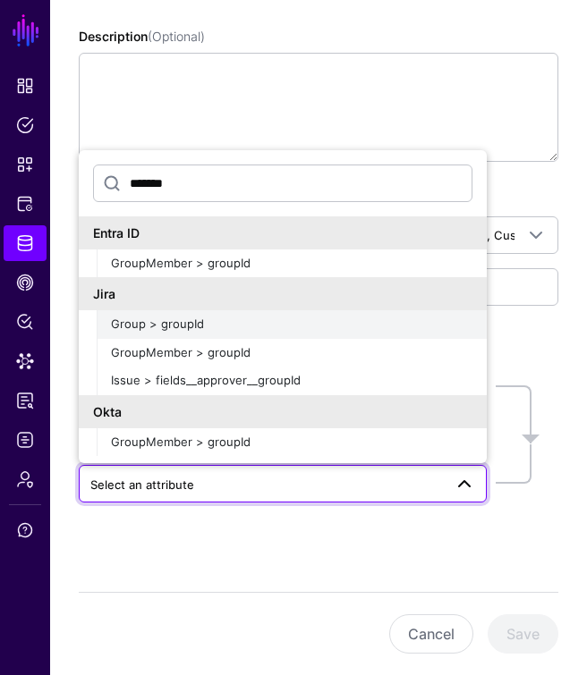
drag, startPoint x: 225, startPoint y: 381, endPoint x: 206, endPoint y: 316, distance: 68.2
click at [206, 316] on div "Group > groupId" at bounding box center [291, 325] width 361 height 18
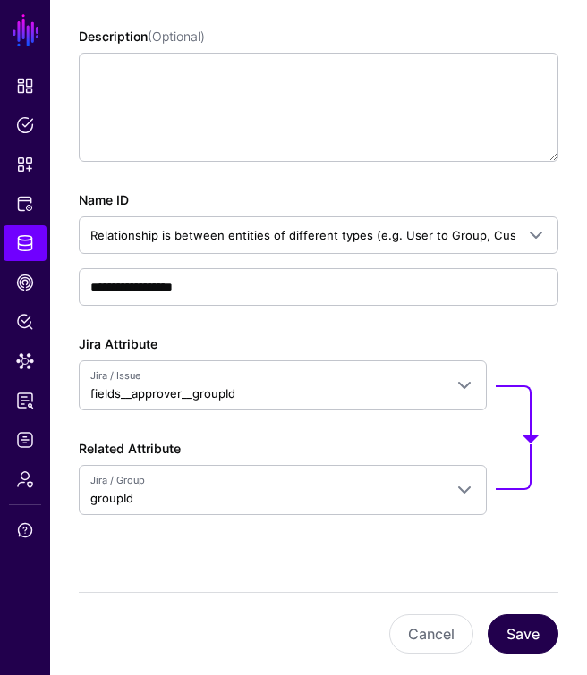
click at [519, 622] on button "Save" at bounding box center [522, 634] width 71 height 39
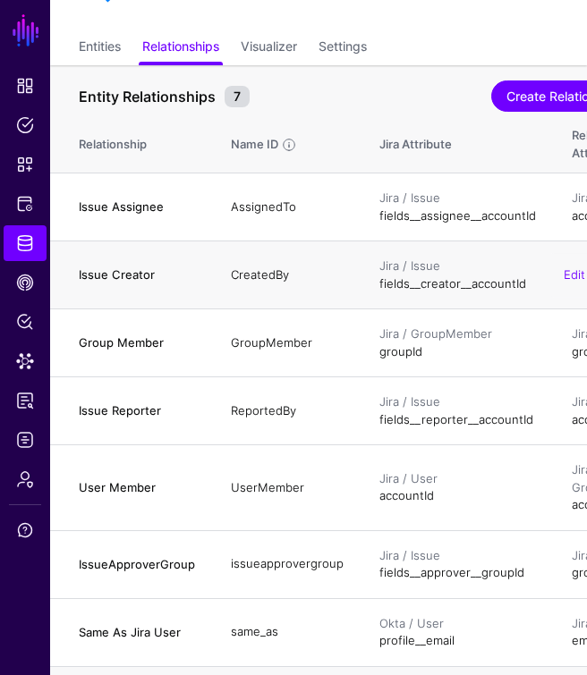
scroll to position [120, 2]
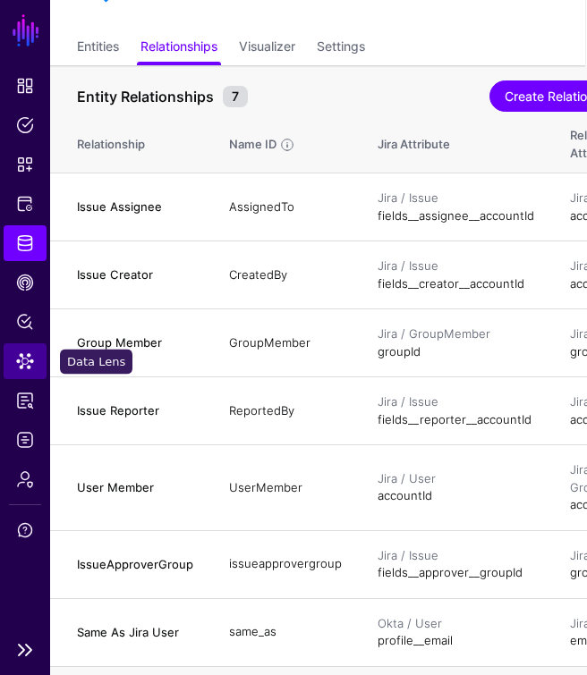
click at [19, 360] on span "Data Lens" at bounding box center [25, 361] width 18 height 18
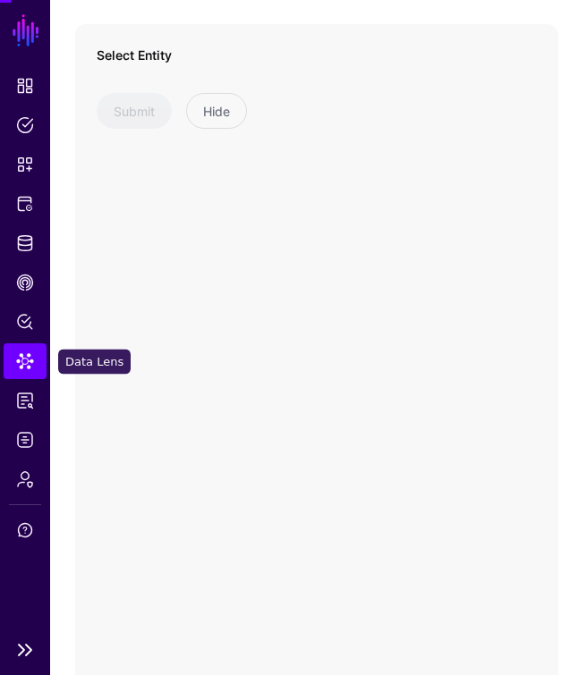
scroll to position [120, 0]
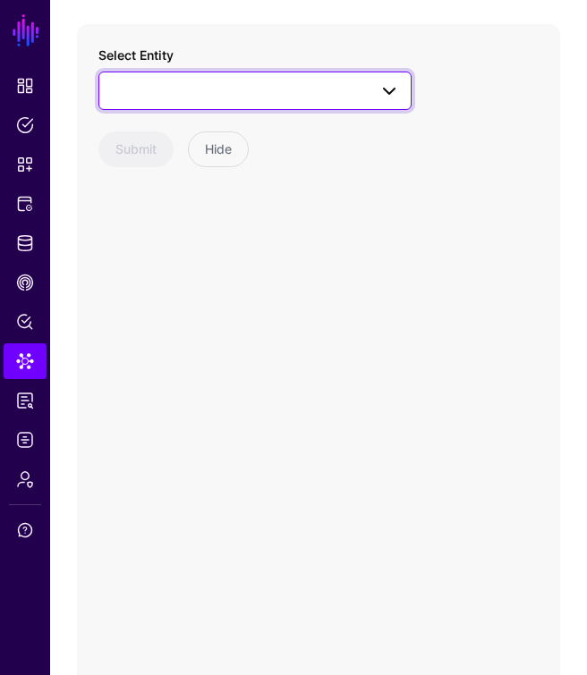
click at [251, 80] on span at bounding box center [255, 90] width 290 height 21
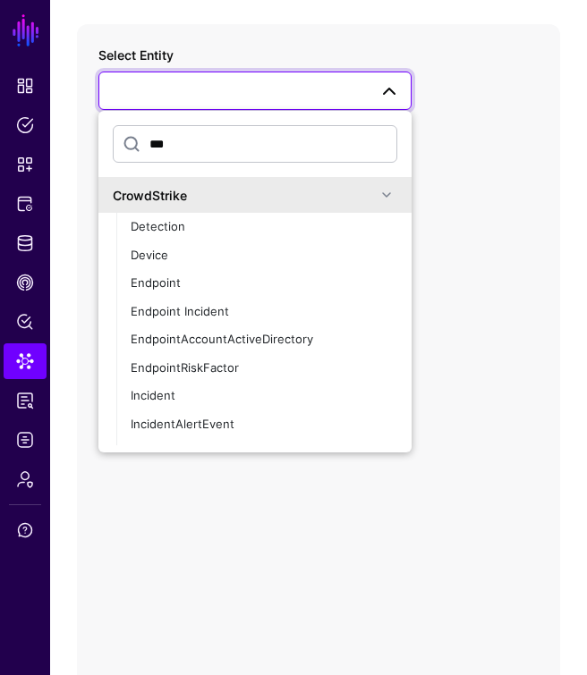
type input "****"
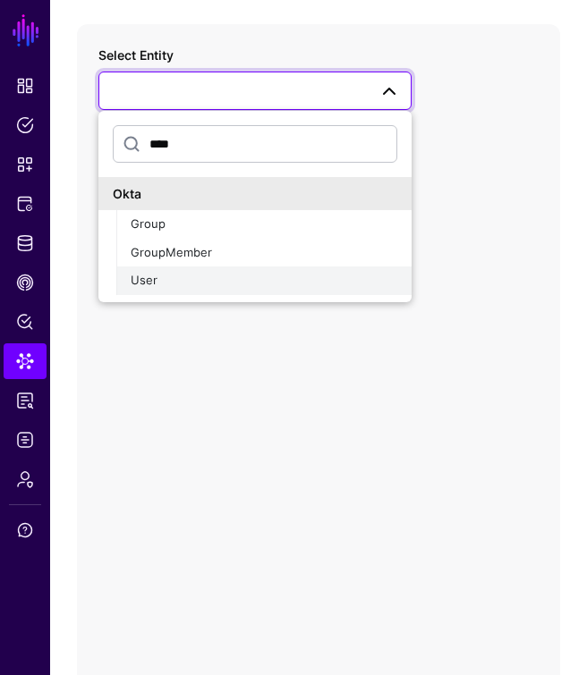
click at [200, 272] on div "User" at bounding box center [264, 281] width 267 height 18
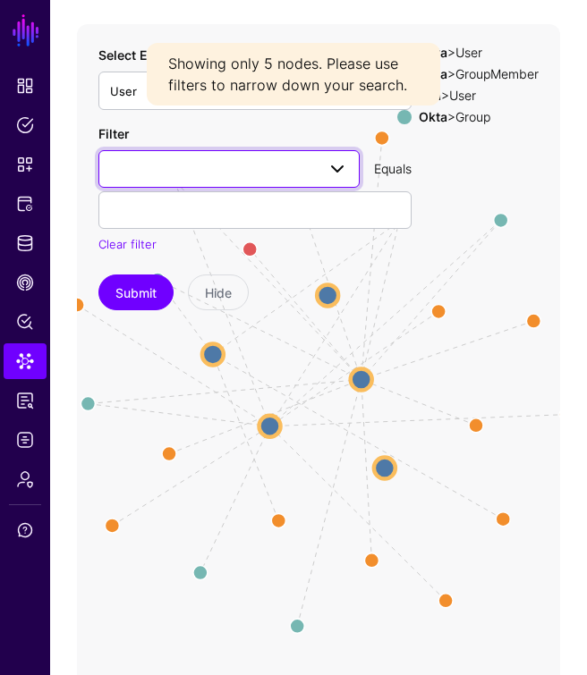
click at [174, 158] on span at bounding box center [229, 168] width 238 height 21
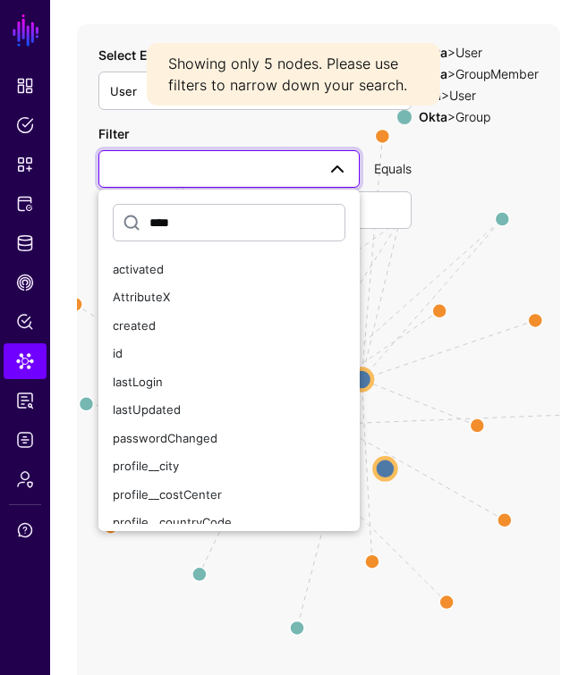
type input "*****"
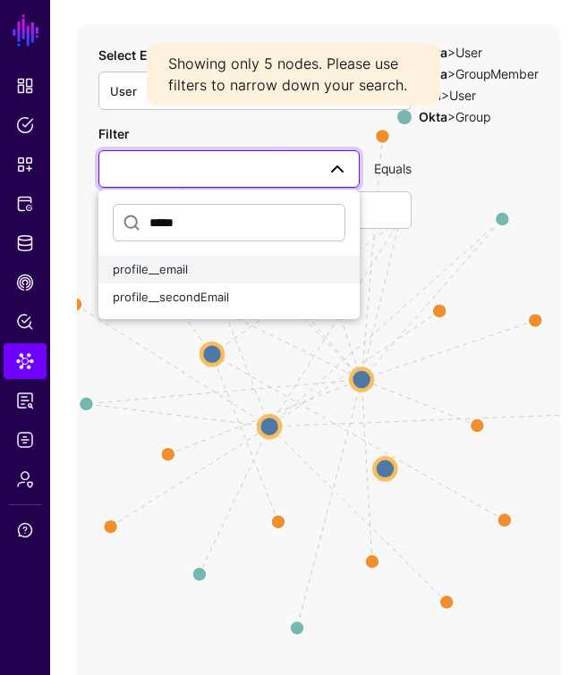
click at [161, 262] on span "profile__email" at bounding box center [150, 269] width 75 height 14
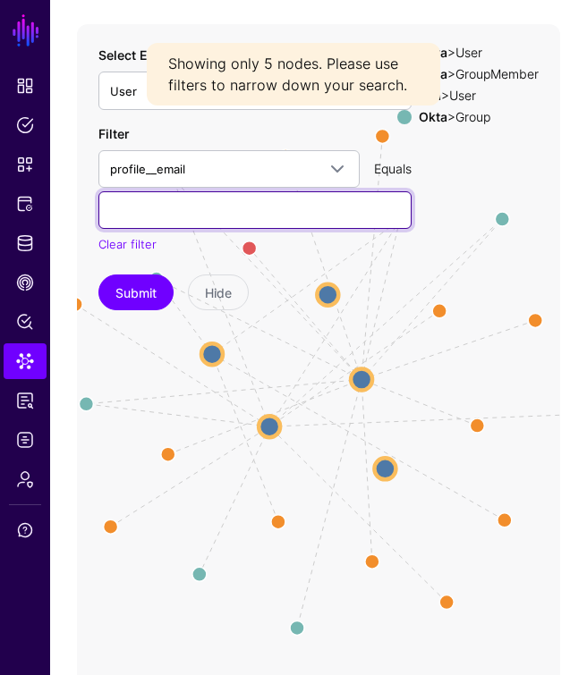
click at [157, 194] on input "text" at bounding box center [254, 210] width 313 height 38
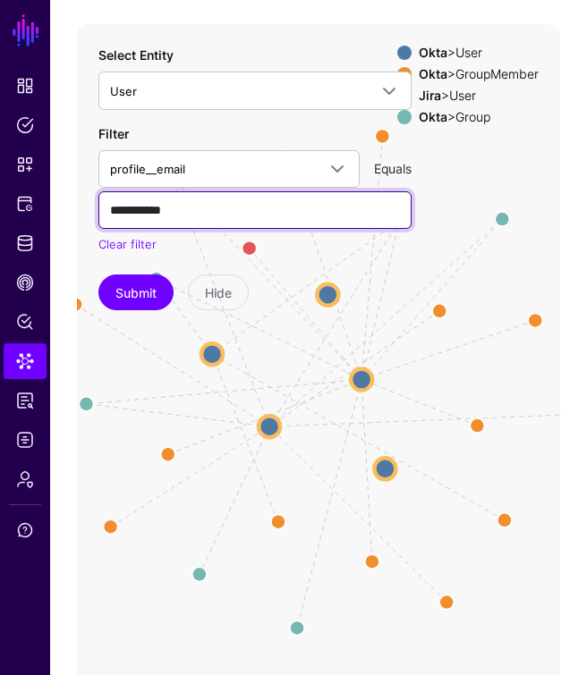
type input "**********"
click at [136, 275] on button "Submit" at bounding box center [135, 293] width 75 height 36
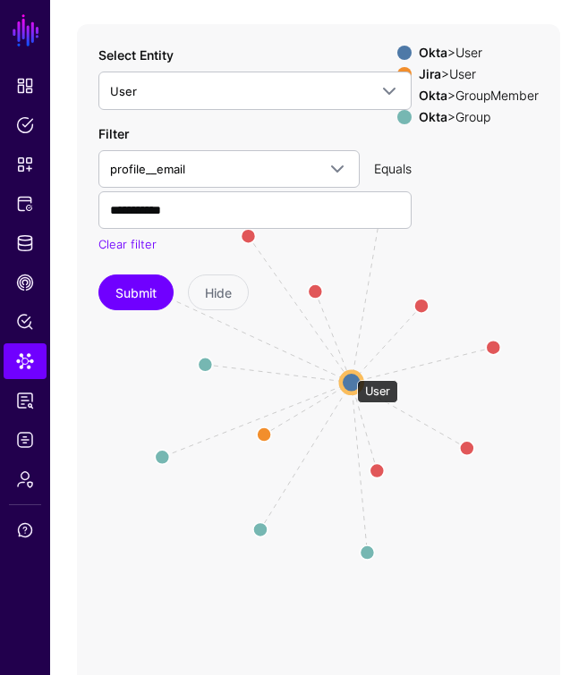
click at [348, 372] on circle at bounding box center [351, 382] width 21 height 21
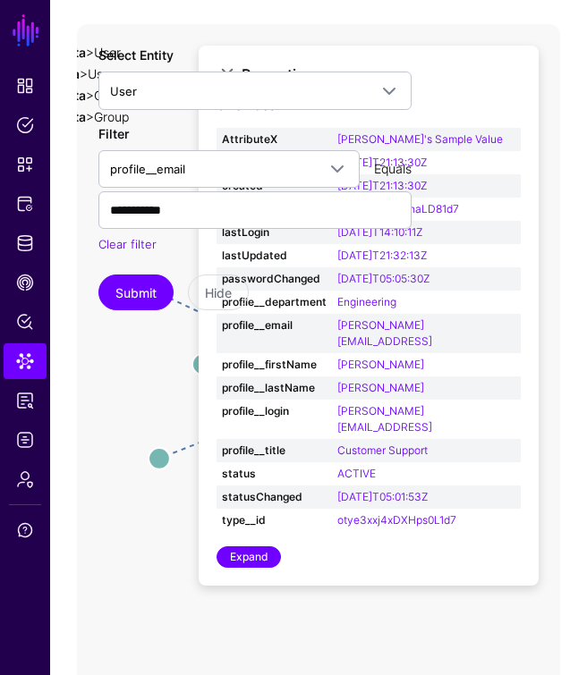
click at [280, 658] on icon "Group Group Group Group Group Group same_as Member Member Member Member Member …" at bounding box center [318, 382] width 483 height 716
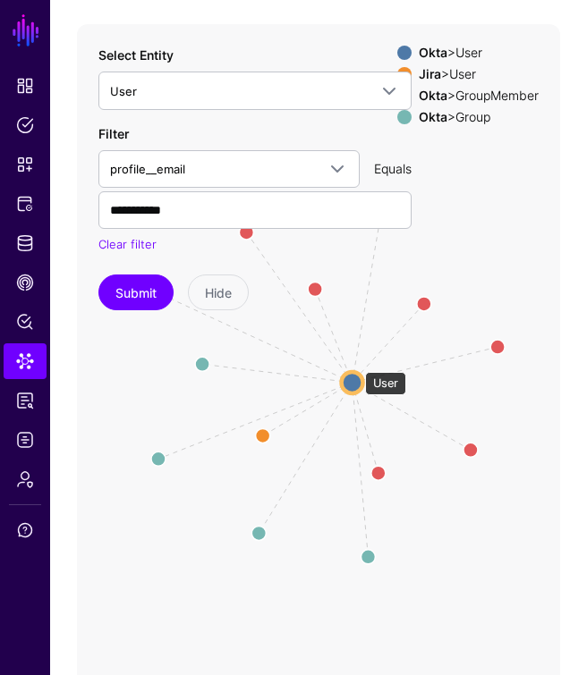
click at [356, 372] on circle at bounding box center [352, 382] width 21 height 21
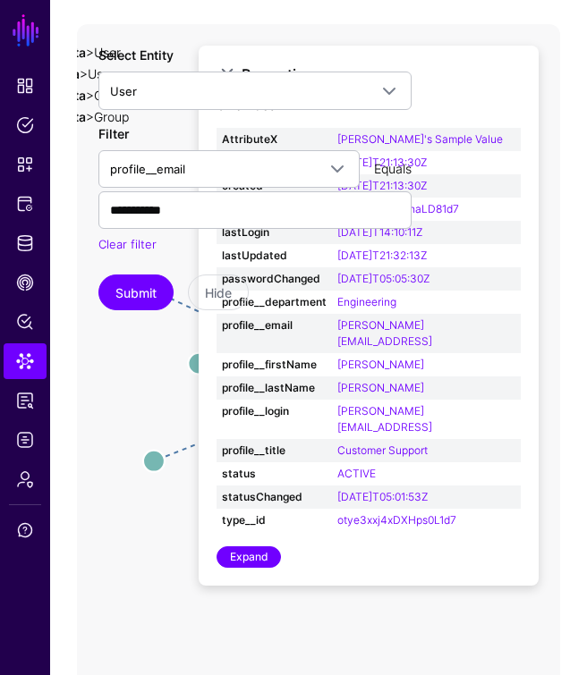
click at [139, 387] on icon "Member Member Member Member Member Member same_as Group Group Group Group Group…" at bounding box center [318, 382] width 483 height 716
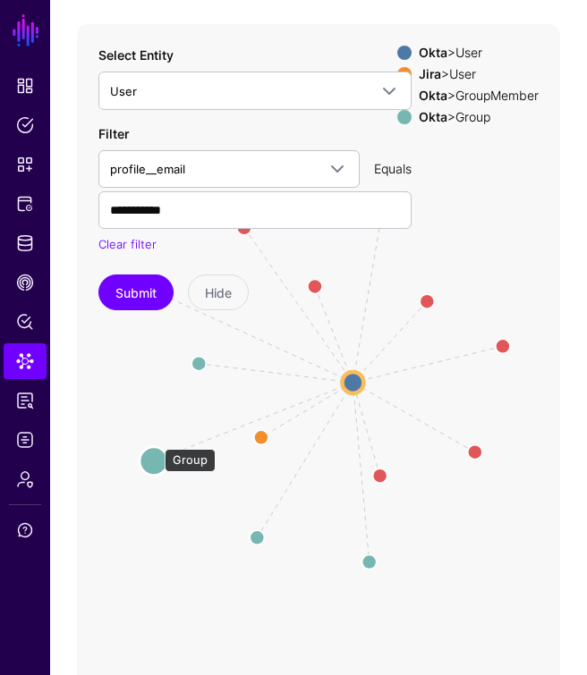
click at [156, 447] on circle at bounding box center [154, 461] width 29 height 29
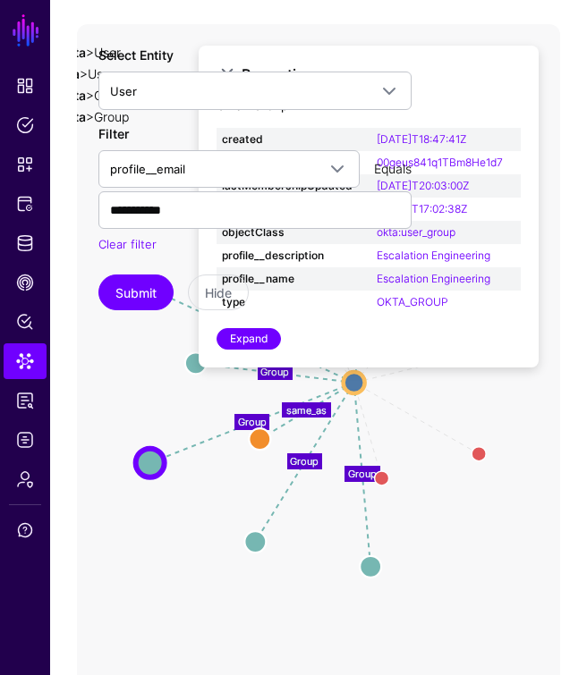
click at [301, 404] on text "same_as" at bounding box center [306, 410] width 40 height 13
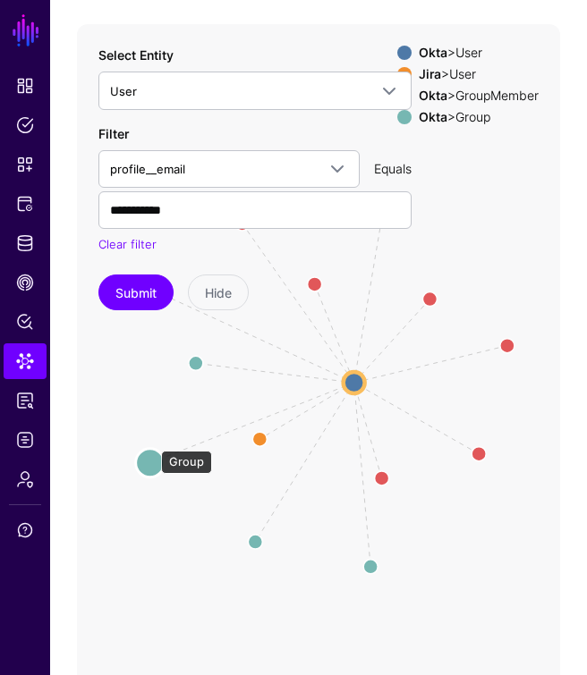
click at [152, 449] on circle at bounding box center [150, 463] width 29 height 29
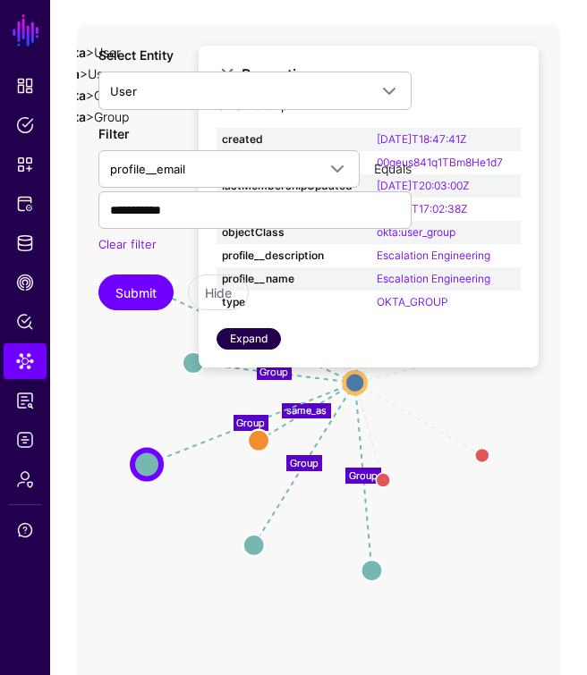
click at [253, 328] on link "Expand" at bounding box center [248, 338] width 64 height 21
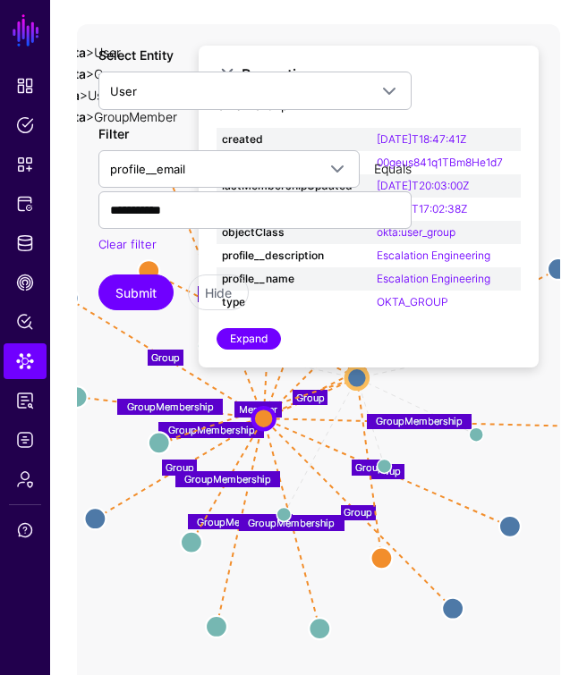
click at [100, 560] on icon "Member Member Member Member Member GroupMembership Group Group Group Group Grou…" at bounding box center [318, 382] width 483 height 716
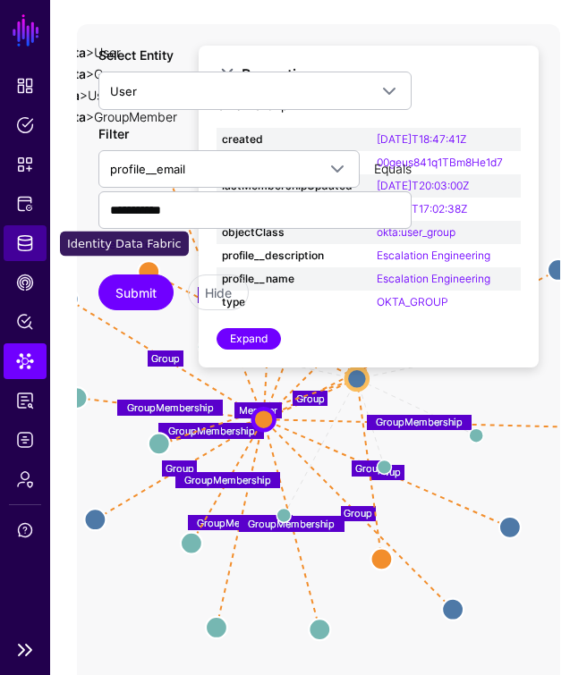
click at [19, 246] on span "Identity Data Fabric" at bounding box center [25, 243] width 18 height 18
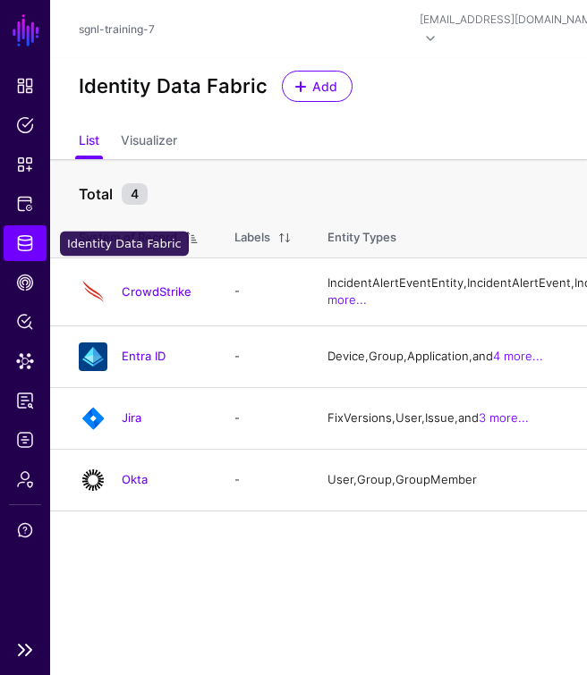
click at [19, 246] on span "Identity Data Fabric" at bounding box center [25, 243] width 18 height 18
click at [138, 487] on h4 "Okta" at bounding box center [160, 479] width 77 height 16
click at [138, 487] on link "Okta" at bounding box center [135, 479] width 26 height 14
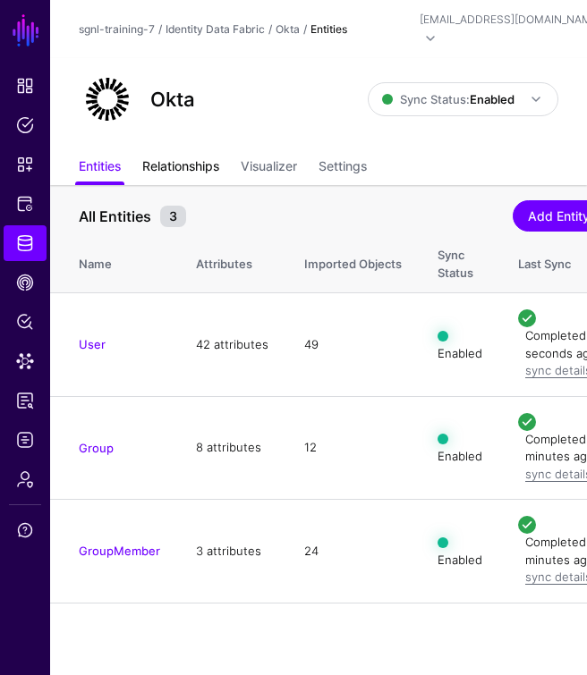
click at [176, 153] on link "Relationships" at bounding box center [180, 168] width 77 height 34
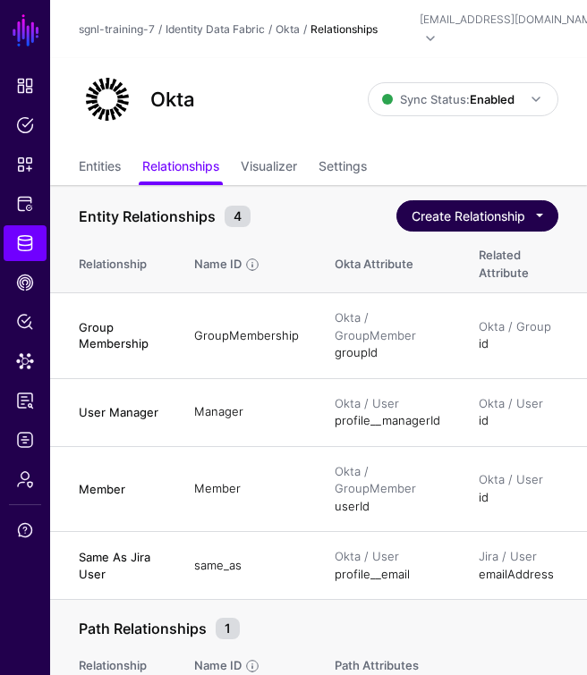
click at [497, 200] on button "Create Relationship" at bounding box center [477, 215] width 162 height 31
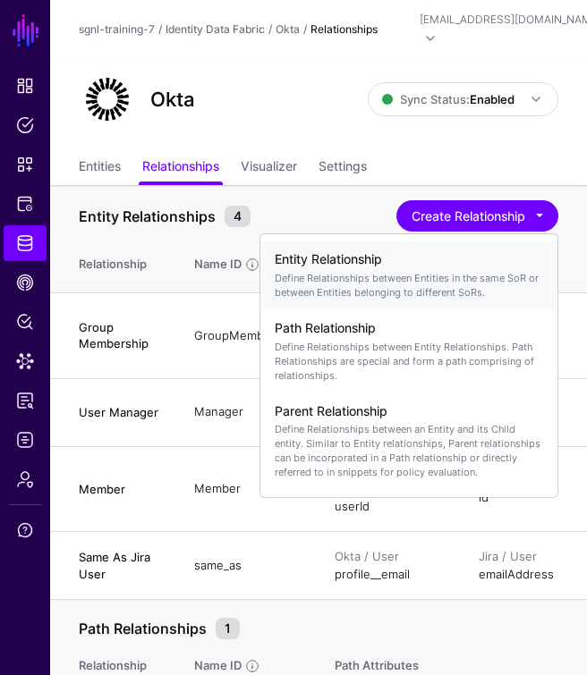
click at [414, 271] on p "Define Relationships between Entities in the same SoR or between Entities belon…" at bounding box center [409, 285] width 268 height 29
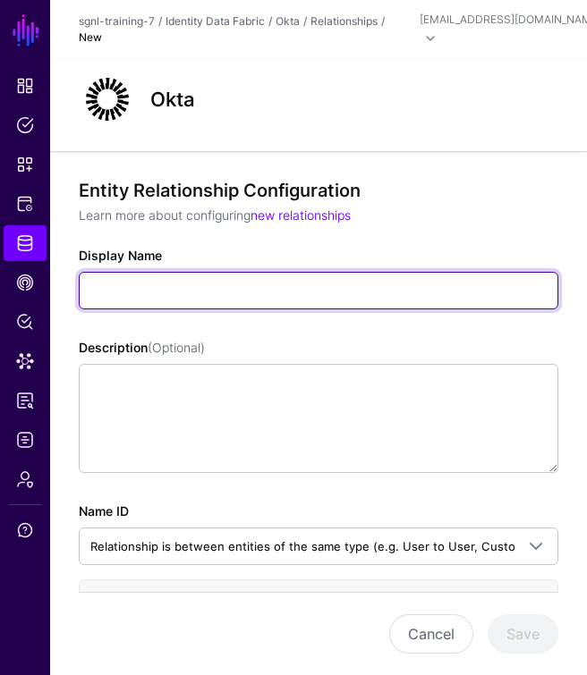
click at [114, 286] on input "Display Name" at bounding box center [318, 291] width 479 height 38
paste input "**********"
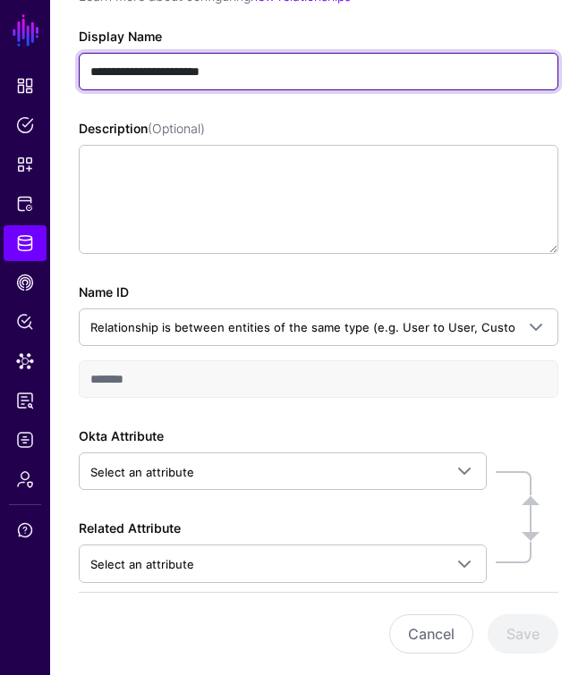
scroll to position [227, 0]
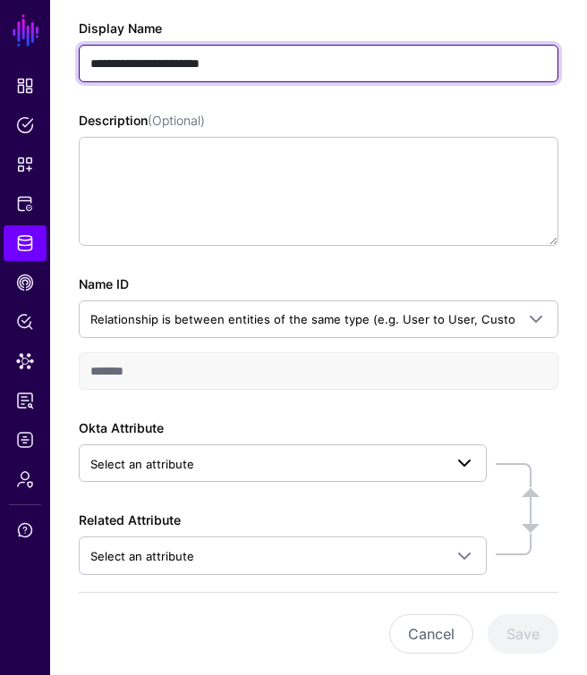
type input "**********"
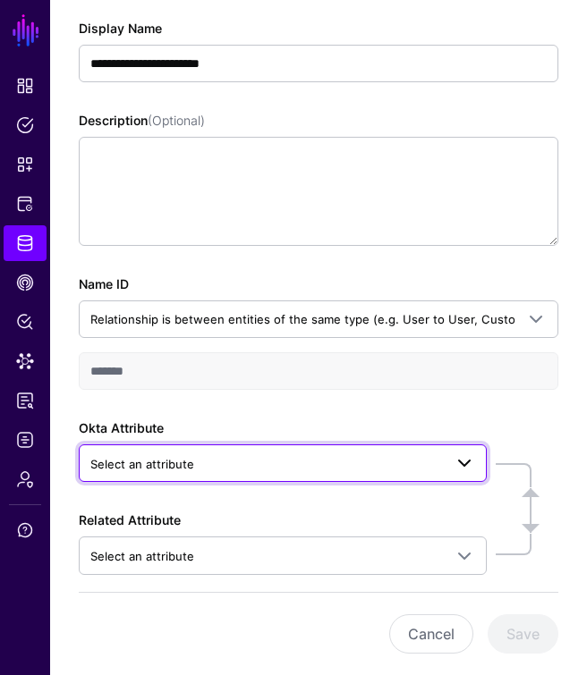
click at [264, 457] on span "Select an attribute" at bounding box center [266, 464] width 352 height 20
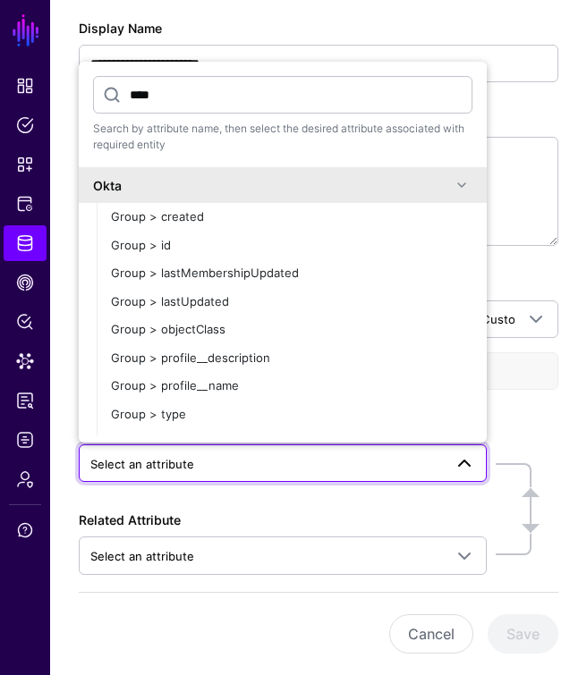
type input "*****"
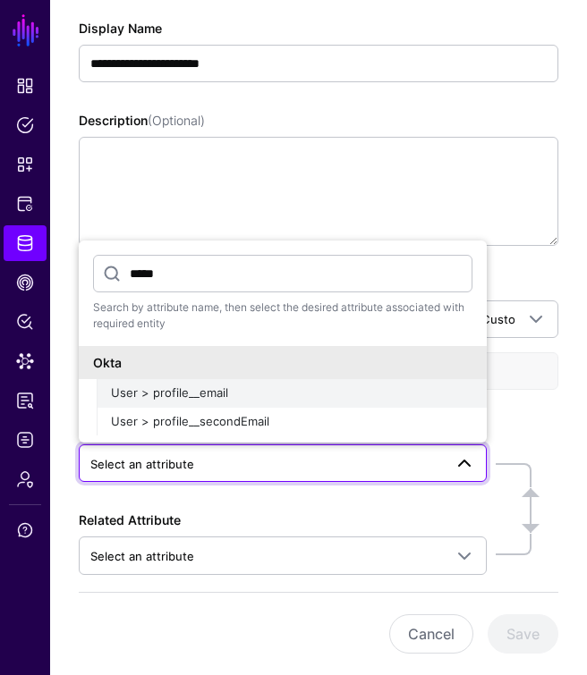
click at [165, 386] on span "User > profile__email" at bounding box center [169, 393] width 117 height 14
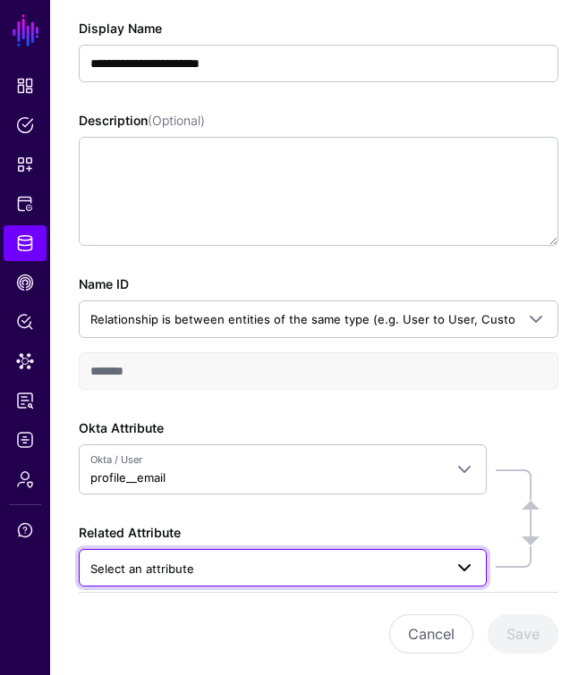
click at [243, 559] on span "Select an attribute" at bounding box center [266, 569] width 352 height 20
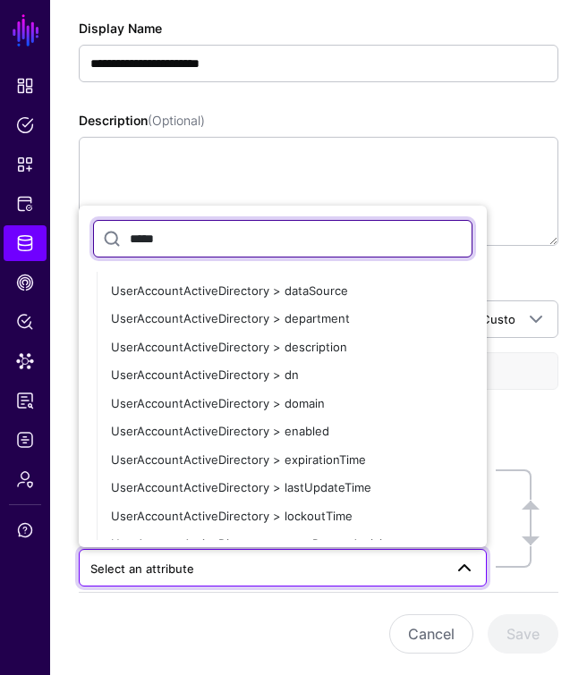
scroll to position [4433, 0]
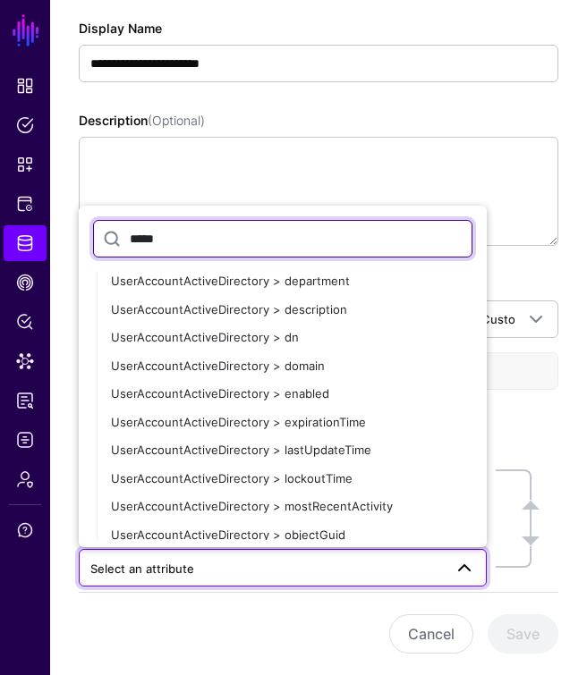
click at [173, 231] on input "*****" at bounding box center [282, 239] width 379 height 38
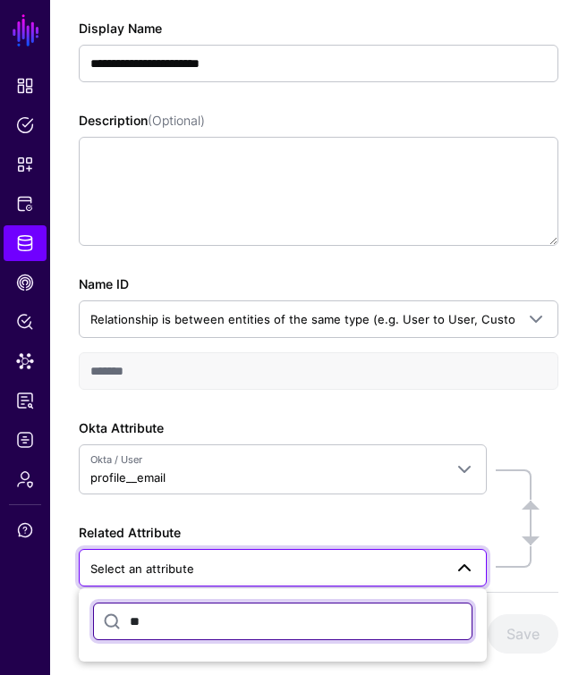
type input "*"
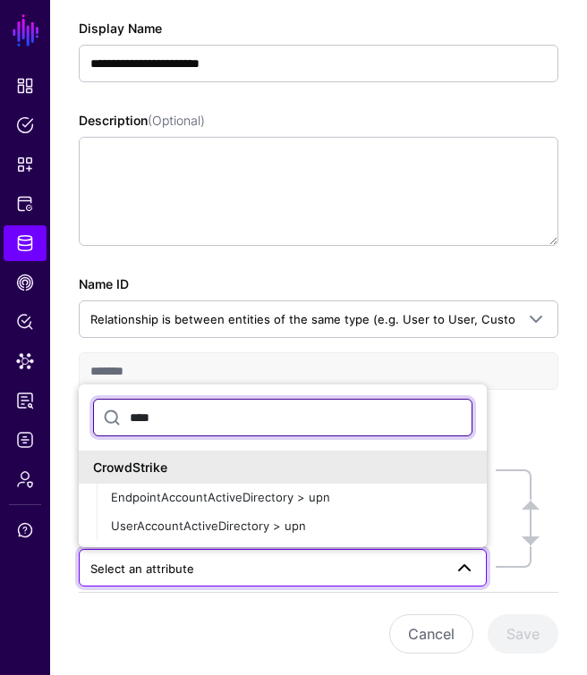
type input "****"
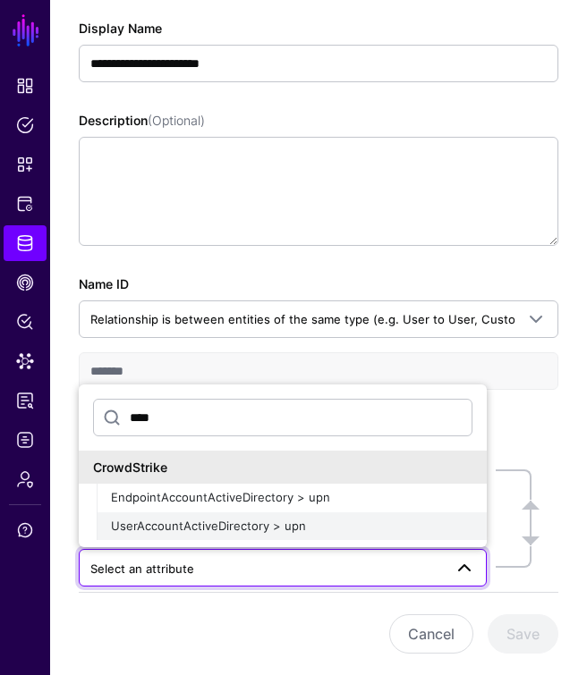
drag, startPoint x: 182, startPoint y: 250, endPoint x: 218, endPoint y: 517, distance: 269.1
click at [218, 519] on span "UserAccountActiveDirectory > upn" at bounding box center [208, 526] width 195 height 14
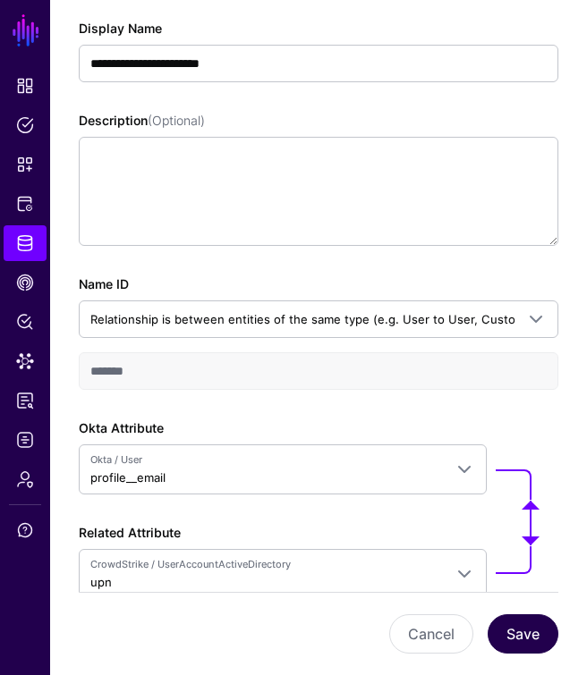
click at [546, 632] on button "Save" at bounding box center [522, 634] width 71 height 39
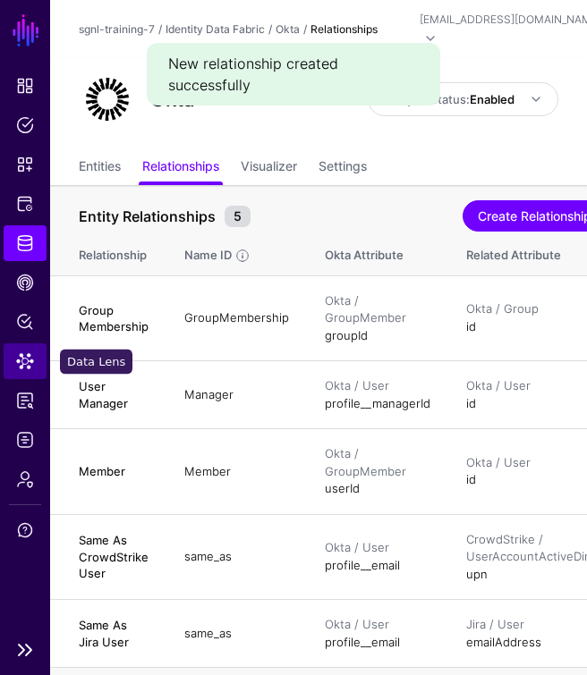
click at [19, 357] on span "Data Lens" at bounding box center [25, 361] width 18 height 18
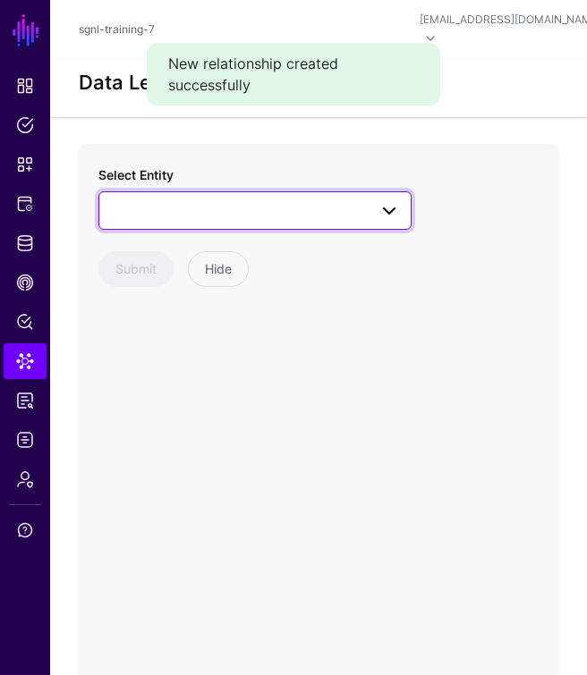
click at [204, 199] on span at bounding box center [255, 209] width 290 height 21
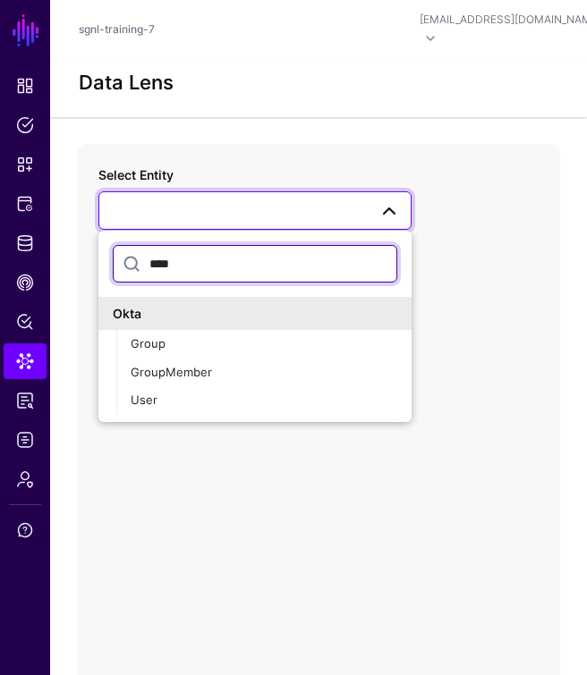
click at [213, 249] on input "****" at bounding box center [255, 264] width 284 height 38
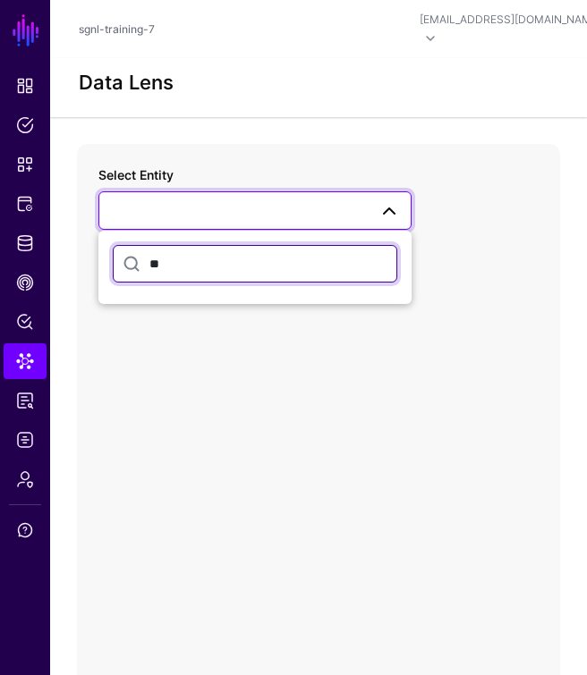
type input "*"
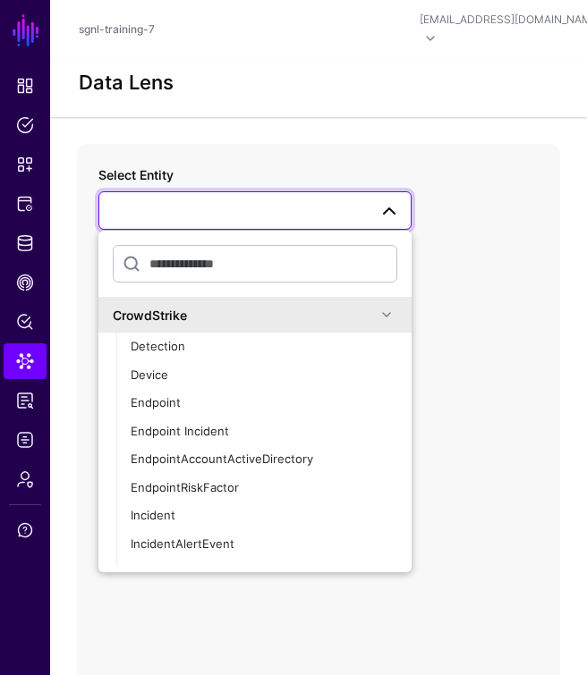
click at [491, 253] on div "Select Entity CrowdStrike Detection Device Endpoint Endpoint Incident EndpointA…" at bounding box center [318, 502] width 483 height 716
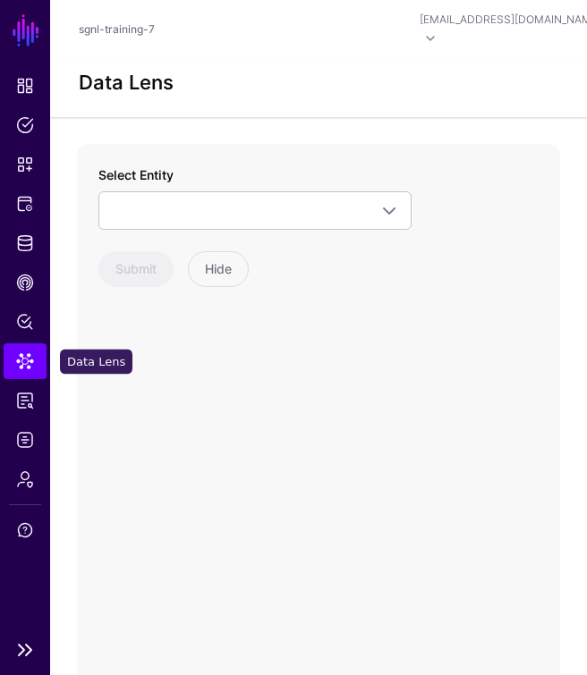
click at [26, 363] on span "Data Lens" at bounding box center [25, 361] width 18 height 18
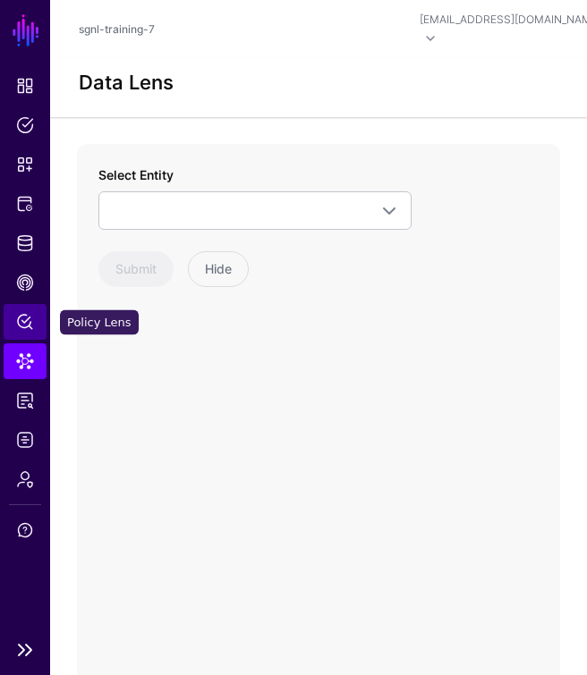
click at [25, 326] on span "Policy Lens" at bounding box center [25, 322] width 18 height 18
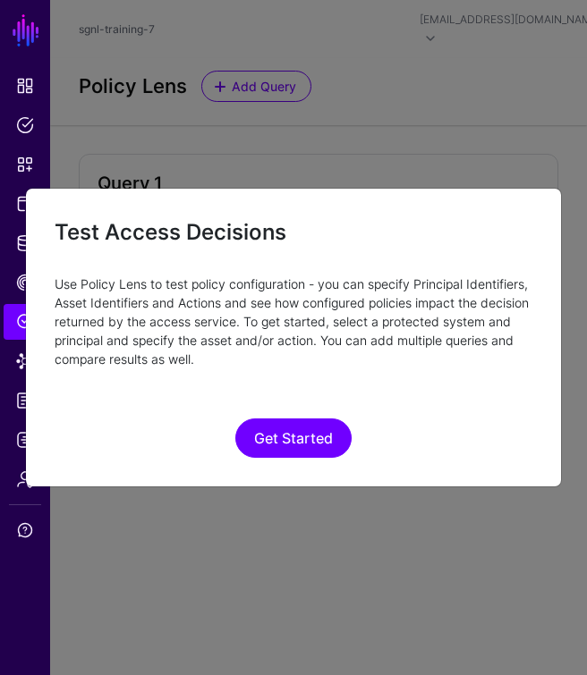
click at [80, 149] on ngb-modal-window "Test Access Decisions Use Policy Lens to test policy configuration - you can sp…" at bounding box center [293, 337] width 587 height 675
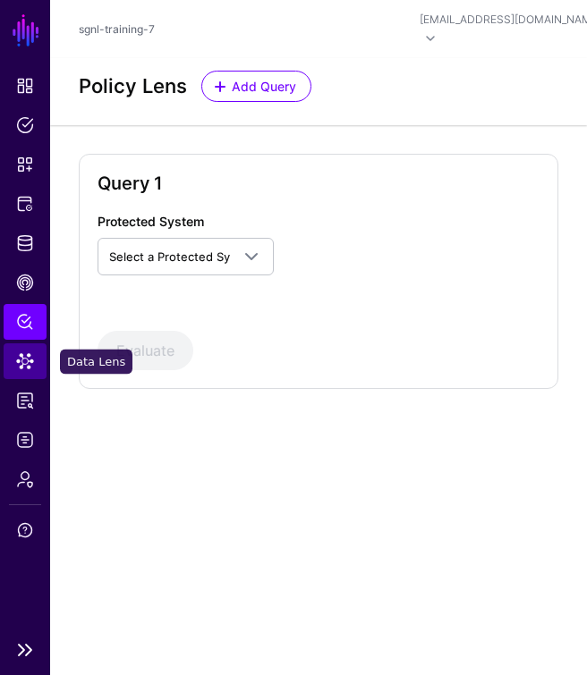
click at [23, 358] on span "Data Lens" at bounding box center [25, 361] width 18 height 18
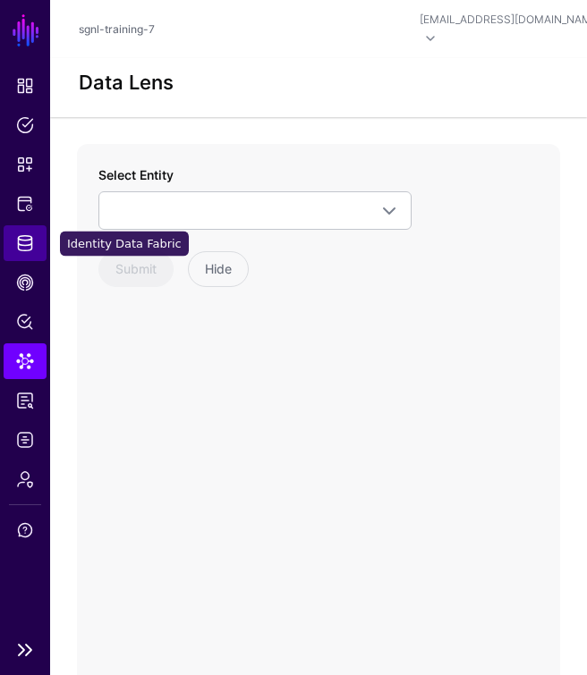
click at [23, 256] on link "Identity Data Fabric" at bounding box center [25, 243] width 43 height 36
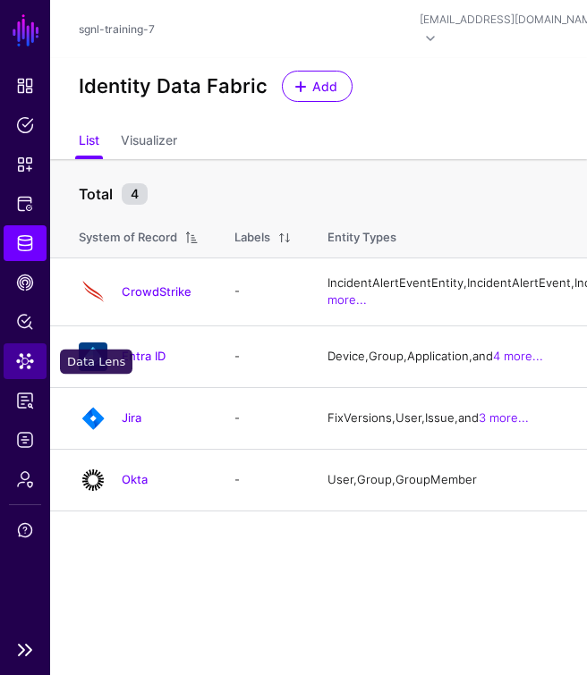
click at [27, 356] on span "Data Lens" at bounding box center [25, 361] width 18 height 18
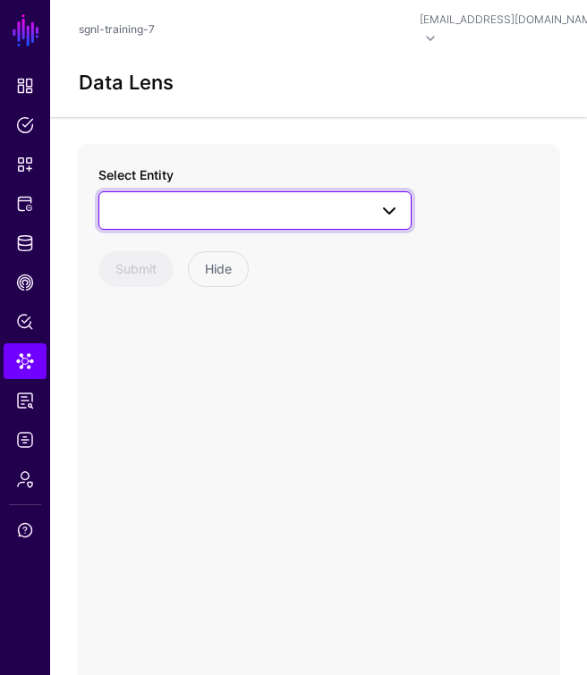
click at [280, 199] on span at bounding box center [255, 209] width 290 height 21
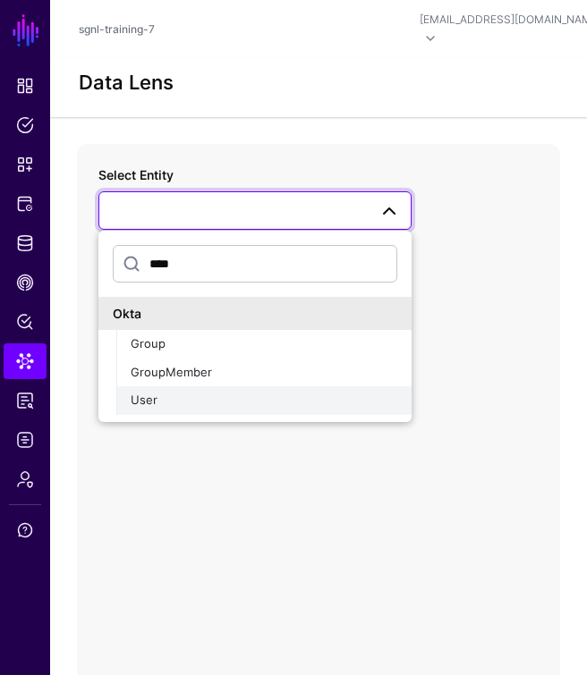
type input "****"
click at [146, 392] on div "User" at bounding box center [264, 401] width 267 height 18
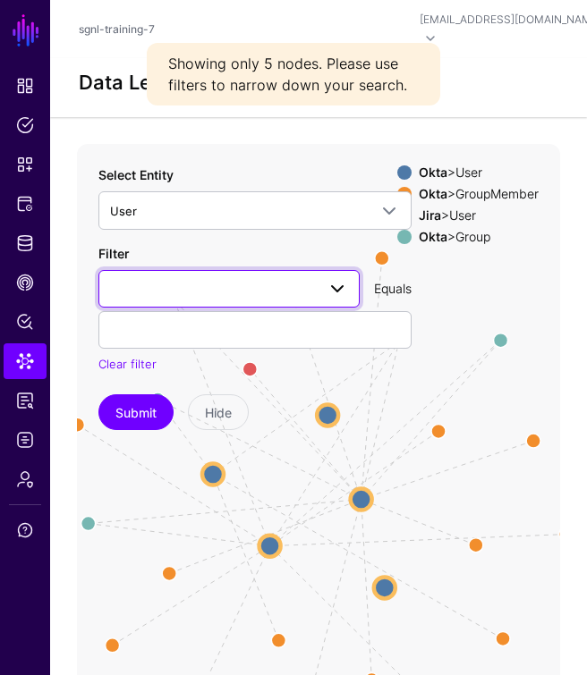
click at [178, 278] on span at bounding box center [229, 288] width 238 height 21
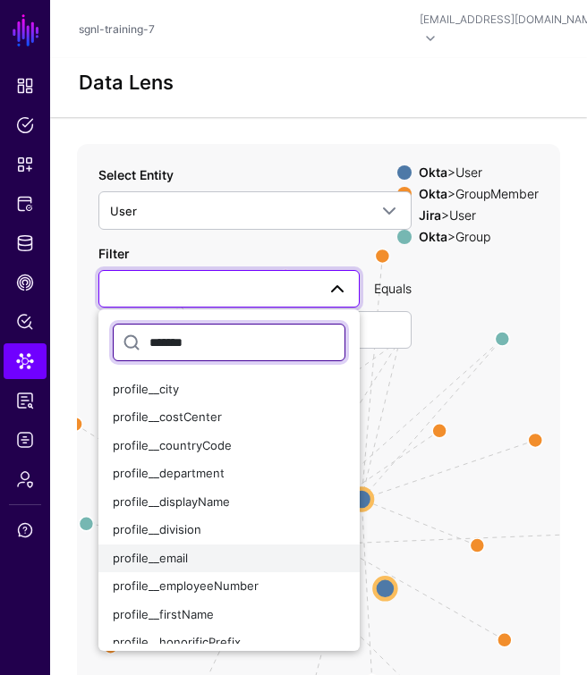
type input "*******"
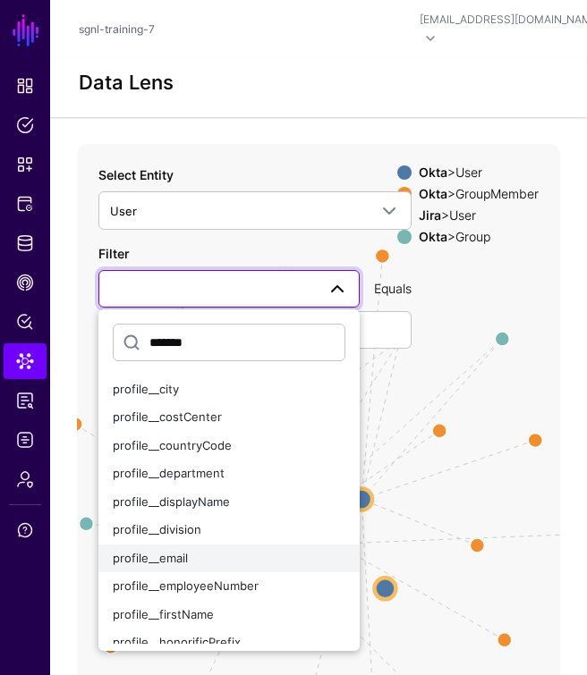
click at [152, 545] on button "profile__email" at bounding box center [228, 559] width 261 height 29
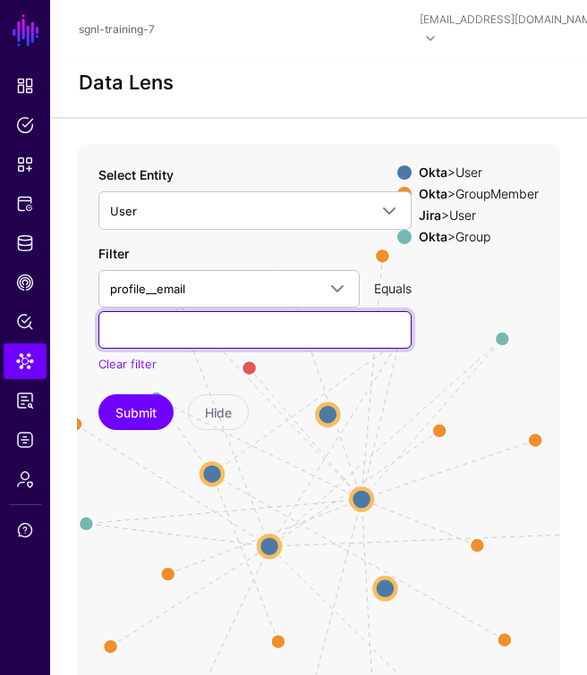
click at [159, 311] on input "text" at bounding box center [254, 330] width 313 height 38
paste input "**********"
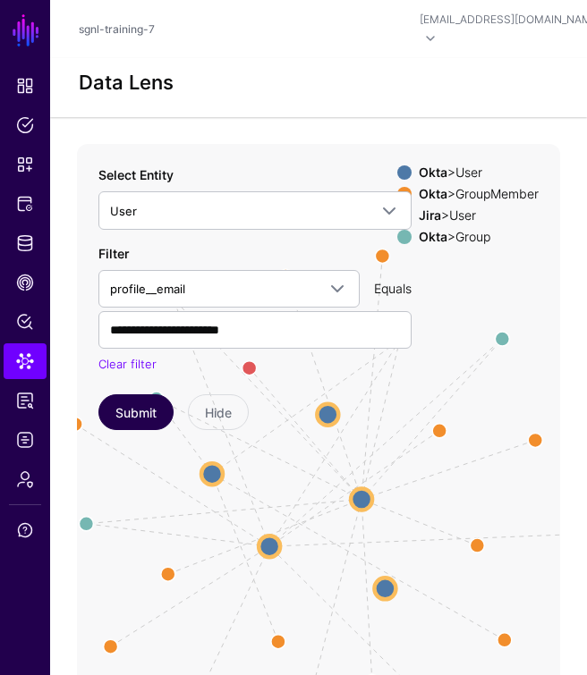
click at [154, 394] on button "Submit" at bounding box center [135, 412] width 75 height 36
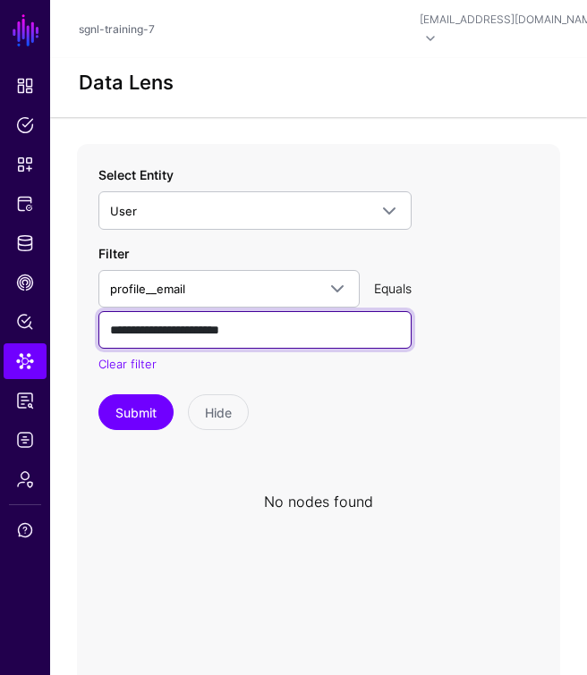
click at [114, 312] on input "**********" at bounding box center [254, 330] width 313 height 38
type input "**********"
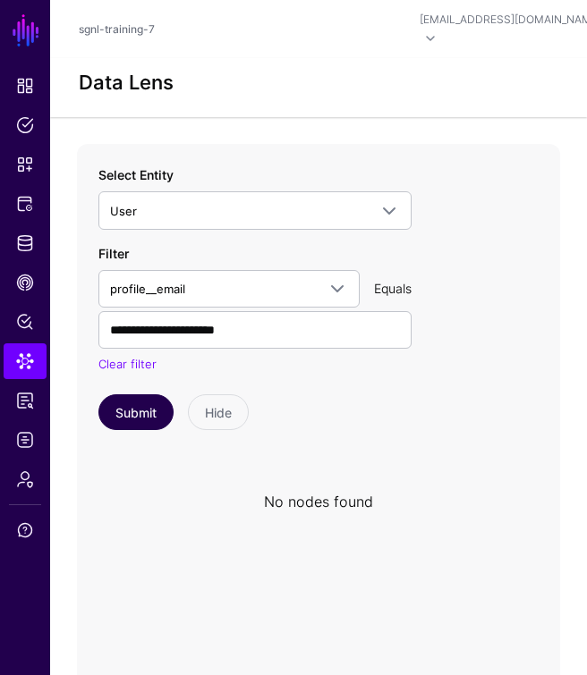
click at [125, 395] on button "Submit" at bounding box center [135, 412] width 75 height 36
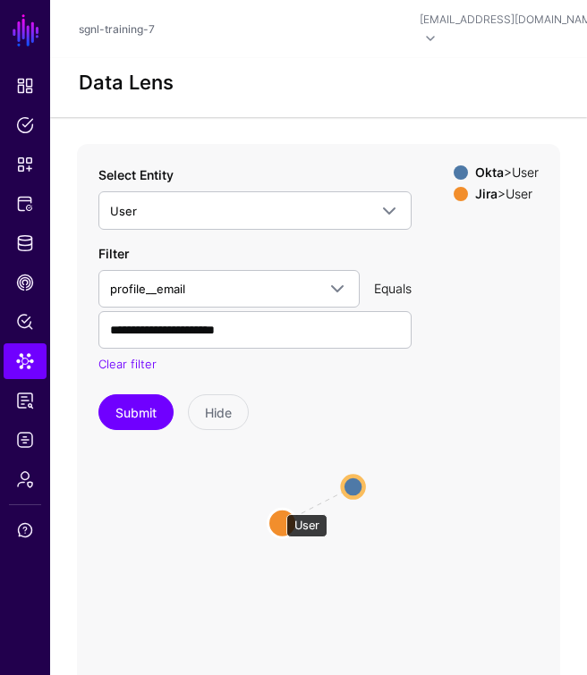
click at [277, 510] on circle at bounding box center [282, 524] width 29 height 29
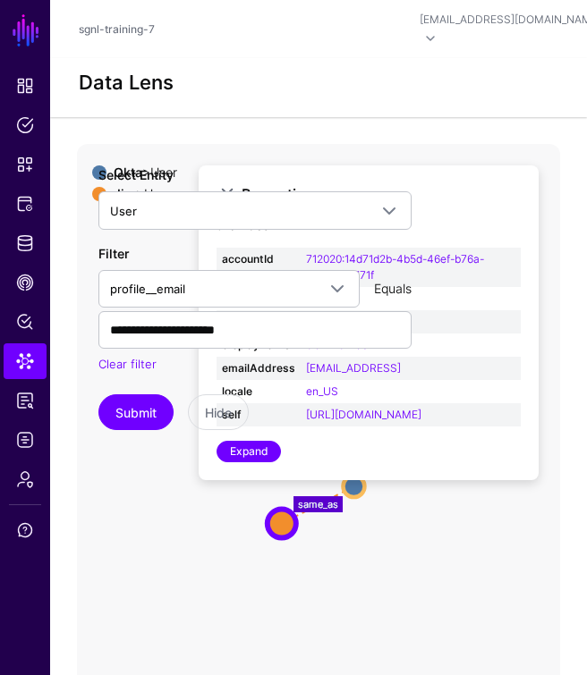
click at [242, 547] on icon "same_as User User User User" at bounding box center [318, 502] width 483 height 716
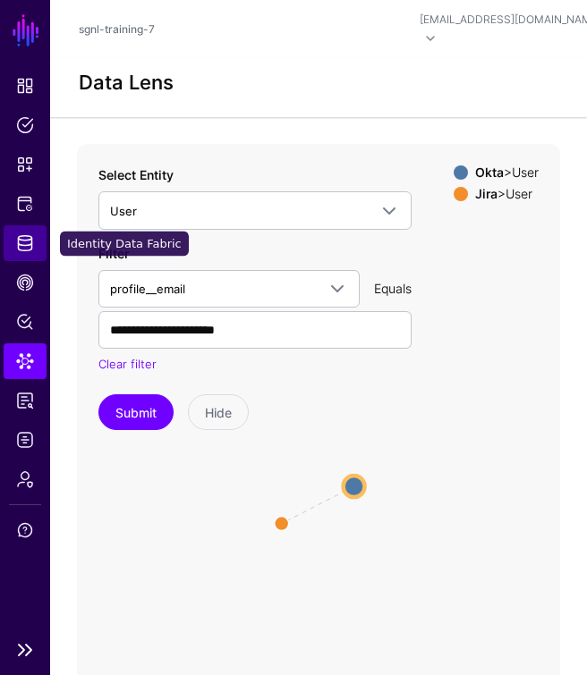
click at [30, 256] on link "Identity Data Fabric" at bounding box center [25, 243] width 43 height 36
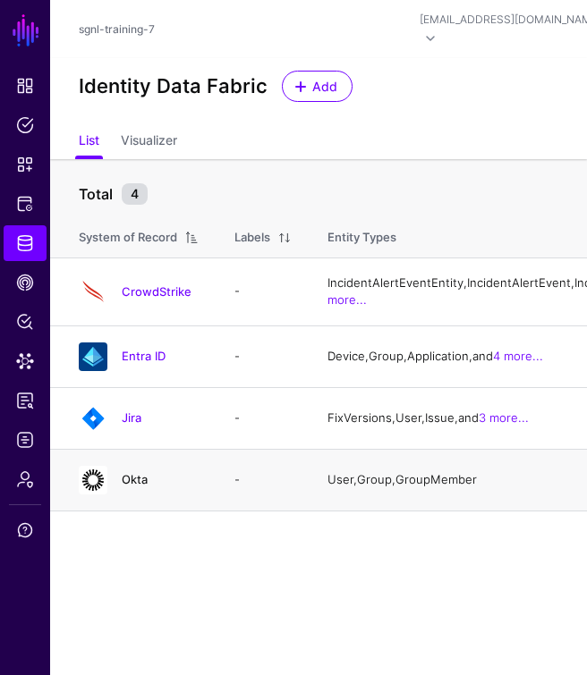
click at [131, 487] on link "Okta" at bounding box center [135, 479] width 26 height 14
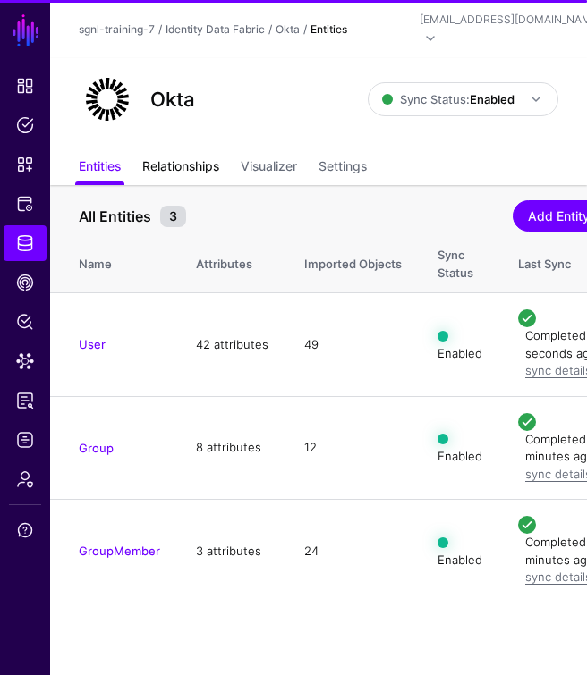
click at [187, 151] on link "Relationships" at bounding box center [180, 168] width 77 height 34
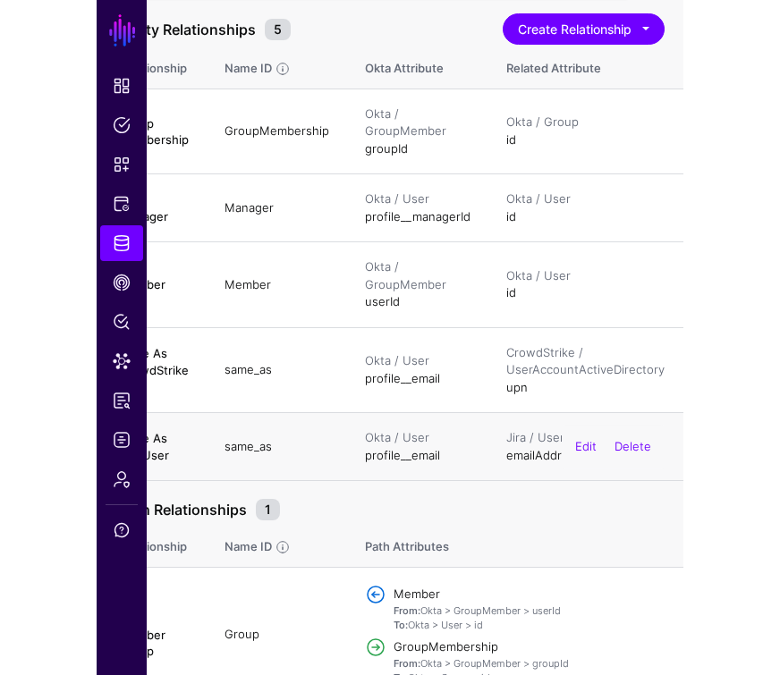
scroll to position [187, 0]
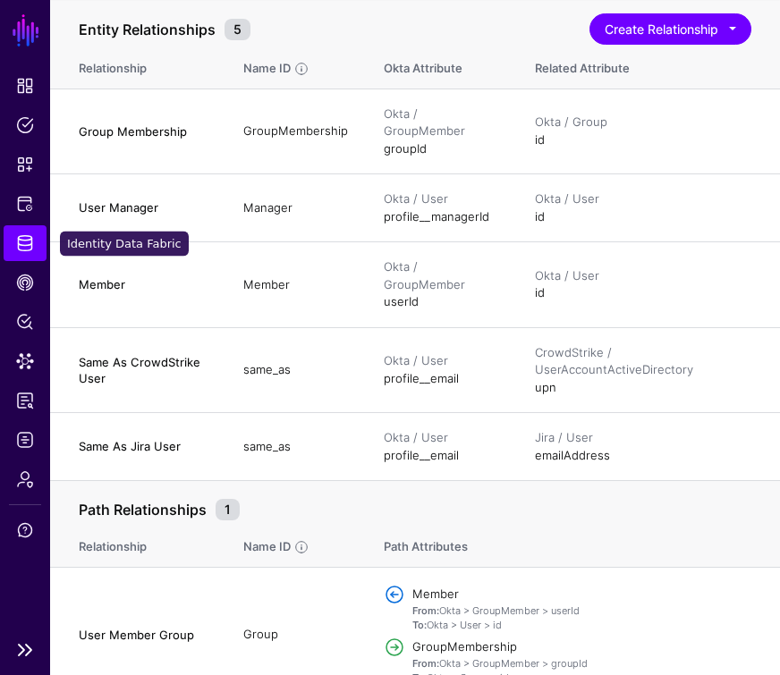
click at [32, 245] on span "Identity Data Fabric" at bounding box center [25, 243] width 18 height 18
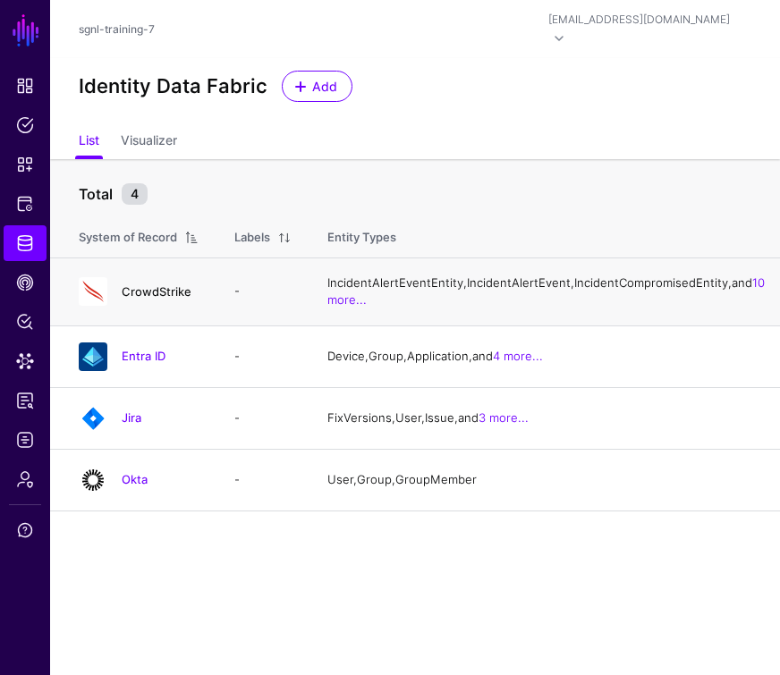
click at [141, 296] on link "CrowdStrike" at bounding box center [157, 291] width 70 height 14
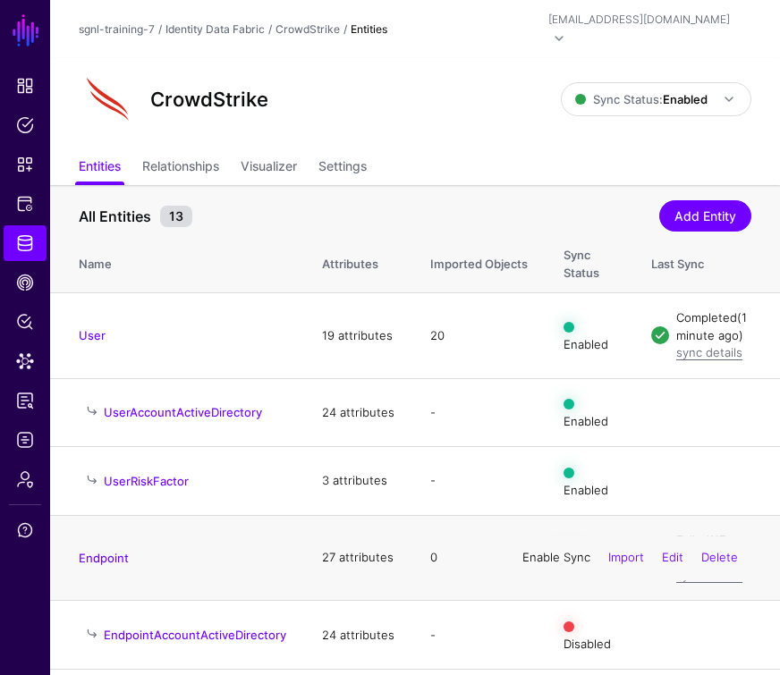
click at [558, 550] on link "Enable Sync" at bounding box center [556, 557] width 68 height 14
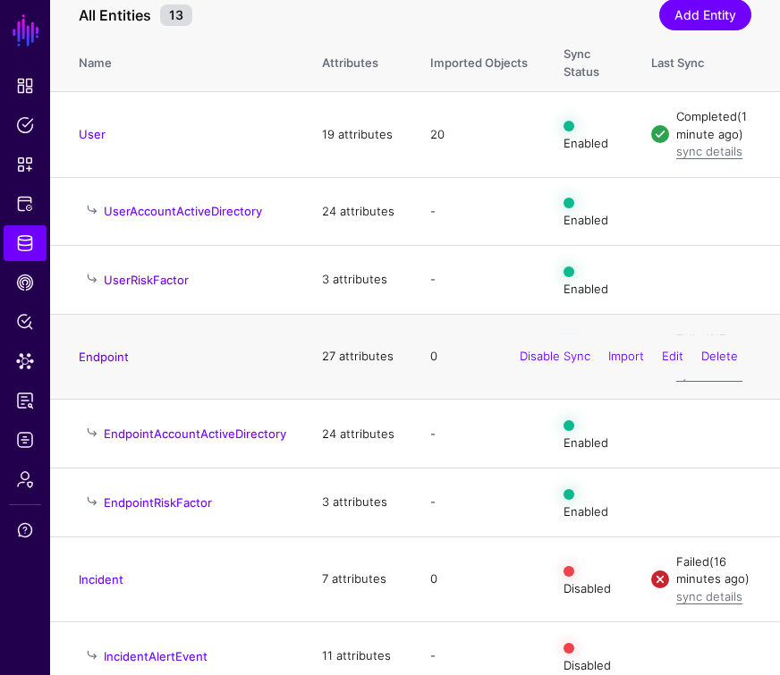
scroll to position [206, 0]
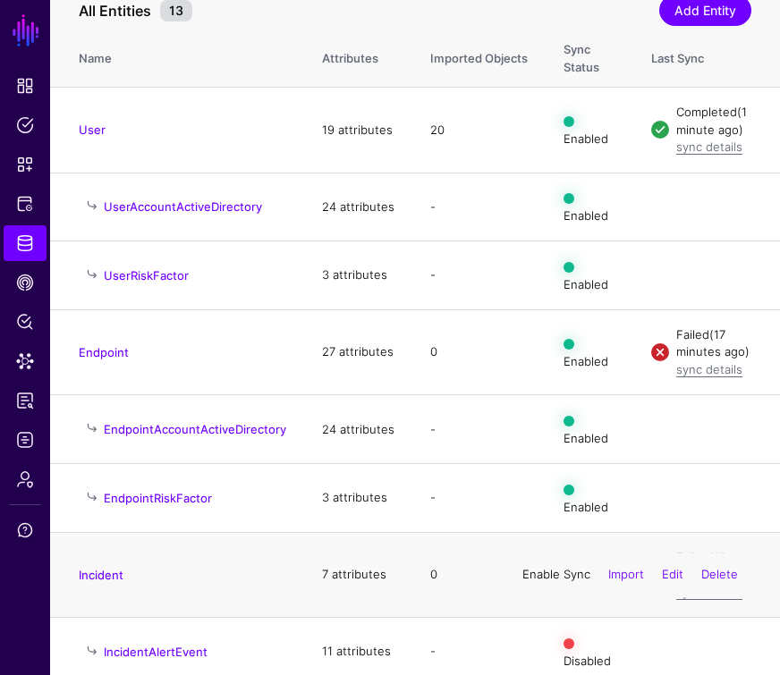
click at [551, 567] on link "Enable Sync" at bounding box center [556, 574] width 68 height 14
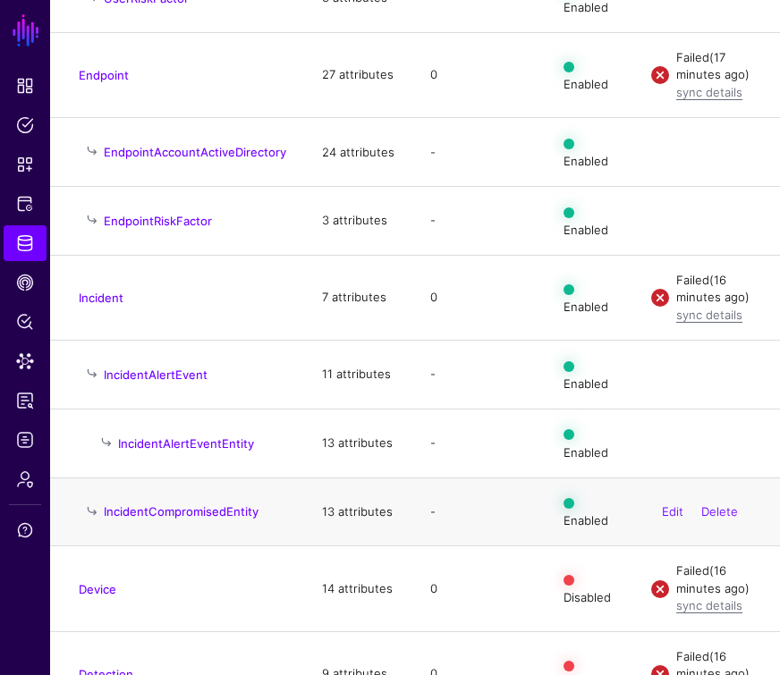
scroll to position [504, 0]
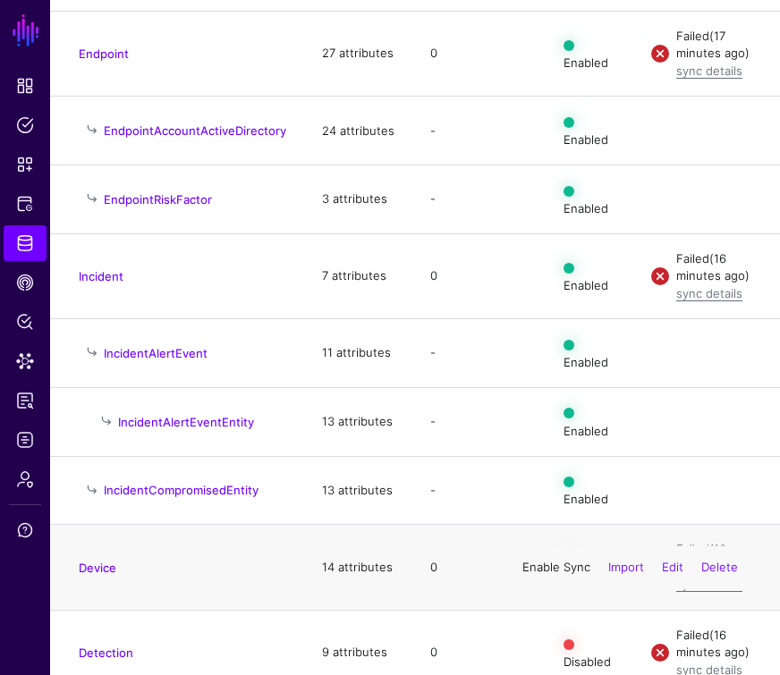
click at [562, 560] on link "Enable Sync" at bounding box center [556, 567] width 68 height 14
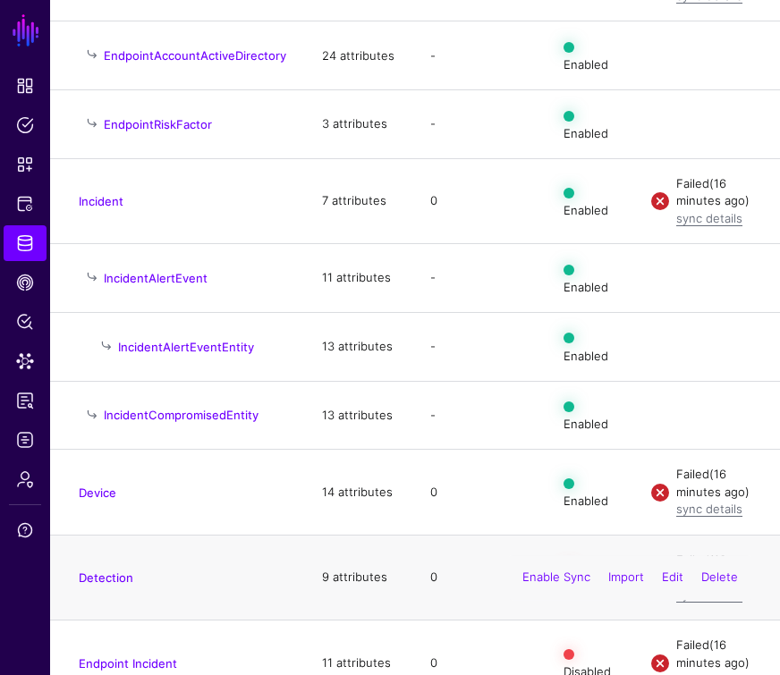
scroll to position [579, 0]
click at [556, 556] on div "Enable Sync Import Edit Delete" at bounding box center [630, 578] width 242 height 45
click at [544, 571] on link "Enable Sync" at bounding box center [556, 578] width 68 height 14
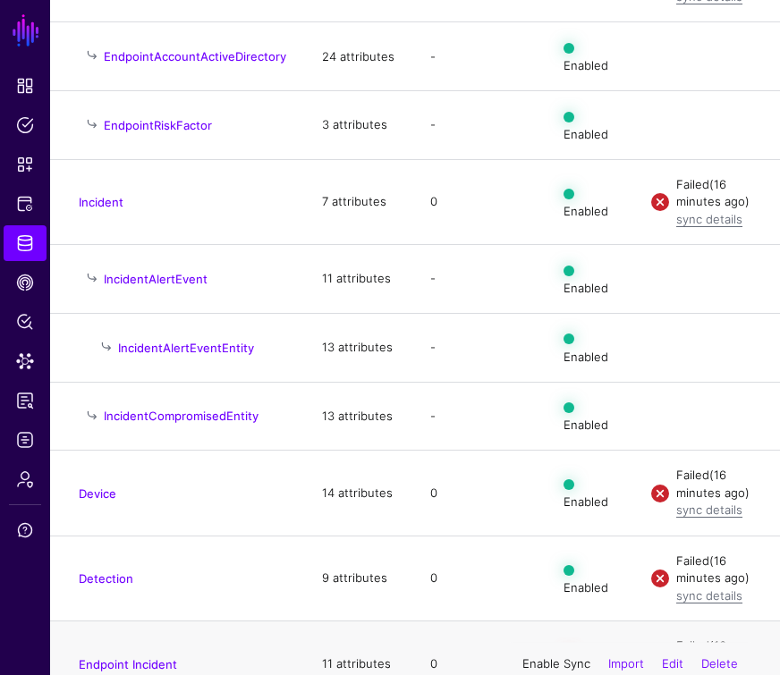
click at [568, 657] on link "Enable Sync" at bounding box center [556, 664] width 68 height 14
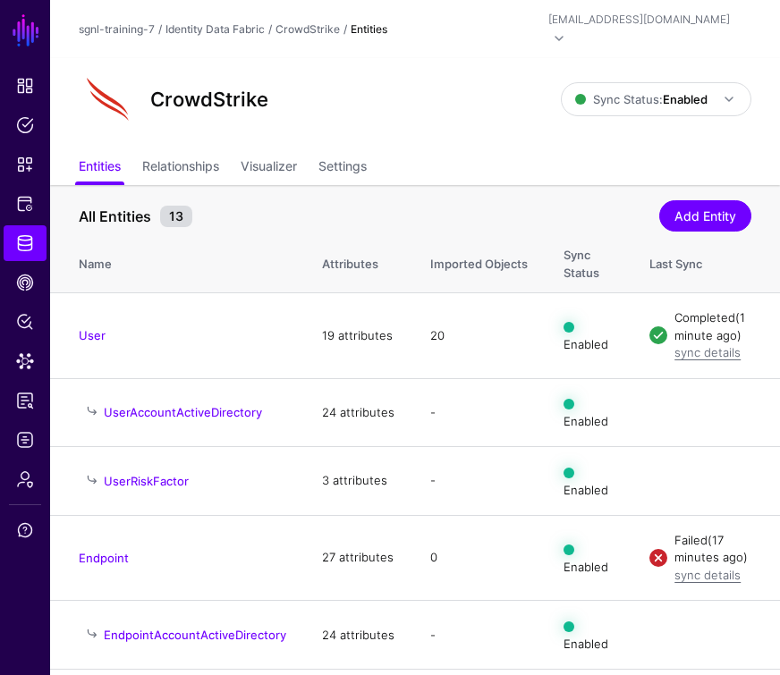
scroll to position [0, 0]
click at [89, 328] on link "User" at bounding box center [92, 335] width 27 height 14
click at [22, 370] on link "Data Lens" at bounding box center [25, 361] width 43 height 36
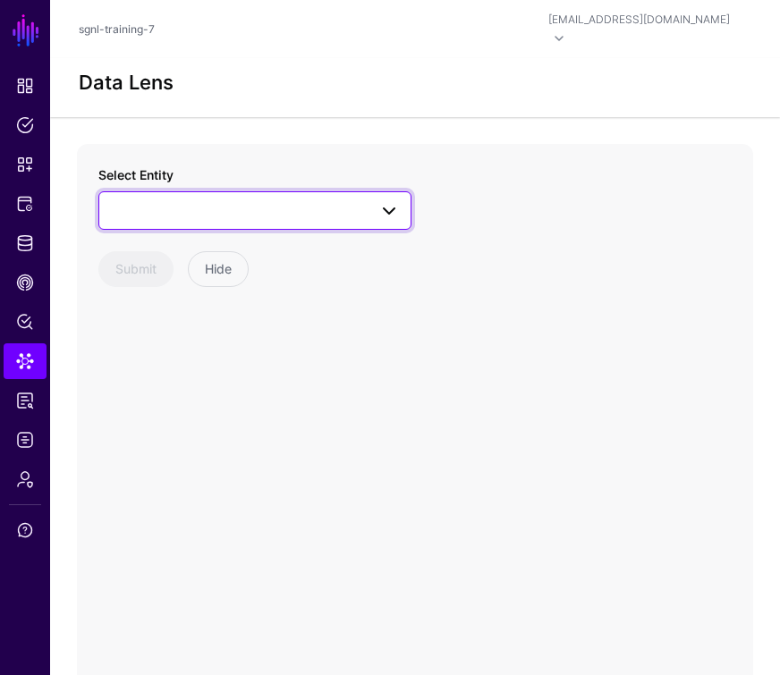
click at [209, 199] on span at bounding box center [255, 209] width 290 height 21
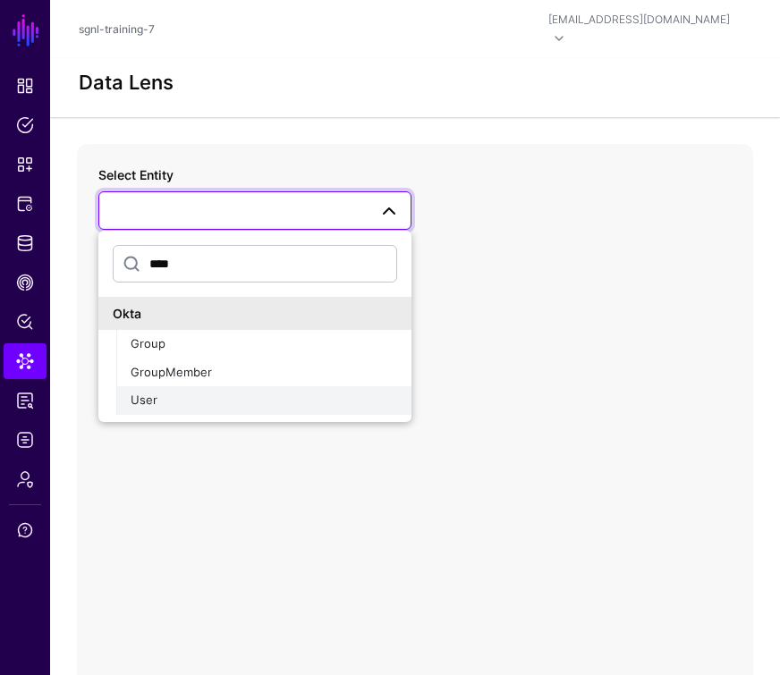
type input "****"
click at [193, 392] on div "User" at bounding box center [264, 401] width 267 height 18
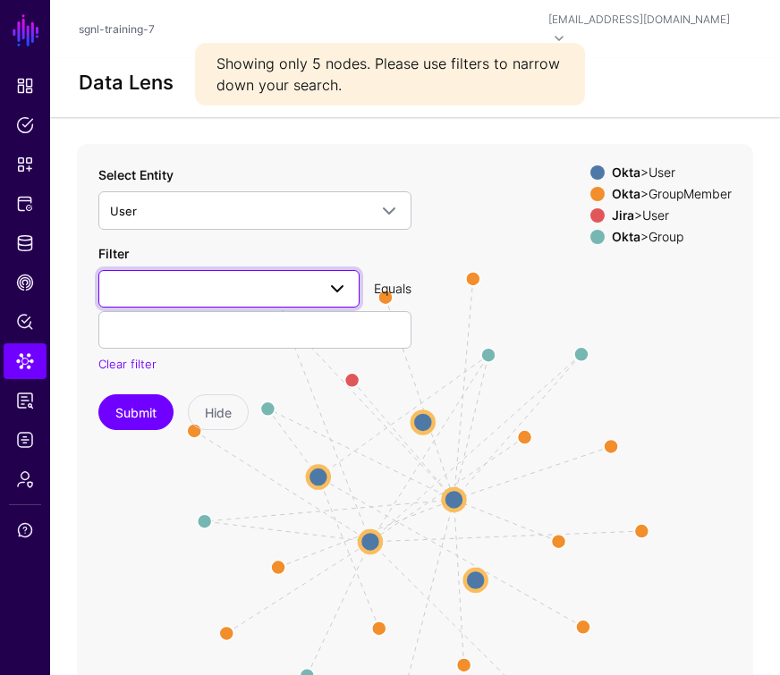
click at [227, 278] on span at bounding box center [229, 288] width 238 height 21
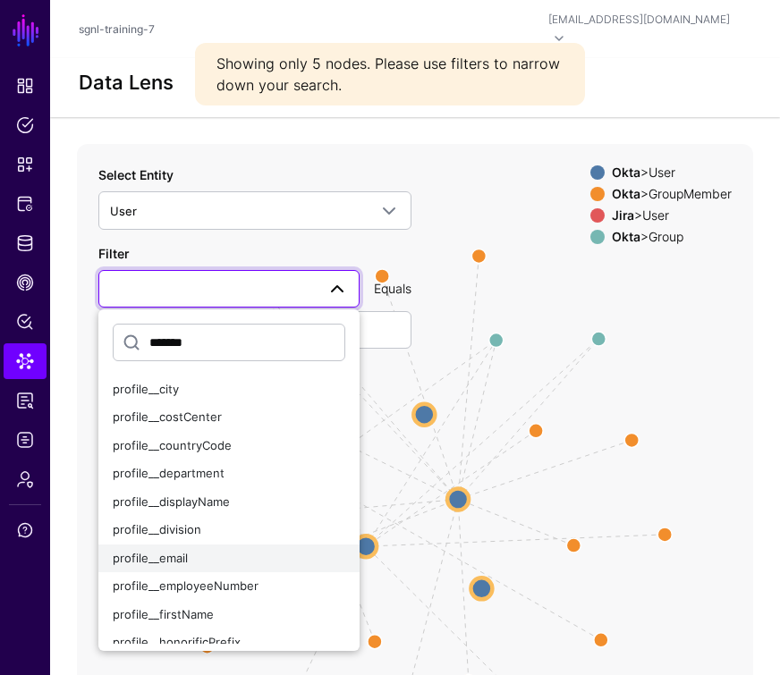
type input "*******"
click at [197, 550] on div "profile__email" at bounding box center [229, 559] width 233 height 18
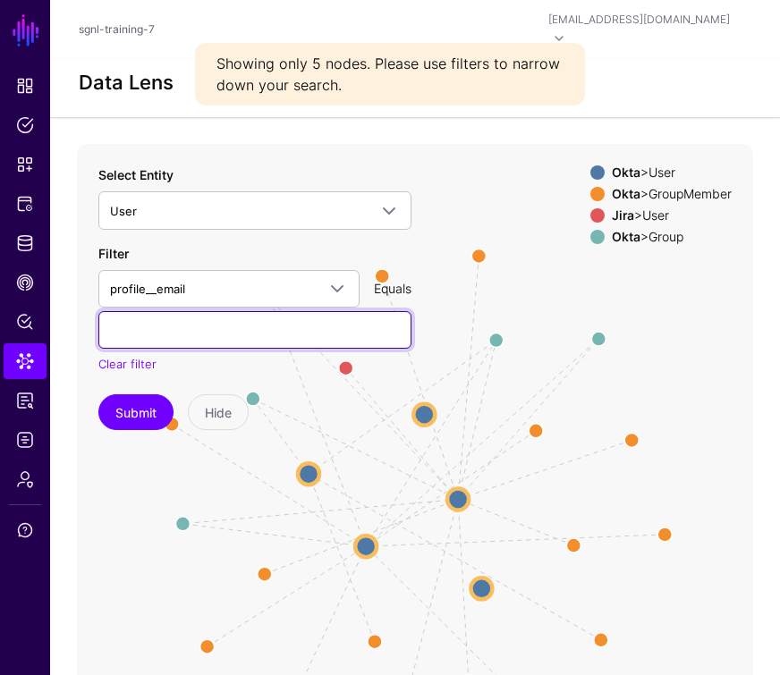
click at [196, 311] on input "text" at bounding box center [254, 330] width 313 height 38
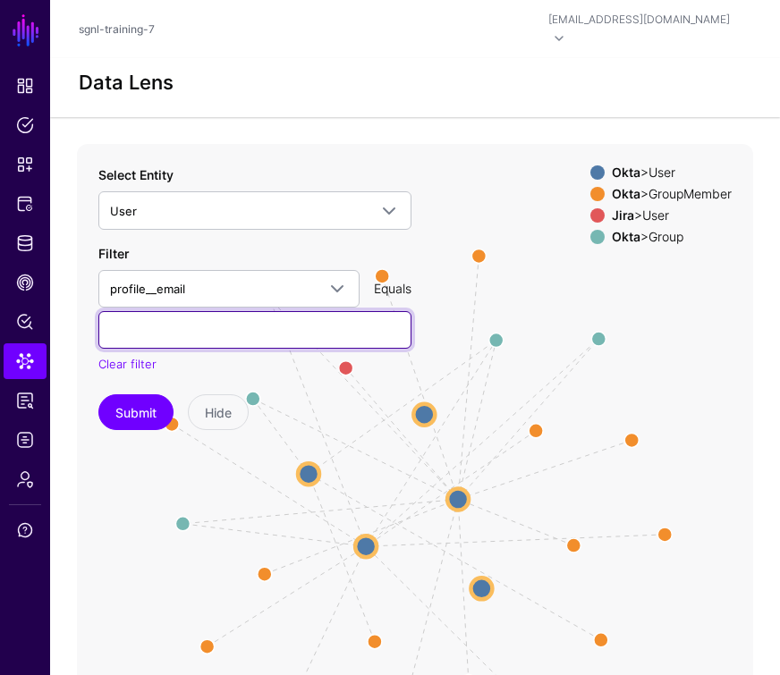
click at [322, 311] on input "text" at bounding box center [254, 330] width 313 height 38
paste input "**********"
type input "**********"
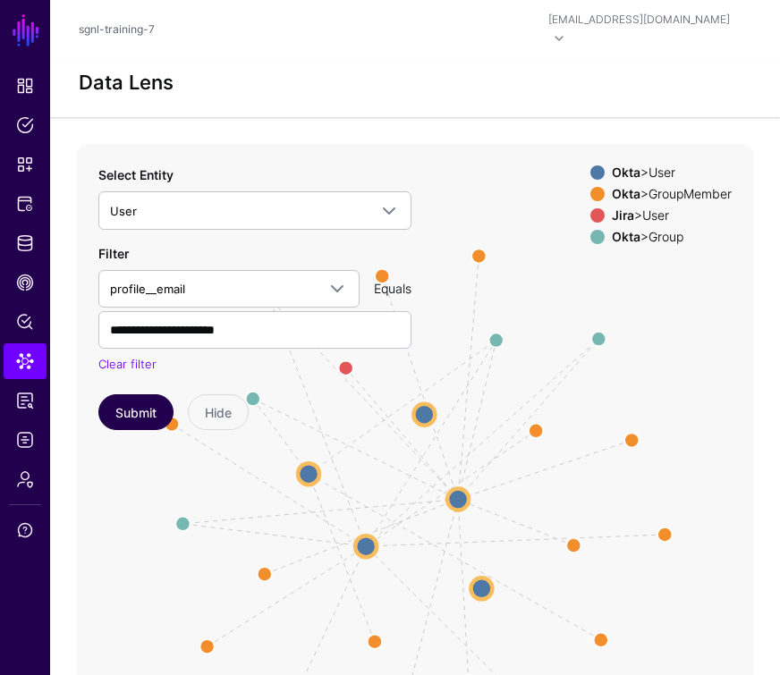
click at [117, 399] on button "Submit" at bounding box center [135, 412] width 75 height 36
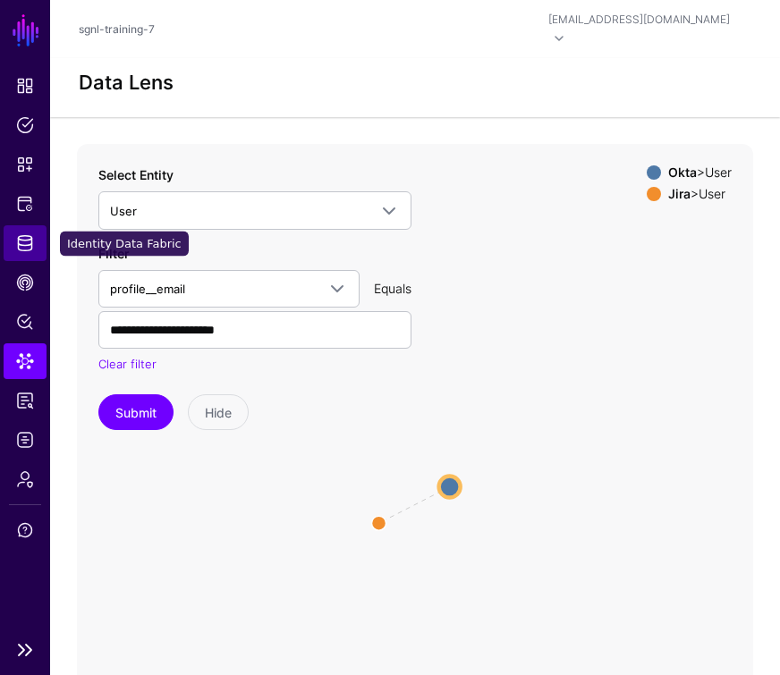
click at [26, 246] on span "Identity Data Fabric" at bounding box center [25, 243] width 18 height 18
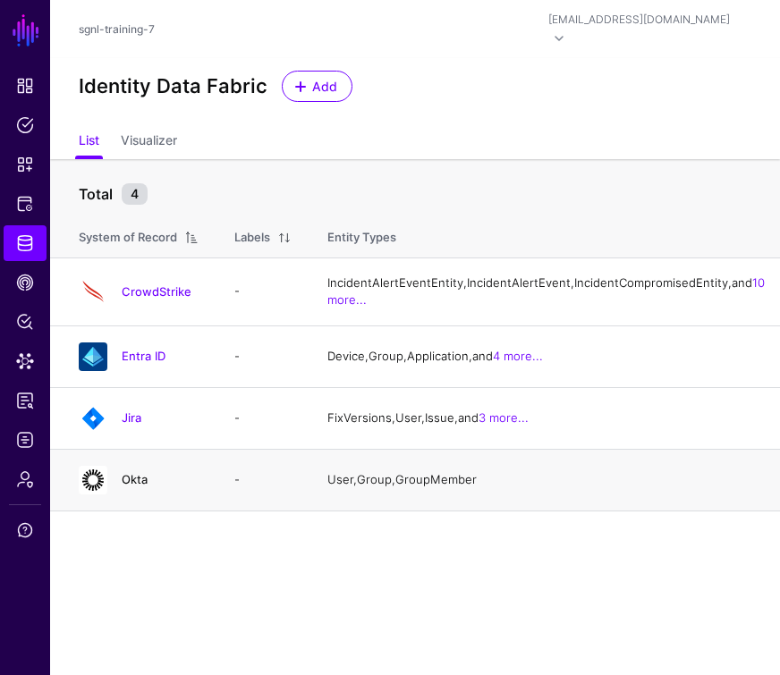
click at [132, 487] on link "Okta" at bounding box center [135, 479] width 26 height 14
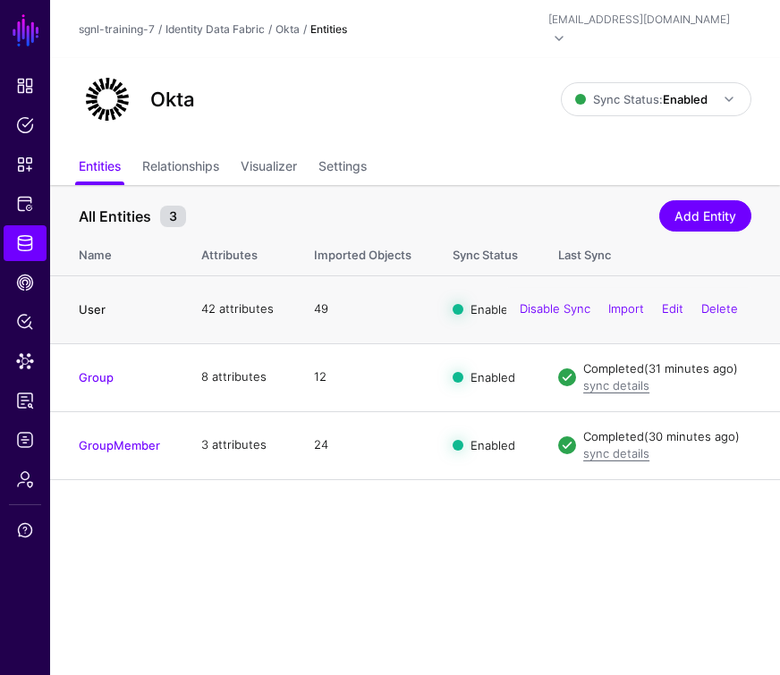
click at [87, 302] on link "User" at bounding box center [92, 309] width 27 height 14
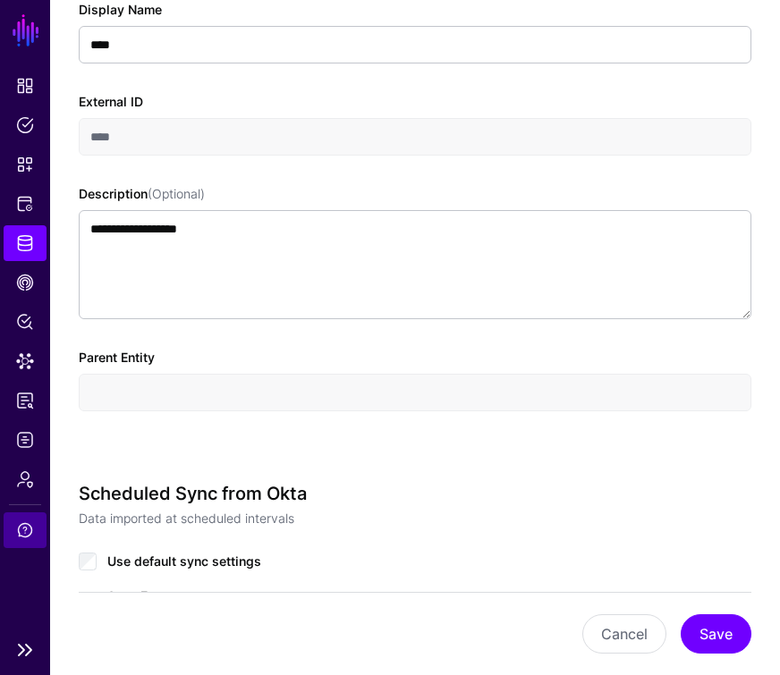
scroll to position [278, 0]
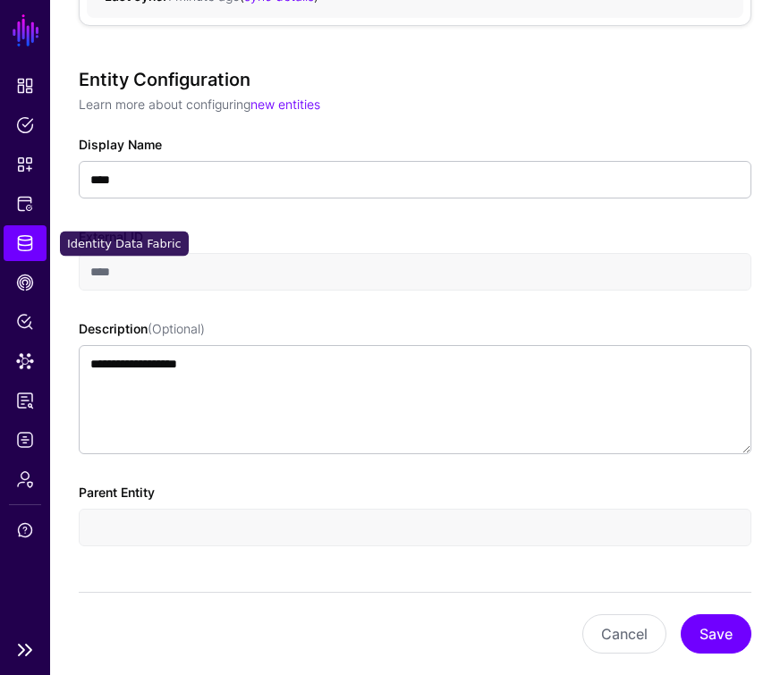
click at [18, 242] on span "Identity Data Fabric" at bounding box center [25, 243] width 18 height 18
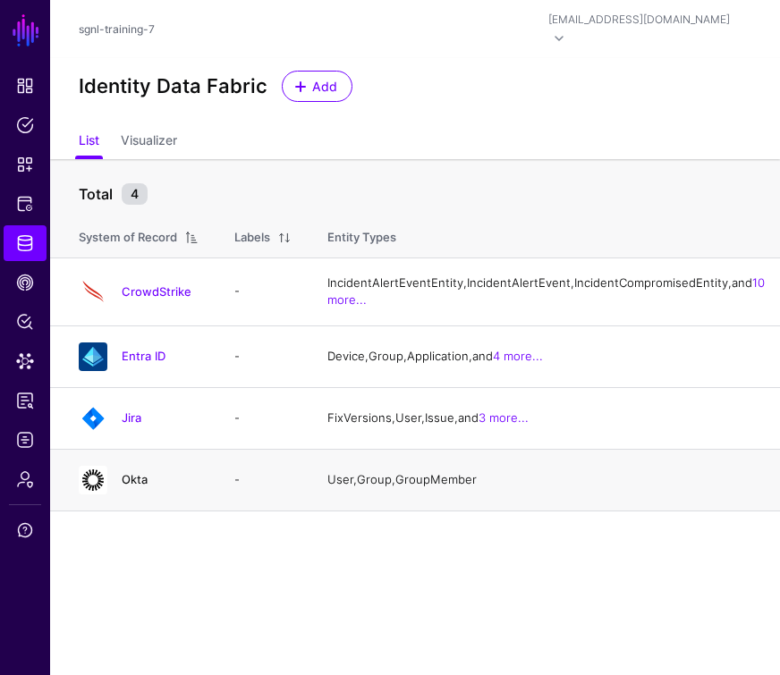
click at [144, 487] on link "Okta" at bounding box center [135, 479] width 26 height 14
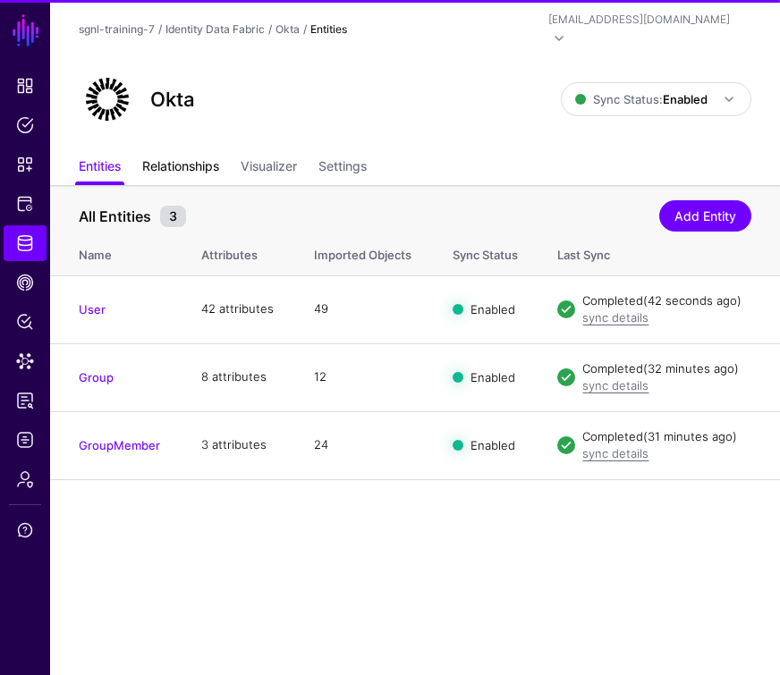
click at [187, 151] on link "Relationships" at bounding box center [180, 168] width 77 height 34
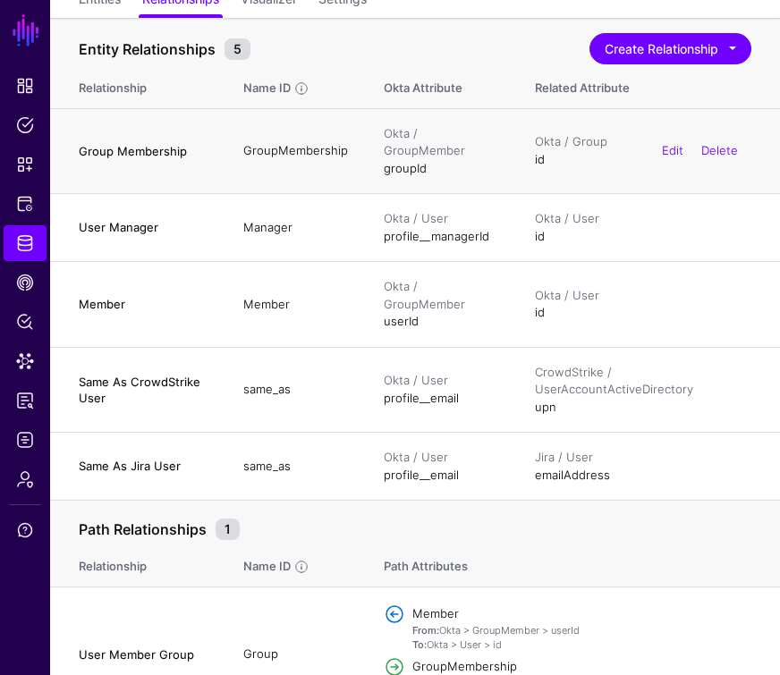
scroll to position [169, 0]
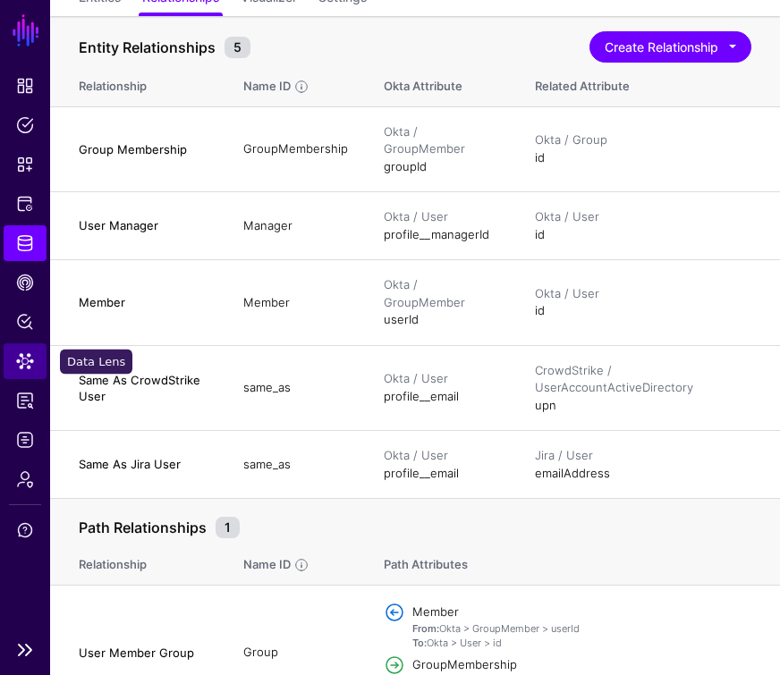
click at [20, 357] on span "Data Lens" at bounding box center [25, 361] width 18 height 18
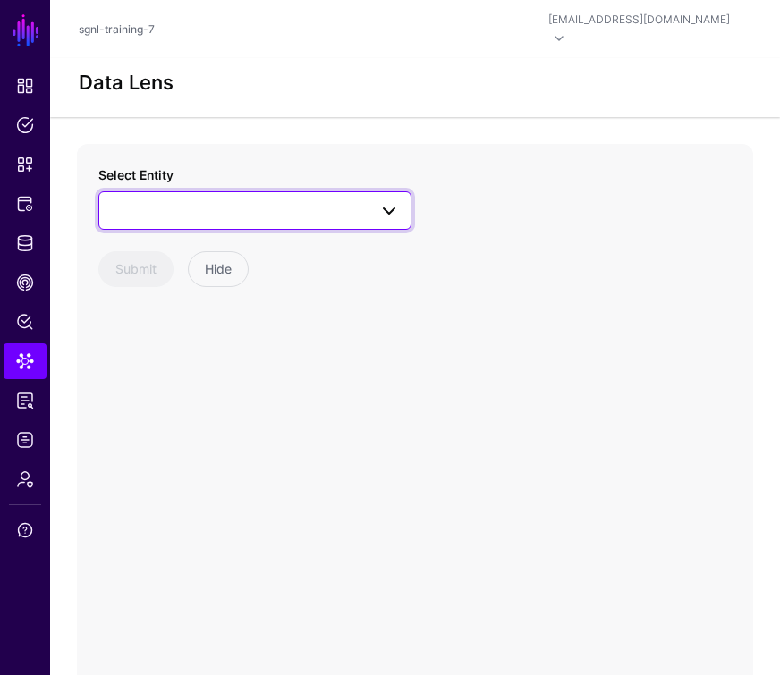
click at [215, 199] on span at bounding box center [255, 209] width 290 height 21
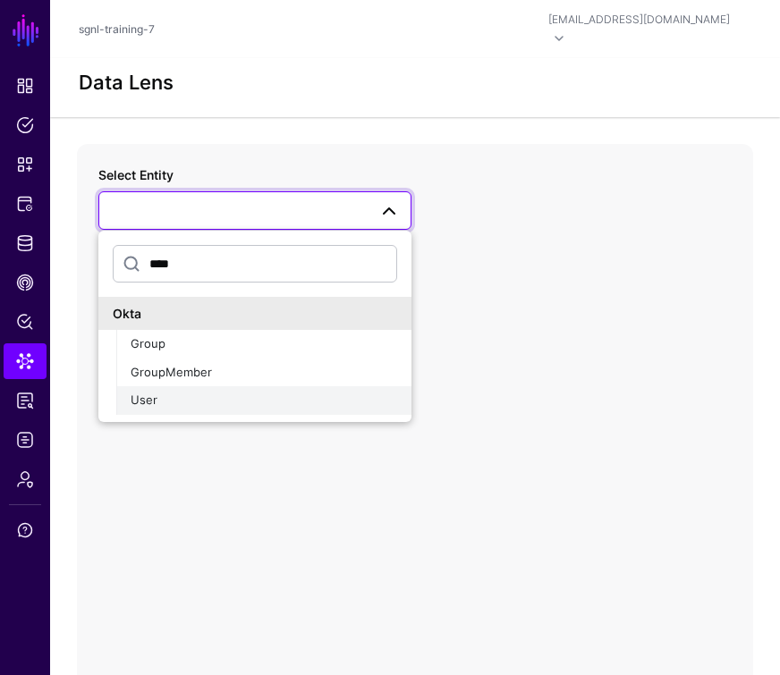
type input "****"
click at [167, 392] on div "User" at bounding box center [264, 401] width 267 height 18
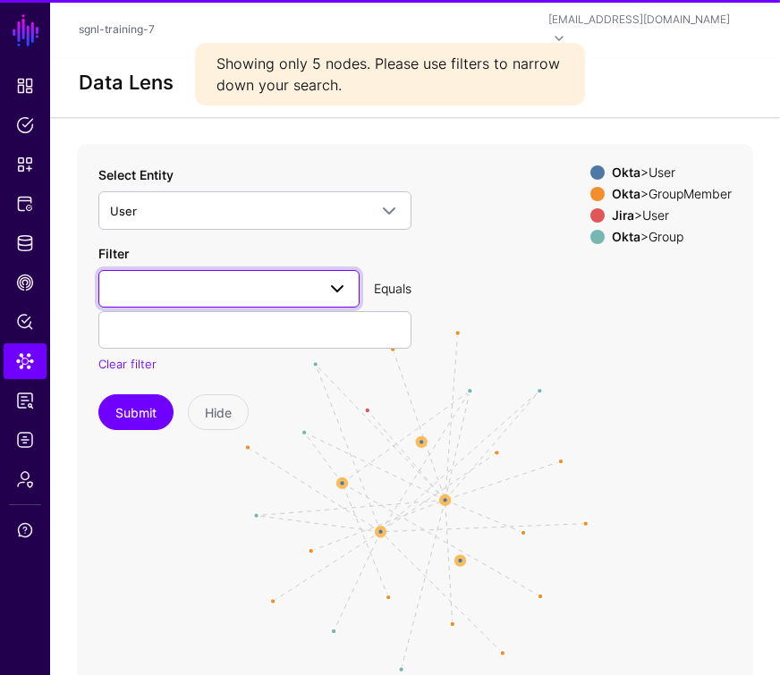
click at [169, 278] on span at bounding box center [229, 288] width 238 height 21
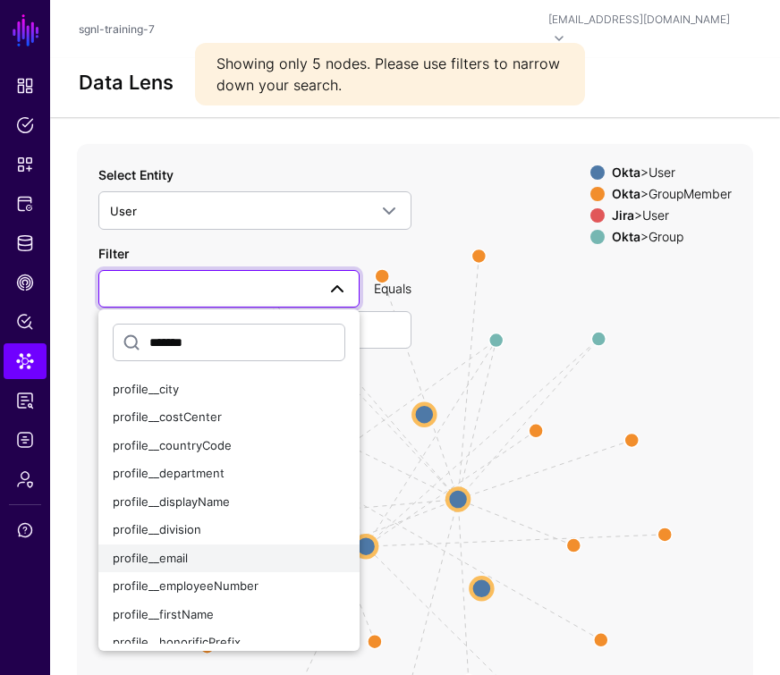
type input "*******"
click at [188, 550] on div "profile__email" at bounding box center [229, 559] width 233 height 18
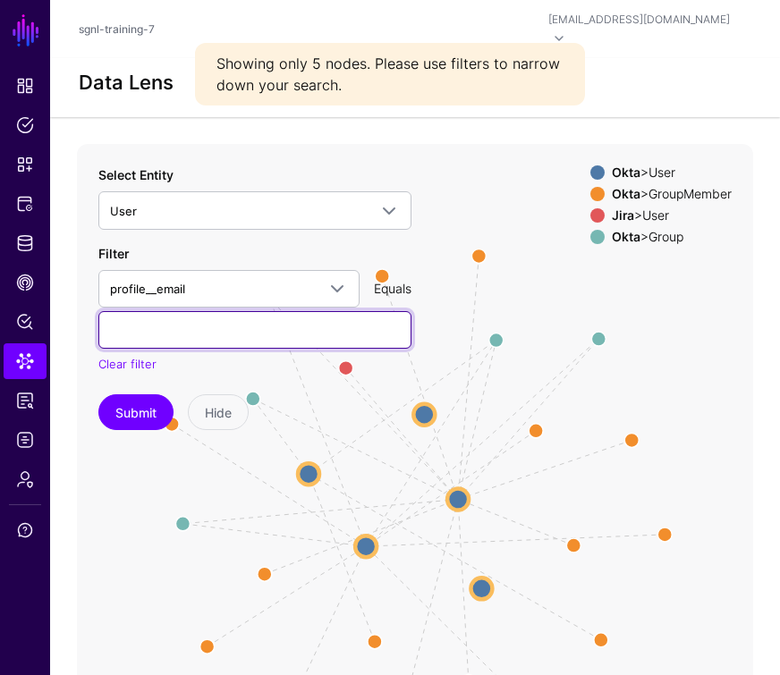
click at [191, 311] on input "text" at bounding box center [254, 330] width 313 height 38
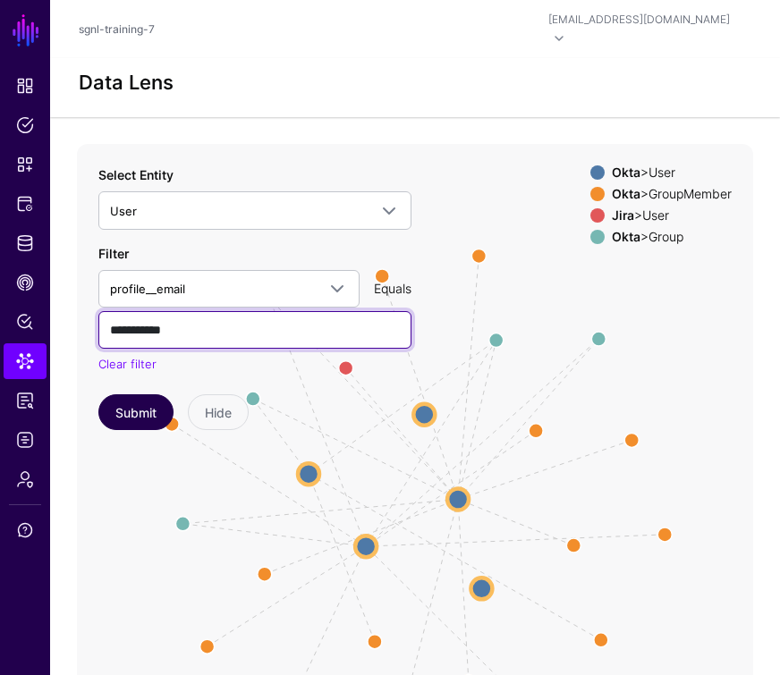
type input "**********"
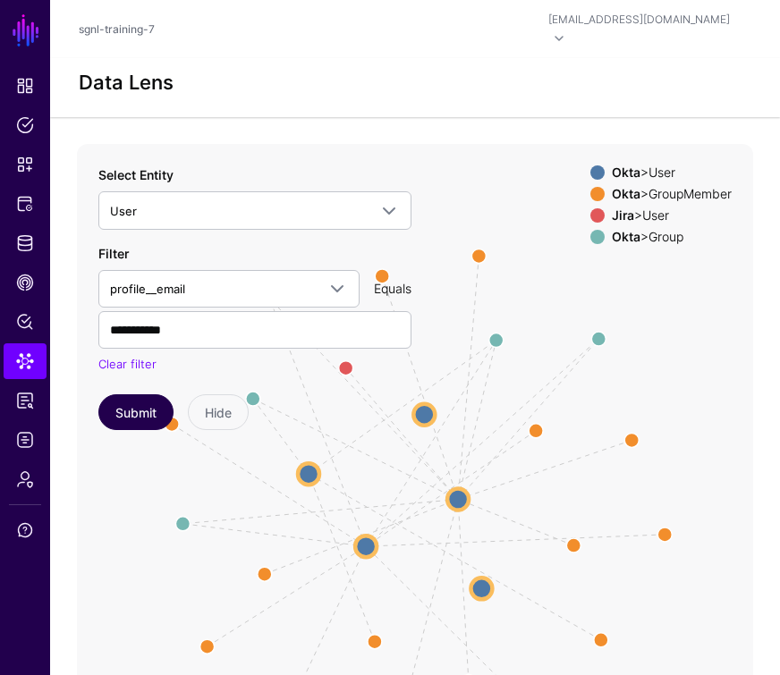
click at [129, 394] on button "Submit" at bounding box center [135, 412] width 75 height 36
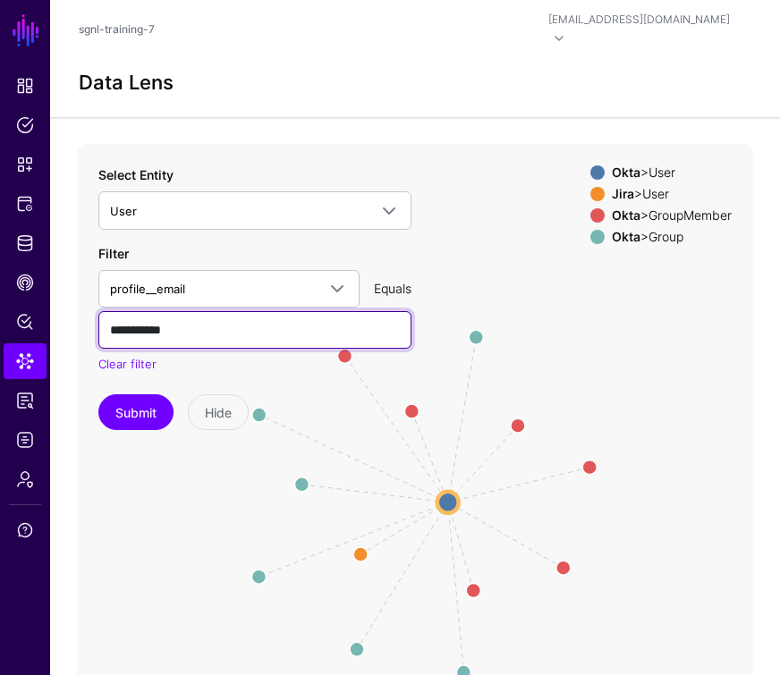
click at [179, 318] on input "**********" at bounding box center [254, 330] width 313 height 38
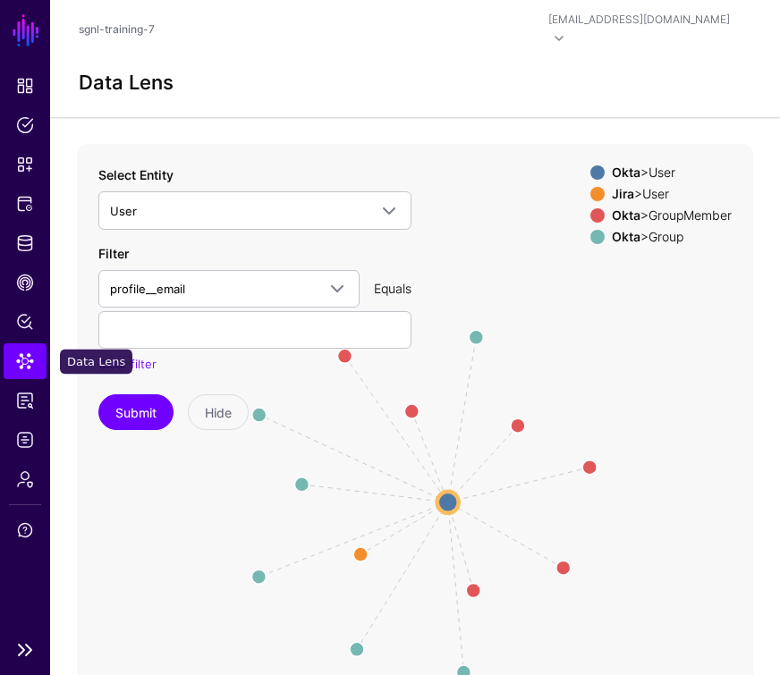
click at [30, 362] on span "Data Lens" at bounding box center [25, 361] width 18 height 18
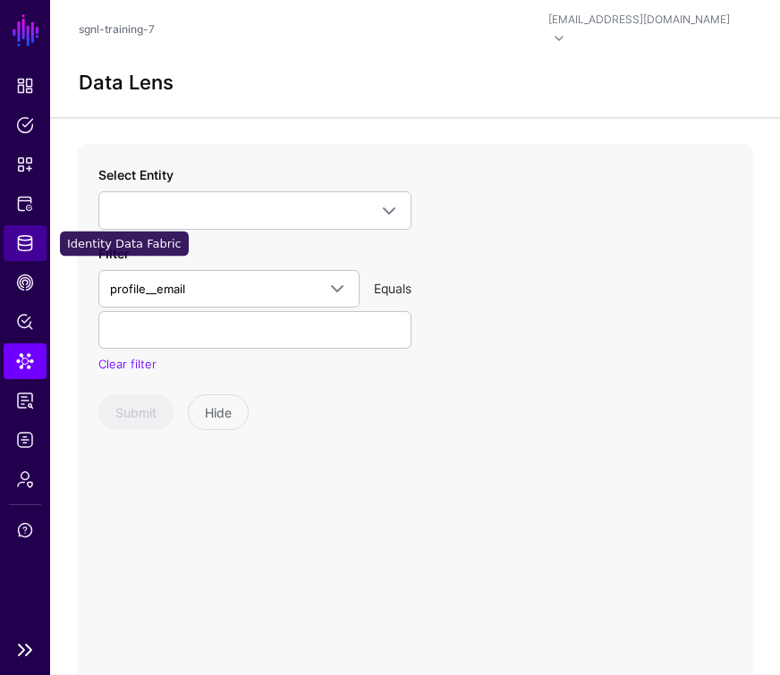
click at [25, 245] on span "Identity Data Fabric" at bounding box center [25, 243] width 18 height 18
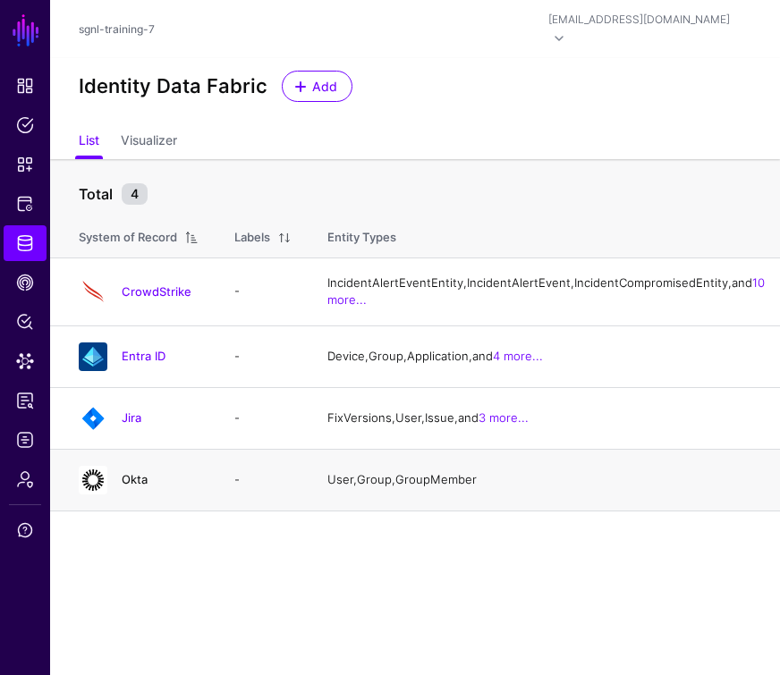
click at [134, 487] on link "Okta" at bounding box center [135, 479] width 26 height 14
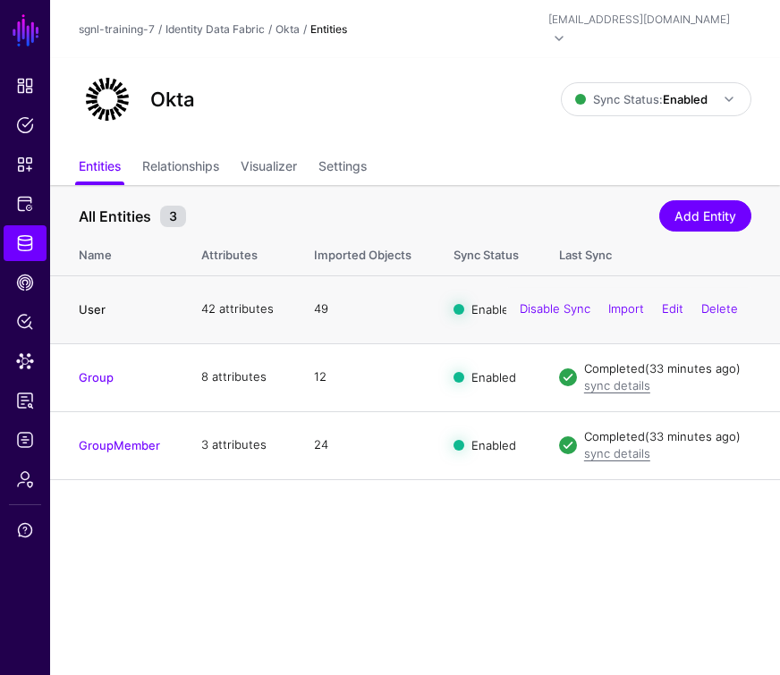
click at [86, 302] on link "User" at bounding box center [92, 309] width 27 height 14
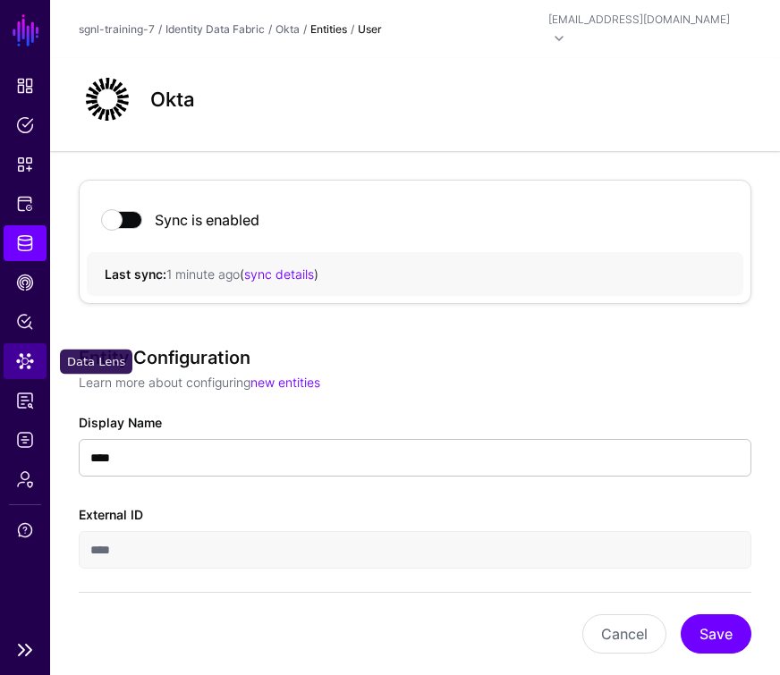
click at [26, 360] on span "Data Lens" at bounding box center [25, 361] width 18 height 18
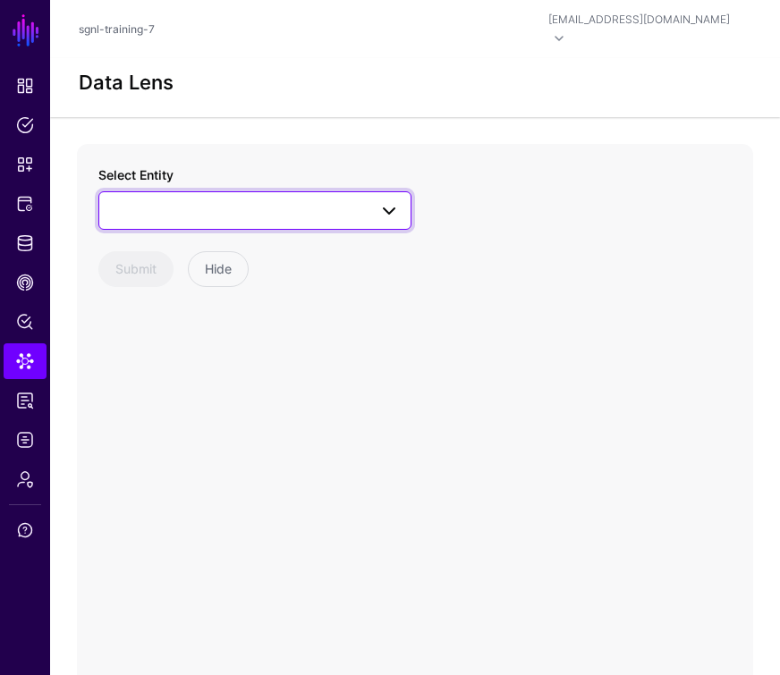
click at [216, 191] on link at bounding box center [254, 210] width 313 height 38
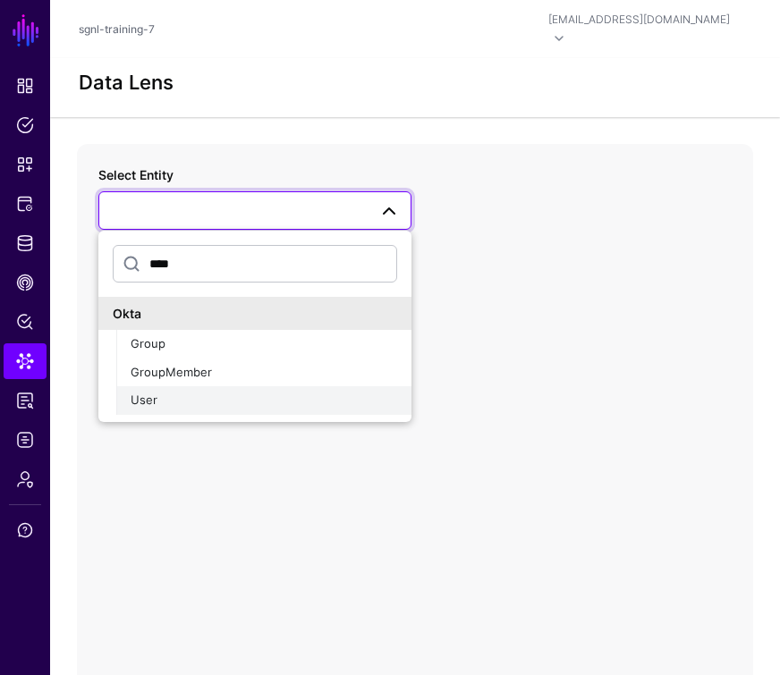
type input "****"
click at [172, 392] on div "User" at bounding box center [264, 401] width 267 height 18
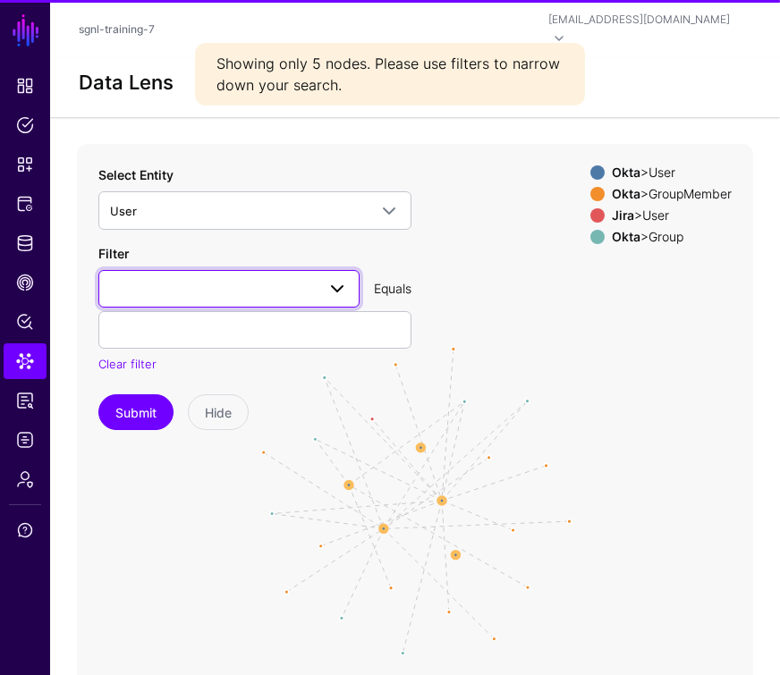
click at [175, 278] on span at bounding box center [229, 288] width 238 height 21
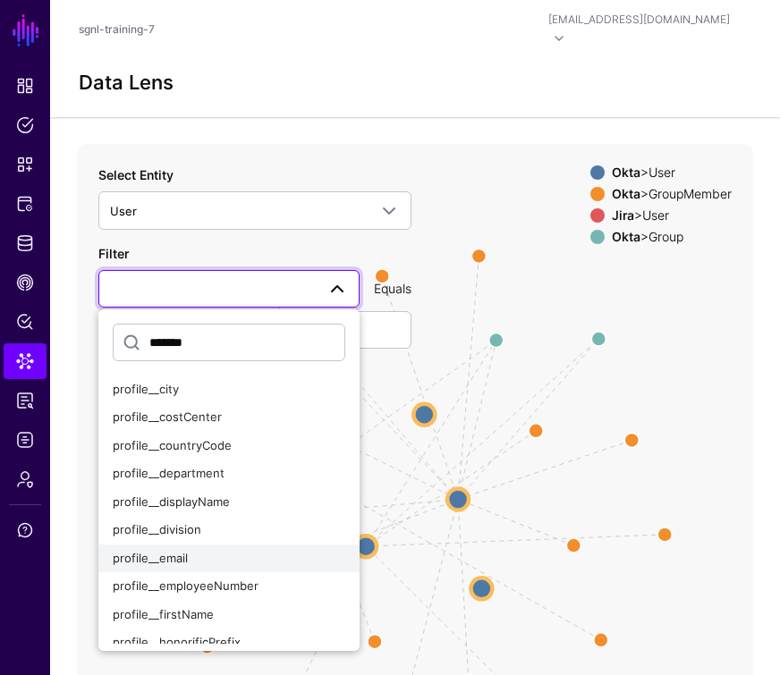
type input "*******"
click at [182, 551] on span "profile__email" at bounding box center [150, 558] width 75 height 14
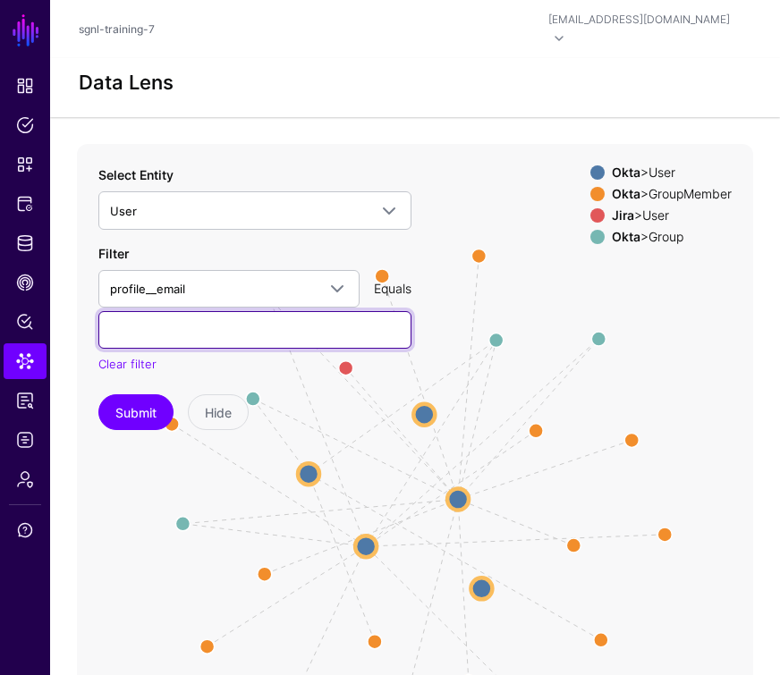
click at [166, 311] on input "text" at bounding box center [254, 330] width 313 height 38
click at [282, 313] on input "text" at bounding box center [254, 330] width 313 height 38
paste input "**********"
type input "**********"
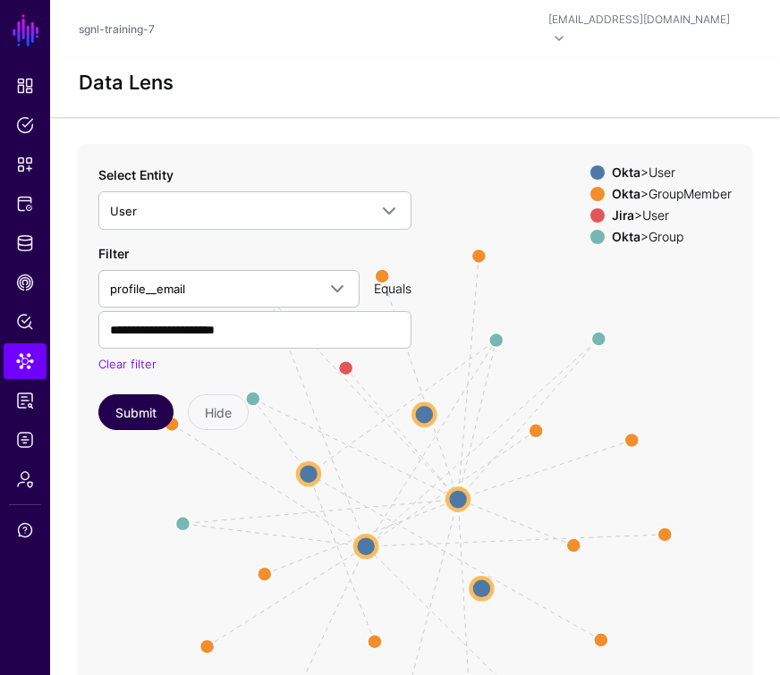
click at [148, 394] on button "Submit" at bounding box center [135, 412] width 75 height 36
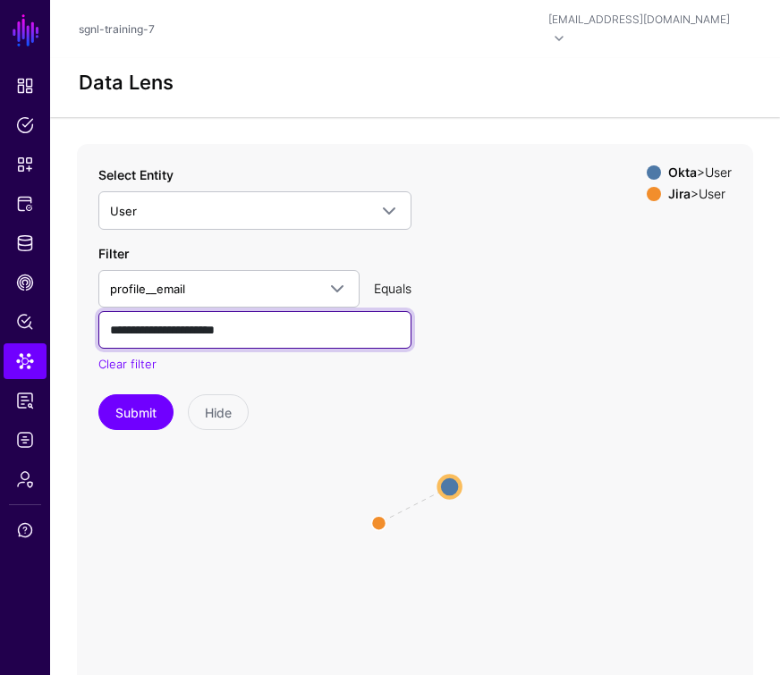
click at [112, 311] on input "**********" at bounding box center [254, 330] width 313 height 38
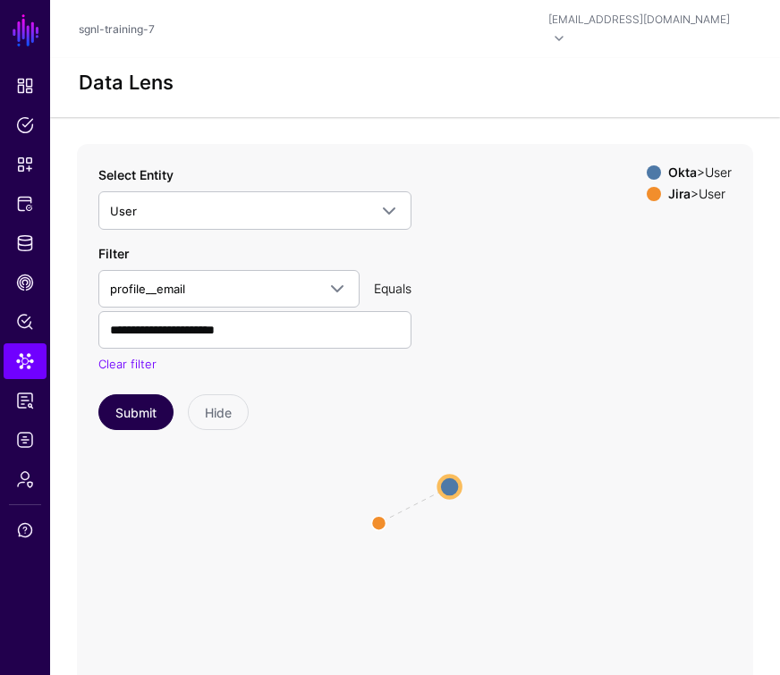
click at [135, 406] on button "Submit" at bounding box center [135, 412] width 75 height 36
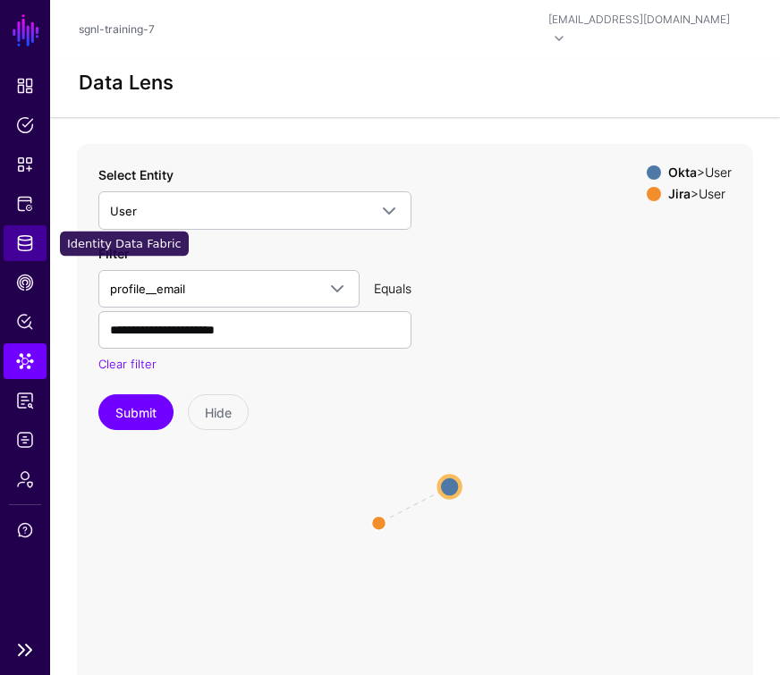
click at [30, 234] on span "Identity Data Fabric" at bounding box center [25, 243] width 18 height 18
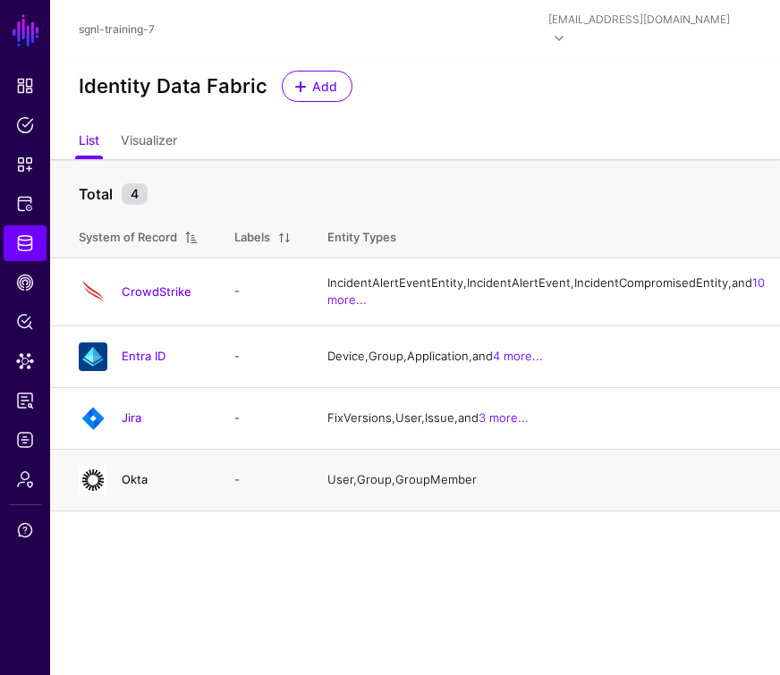
click at [134, 487] on link "Okta" at bounding box center [135, 479] width 26 height 14
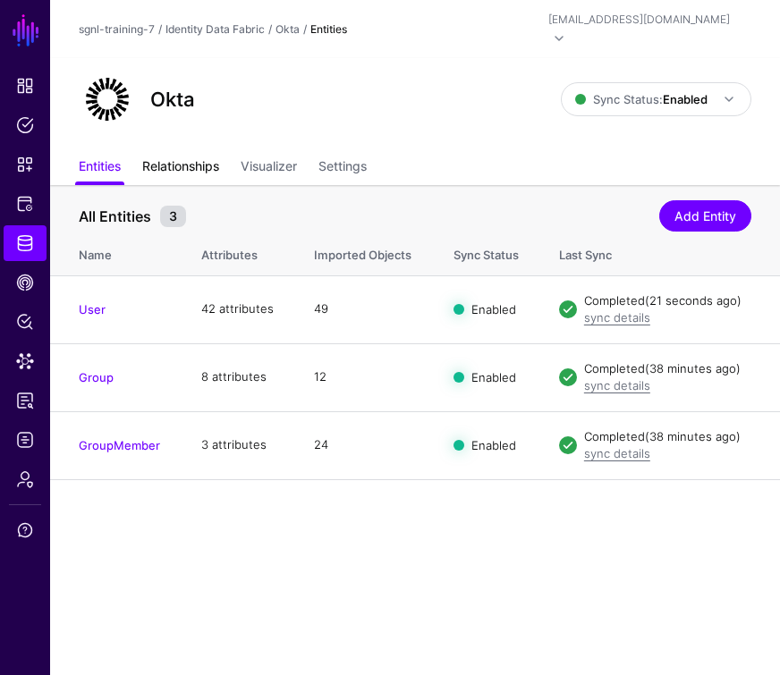
click at [206, 152] on link "Relationships" at bounding box center [180, 168] width 77 height 34
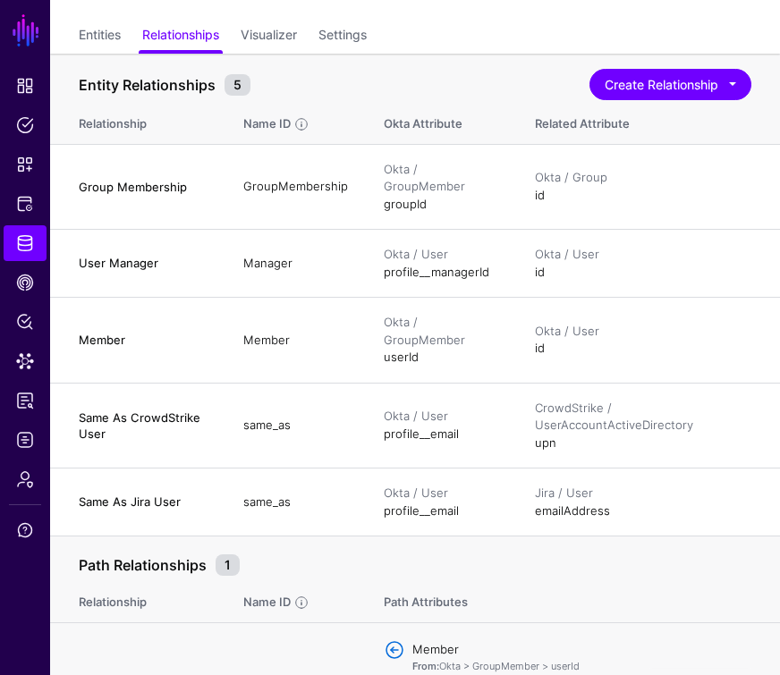
scroll to position [122, 0]
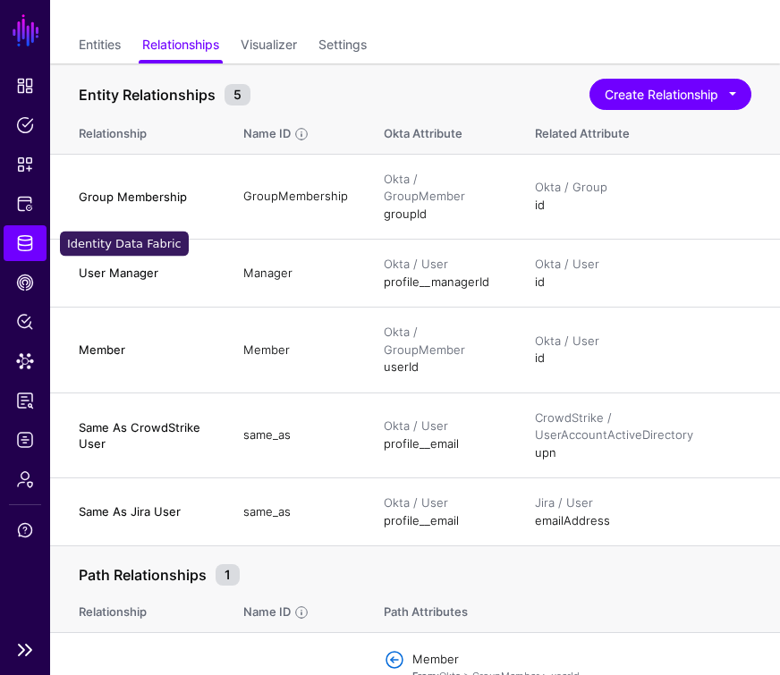
click at [22, 246] on span "Identity Data Fabric" at bounding box center [25, 243] width 18 height 18
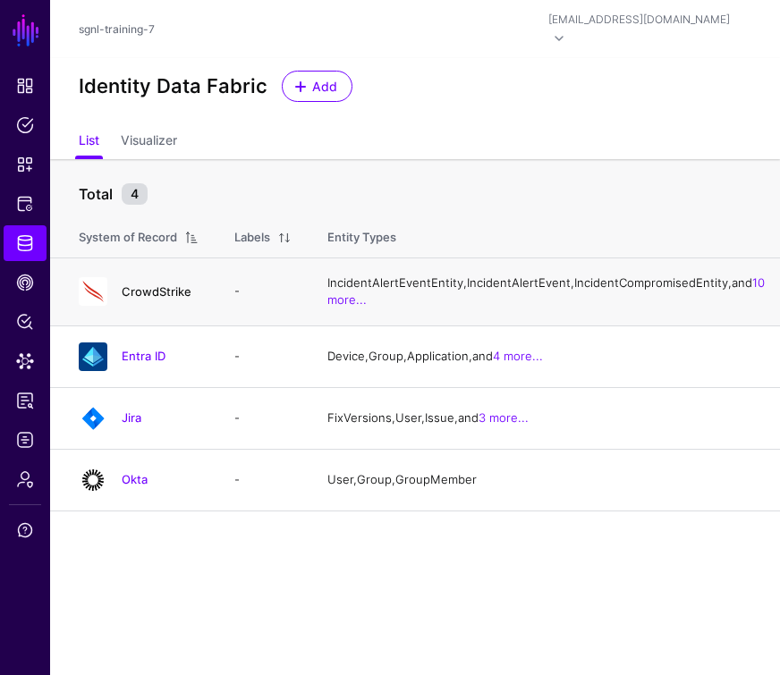
click at [154, 293] on link "CrowdStrike" at bounding box center [157, 291] width 70 height 14
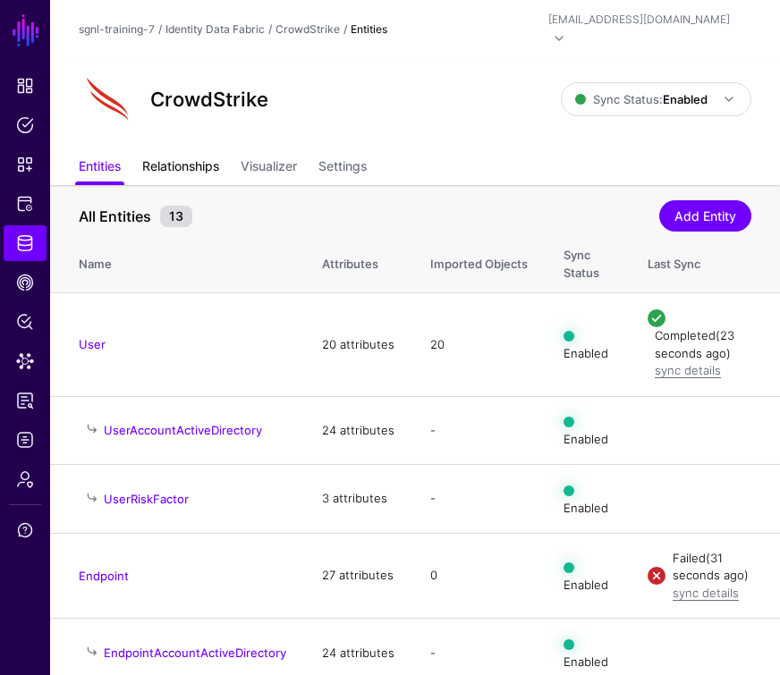
click at [182, 152] on link "Relationships" at bounding box center [180, 168] width 77 height 34
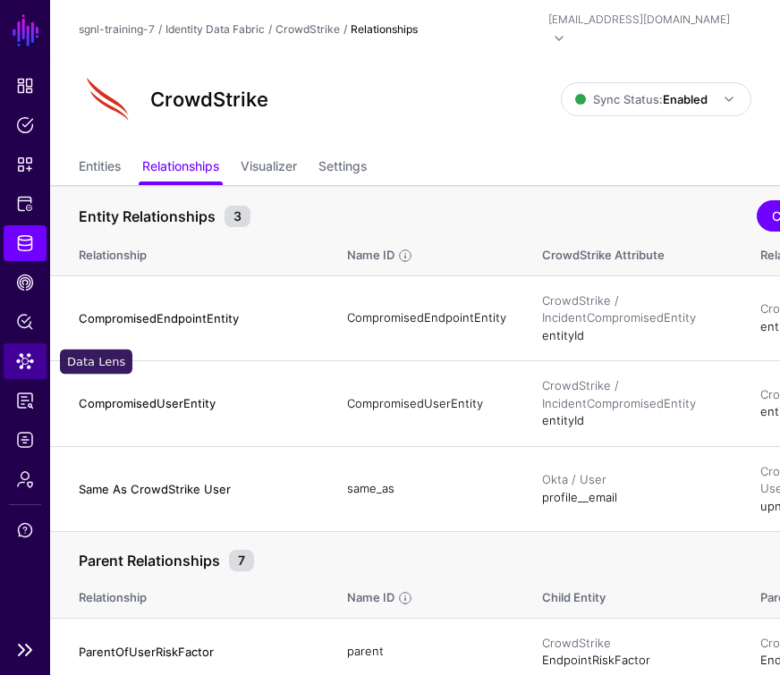
click at [27, 363] on span "Data Lens" at bounding box center [25, 361] width 18 height 18
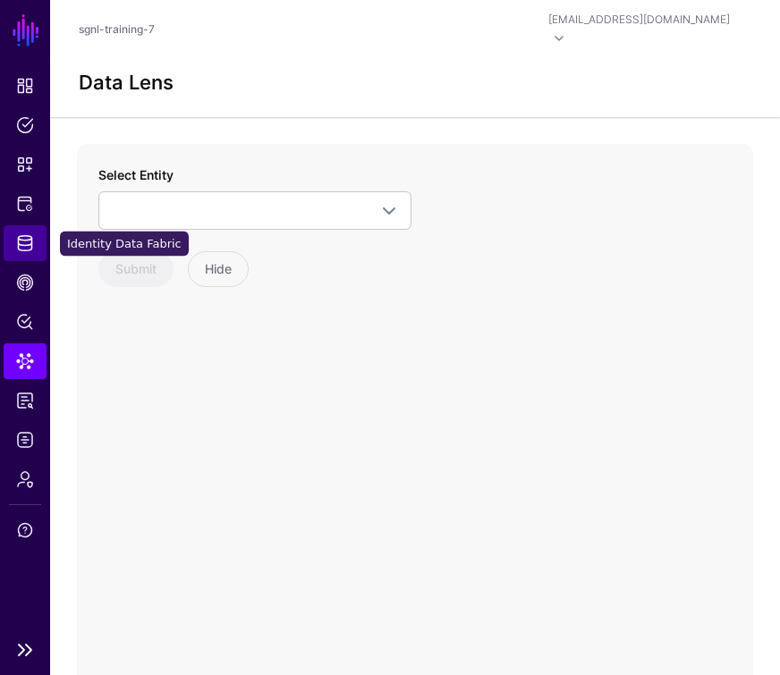
click at [24, 242] on span "Identity Data Fabric" at bounding box center [25, 243] width 18 height 18
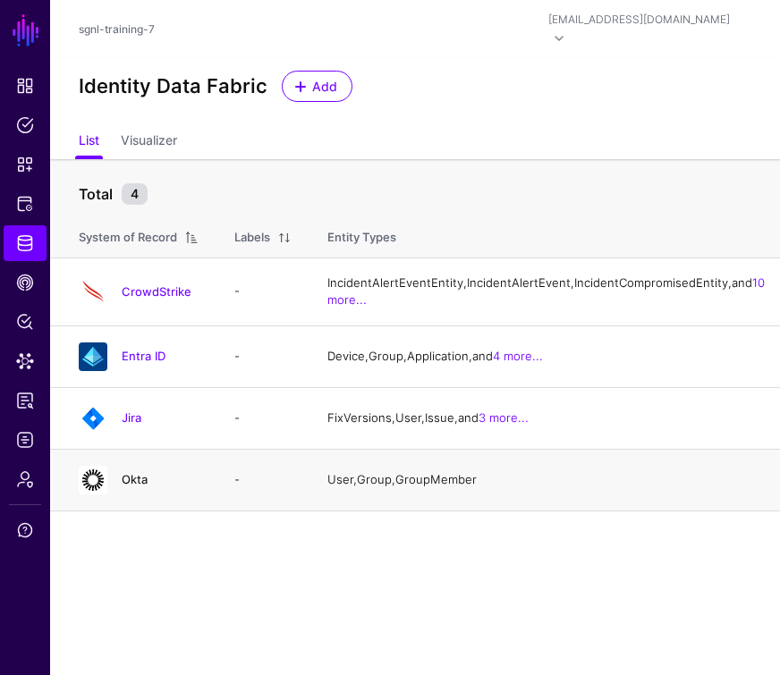
click at [131, 487] on link "Okta" at bounding box center [135, 479] width 26 height 14
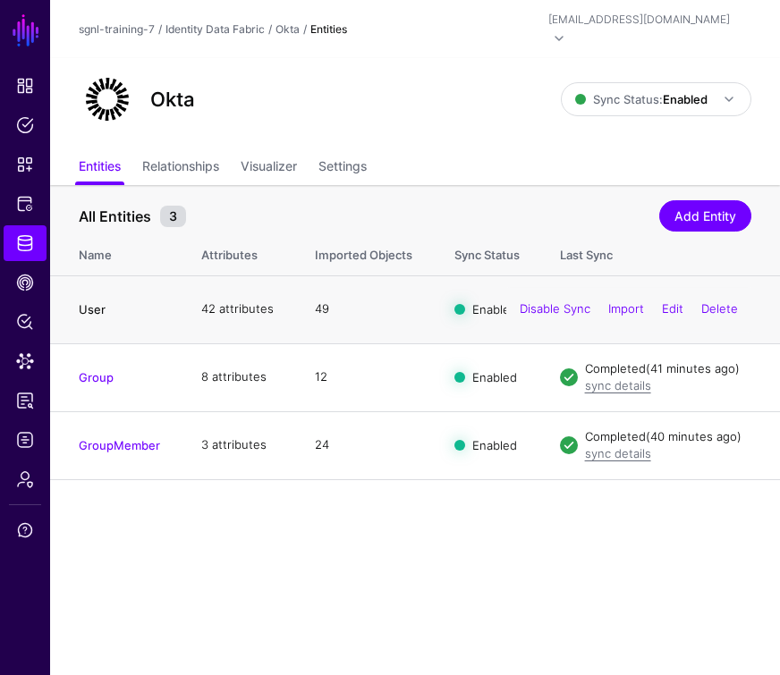
click at [90, 302] on link "User" at bounding box center [92, 309] width 27 height 14
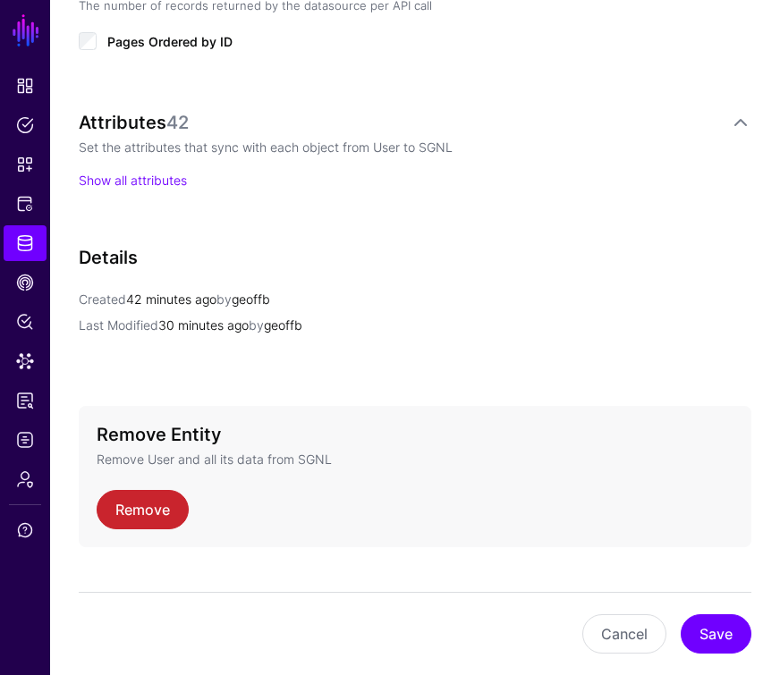
scroll to position [1253, 0]
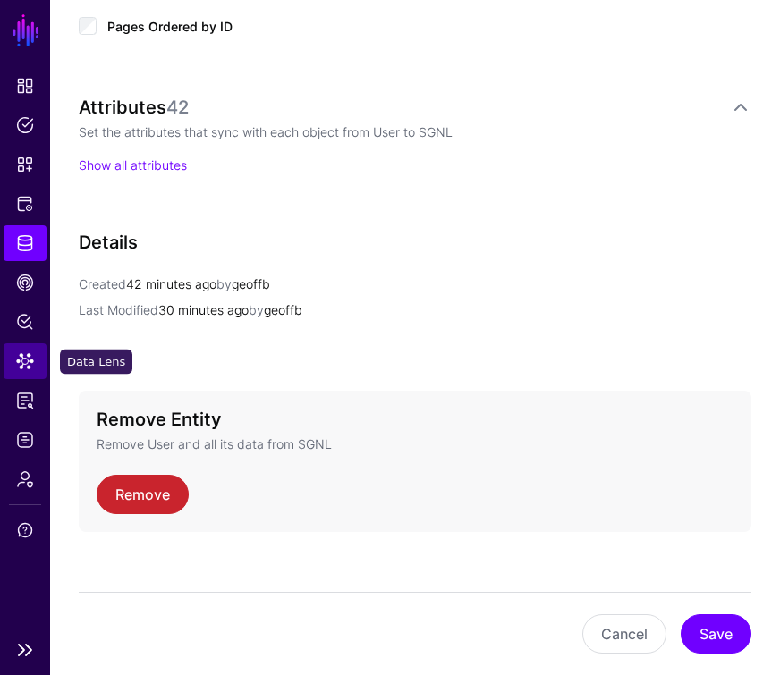
click at [30, 360] on span "Data Lens" at bounding box center [25, 361] width 18 height 18
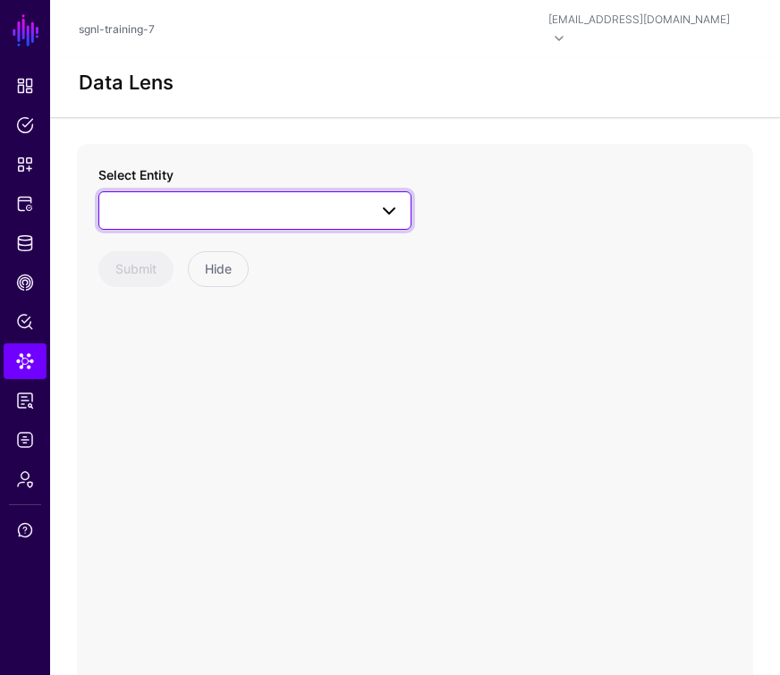
click at [171, 199] on span at bounding box center [255, 209] width 290 height 21
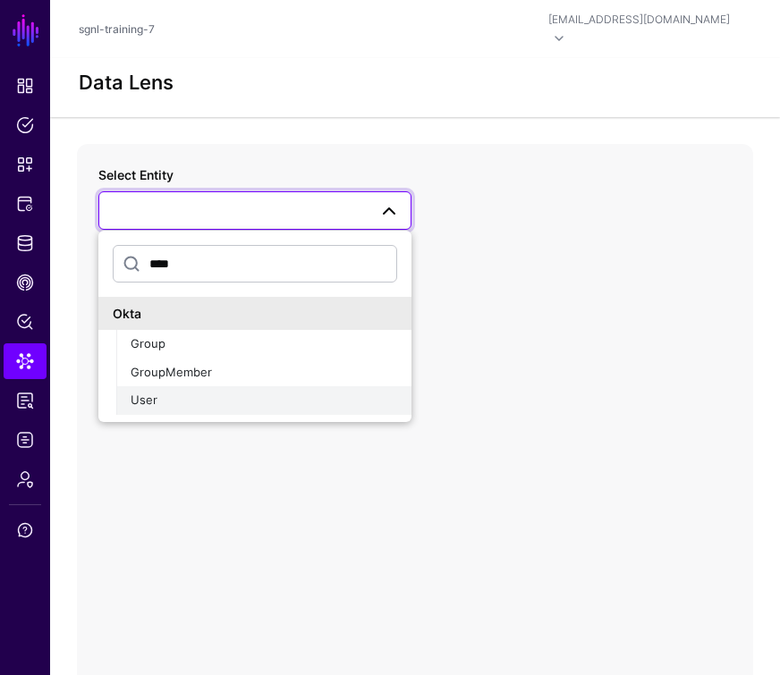
type input "****"
click at [153, 393] on span "User" at bounding box center [144, 400] width 27 height 14
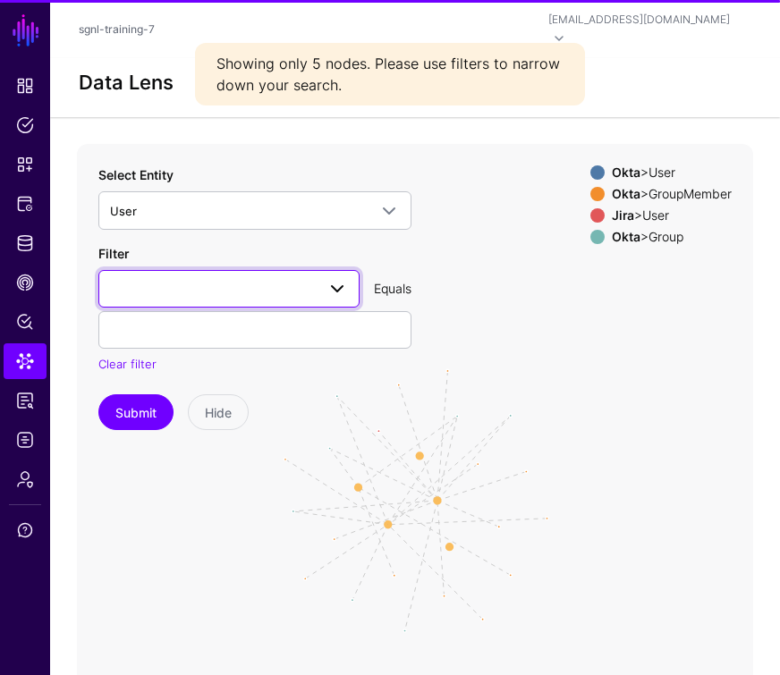
click at [163, 278] on span at bounding box center [229, 288] width 238 height 21
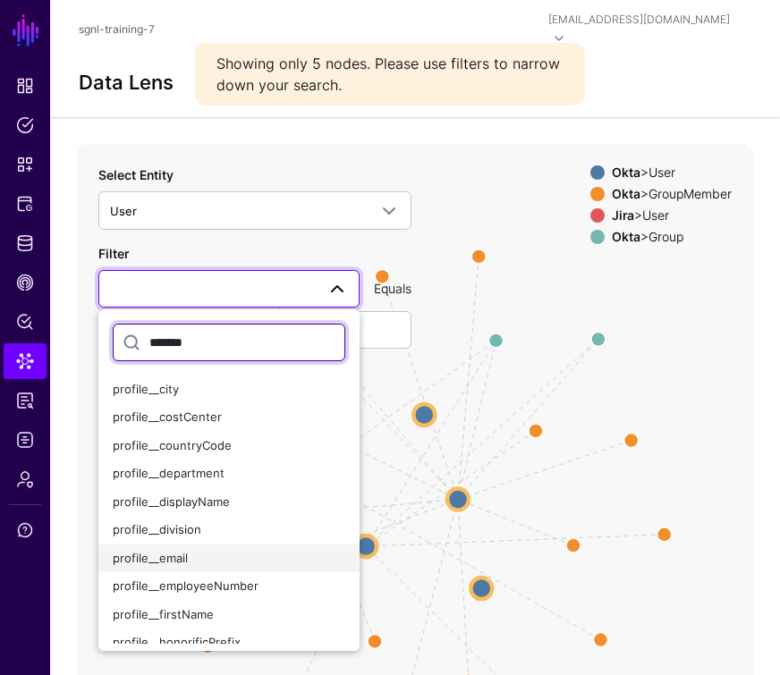
type input "*******"
click at [178, 551] on span "profile__email" at bounding box center [150, 558] width 75 height 14
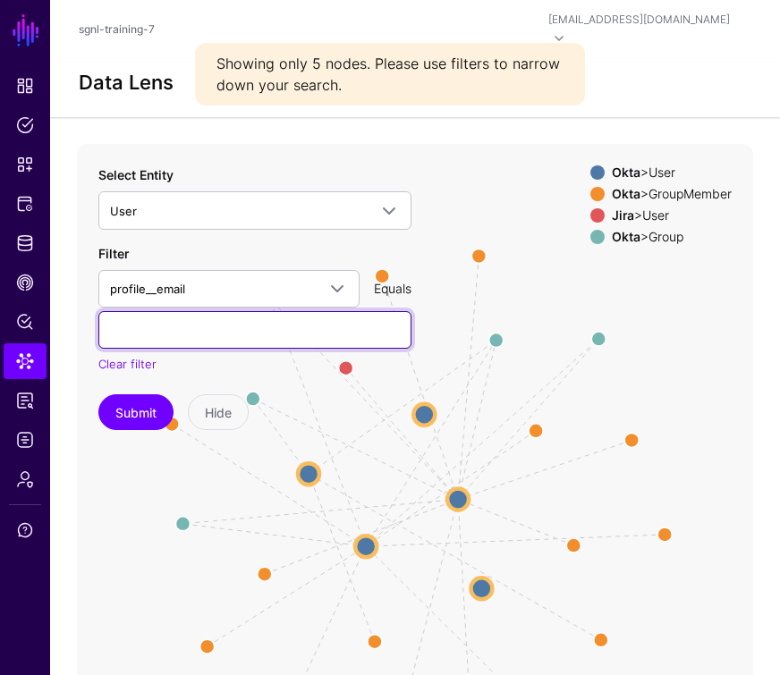
click at [148, 324] on input "text" at bounding box center [254, 330] width 313 height 38
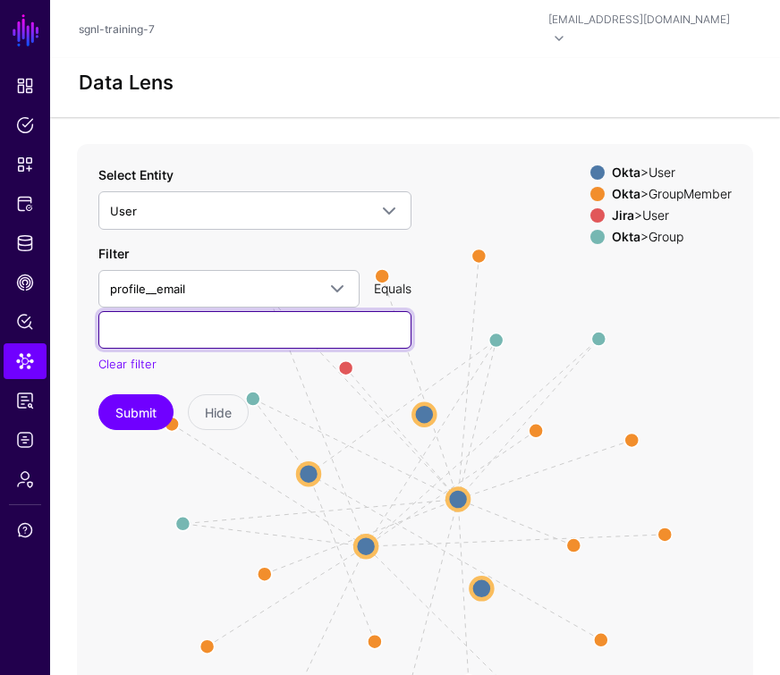
click at [259, 323] on input "text" at bounding box center [254, 330] width 313 height 38
paste input "**********"
type input "**********"
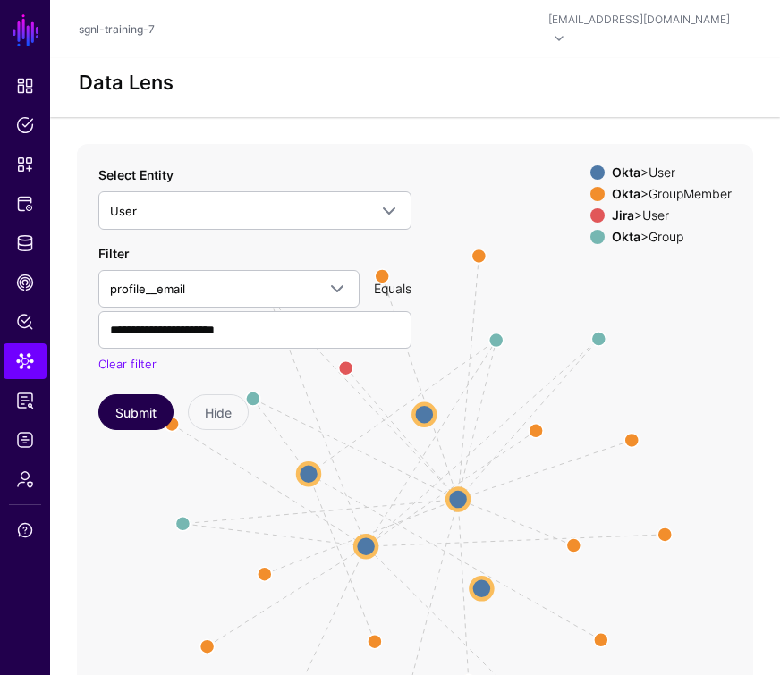
click at [130, 394] on button "Submit" at bounding box center [135, 412] width 75 height 36
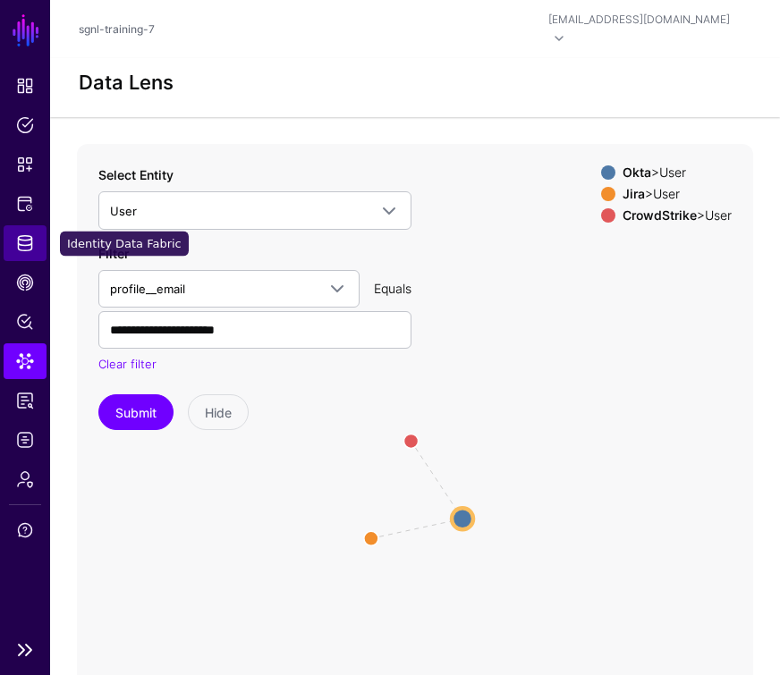
click at [21, 240] on span "Identity Data Fabric" at bounding box center [25, 243] width 18 height 18
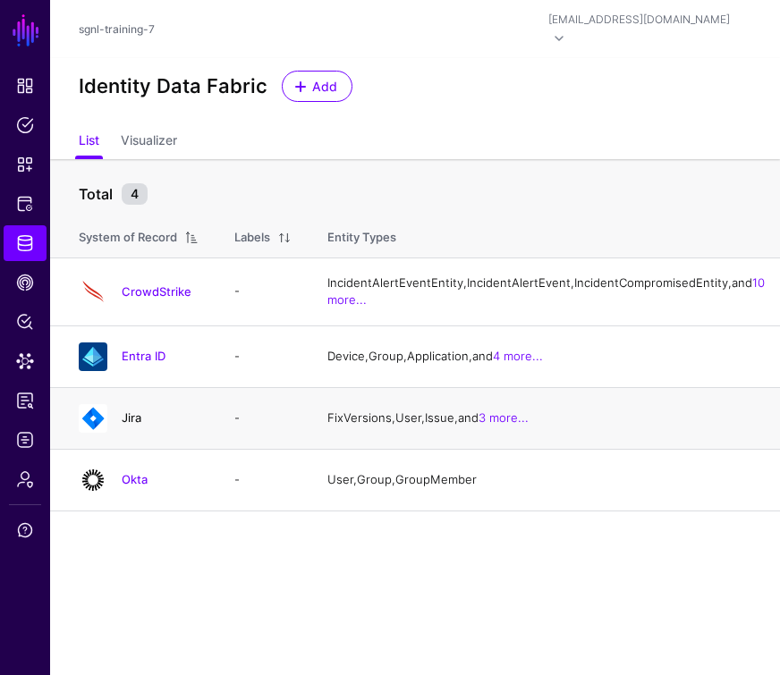
click at [132, 425] on link "Jira" at bounding box center [132, 418] width 20 height 14
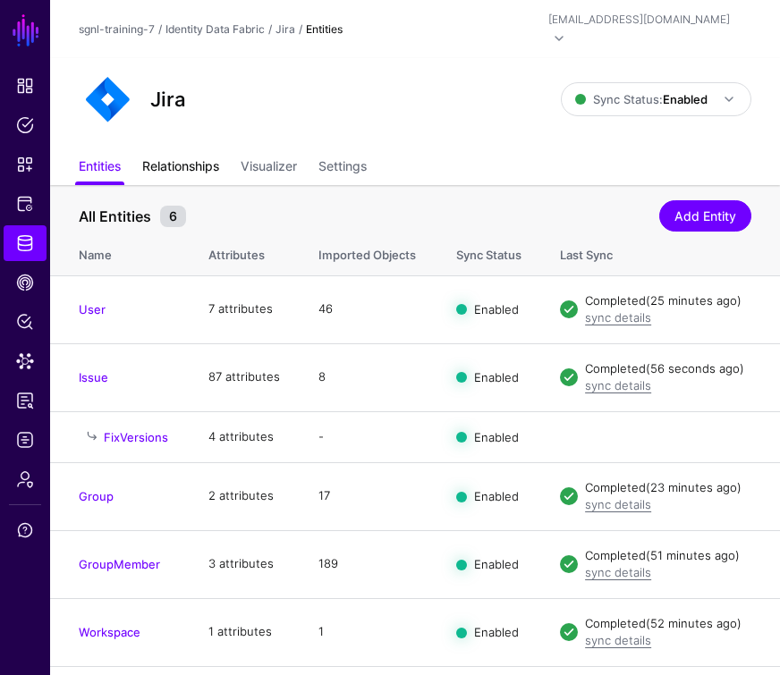
click at [165, 151] on link "Relationships" at bounding box center [180, 168] width 77 height 34
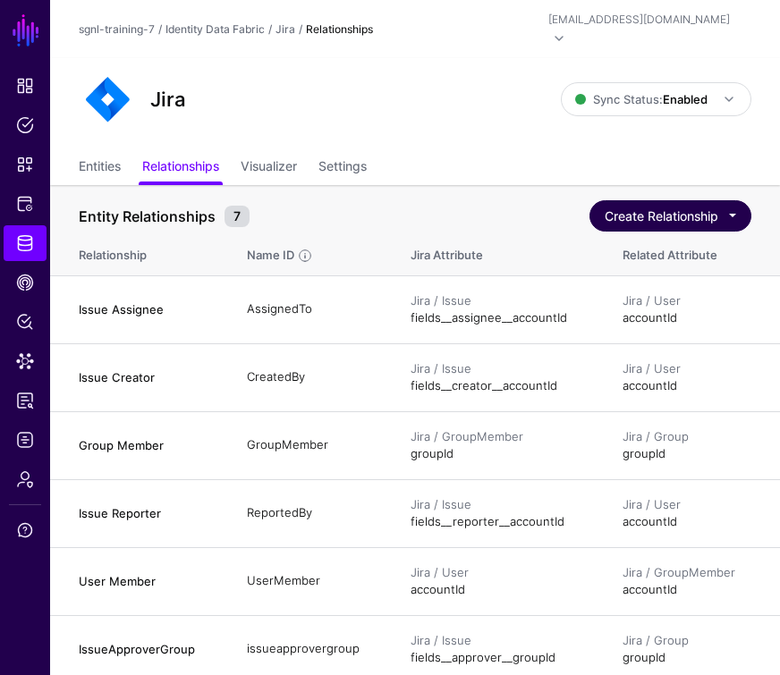
click at [615, 200] on button "Create Relationship" at bounding box center [670, 215] width 162 height 31
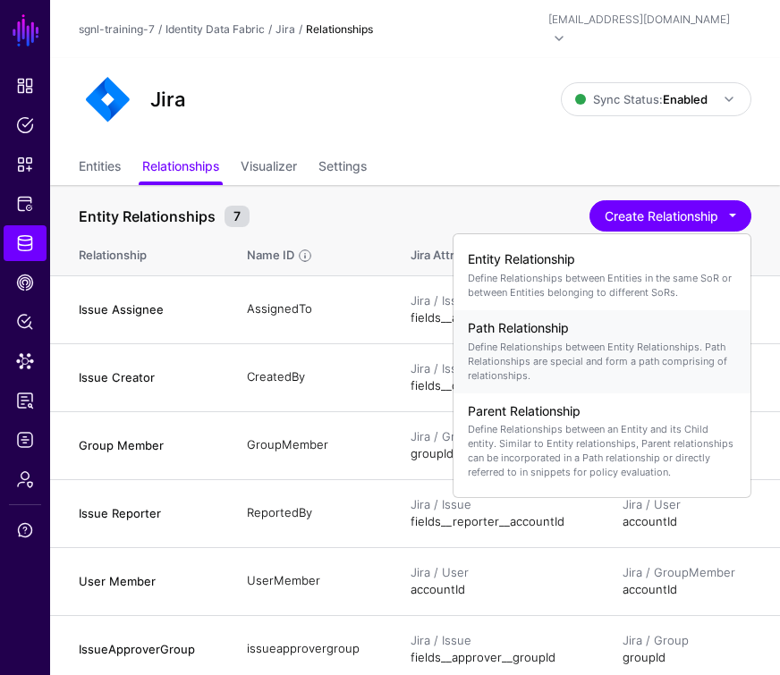
click at [520, 321] on h4 "Path Relationship" at bounding box center [602, 328] width 268 height 15
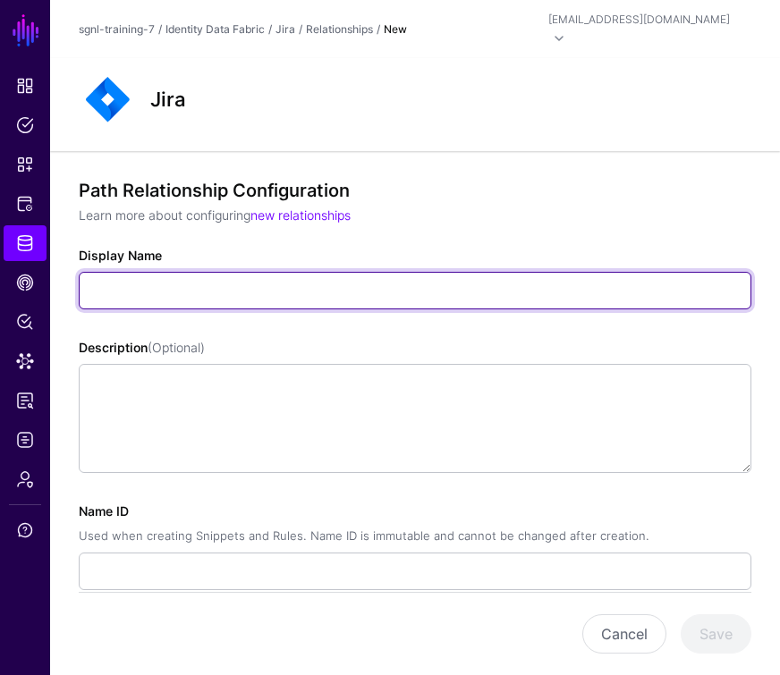
click at [127, 272] on input "Display Name" at bounding box center [415, 291] width 673 height 38
paste input "**********"
type input "**********"
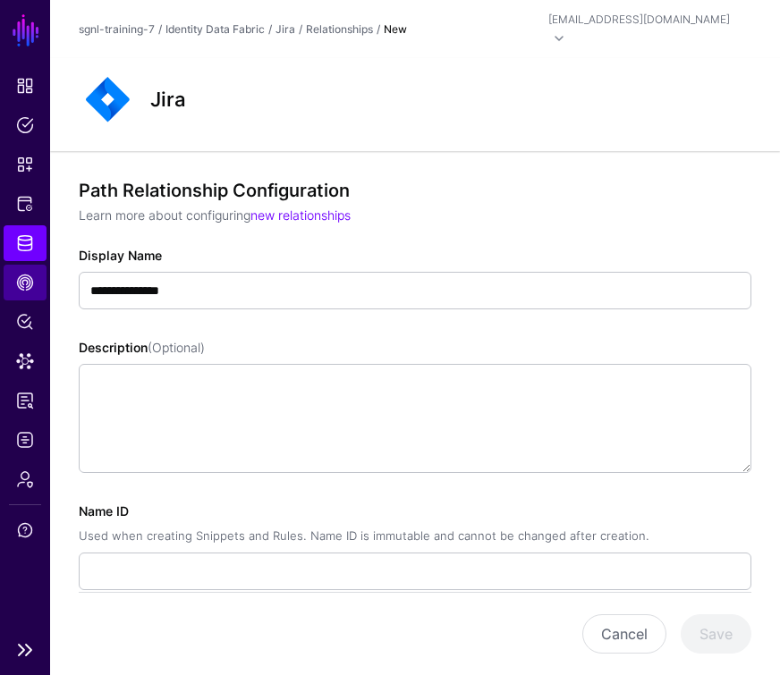
type input "**********"
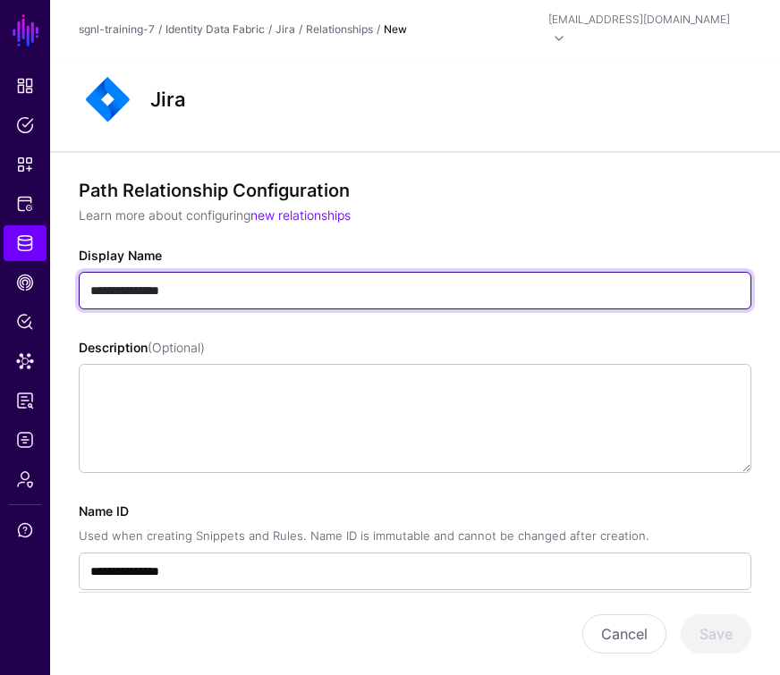
type input "**********"
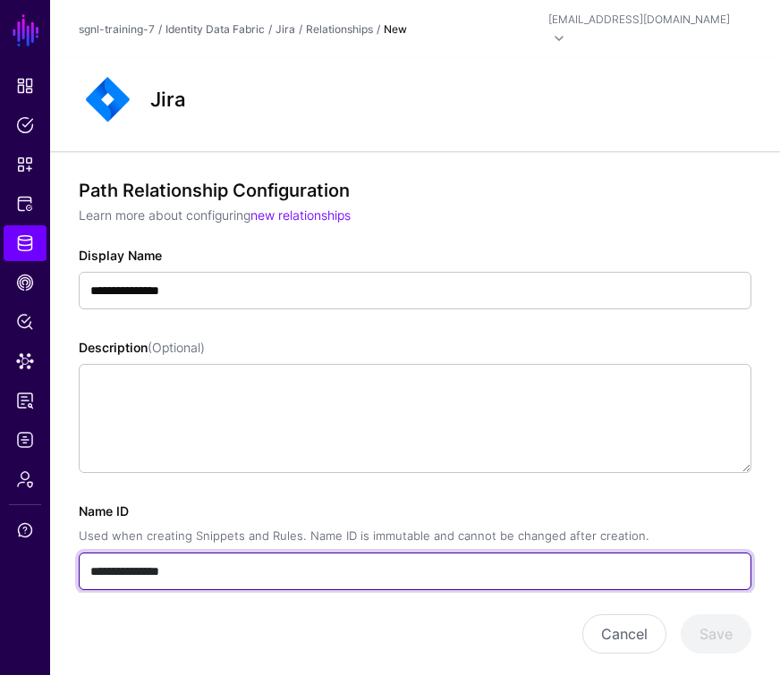
click at [212, 553] on input "**********" at bounding box center [415, 572] width 673 height 38
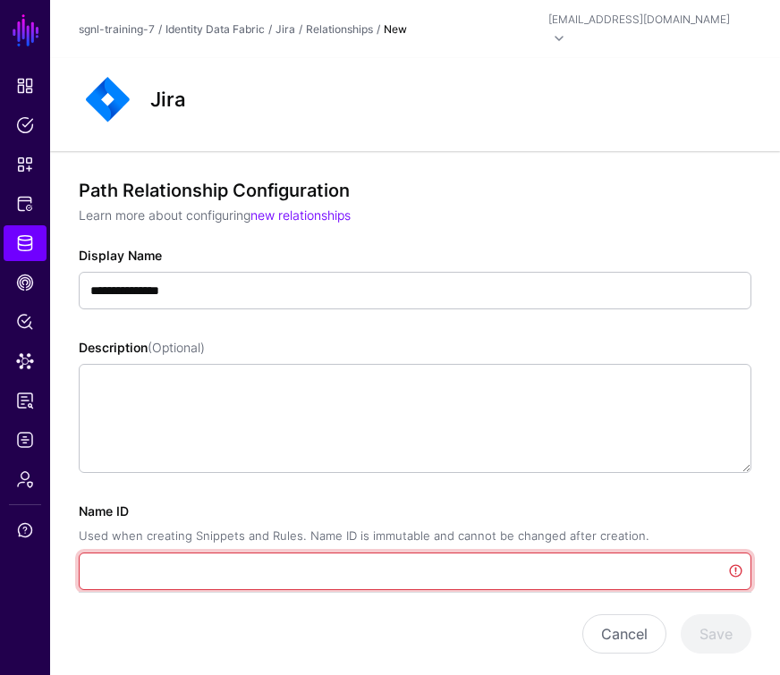
paste input "**********"
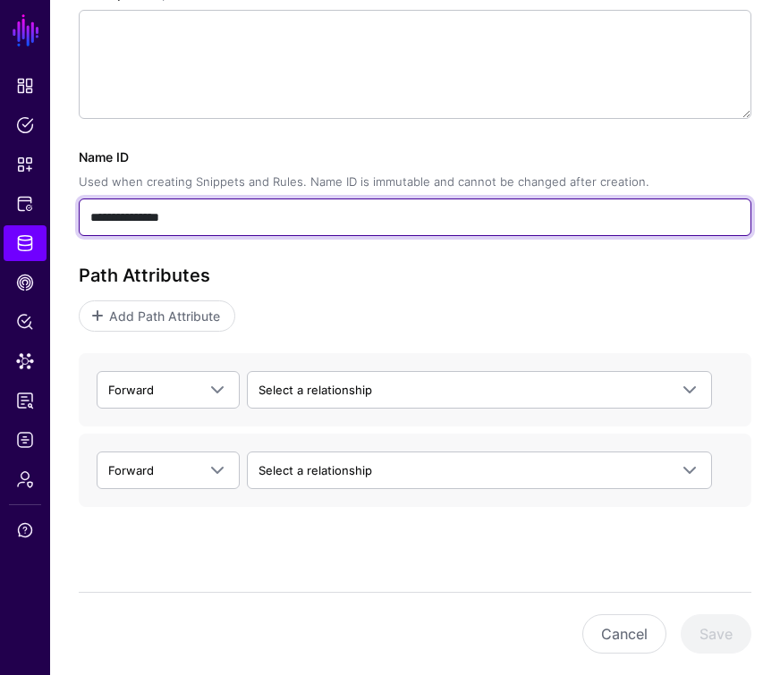
scroll to position [352, 0]
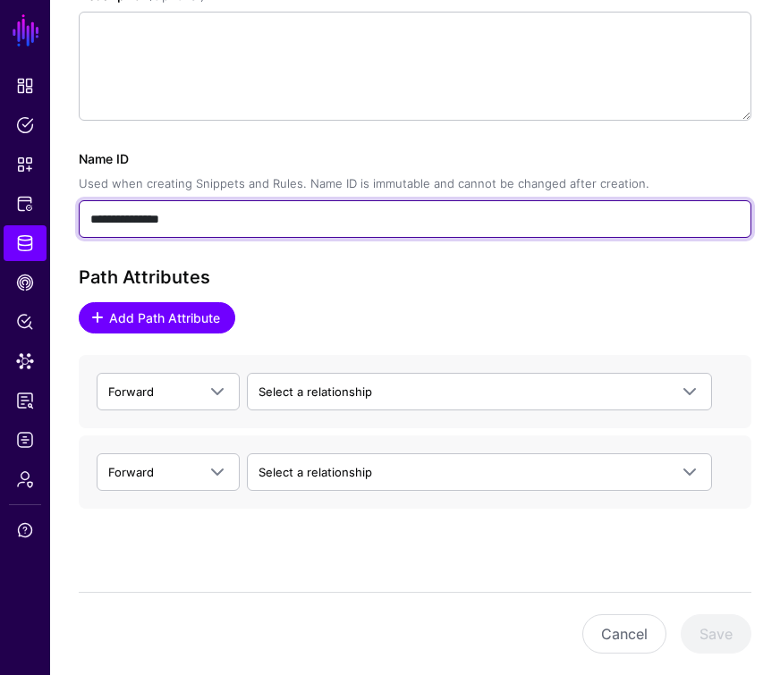
type input "**********"
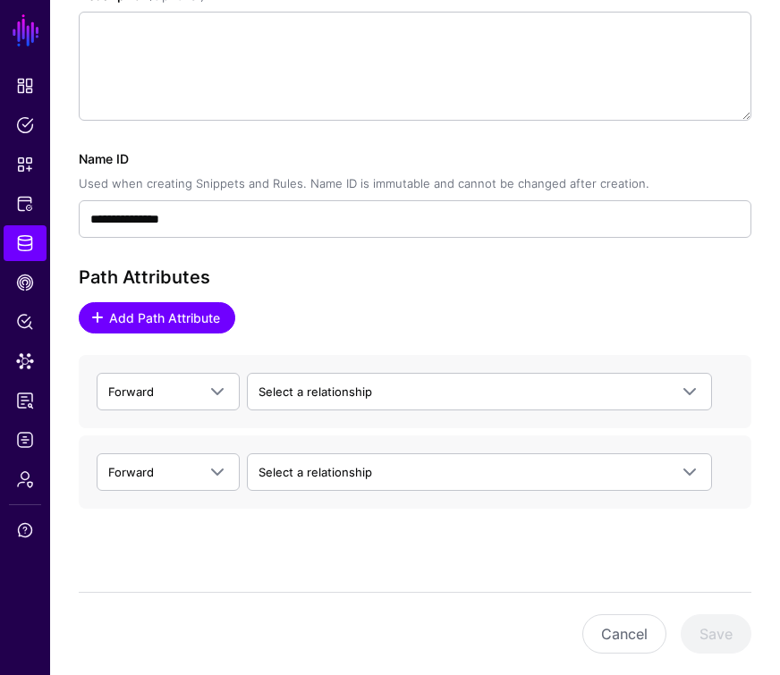
click at [137, 309] on span "Add Path Attribute" at bounding box center [164, 318] width 115 height 19
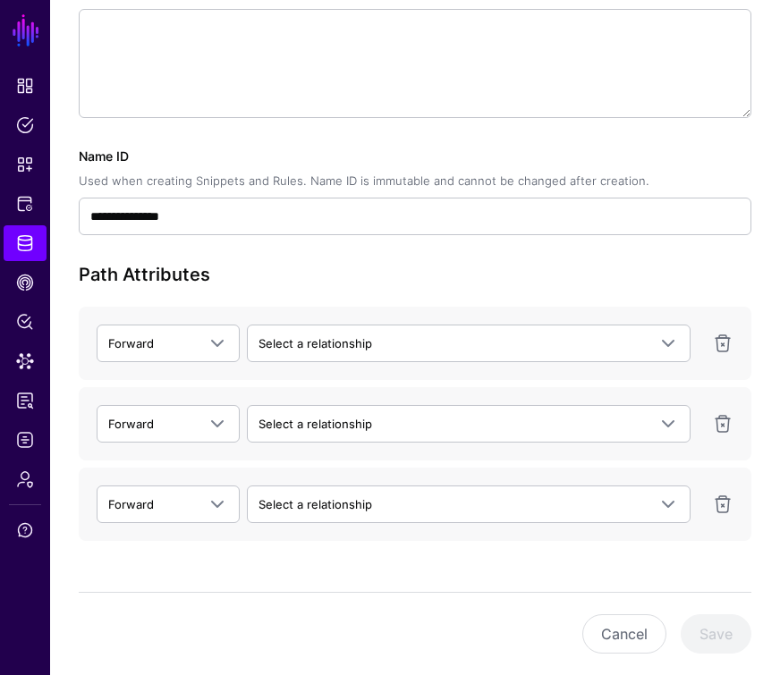
scroll to position [355, 0]
click at [723, 494] on link at bounding box center [722, 504] width 21 height 21
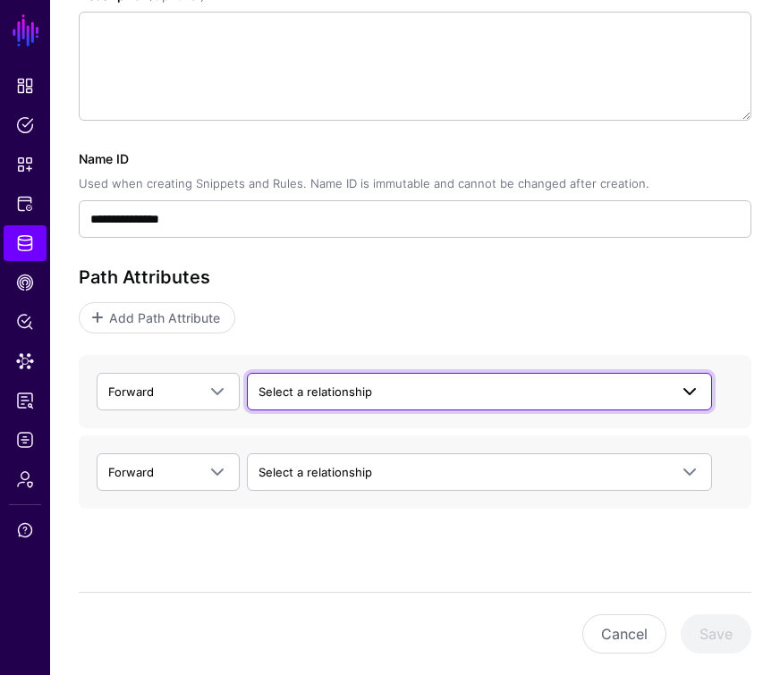
click at [568, 382] on span "Select a relationship" at bounding box center [464, 392] width 410 height 20
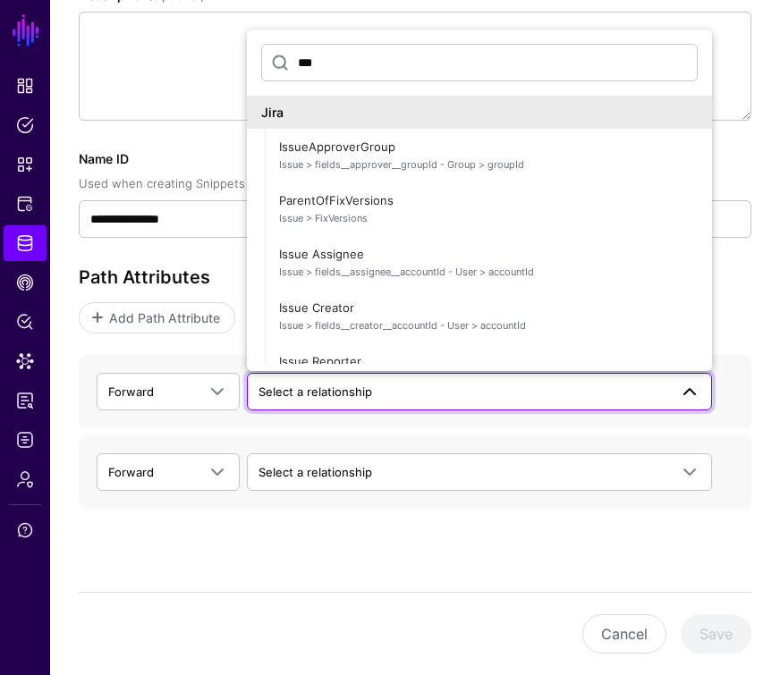
type input "****"
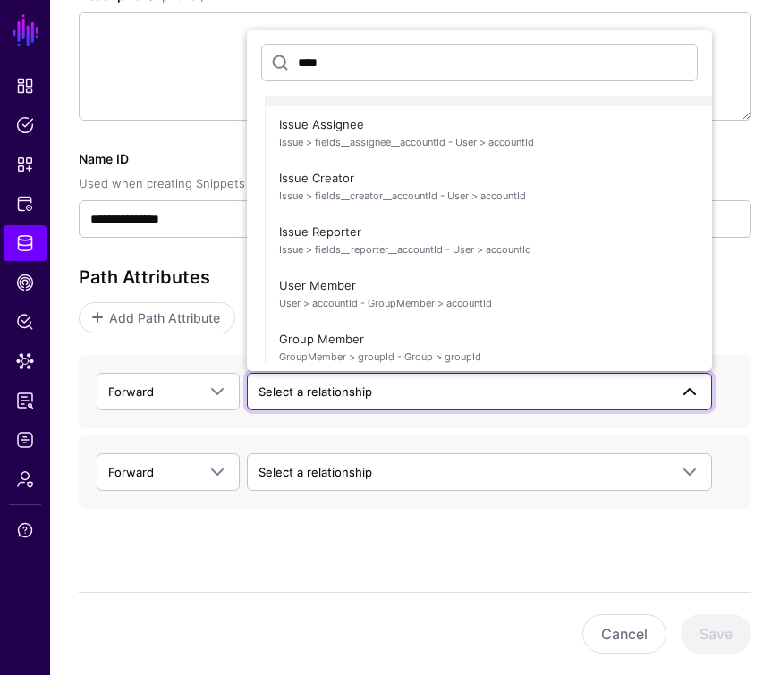
scroll to position [144, 0]
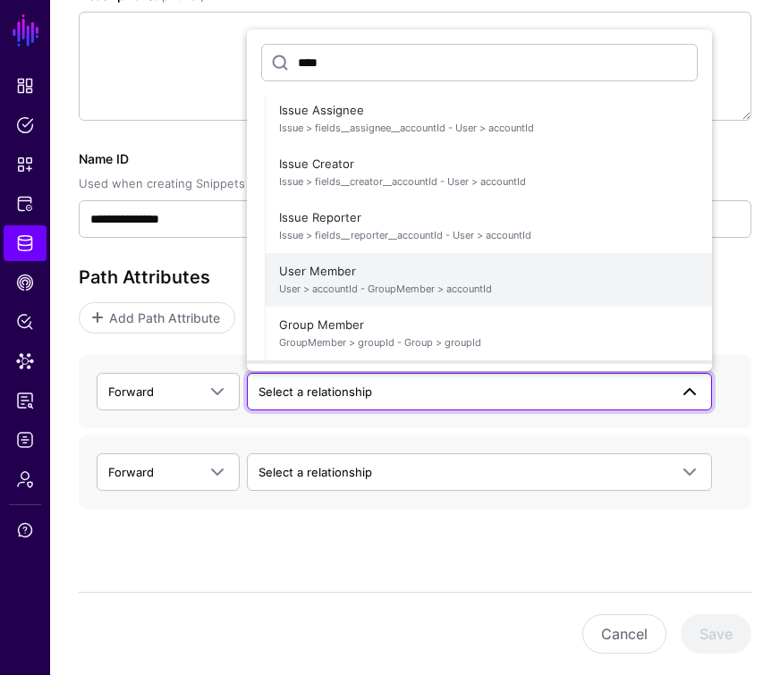
click at [352, 259] on span "User Member User > accountId - GroupMember > accountId" at bounding box center [488, 280] width 419 height 43
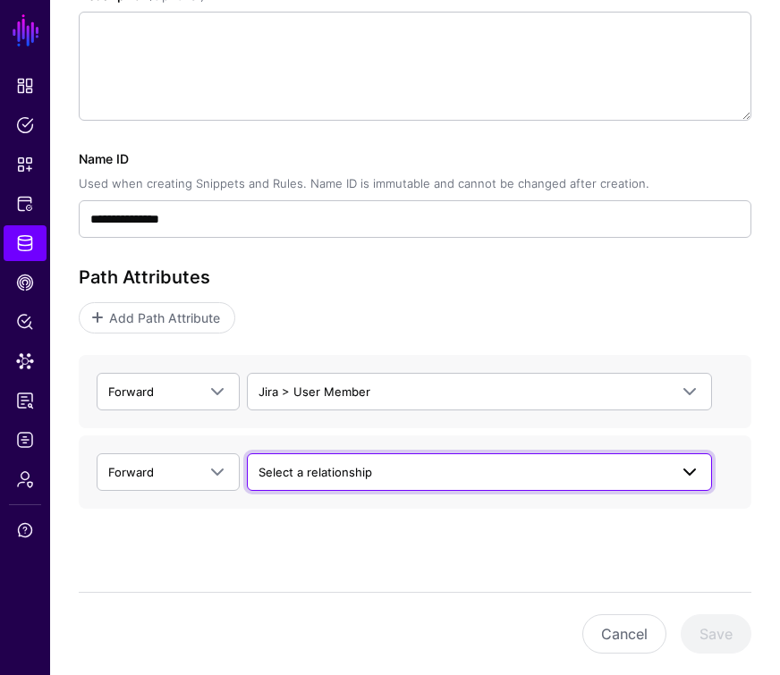
click at [314, 465] on span "Select a relationship" at bounding box center [316, 472] width 114 height 14
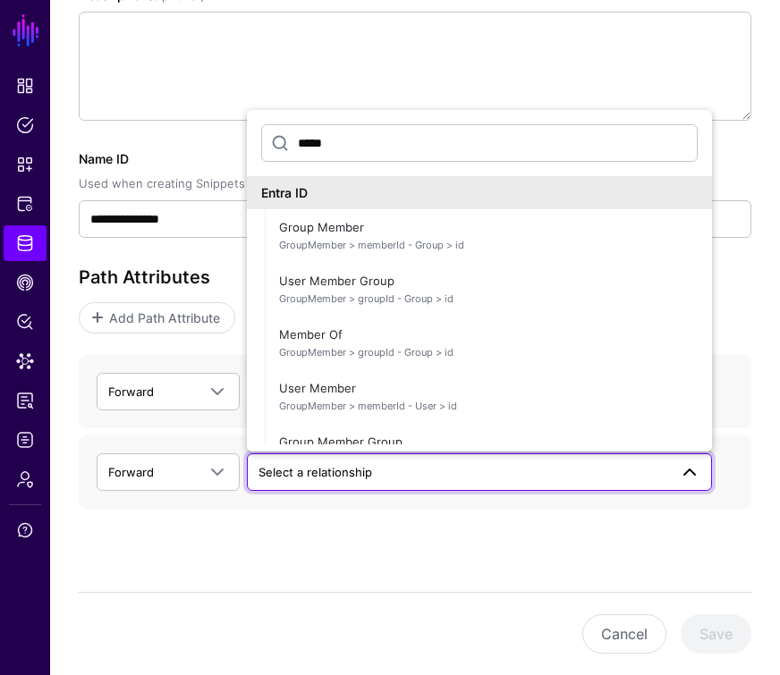
scroll to position [0, 0]
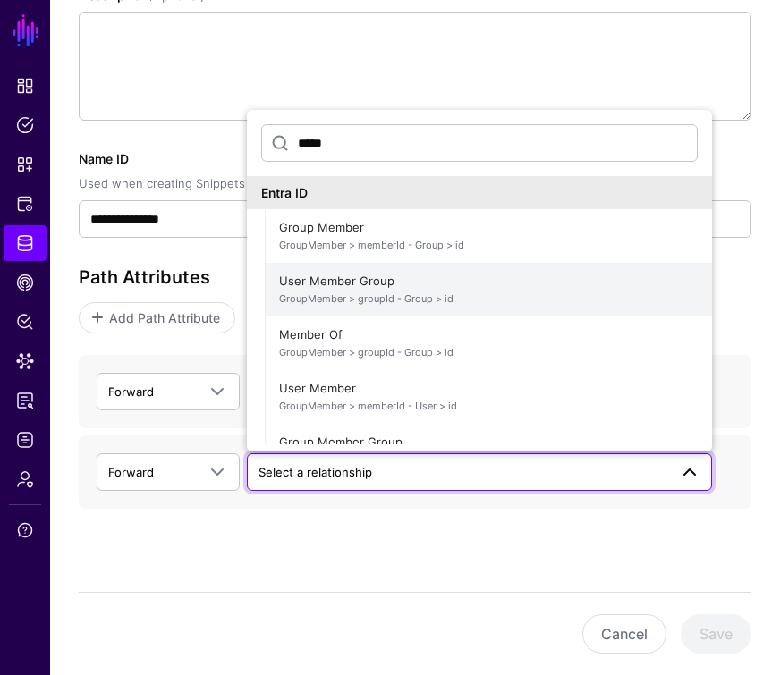
type input "*****"
click at [417, 292] on span "GroupMember > groupId - Group > id" at bounding box center [488, 299] width 419 height 15
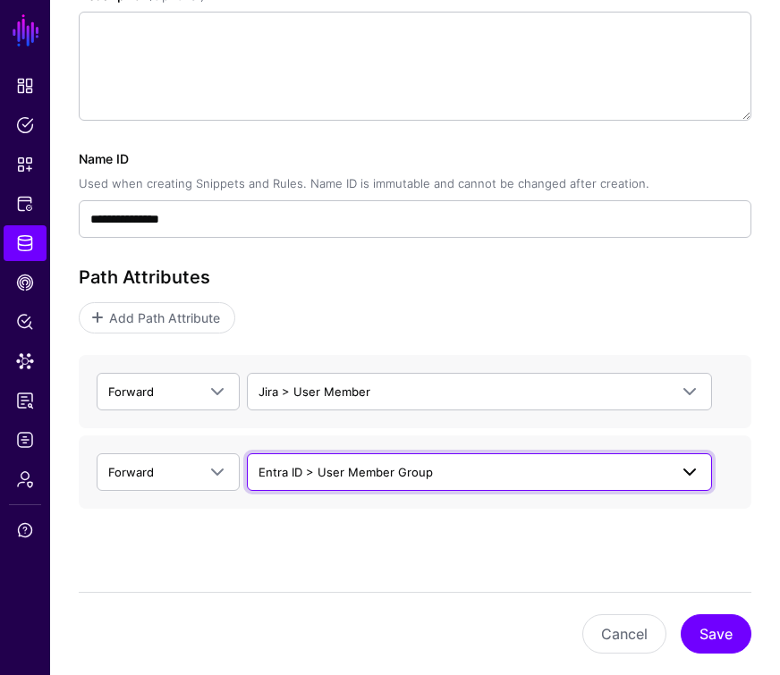
click at [420, 465] on span "Entra ID > User Member Group" at bounding box center [346, 472] width 174 height 14
click at [469, 462] on span "Entra ID > User Member Group" at bounding box center [464, 472] width 410 height 20
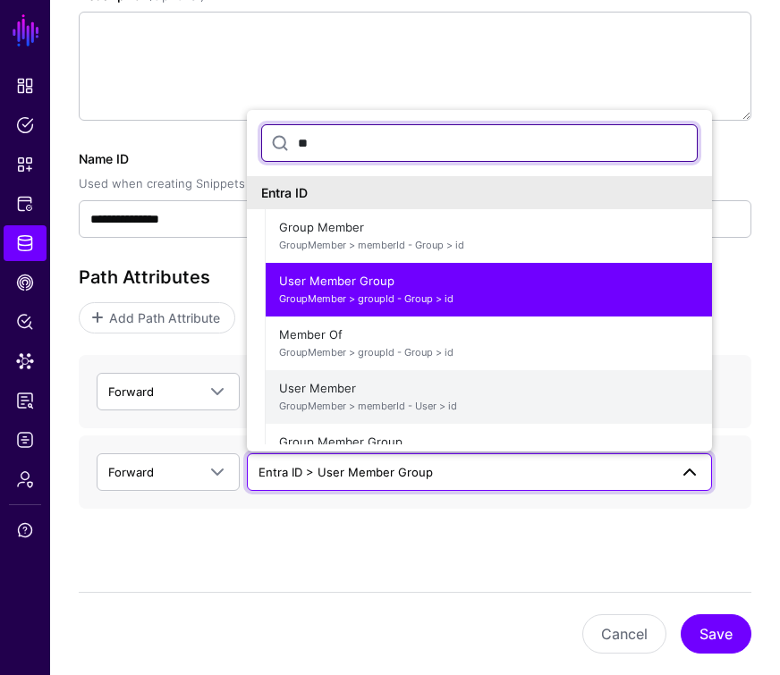
type input "*"
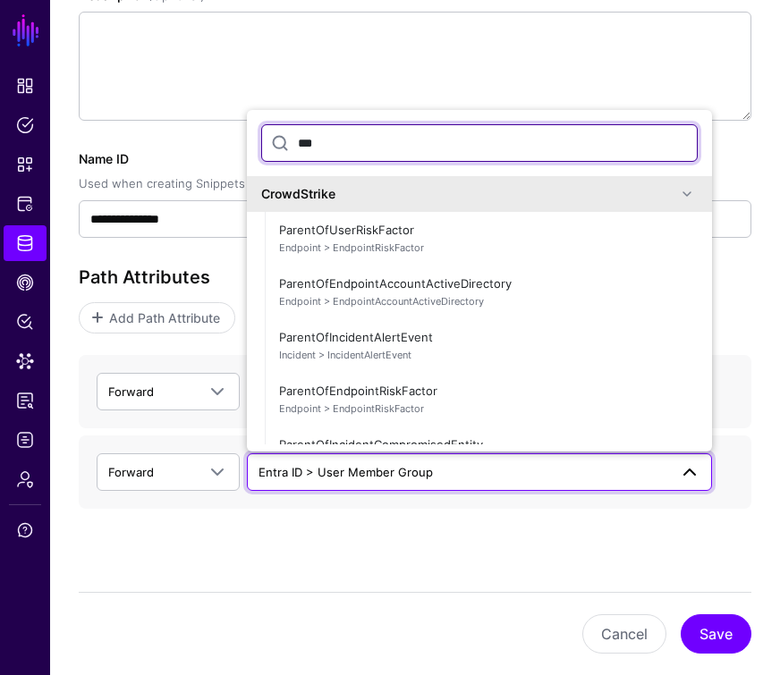
type input "****"
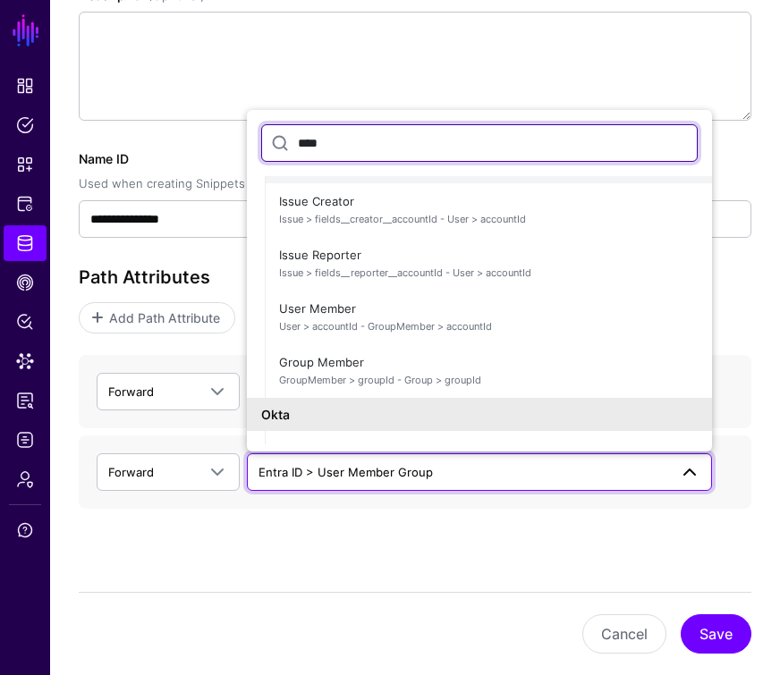
scroll to position [212, 0]
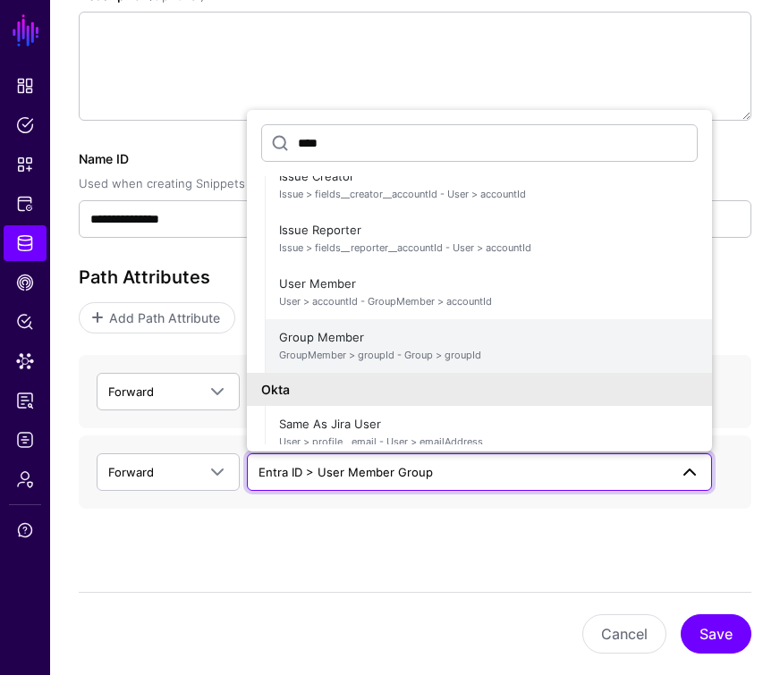
click at [384, 348] on span "GroupMember > groupId - Group > groupId" at bounding box center [488, 355] width 419 height 15
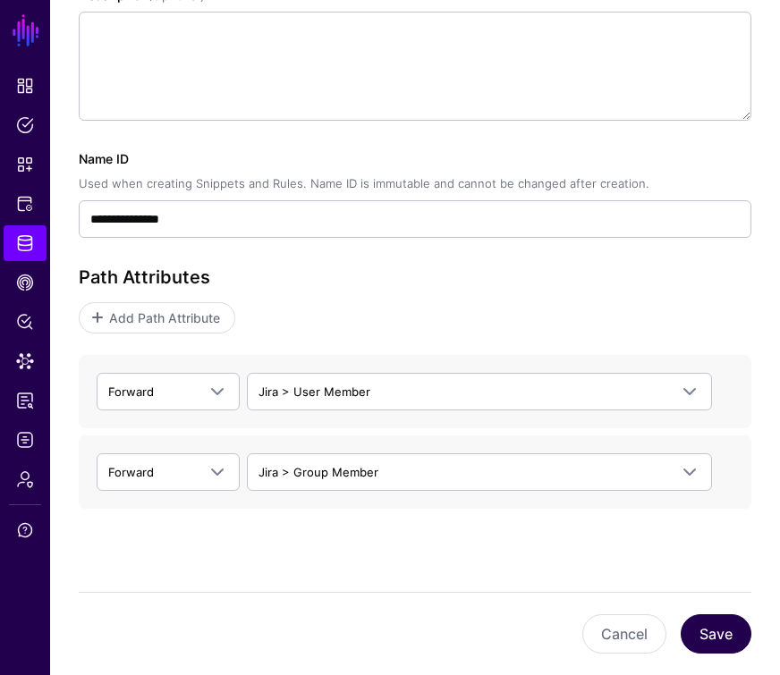
click at [716, 638] on button "Save" at bounding box center [716, 634] width 71 height 39
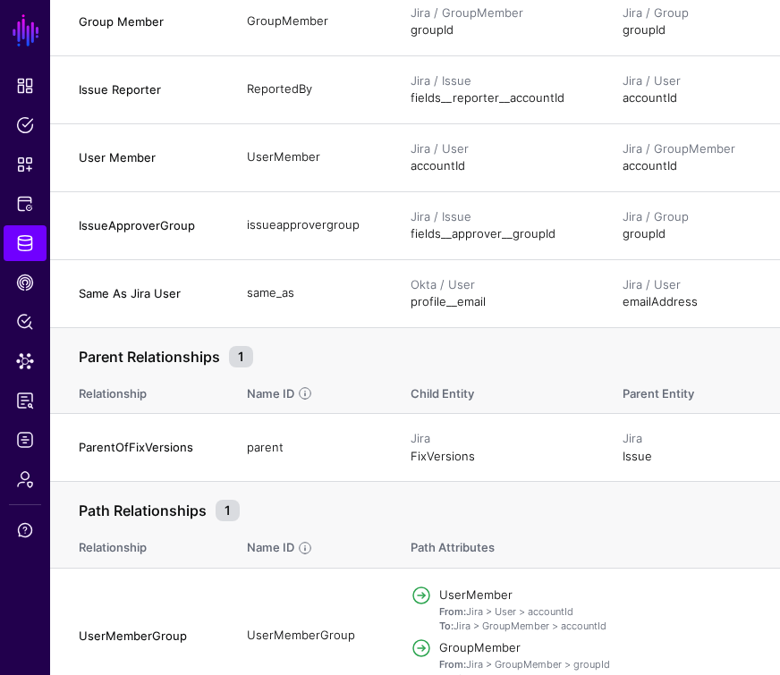
scroll to position [423, 0]
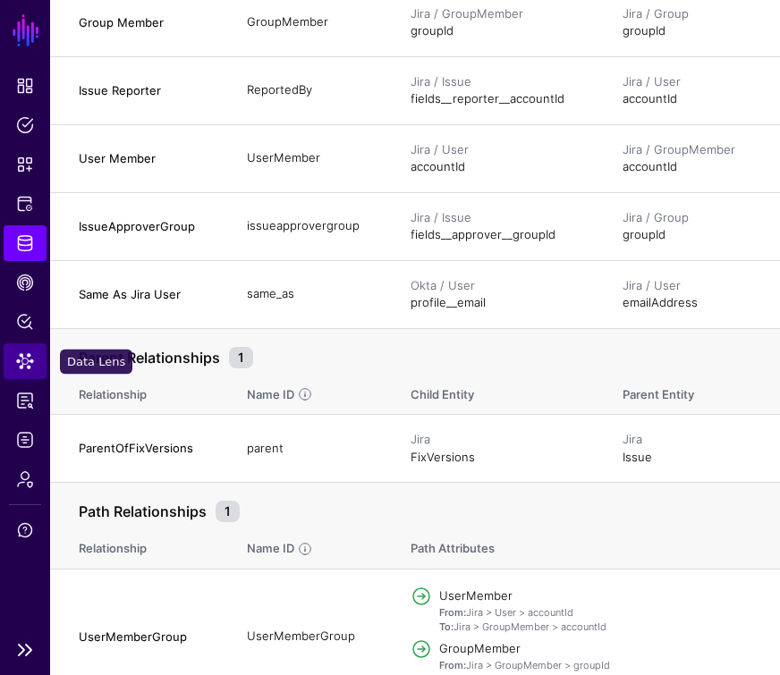
click at [30, 363] on span "Data Lens" at bounding box center [25, 361] width 18 height 18
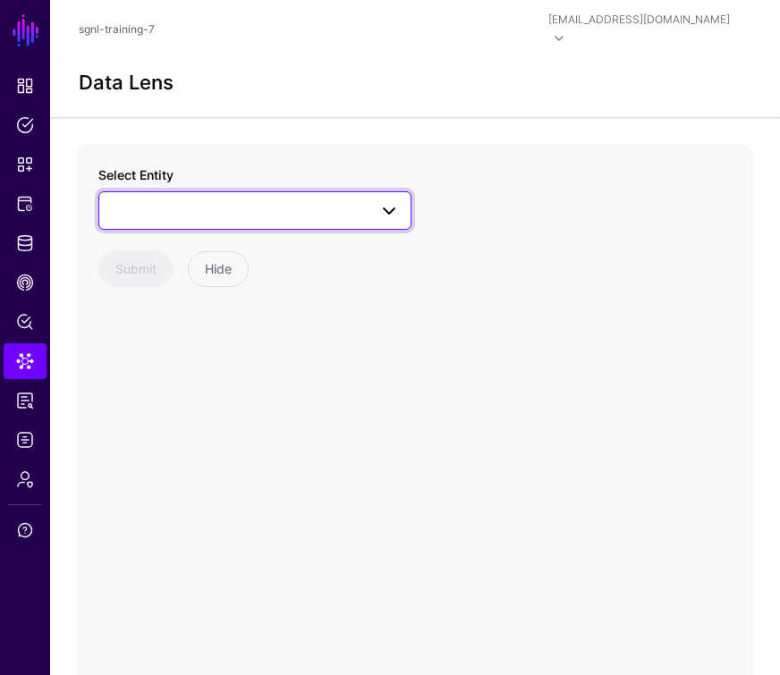
click at [184, 199] on span at bounding box center [255, 209] width 290 height 21
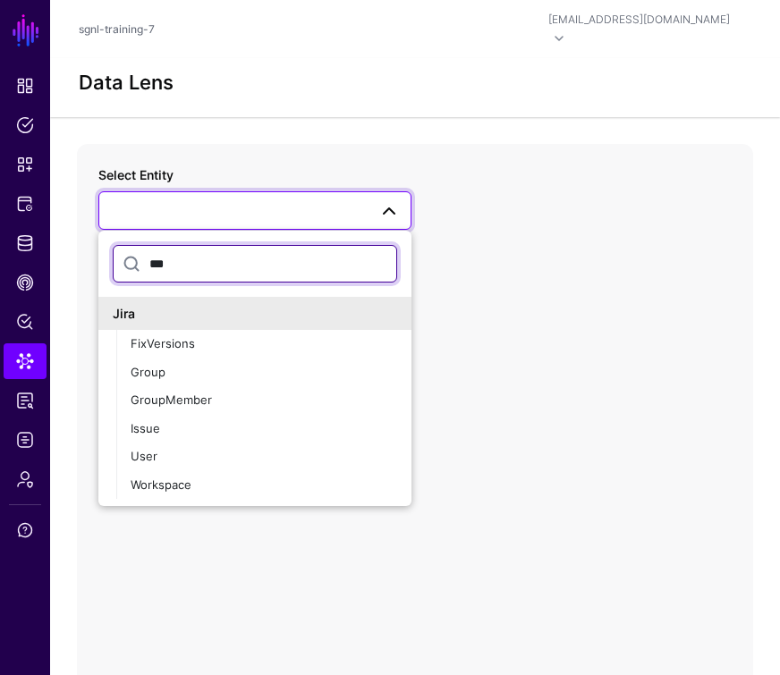
type input "****"
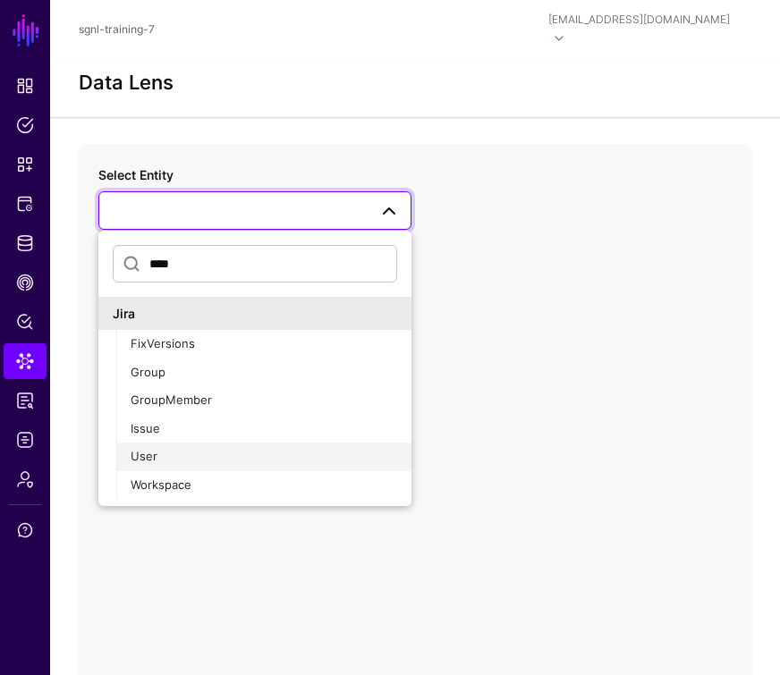
click at [140, 449] on span "User" at bounding box center [144, 456] width 27 height 14
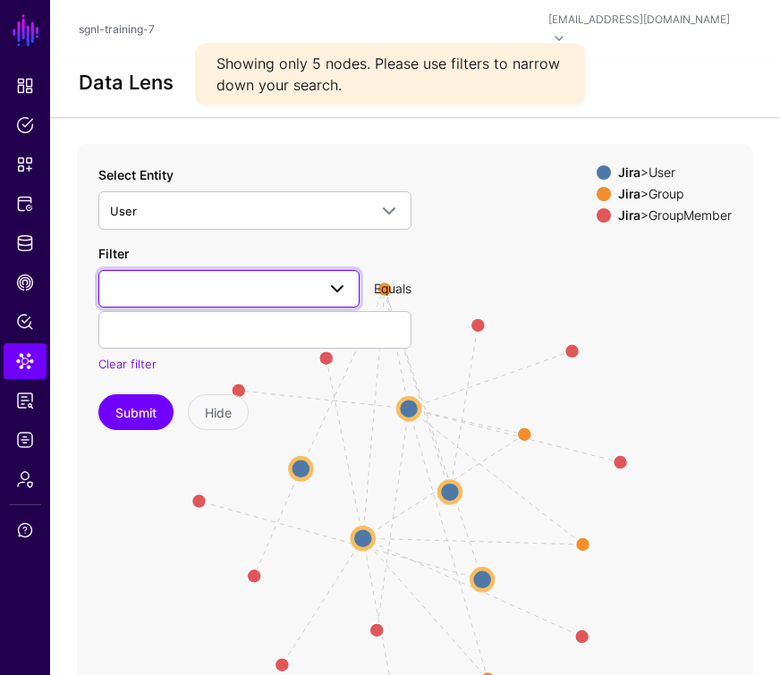
click at [158, 278] on span at bounding box center [229, 288] width 238 height 21
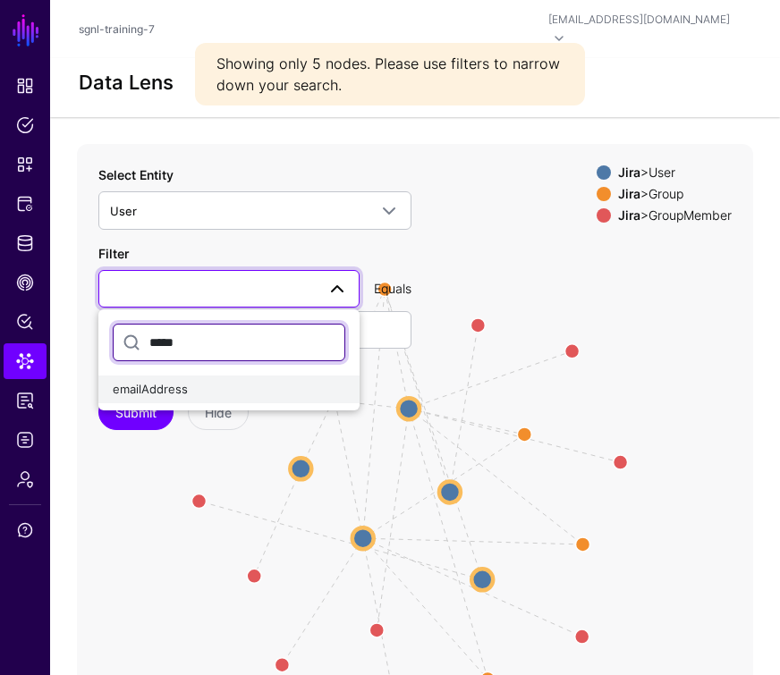
type input "*****"
click at [134, 382] on span "emailAddress" at bounding box center [150, 389] width 75 height 14
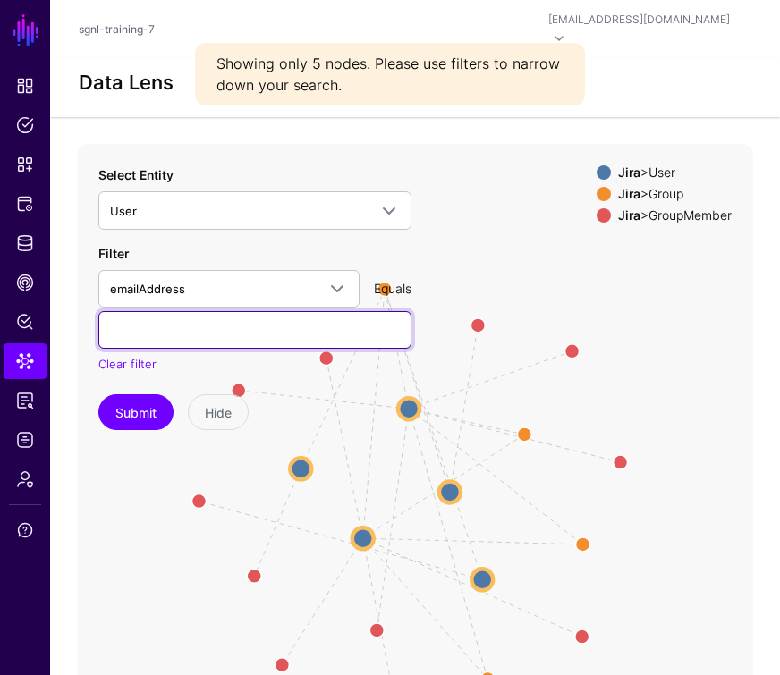
click at [154, 314] on input "text" at bounding box center [254, 330] width 313 height 38
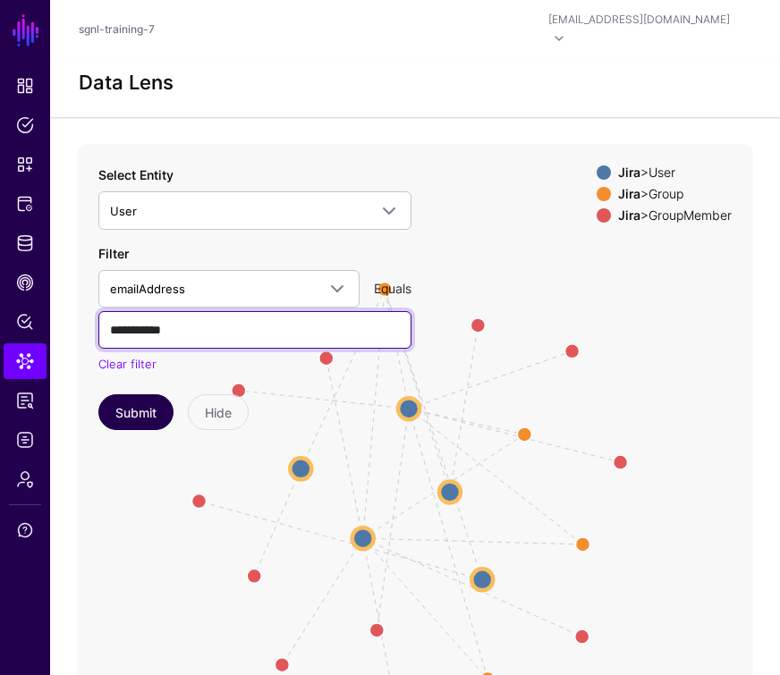
type input "**********"
click at [136, 394] on button "Submit" at bounding box center [135, 412] width 75 height 36
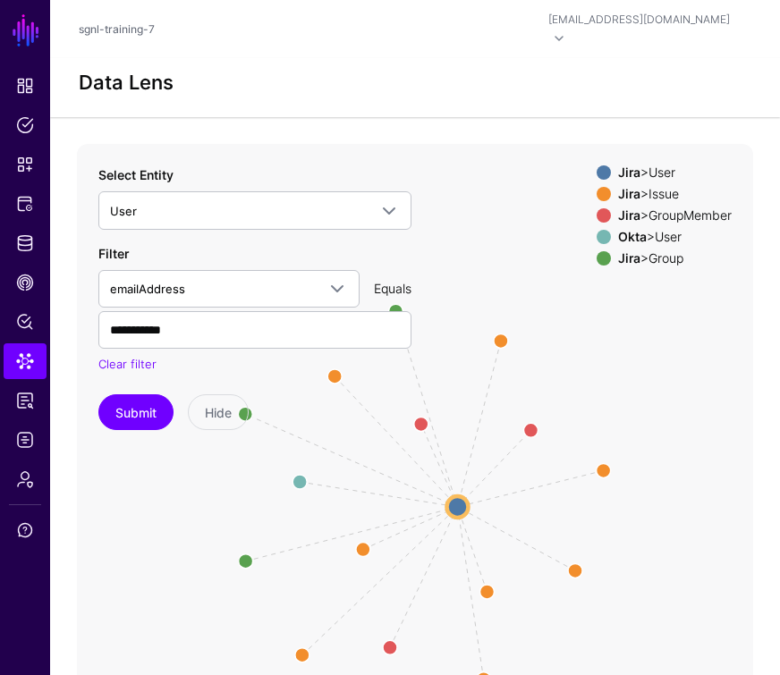
click at [598, 208] on span at bounding box center [604, 215] width 14 height 14
click at [597, 187] on span at bounding box center [604, 194] width 14 height 14
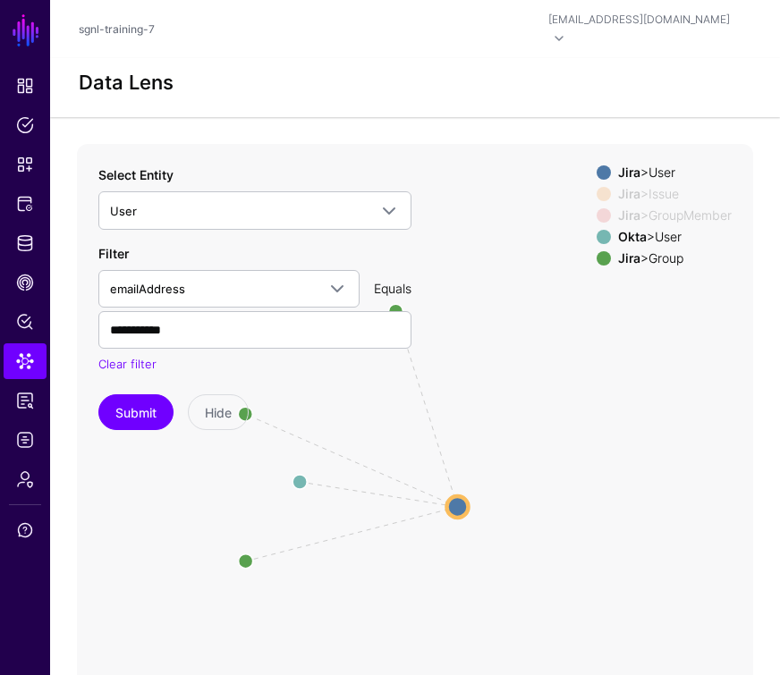
click at [597, 230] on span at bounding box center [604, 237] width 14 height 14
click at [454, 496] on circle at bounding box center [456, 506] width 21 height 21
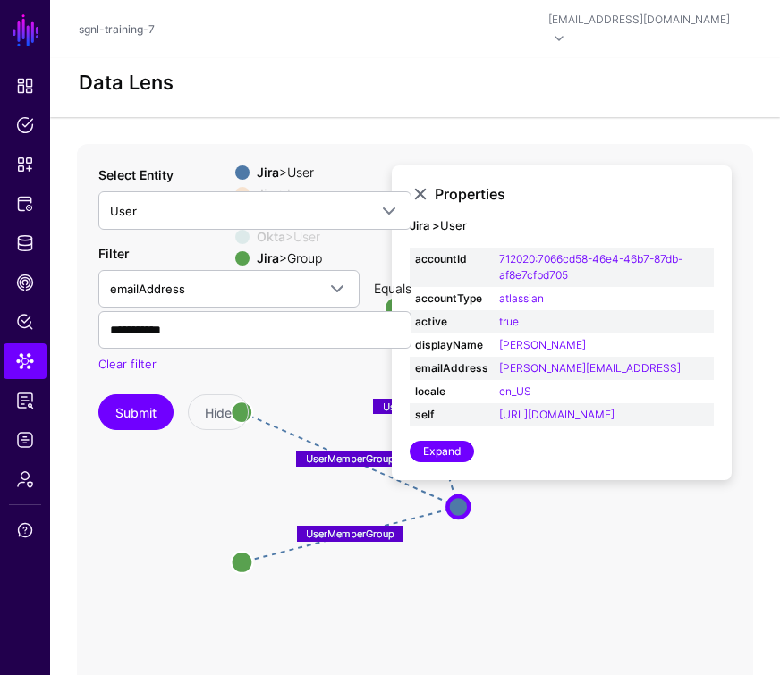
click at [454, 462] on link "Expand" at bounding box center [442, 451] width 64 height 21
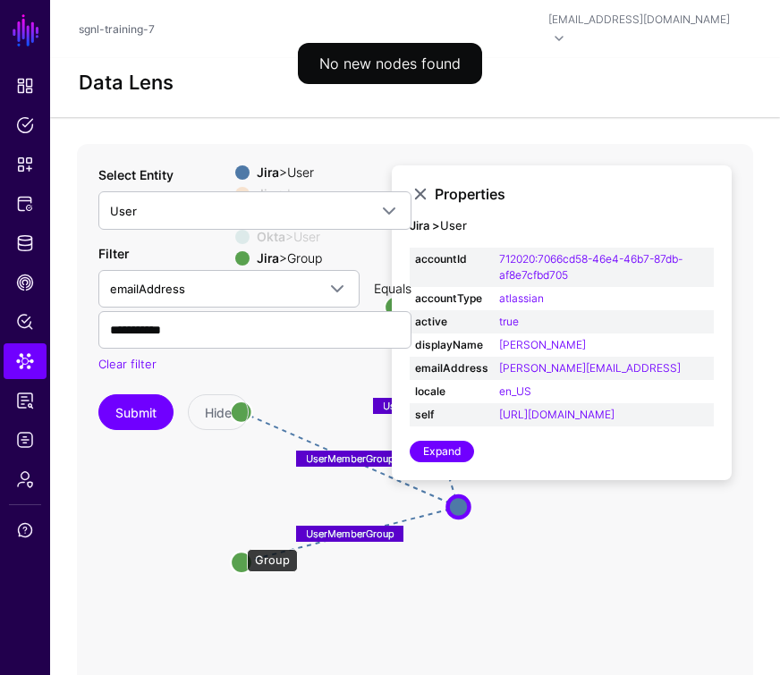
click at [238, 553] on circle at bounding box center [241, 563] width 21 height 21
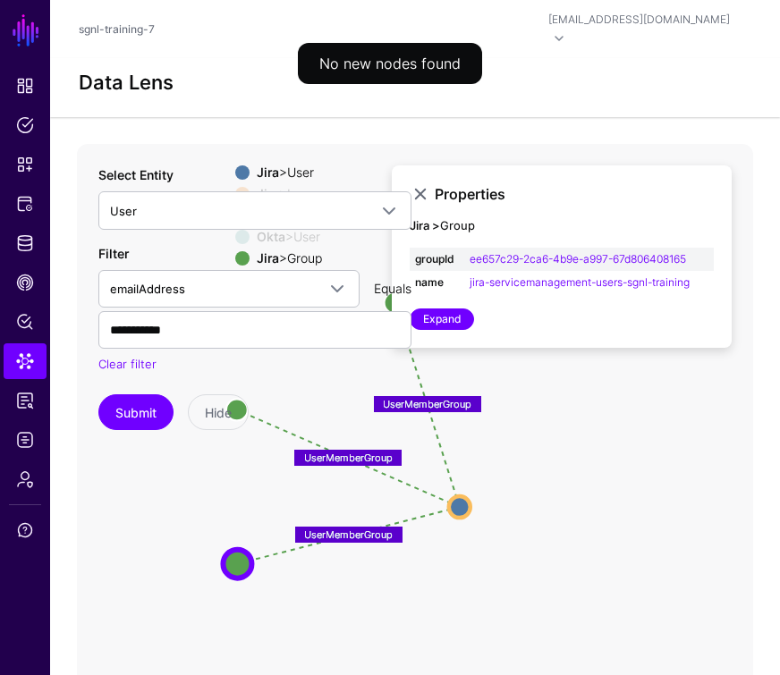
click at [342, 370] on div "**********" at bounding box center [254, 297] width 313 height 265
click at [422, 183] on link at bounding box center [420, 193] width 21 height 21
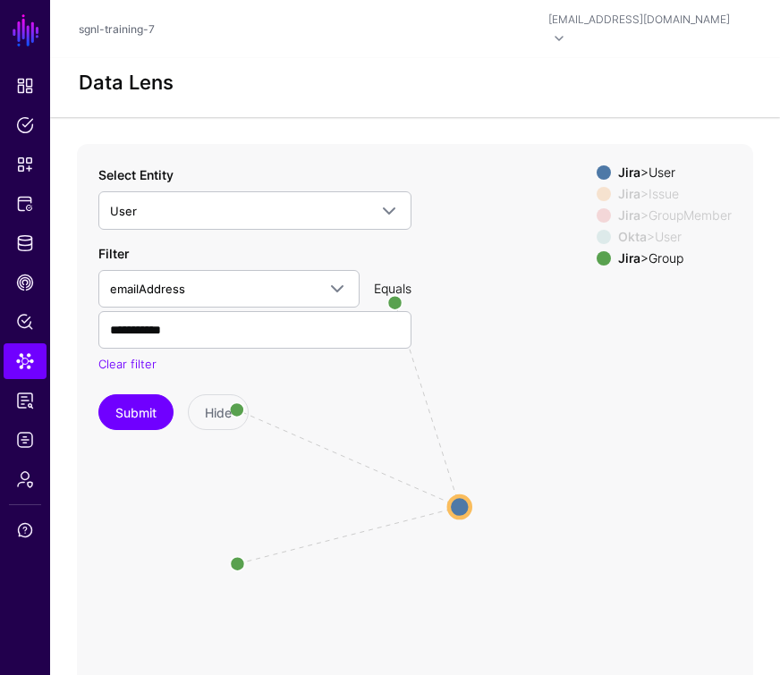
click at [397, 283] on div "emailAddress ***** emailAddress Equals" at bounding box center [254, 289] width 327 height 38
click at [393, 289] on div "**********" at bounding box center [254, 309] width 313 height 130
click at [237, 550] on circle at bounding box center [237, 564] width 29 height 29
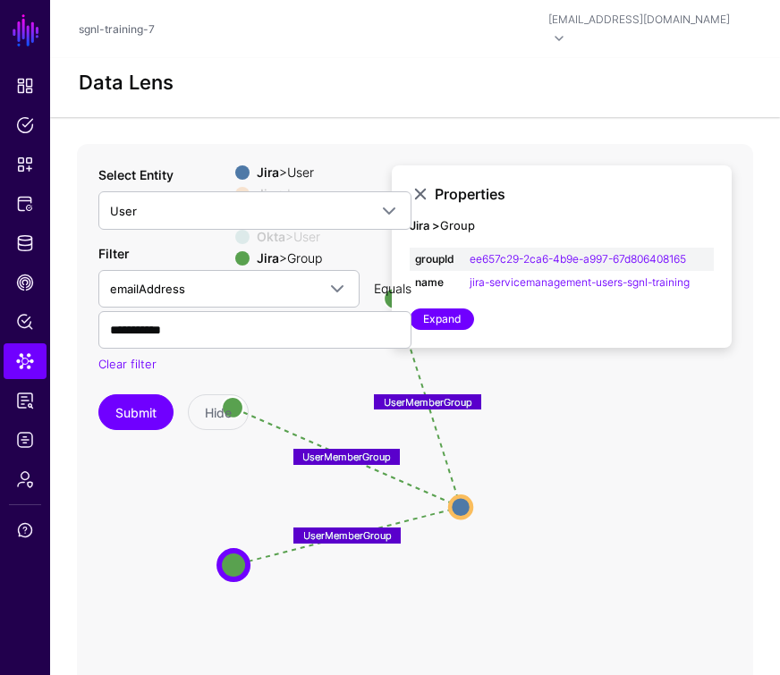
click at [309, 355] on div "**********" at bounding box center [254, 297] width 313 height 265
click at [419, 183] on link at bounding box center [420, 193] width 21 height 21
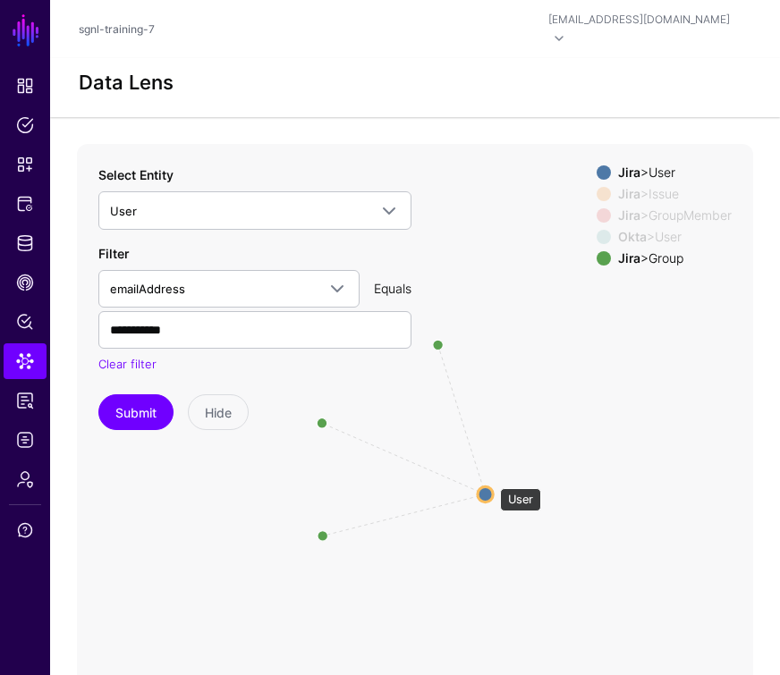
click at [491, 487] on circle at bounding box center [485, 494] width 15 height 15
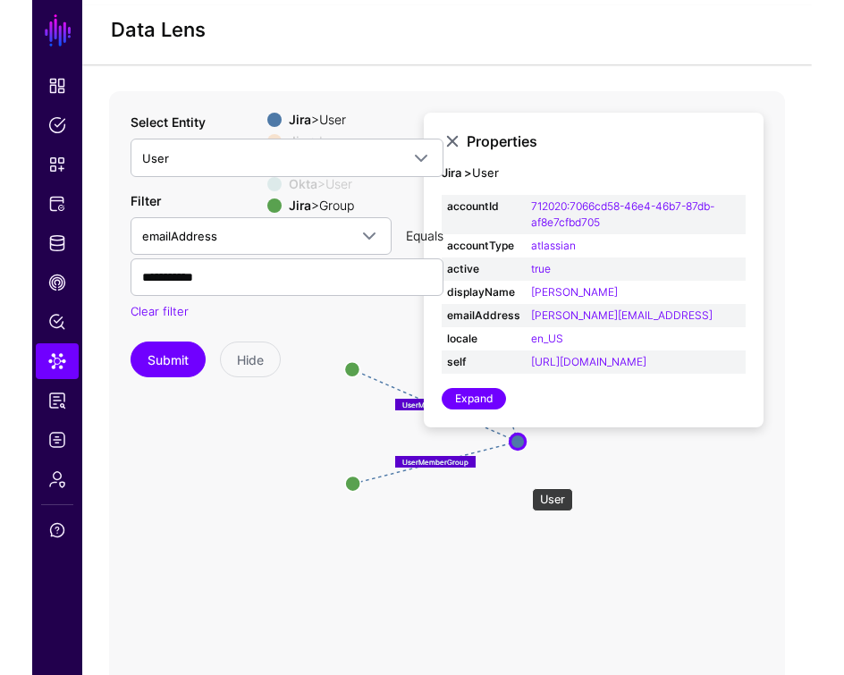
scroll to position [53, 0]
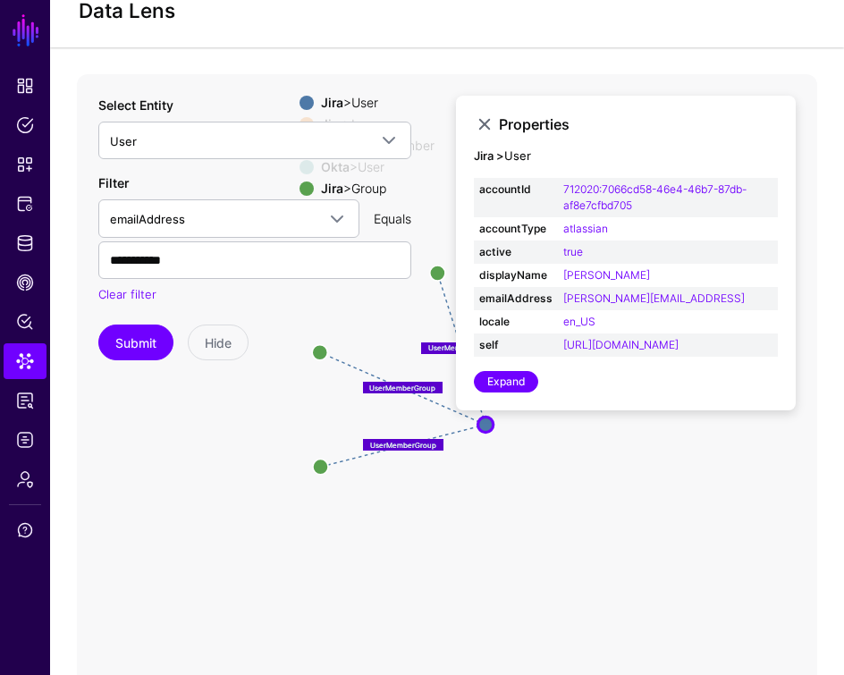
click at [208, 571] on icon "UserMember UserMember UserMember UserMemberGroup UserMemberGroup UserMemberGrou…" at bounding box center [415, 432] width 676 height 716
